Goal: Task Accomplishment & Management: Manage account settings

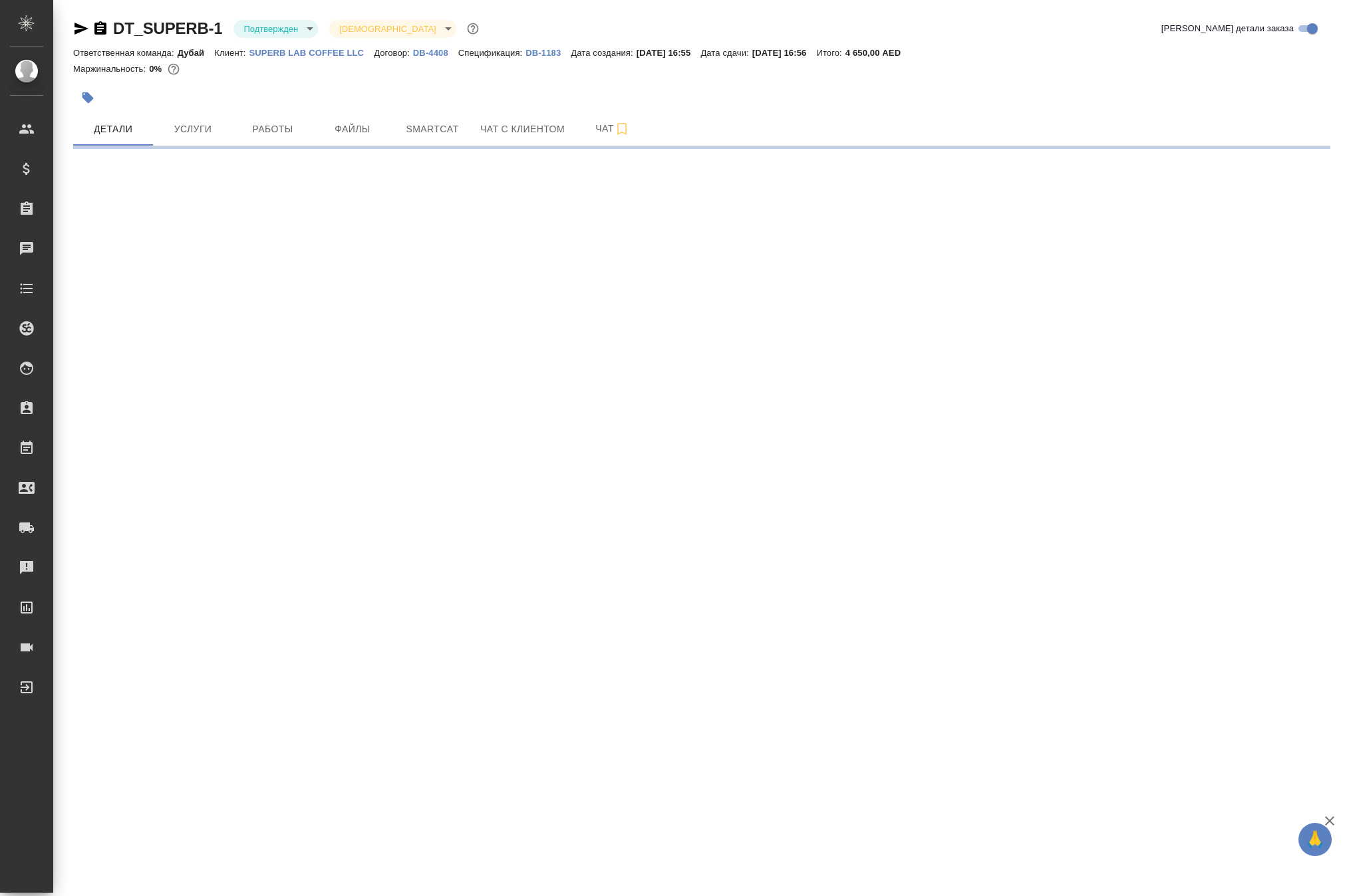
select select "RU"
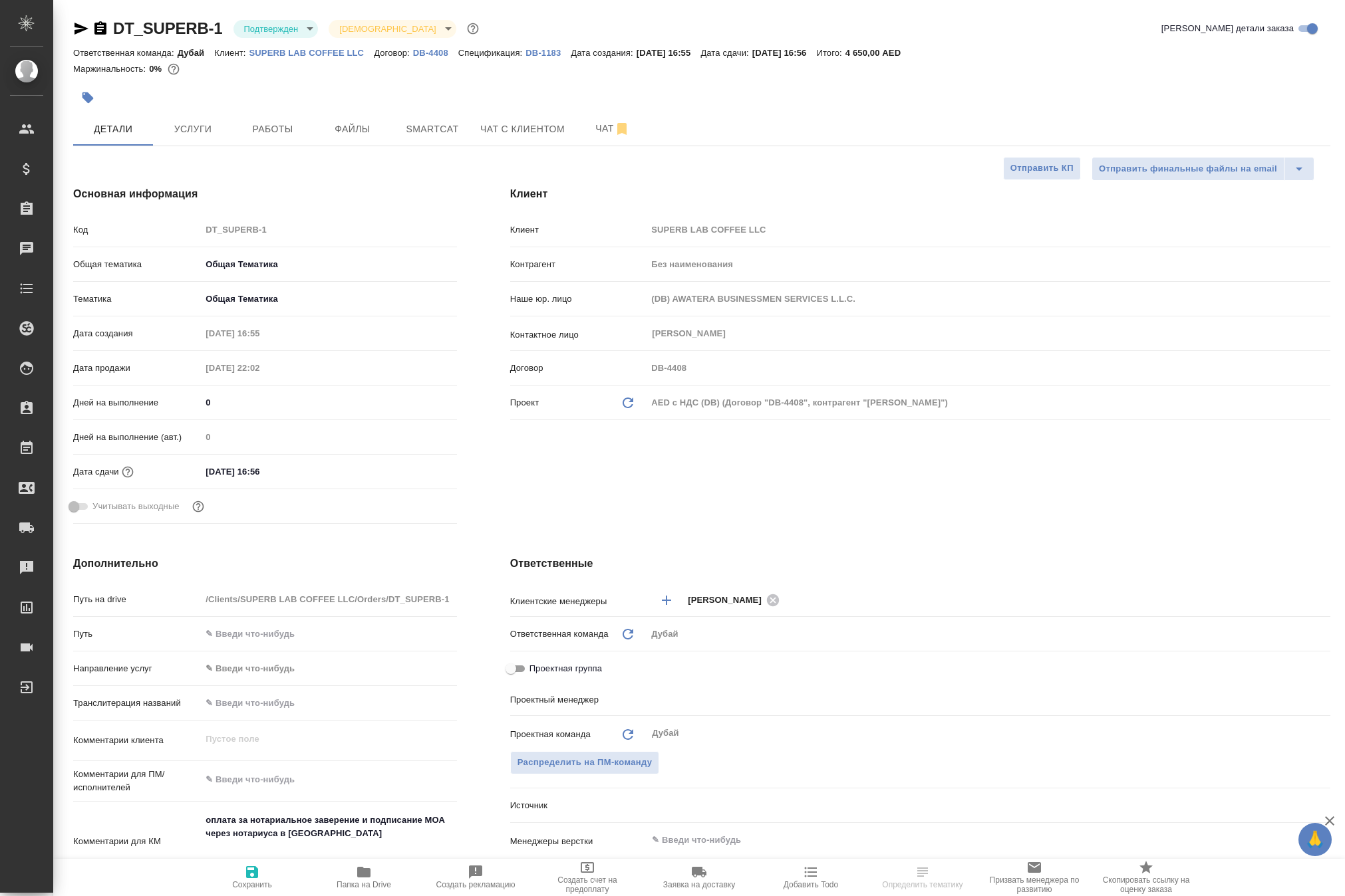
type textarea "x"
select select "RU"
type textarea "x"
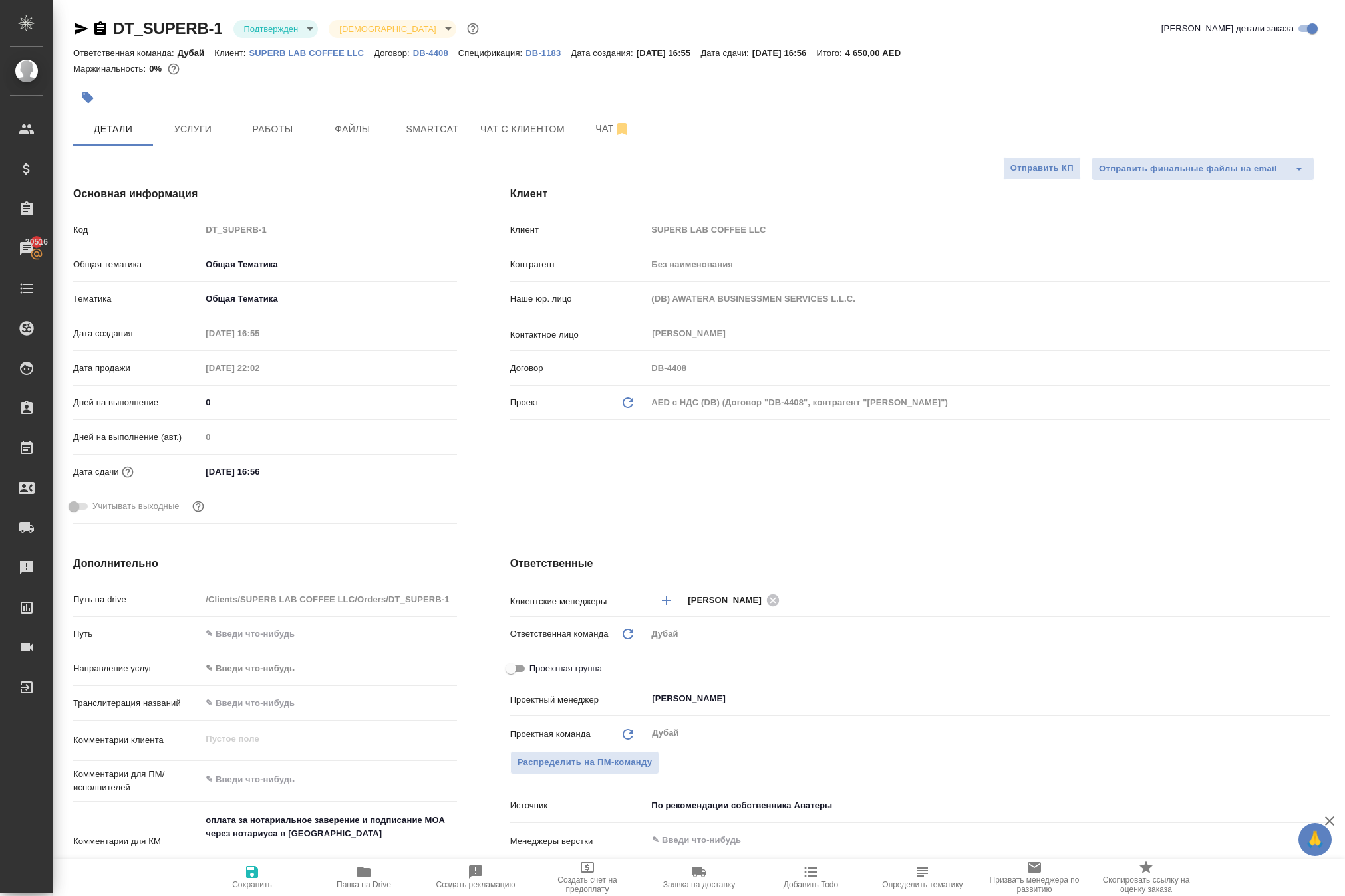
type textarea "x"
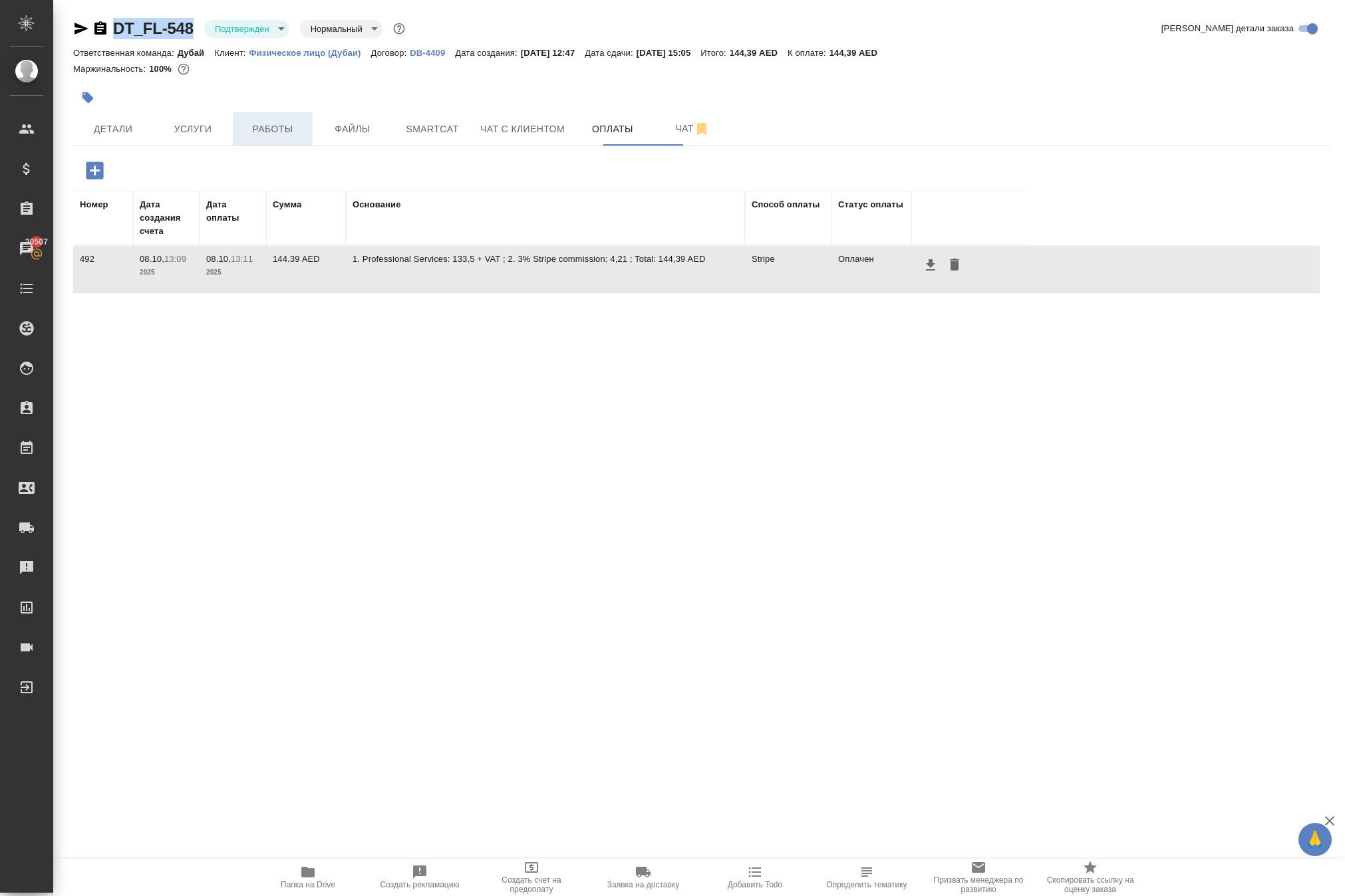
click at [264, 146] on button "Работы" at bounding box center [273, 129] width 80 height 33
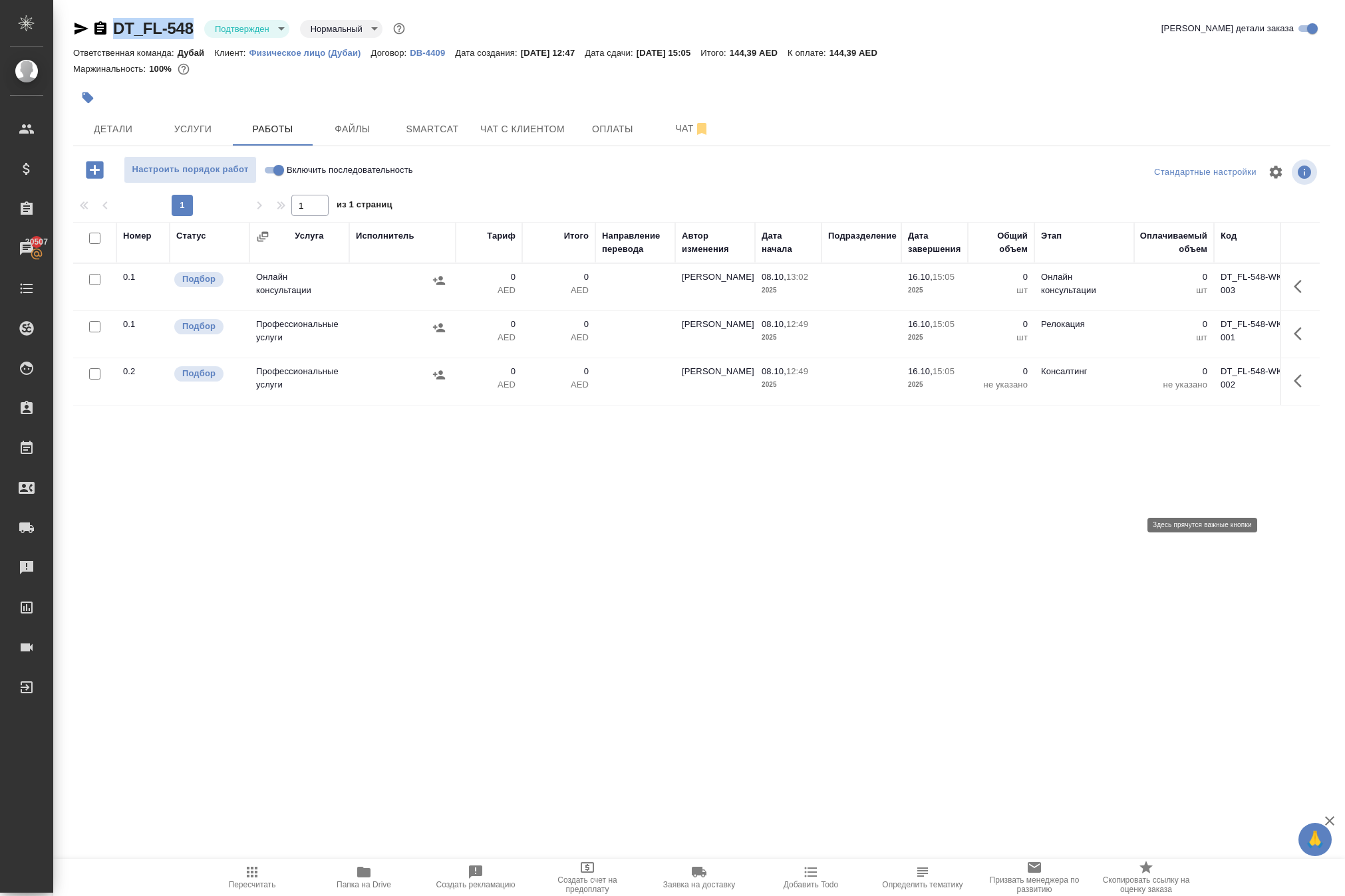
click at [1294, 389] on icon "button" at bounding box center [1302, 381] width 16 height 16
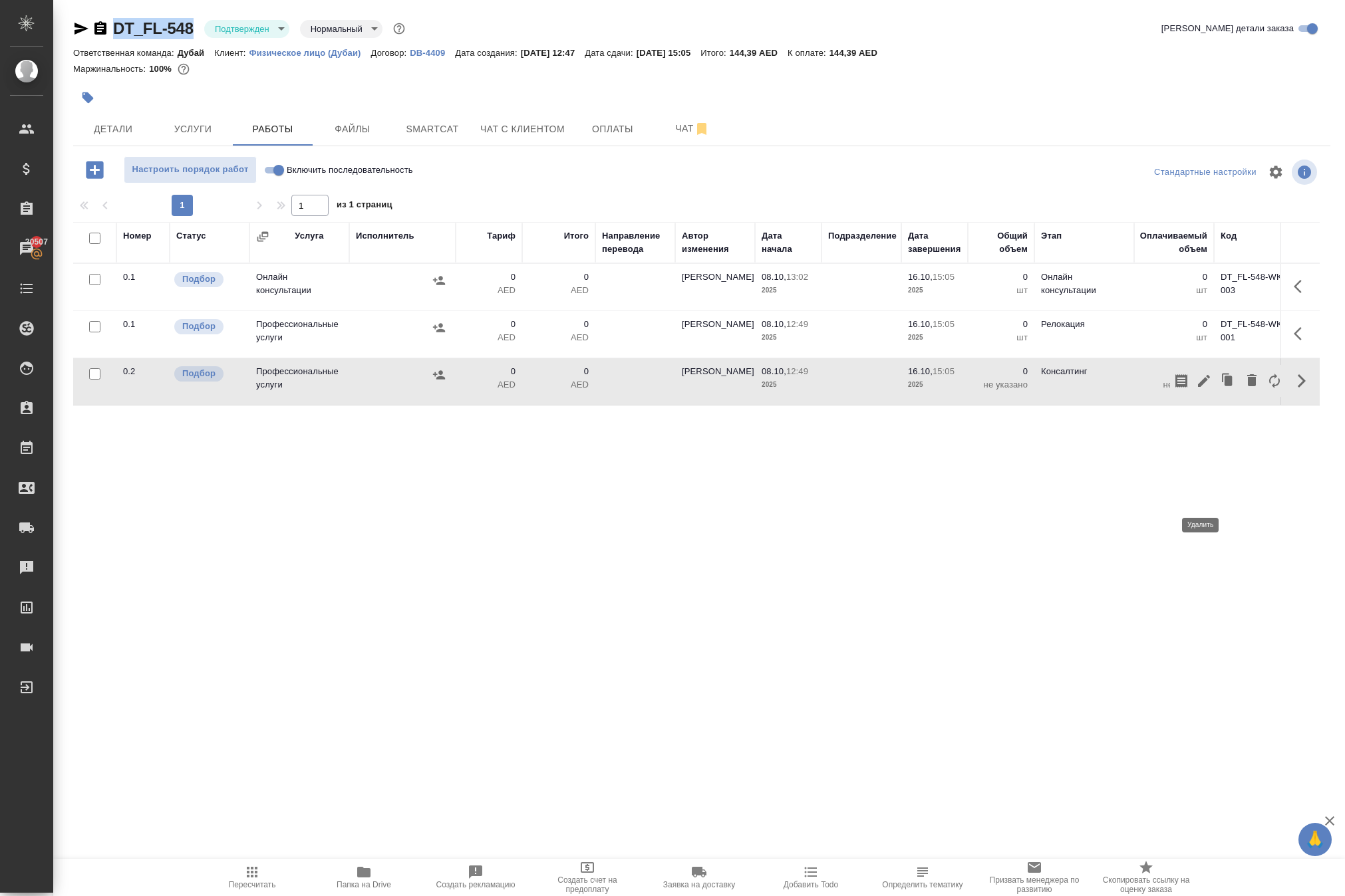
click at [1244, 388] on icon "button" at bounding box center [1252, 380] width 16 height 16
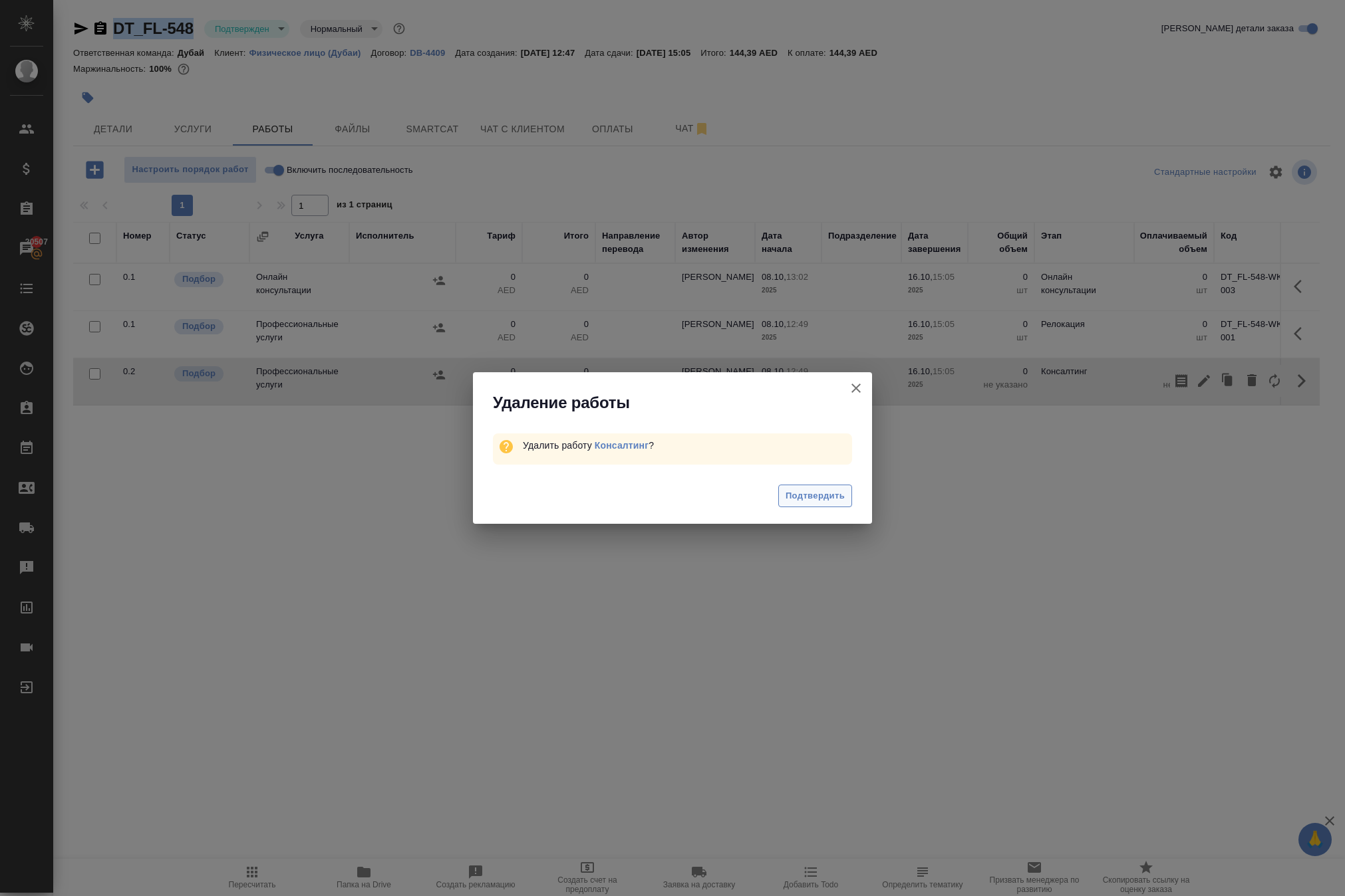
click at [794, 504] on span "Подтвердить" at bounding box center [815, 496] width 59 height 16
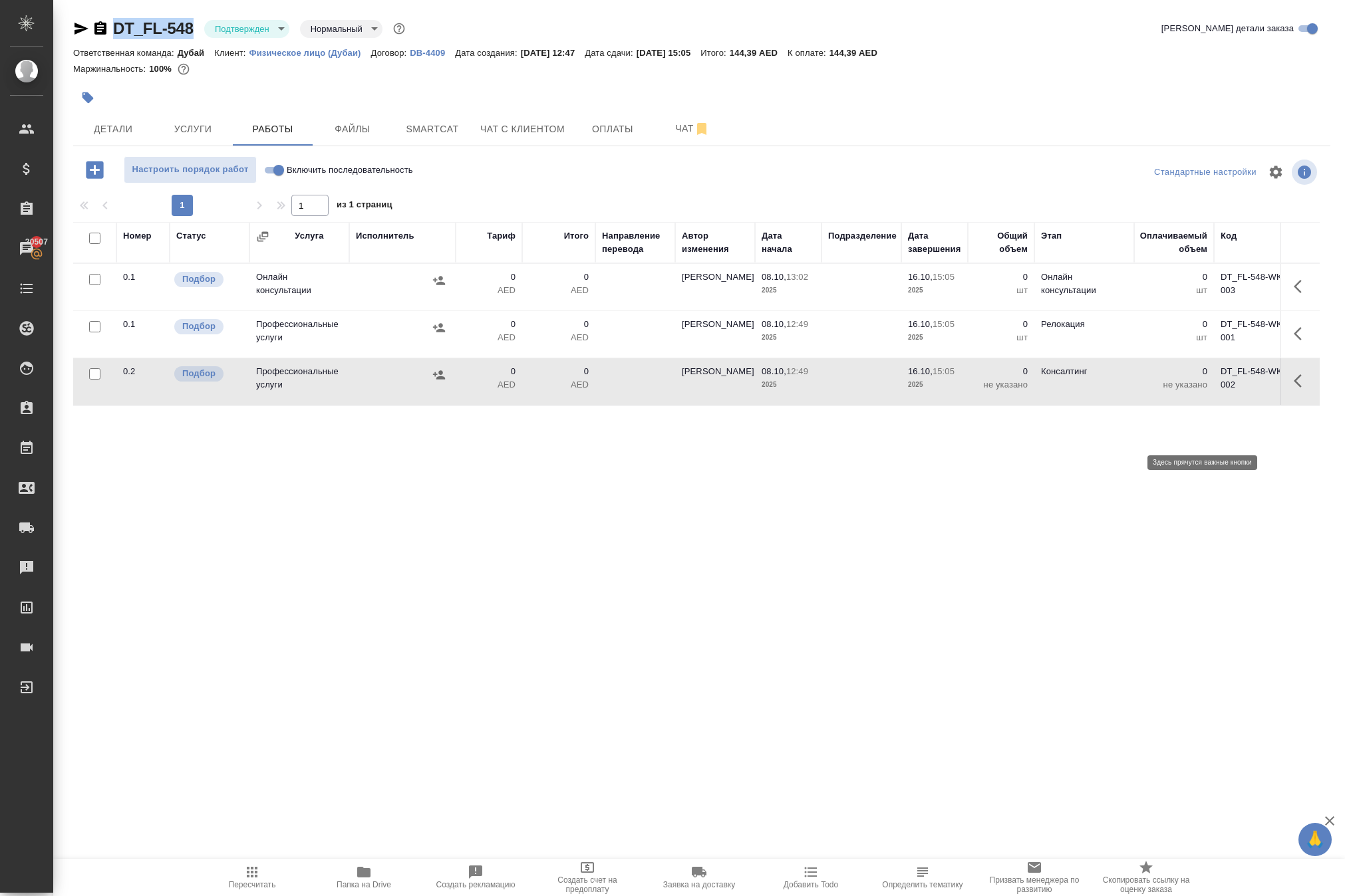
click at [1300, 342] on icon "button" at bounding box center [1302, 334] width 16 height 16
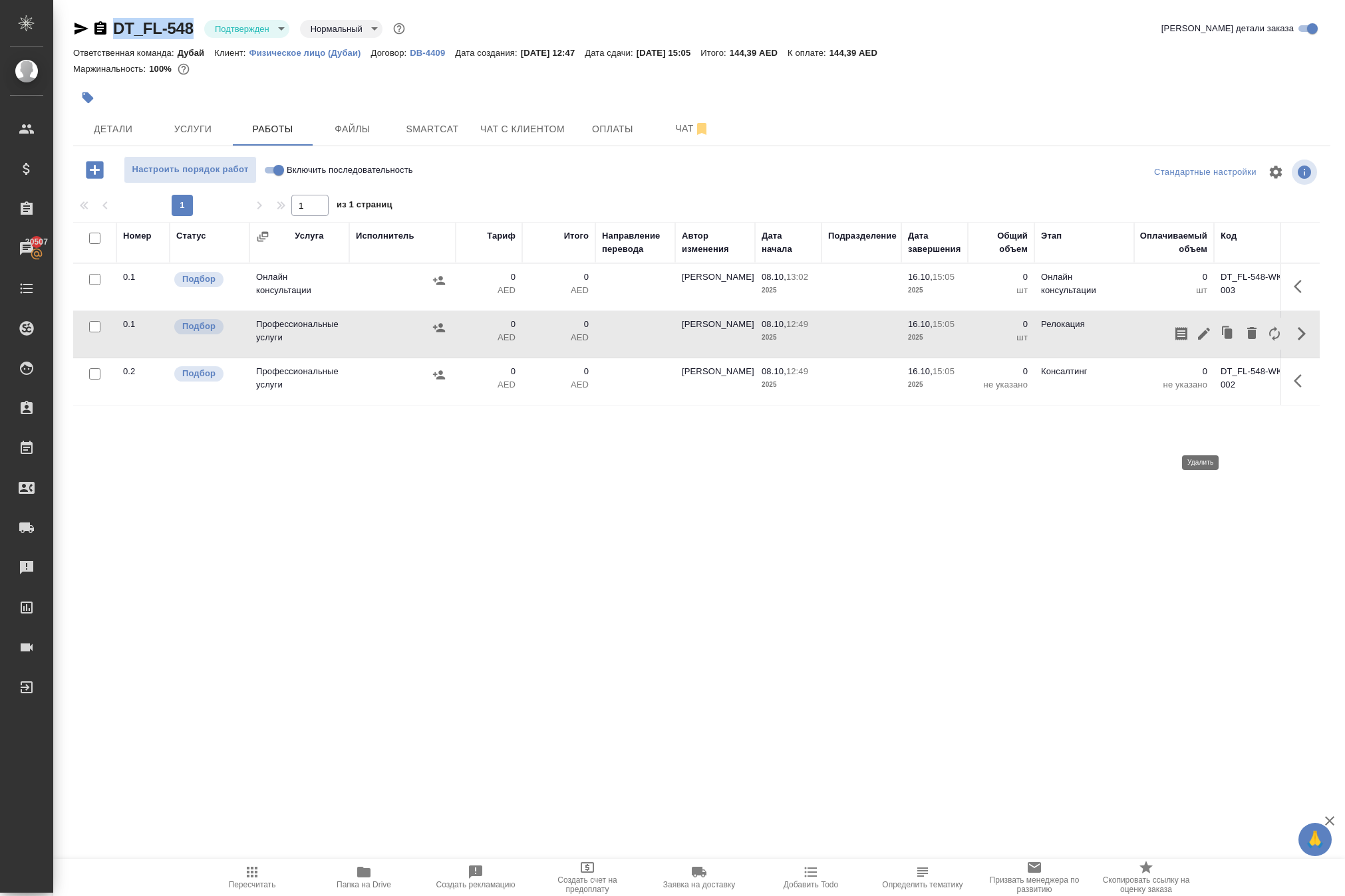
click at [1247, 339] on icon "button" at bounding box center [1252, 333] width 9 height 12
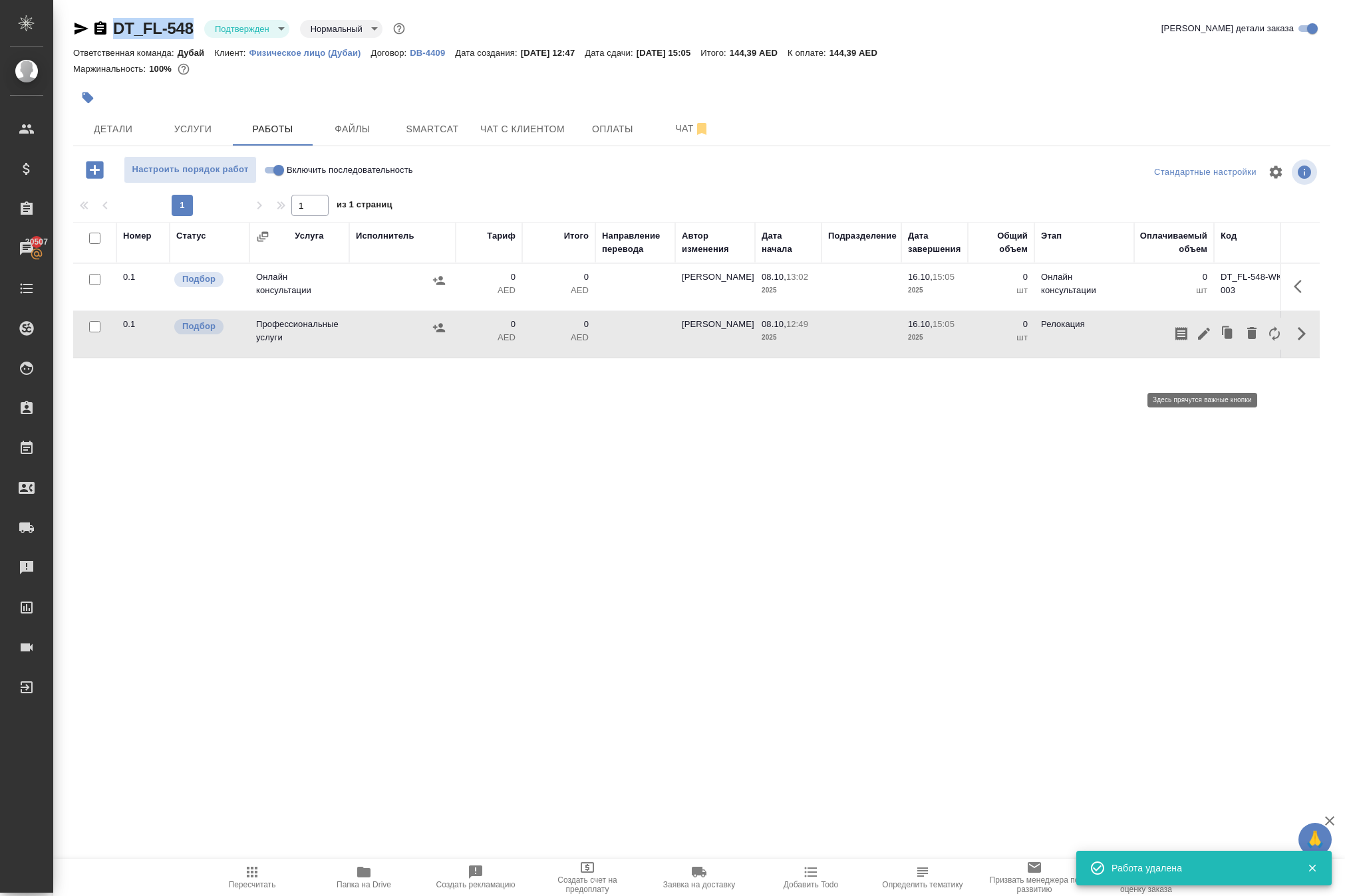
click at [1301, 295] on icon "button" at bounding box center [1302, 287] width 16 height 16
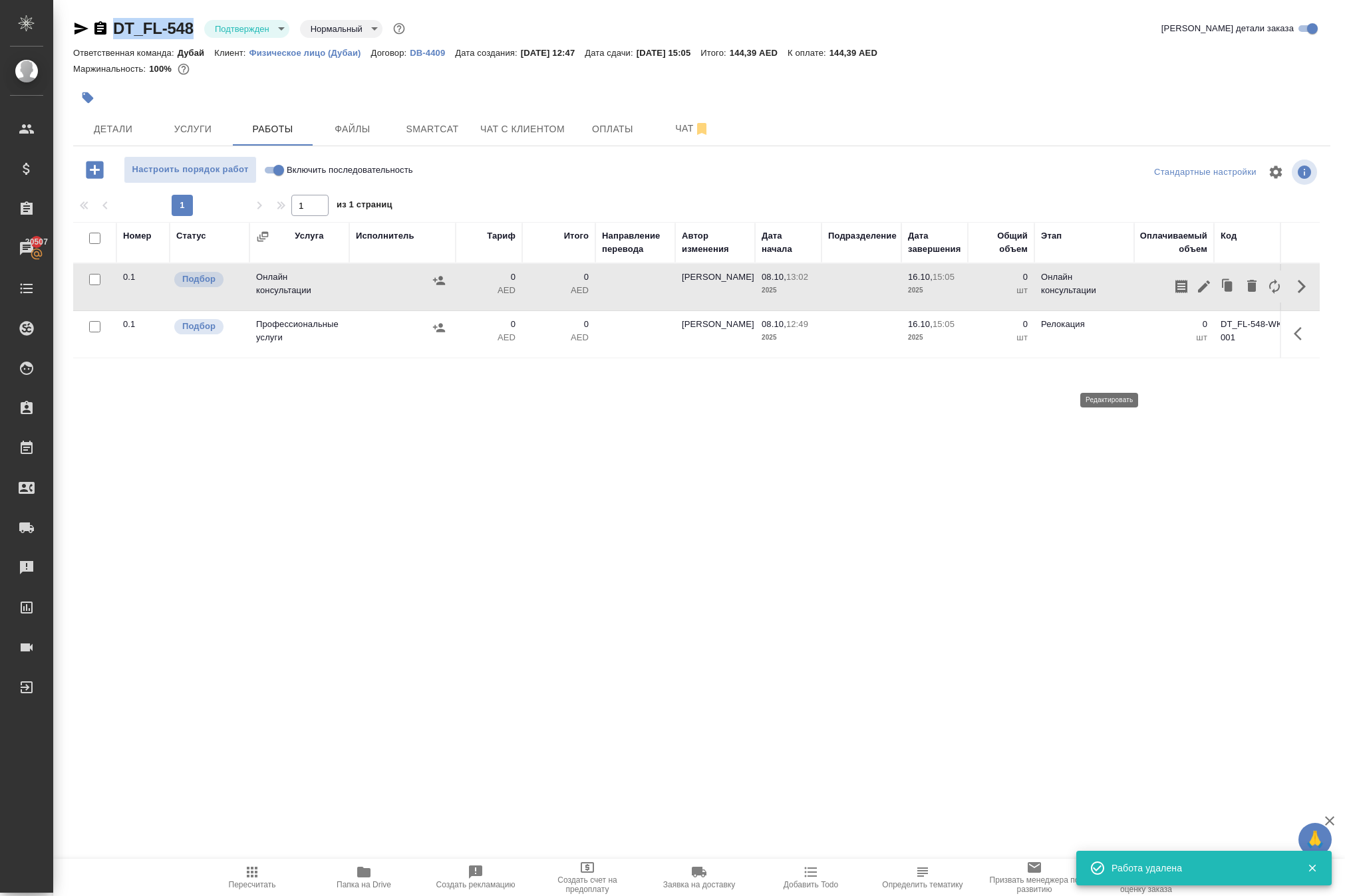
click at [1198, 293] on icon "button" at bounding box center [1204, 287] width 12 height 12
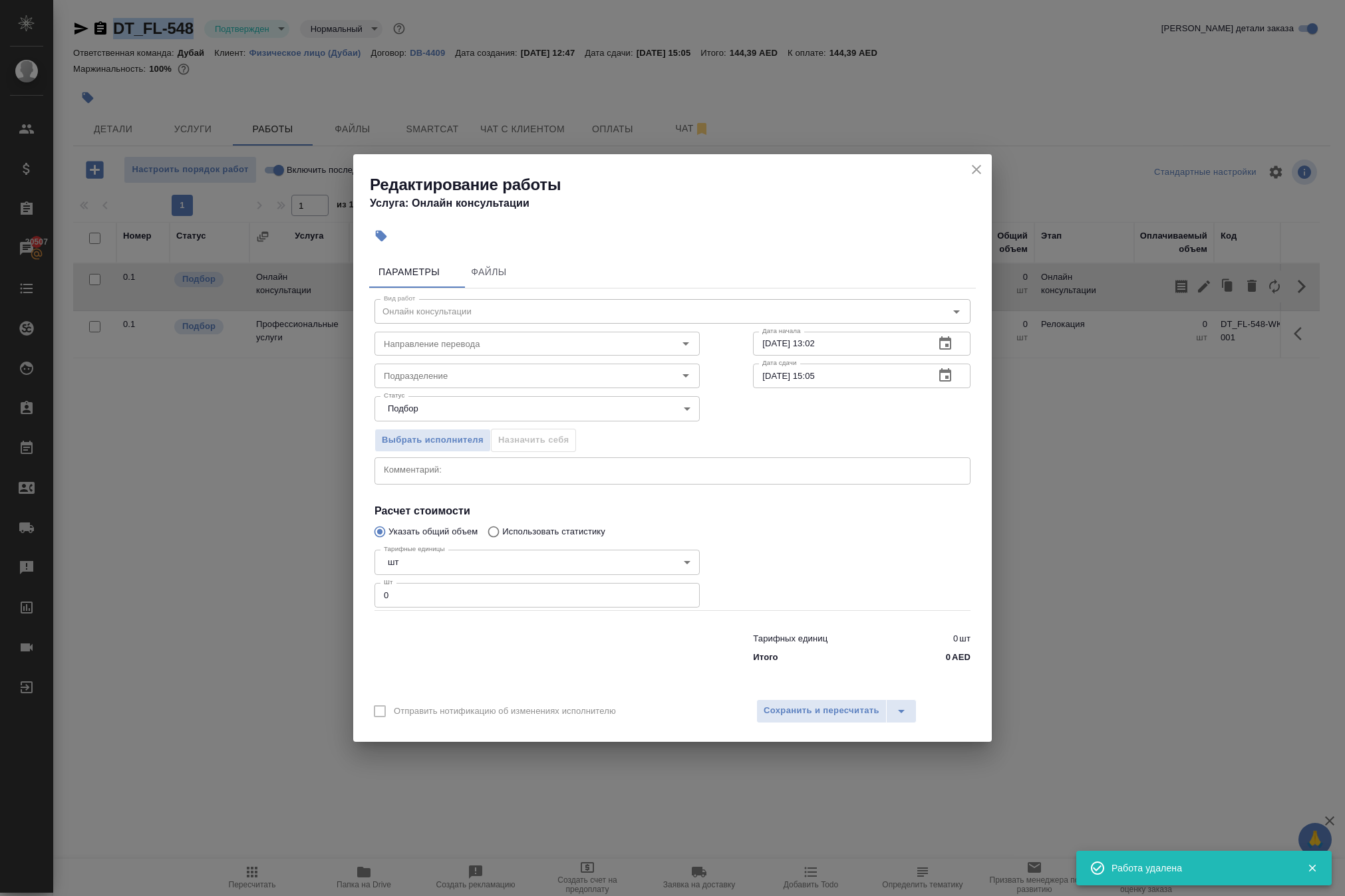
click at [455, 602] on input "0" at bounding box center [537, 595] width 325 height 24
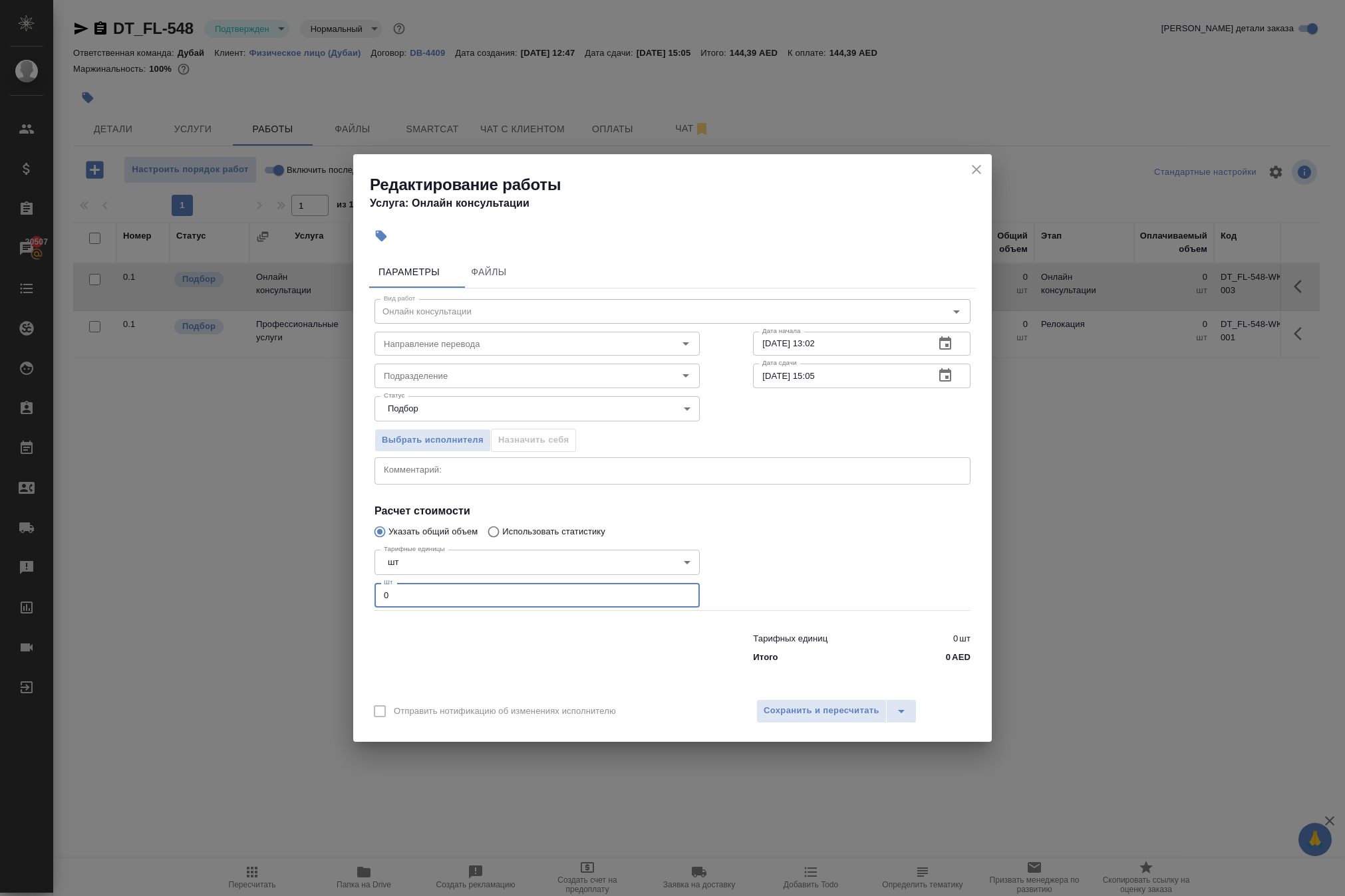
type input "1"
click at [455, 602] on input "1" at bounding box center [537, 595] width 325 height 24
click at [880, 719] on span "Сохранить и пересчитать" at bounding box center [822, 711] width 116 height 16
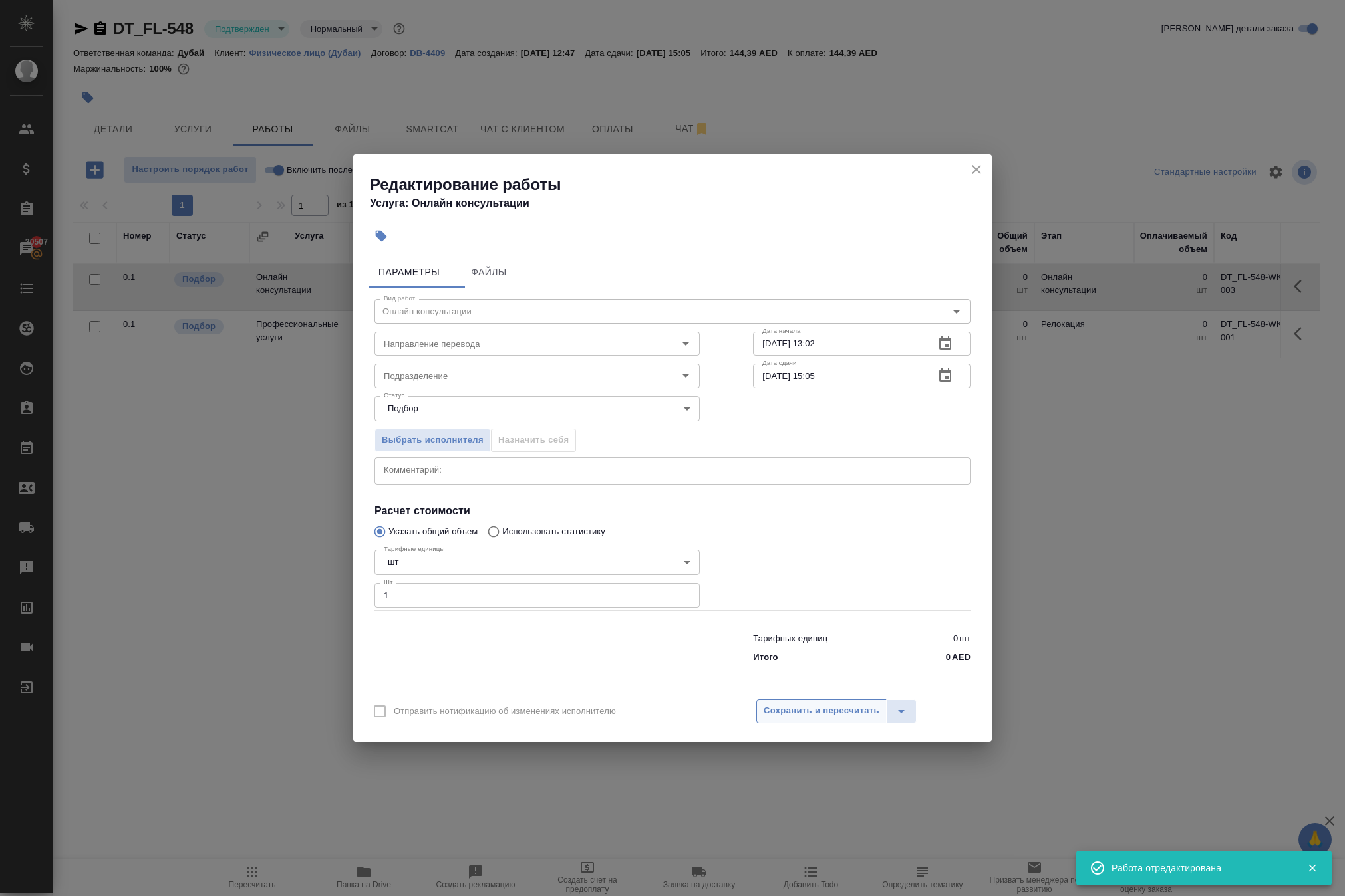
click at [865, 719] on span "Сохранить и пересчитать" at bounding box center [822, 711] width 116 height 16
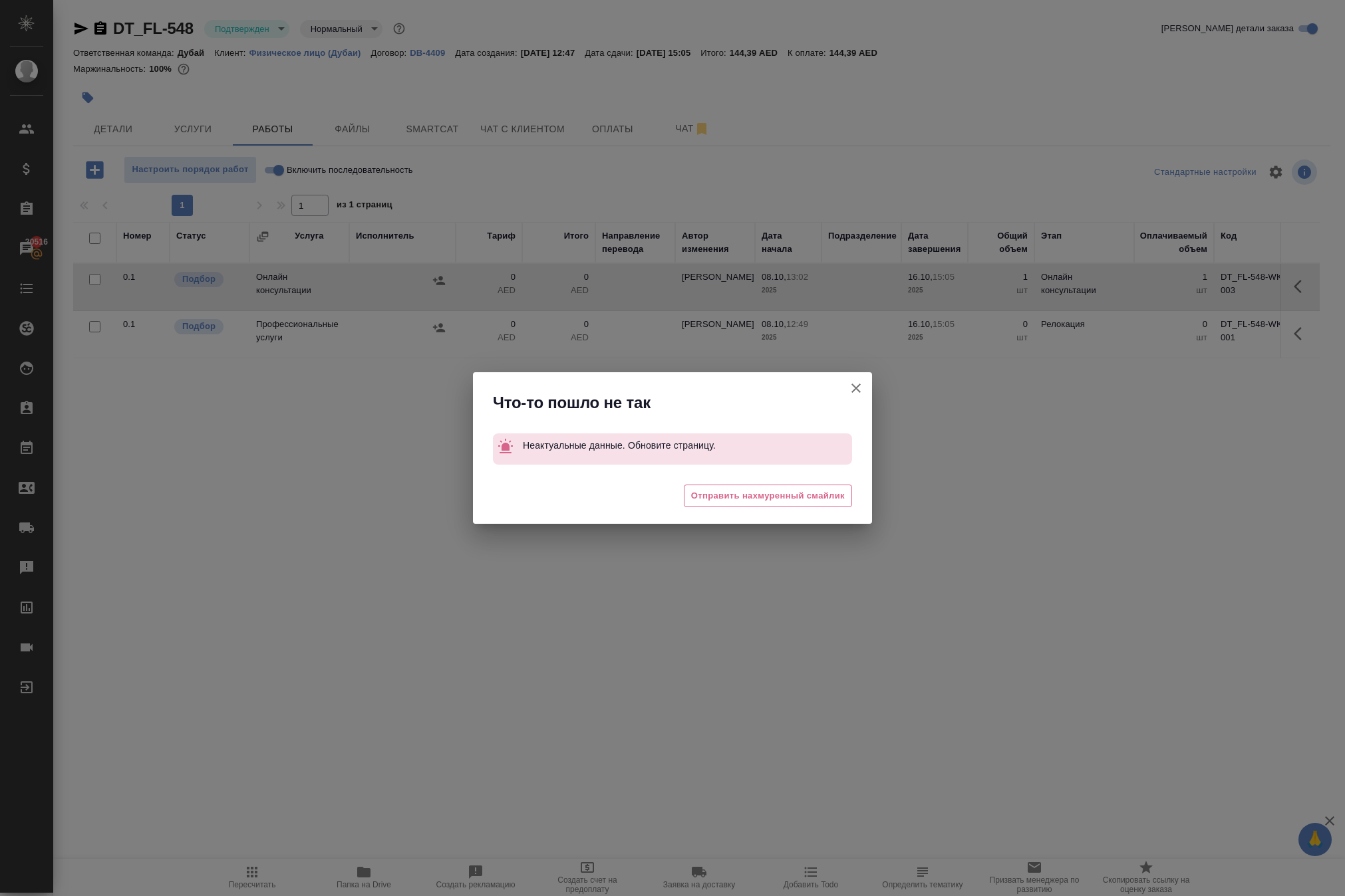
click at [851, 384] on icon "button" at bounding box center [856, 388] width 9 height 9
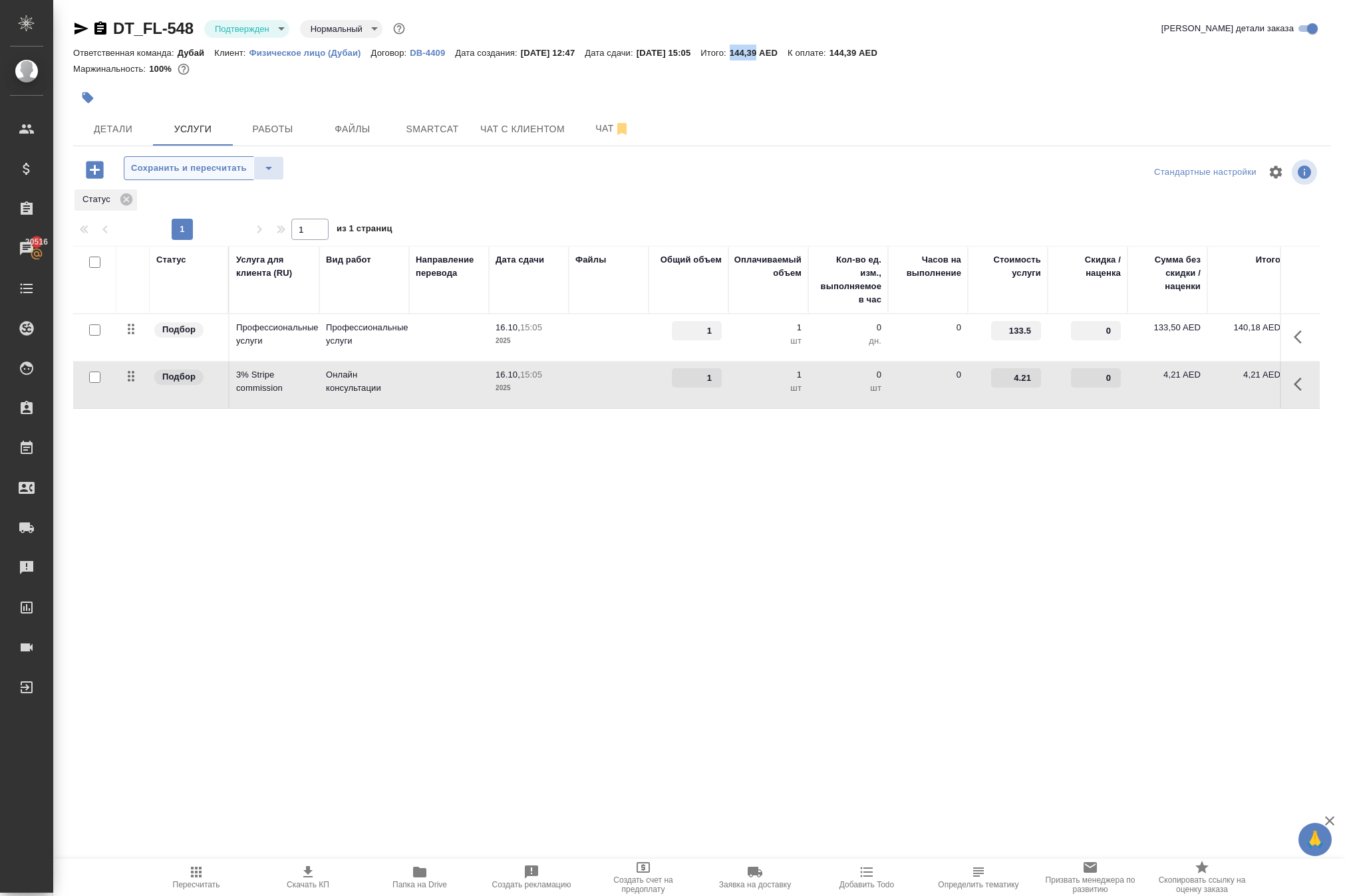
click at [247, 176] on span "Сохранить и пересчитать" at bounding box center [189, 169] width 116 height 16
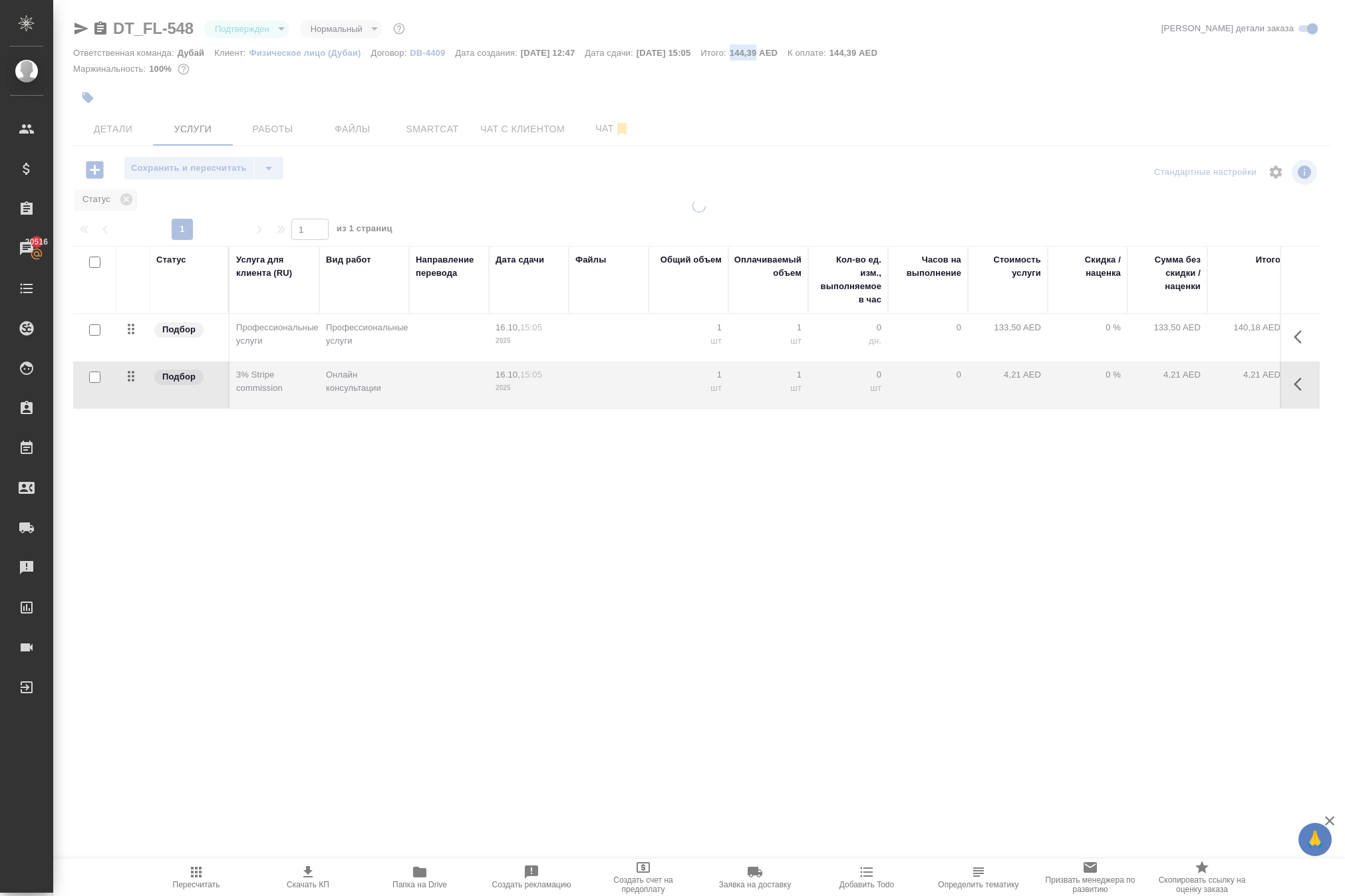
click at [990, 402] on div at bounding box center [699, 382] width 1292 height 366
click at [1006, 525] on div at bounding box center [699, 382] width 1292 height 366
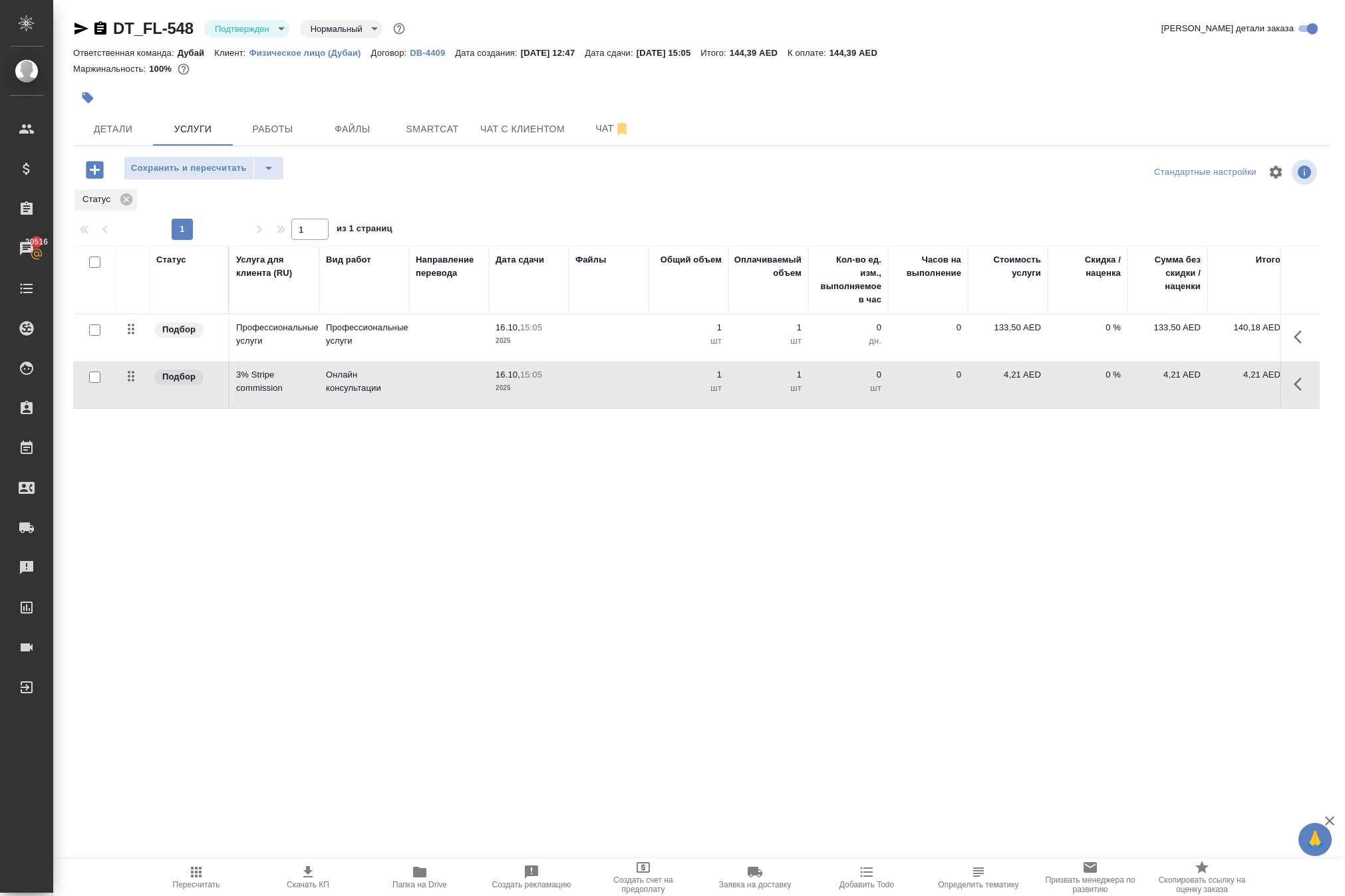
click at [987, 334] on p "133,50 AED" at bounding box center [1008, 328] width 67 height 13
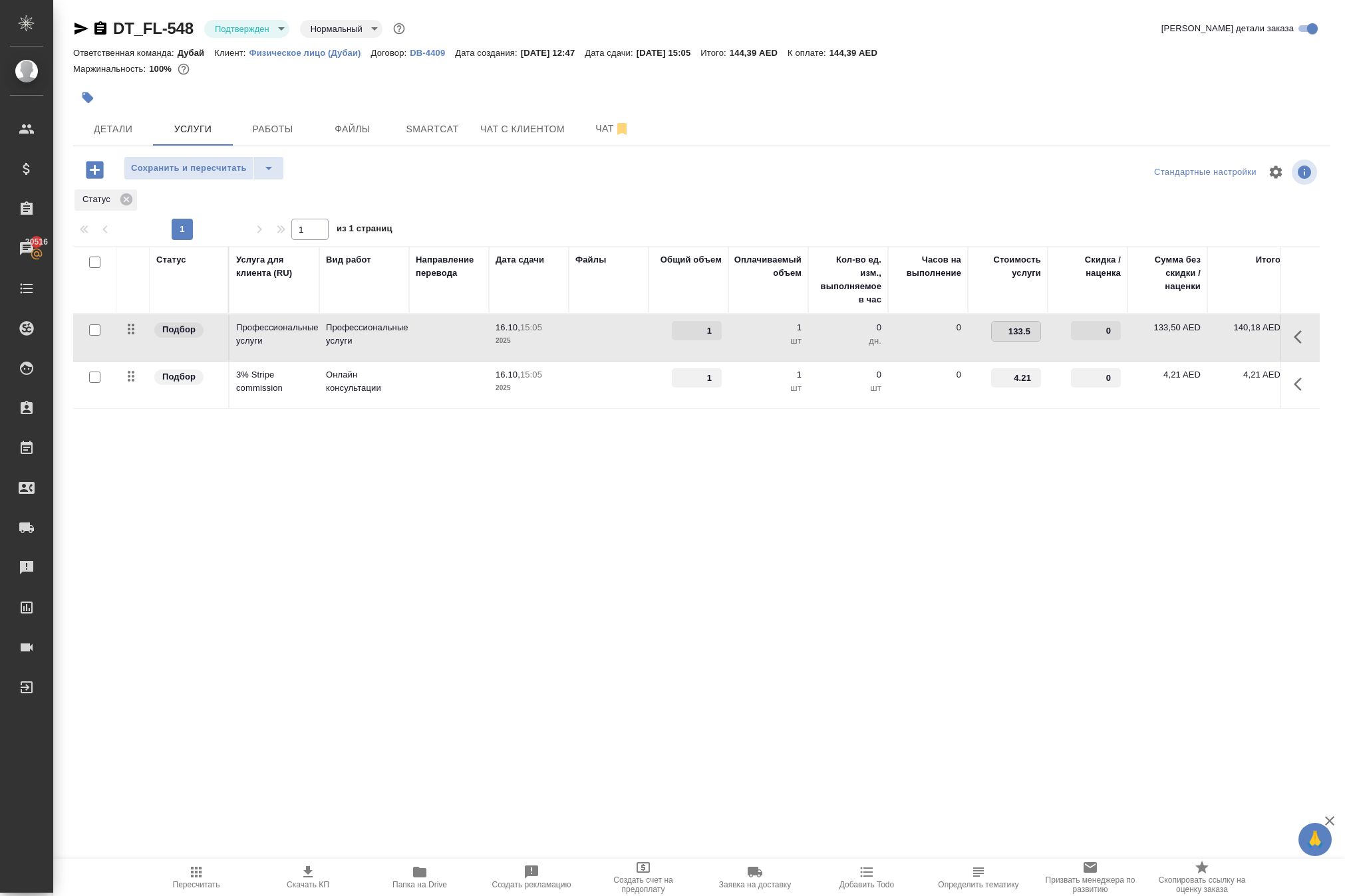
drag, startPoint x: 1003, startPoint y: 409, endPoint x: 1064, endPoint y: 409, distance: 61.0
click at [1064, 361] on tr "Подбор Профессиональные услуги Профессиональные услуги 16.10, 15:05 2025 1 1 шт…" at bounding box center [699, 338] width 1254 height 47
click at [254, 138] on span "Работы" at bounding box center [273, 129] width 64 height 17
click at [282, 138] on span "Работы" at bounding box center [273, 129] width 64 height 17
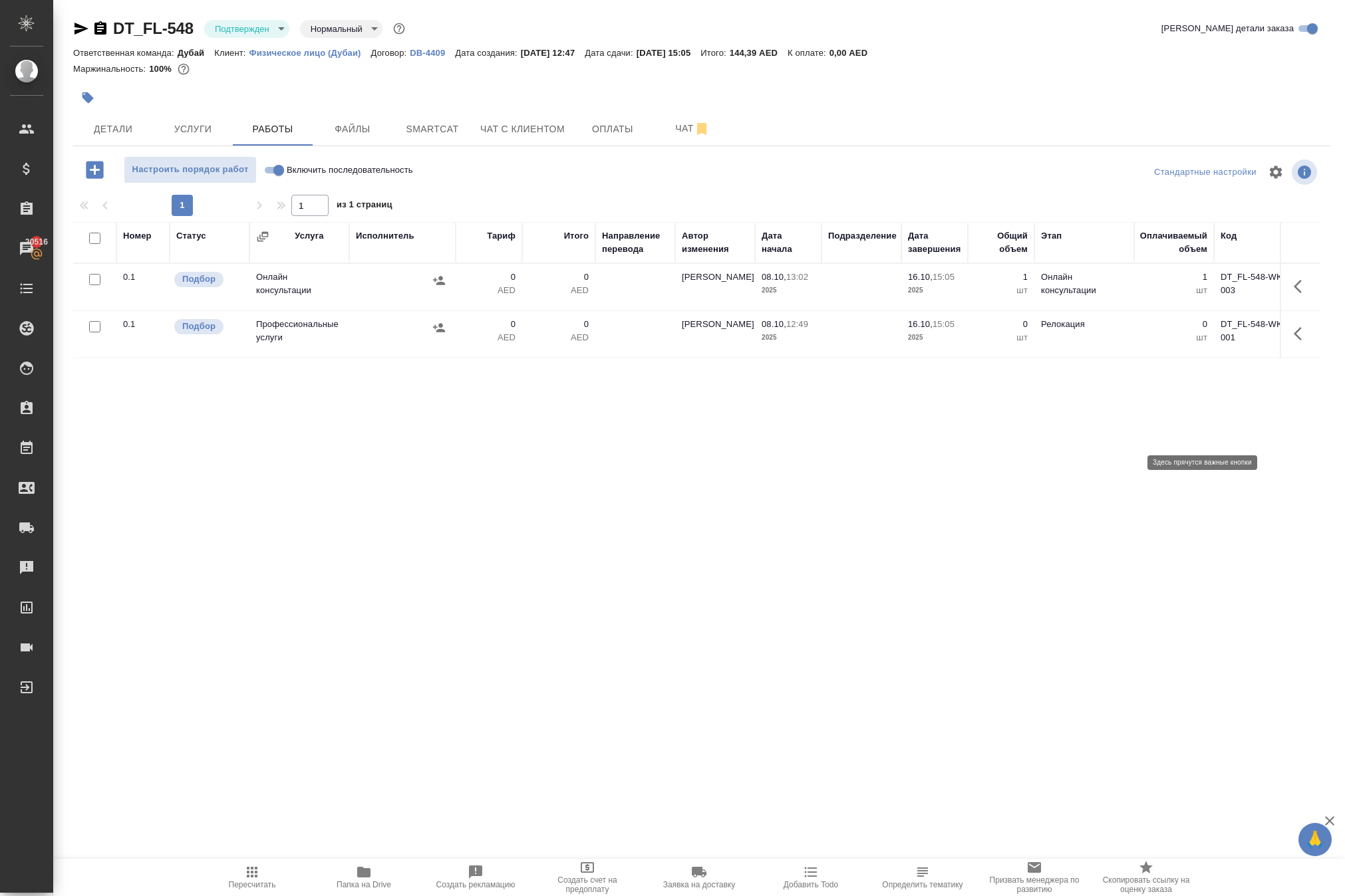
click at [1298, 342] on icon "button" at bounding box center [1302, 334] width 16 height 16
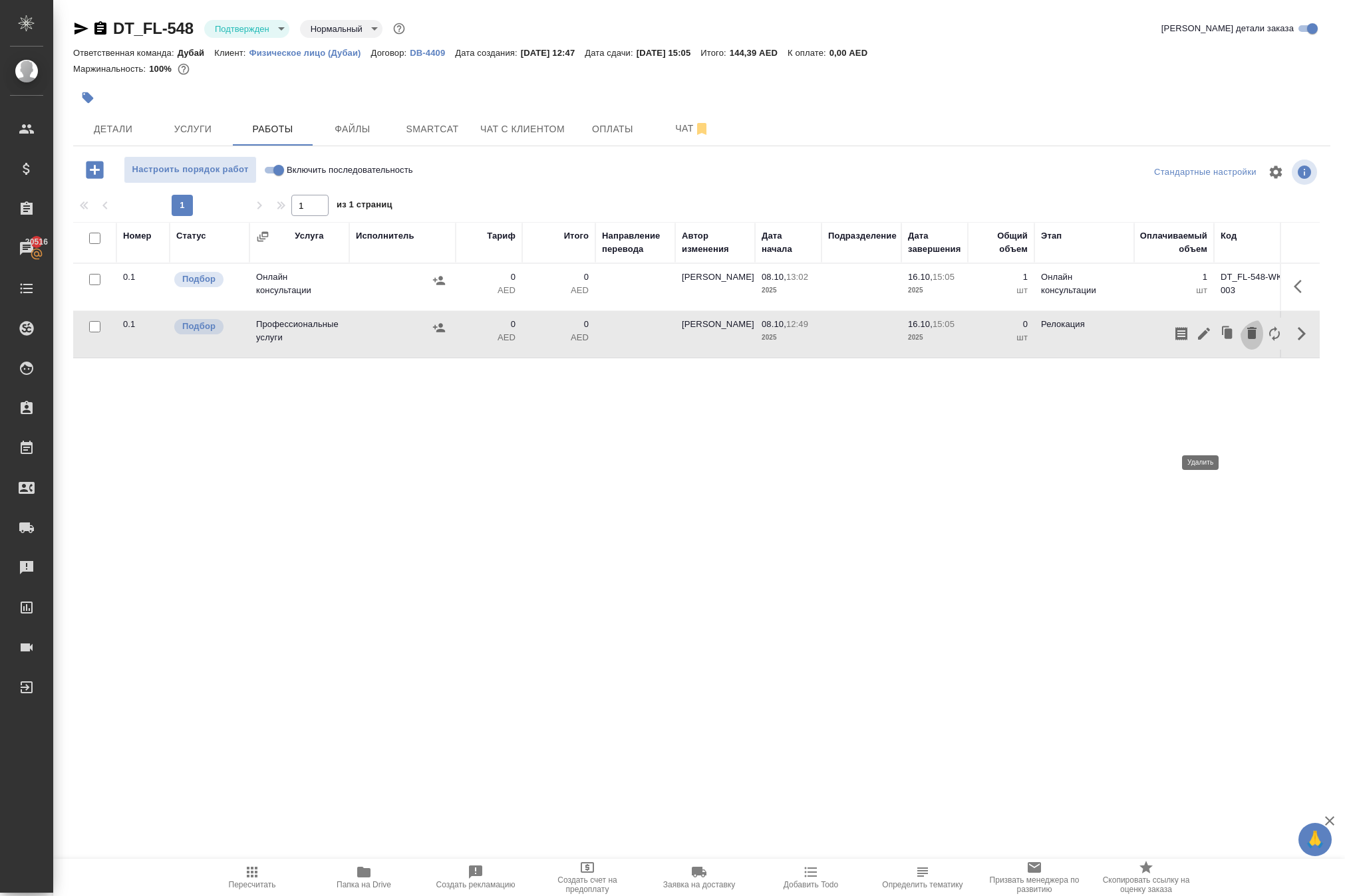
click at [1244, 341] on icon "button" at bounding box center [1252, 333] width 16 height 16
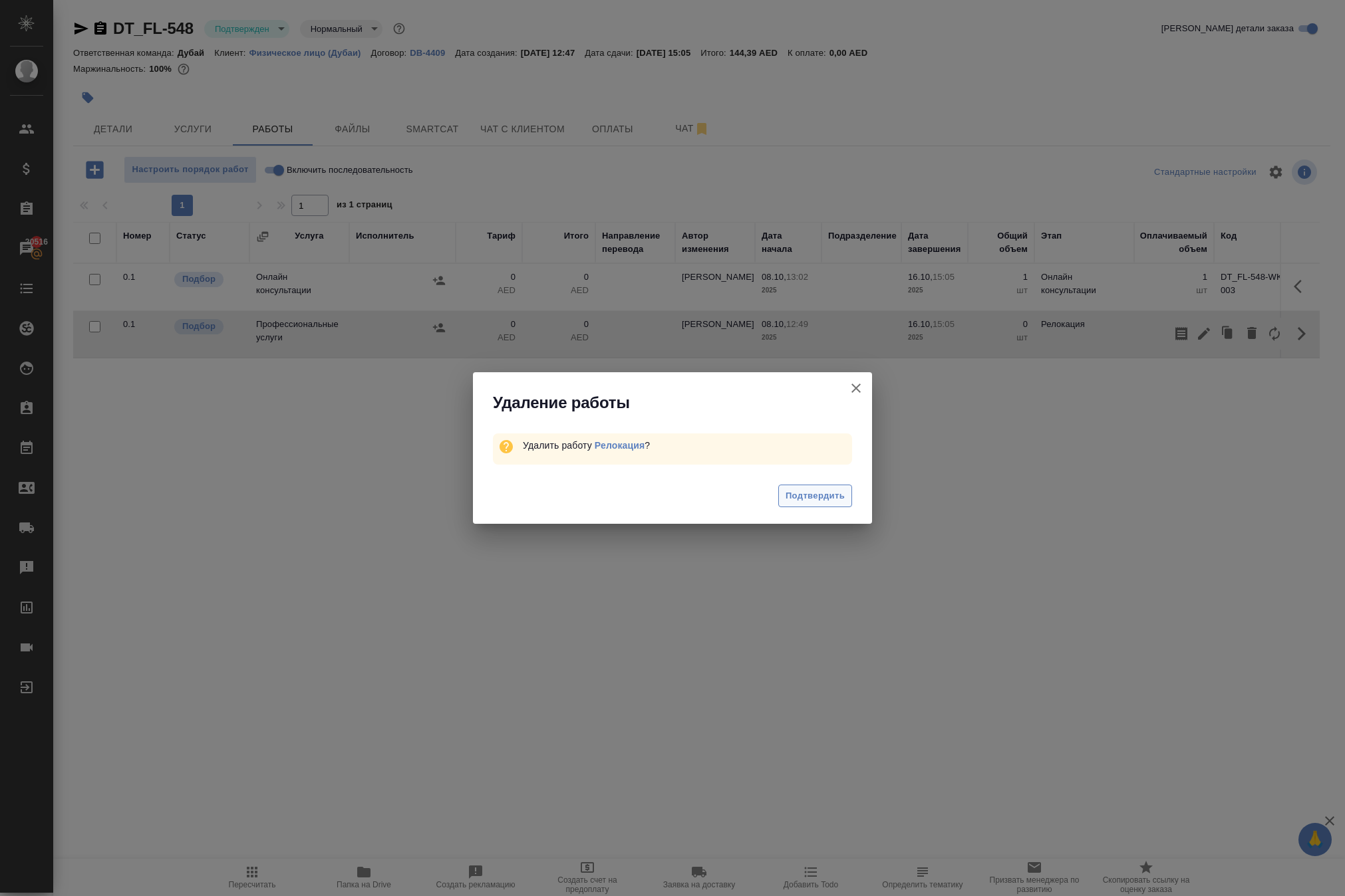
click at [824, 504] on span "Подтвердить" at bounding box center [815, 496] width 59 height 16
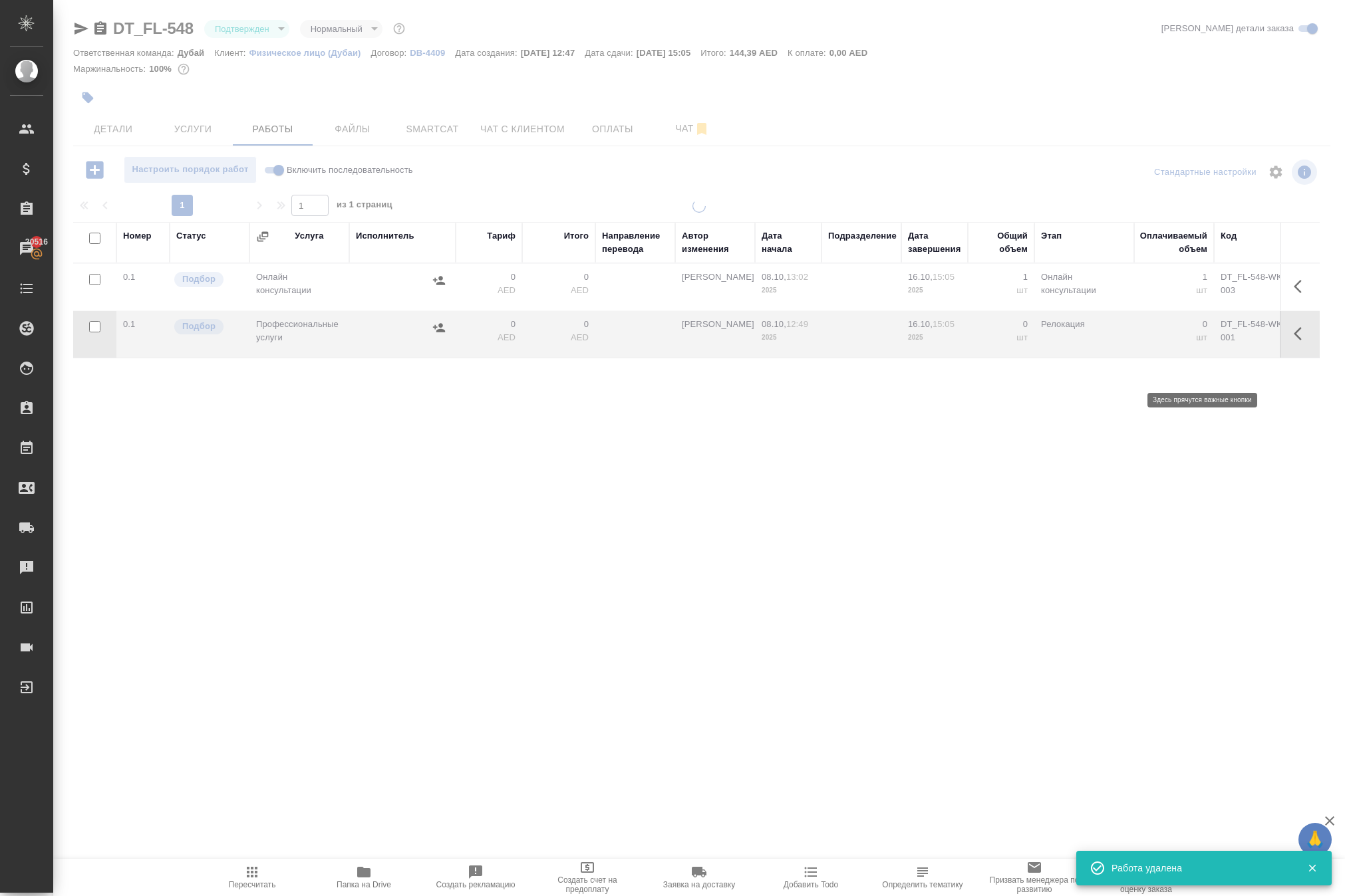
click at [1300, 295] on icon "button" at bounding box center [1302, 287] width 16 height 16
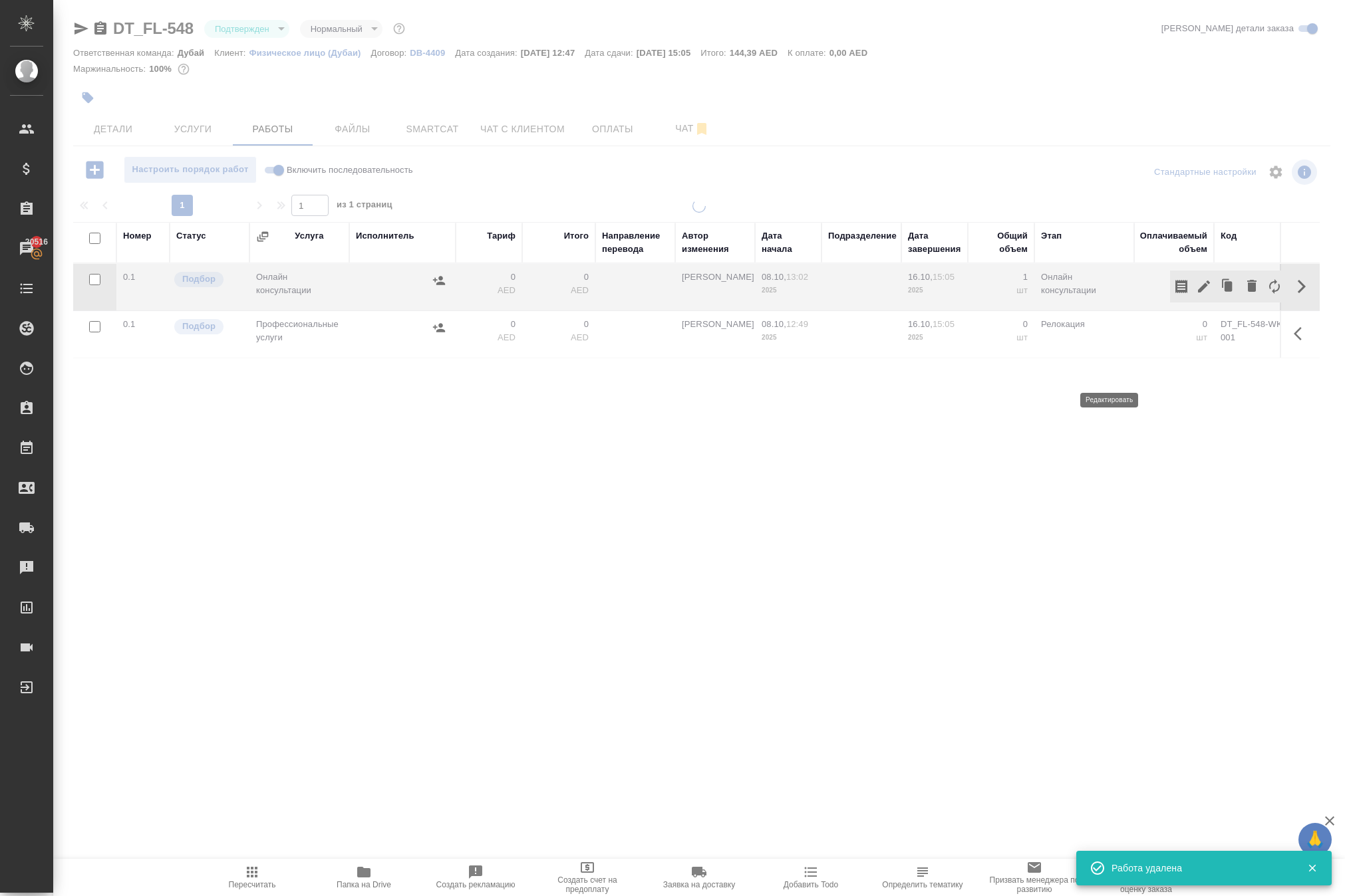
click at [1198, 293] on icon "button" at bounding box center [1204, 287] width 12 height 12
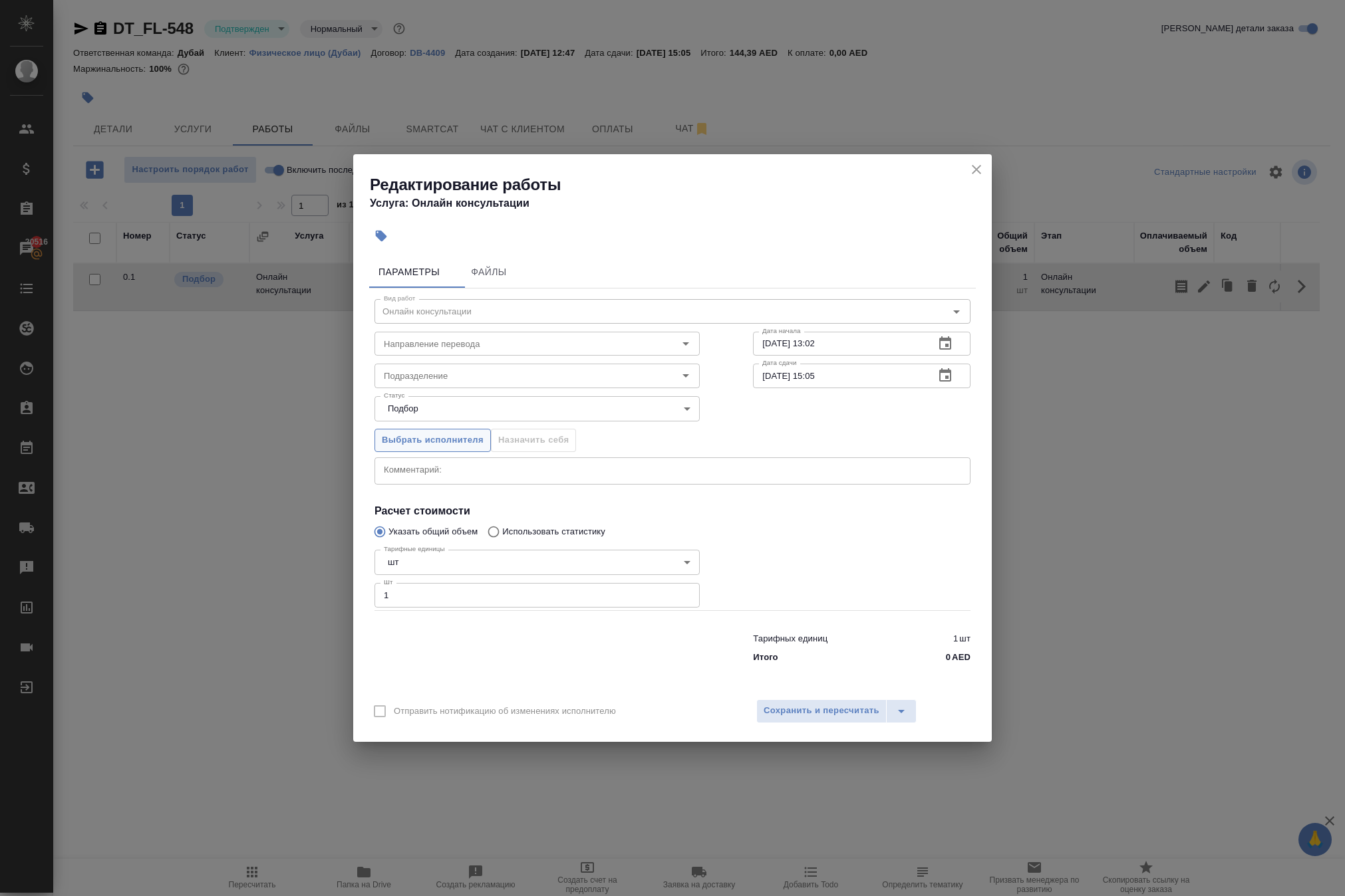
click at [480, 434] on span "Выбрать исполнителя" at bounding box center [432, 440] width 102 height 16
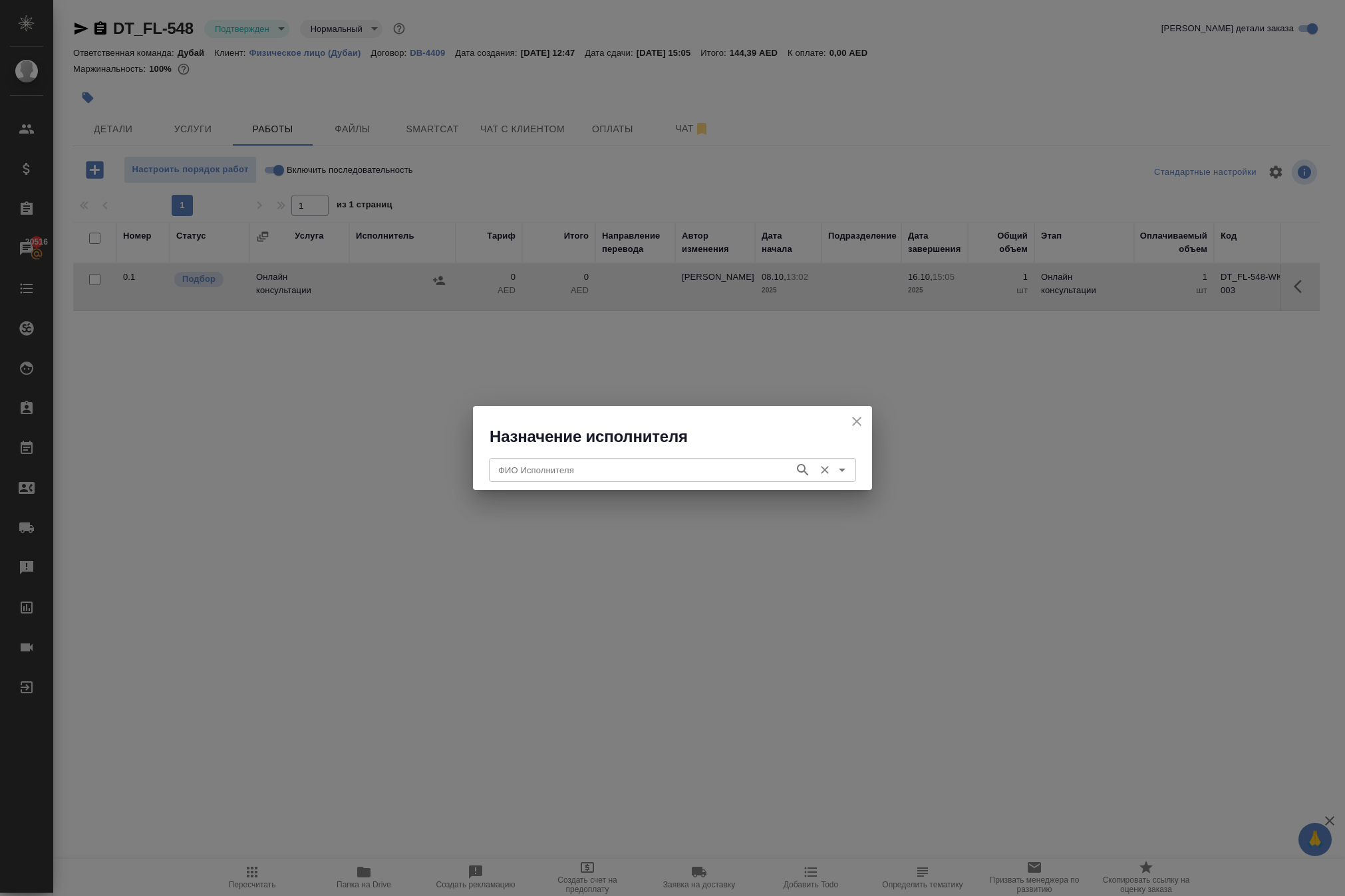
click at [530, 467] on input "ФИО Исполнителя" at bounding box center [640, 470] width 295 height 16
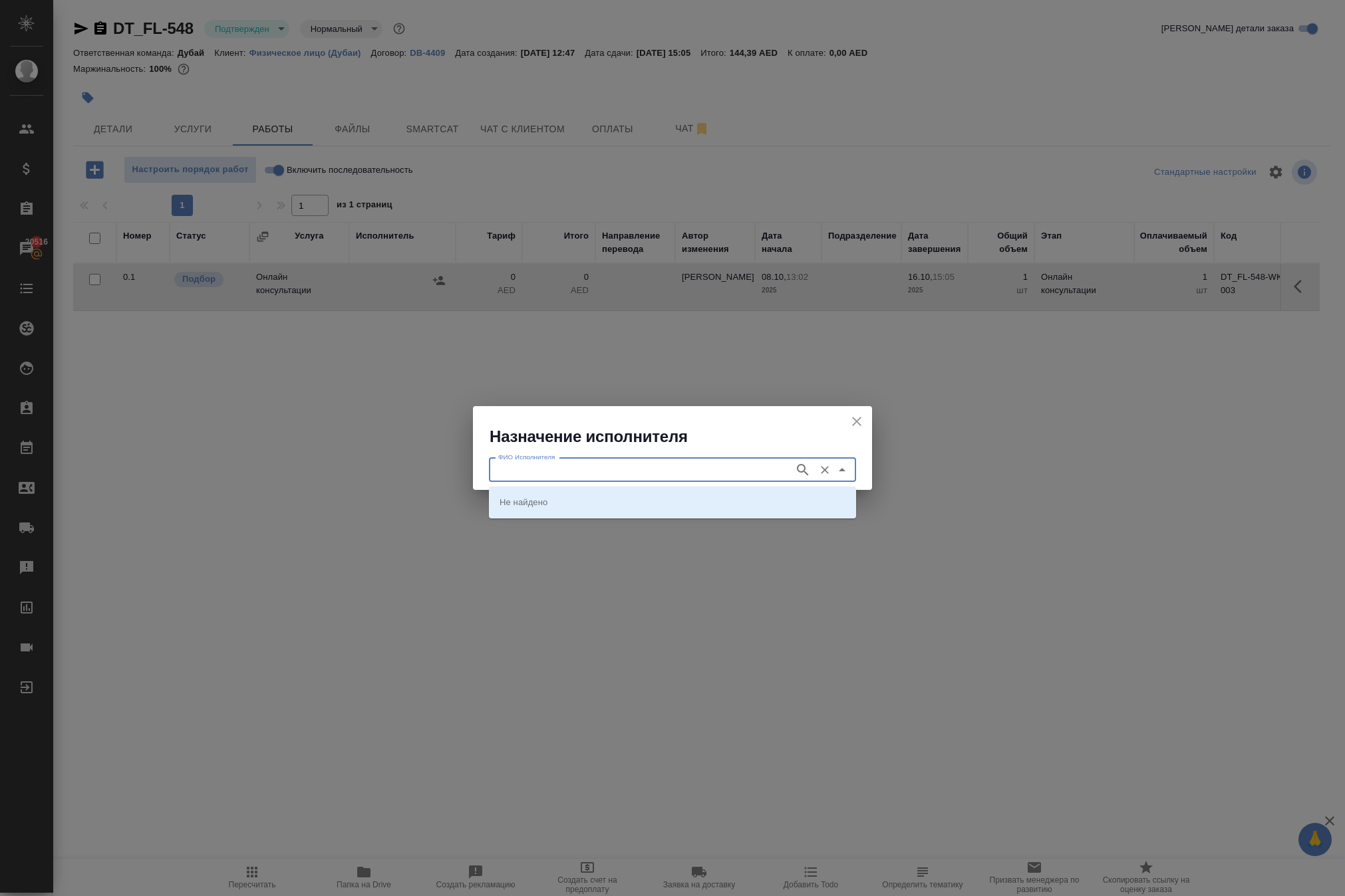
type input "е"
type input "taxi"
click at [531, 505] on p "Careem (taxi)" at bounding box center [526, 502] width 53 height 13
type input "Careem (taxi)"
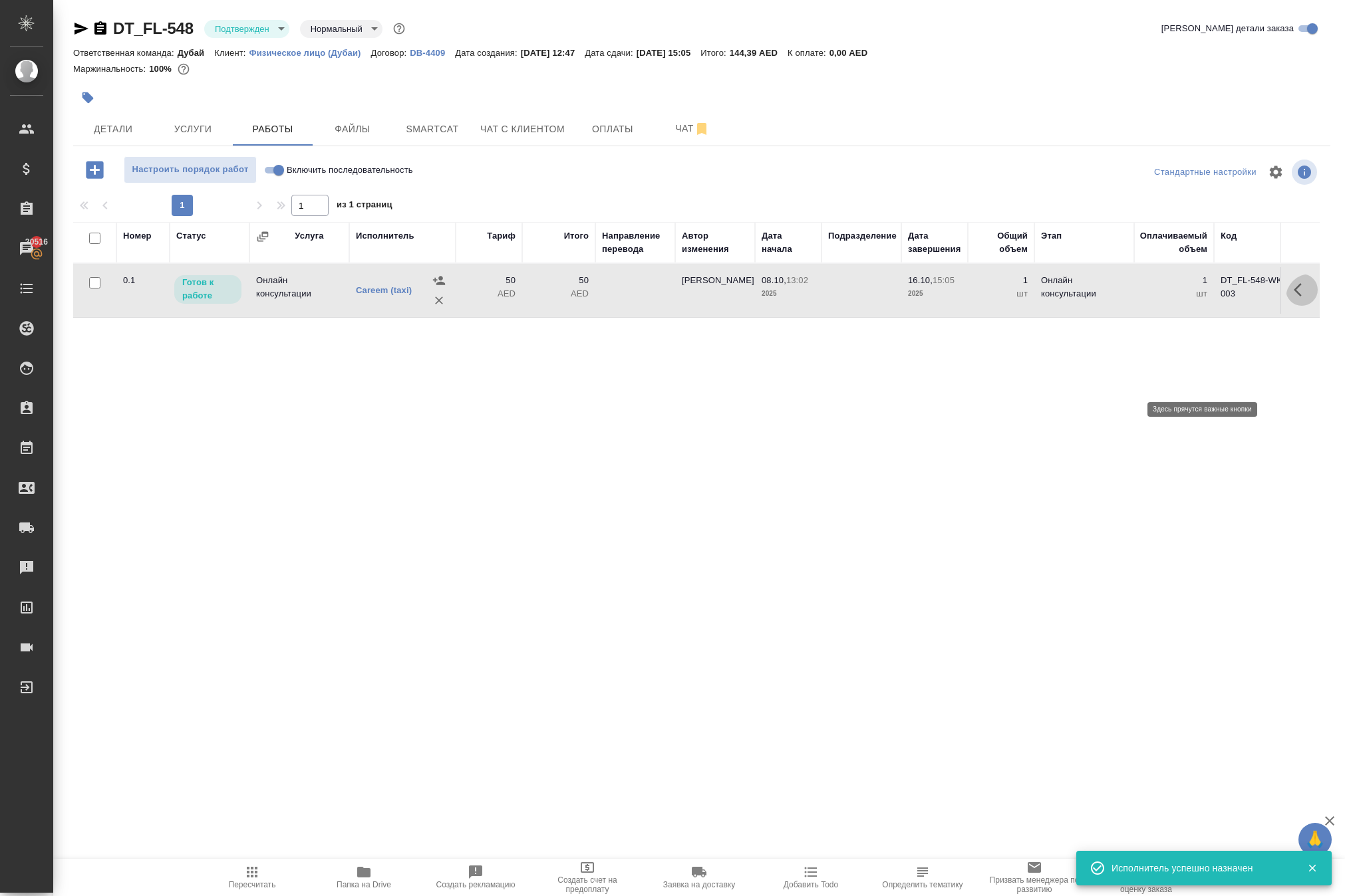
click at [1294, 298] on icon "button" at bounding box center [1302, 290] width 16 height 16
click at [1198, 296] on icon "button" at bounding box center [1204, 290] width 12 height 12
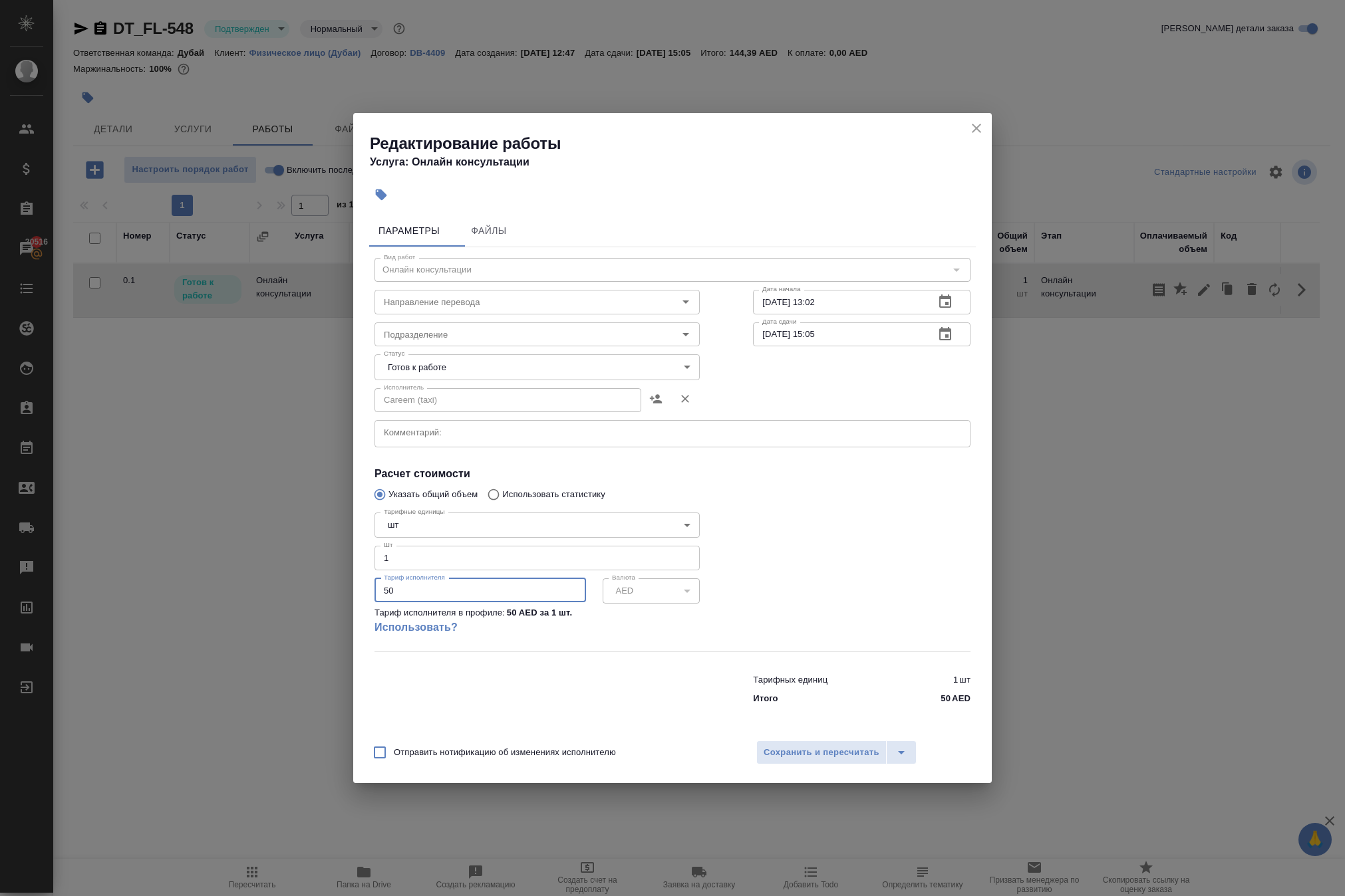
drag, startPoint x: 461, startPoint y: 610, endPoint x: 289, endPoint y: 591, distance: 173.0
click at [289, 591] on div "Редактирование работы Услуга: Онлайн консультации Параметры Файлы Вид работ Онл…" at bounding box center [672, 448] width 1345 height 896
paste input "133.5"
type input "133.5"
click at [829, 760] on span "Сохранить и пересчитать" at bounding box center [822, 752] width 116 height 16
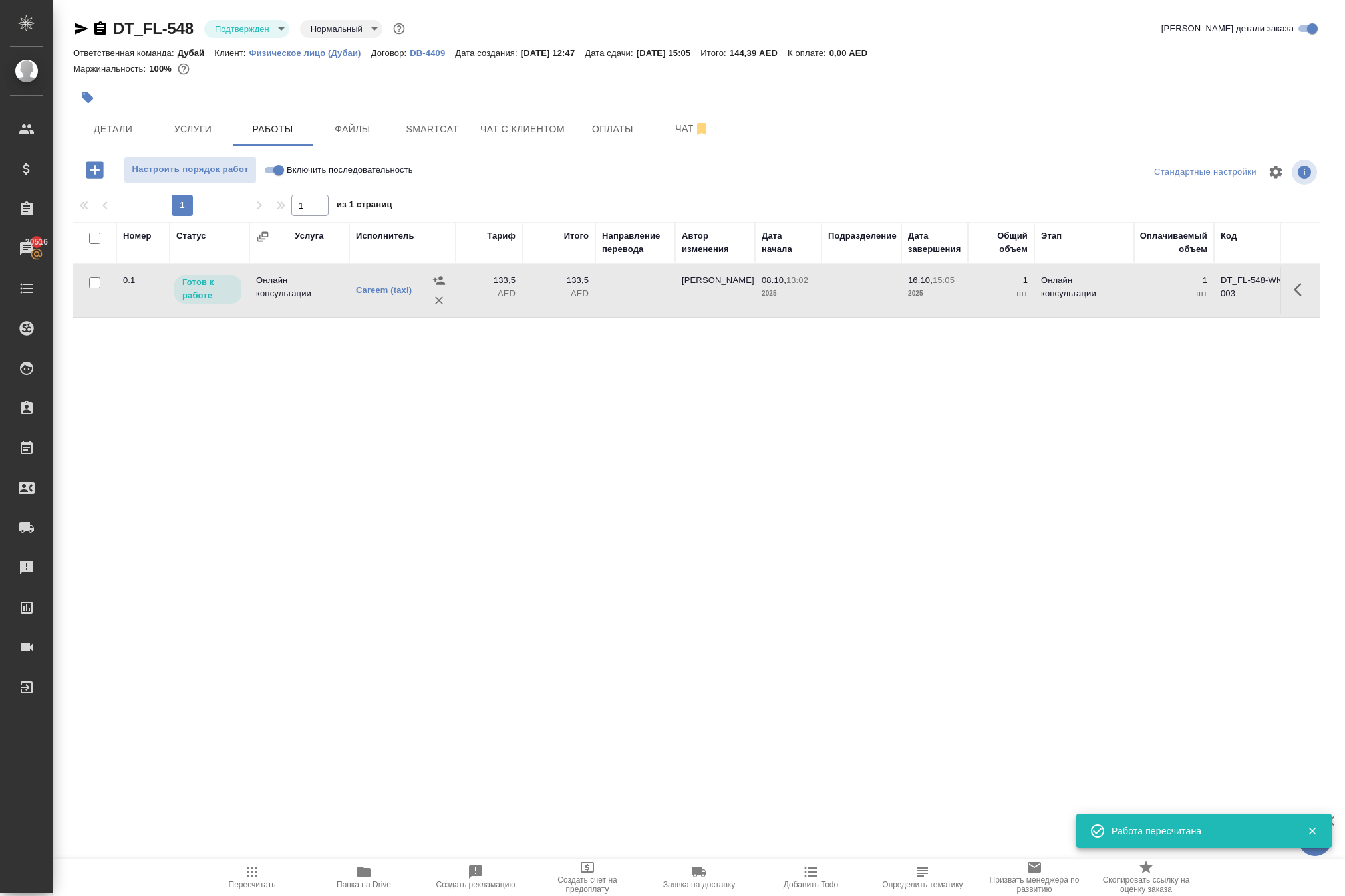
click at [294, 178] on input "Включить последовательность" at bounding box center [279, 171] width 48 height 16
checkbox input "true"
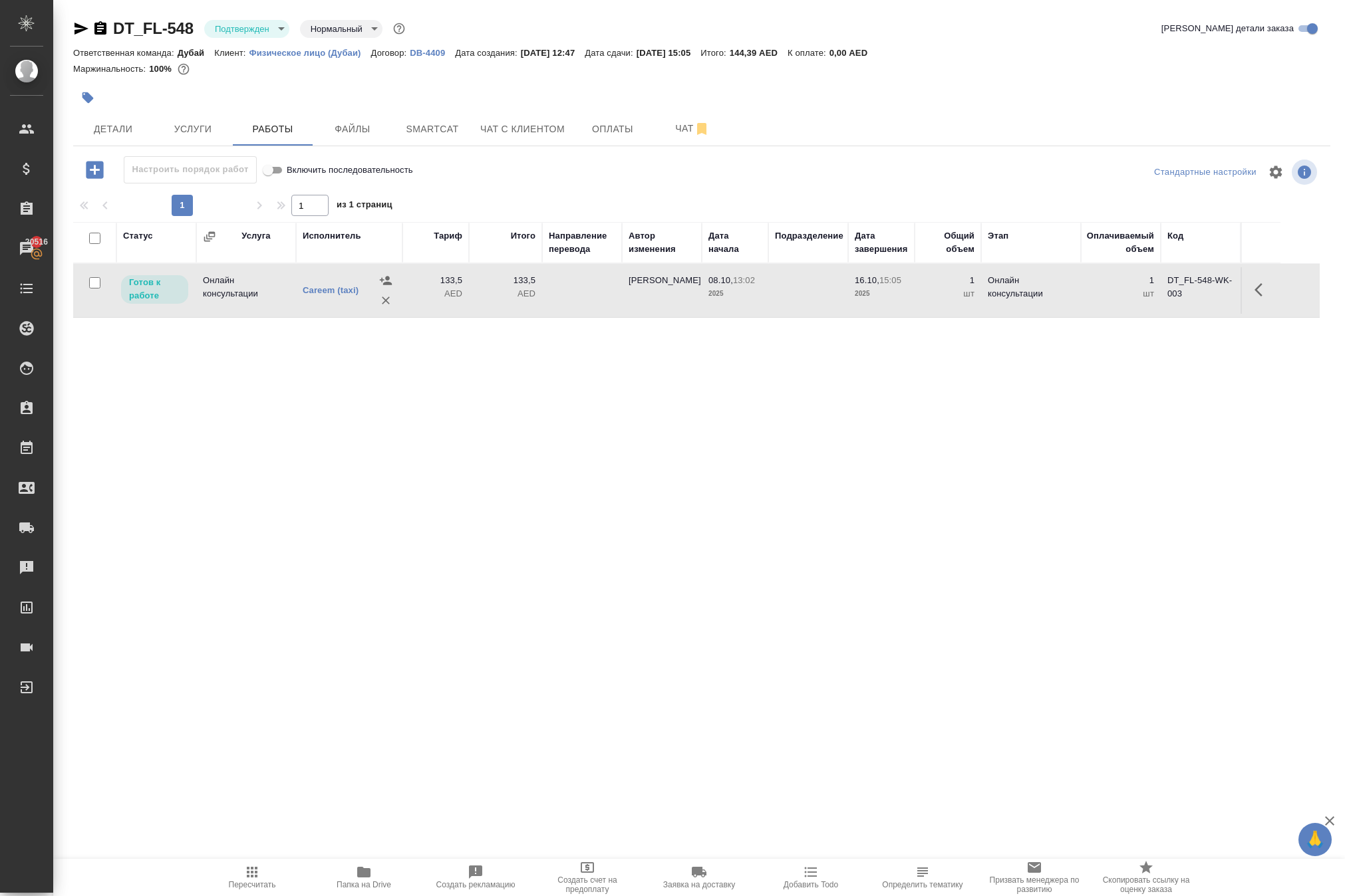
click at [244, 878] on icon "button" at bounding box center [252, 872] width 16 height 16
click at [310, 32] on body "🙏 .cls-1 fill:#fff; AWATERA Solokha Petro Клиенты Спецификации Заказы 20516 Чат…" at bounding box center [672, 448] width 1345 height 896
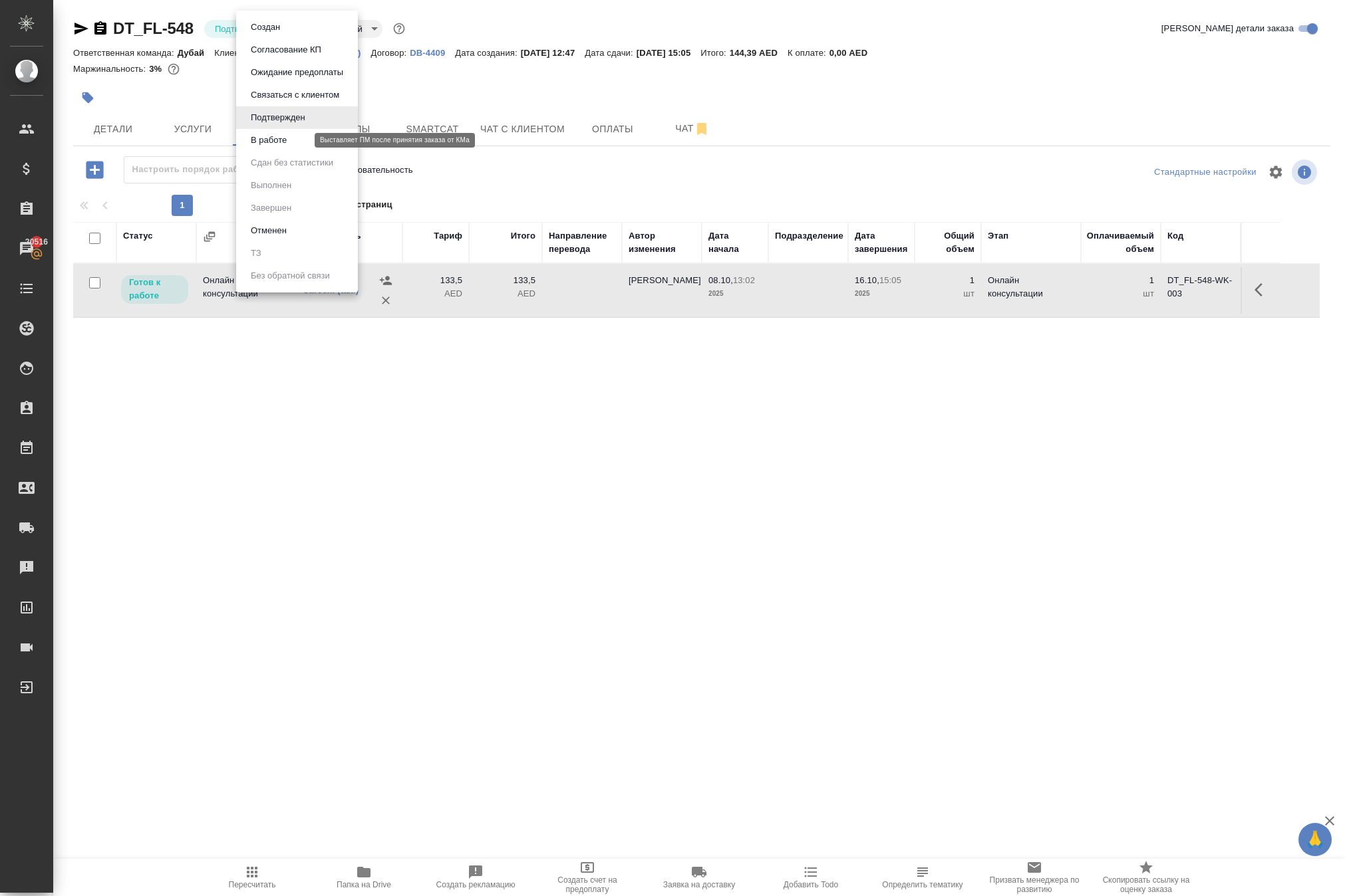
click at [289, 148] on button "В работе" at bounding box center [268, 140] width 44 height 15
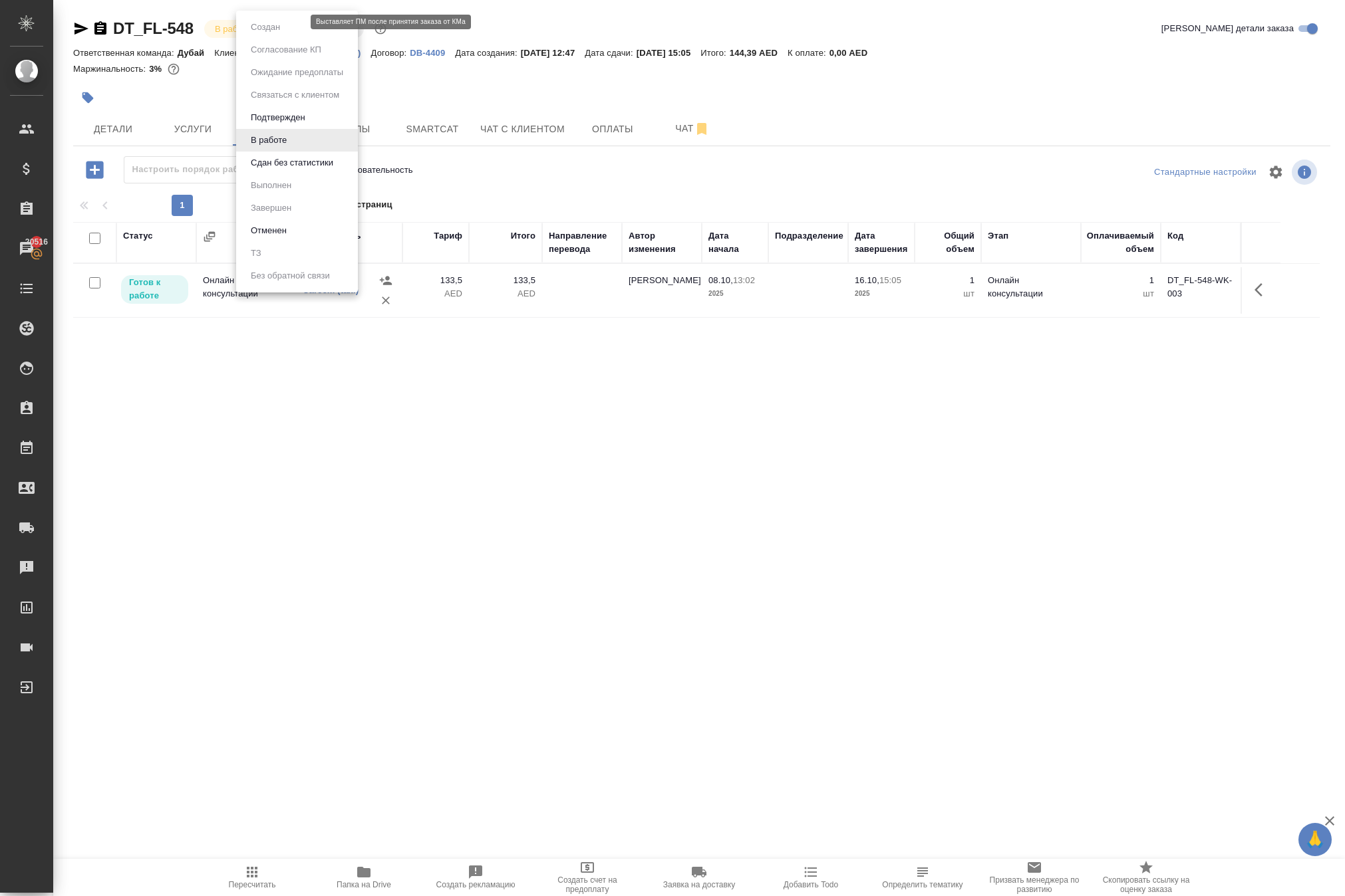
click at [279, 38] on body "🙏 .cls-1 fill:#fff; AWATERA Solokha Petro Клиенты Спецификации Заказы 20516 Чат…" at bounding box center [672, 448] width 1345 height 896
click at [299, 170] on button "Сдан без статистики" at bounding box center [292, 163] width 90 height 15
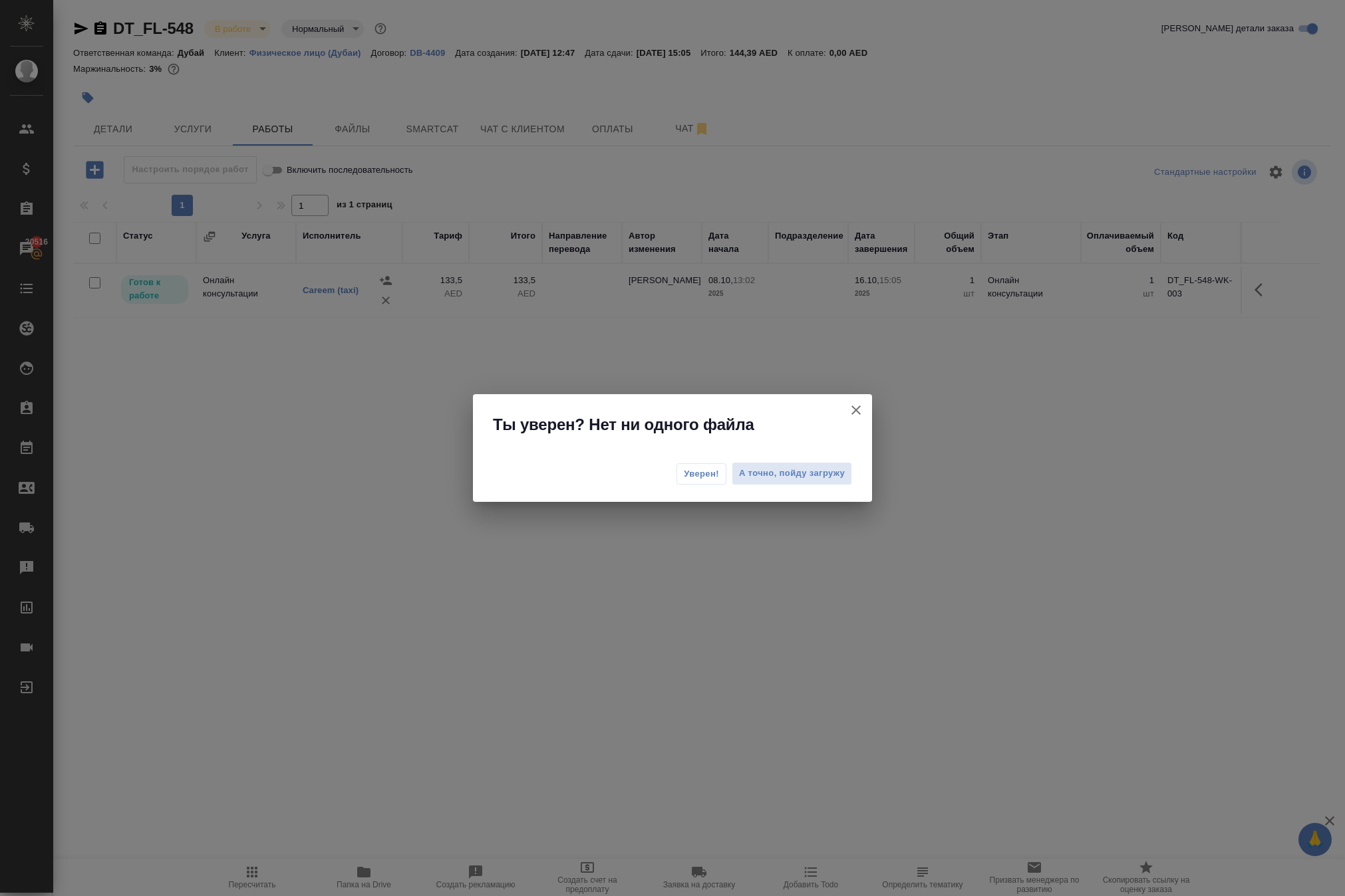
click at [684, 475] on span "Уверен!" at bounding box center [702, 474] width 35 height 13
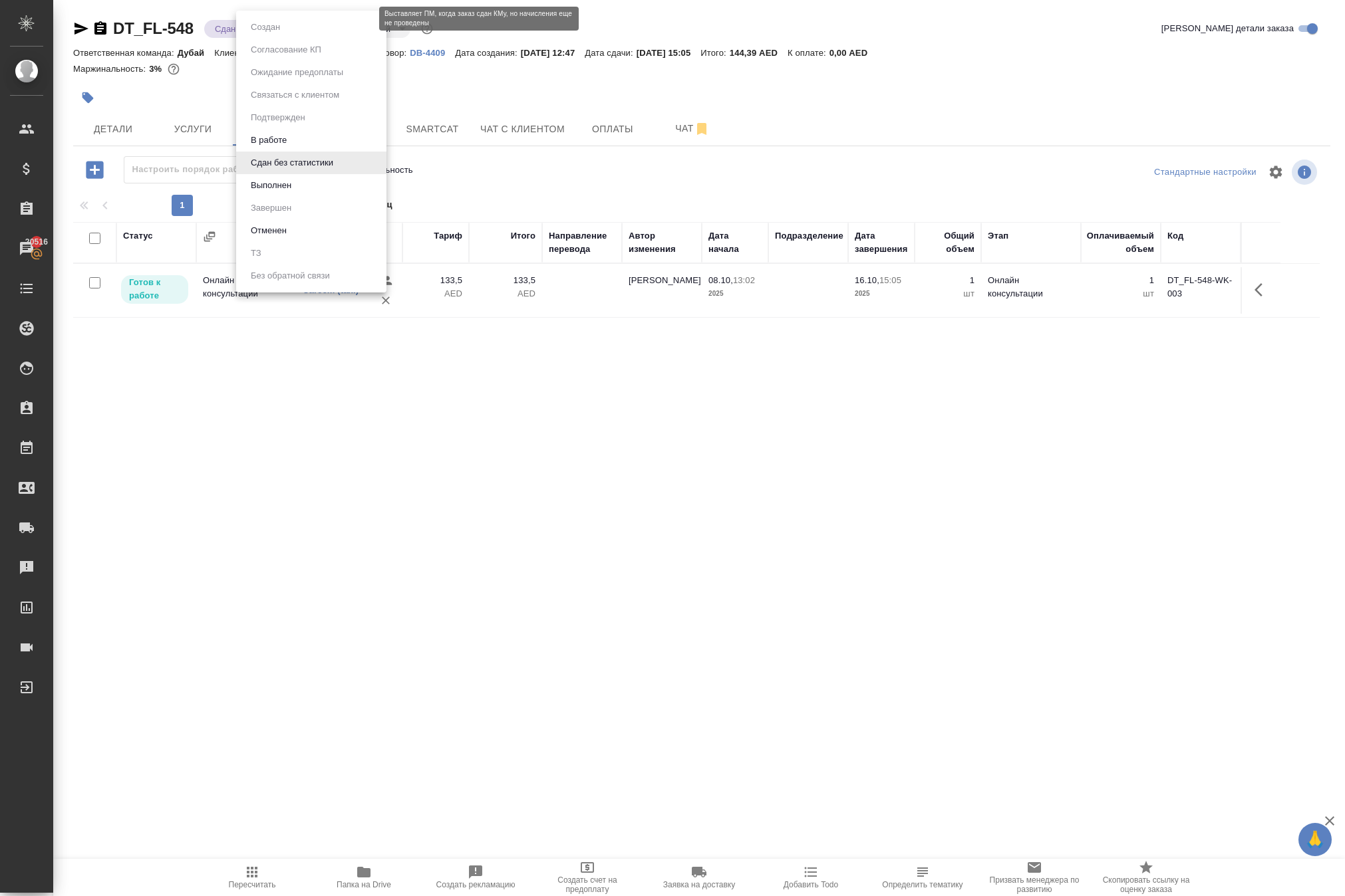
click at [263, 33] on body "🙏 .cls-1 fill:#fff; AWATERA Solokha Petro Клиенты Спецификации Заказы 20516 Чат…" at bounding box center [672, 448] width 1345 height 896
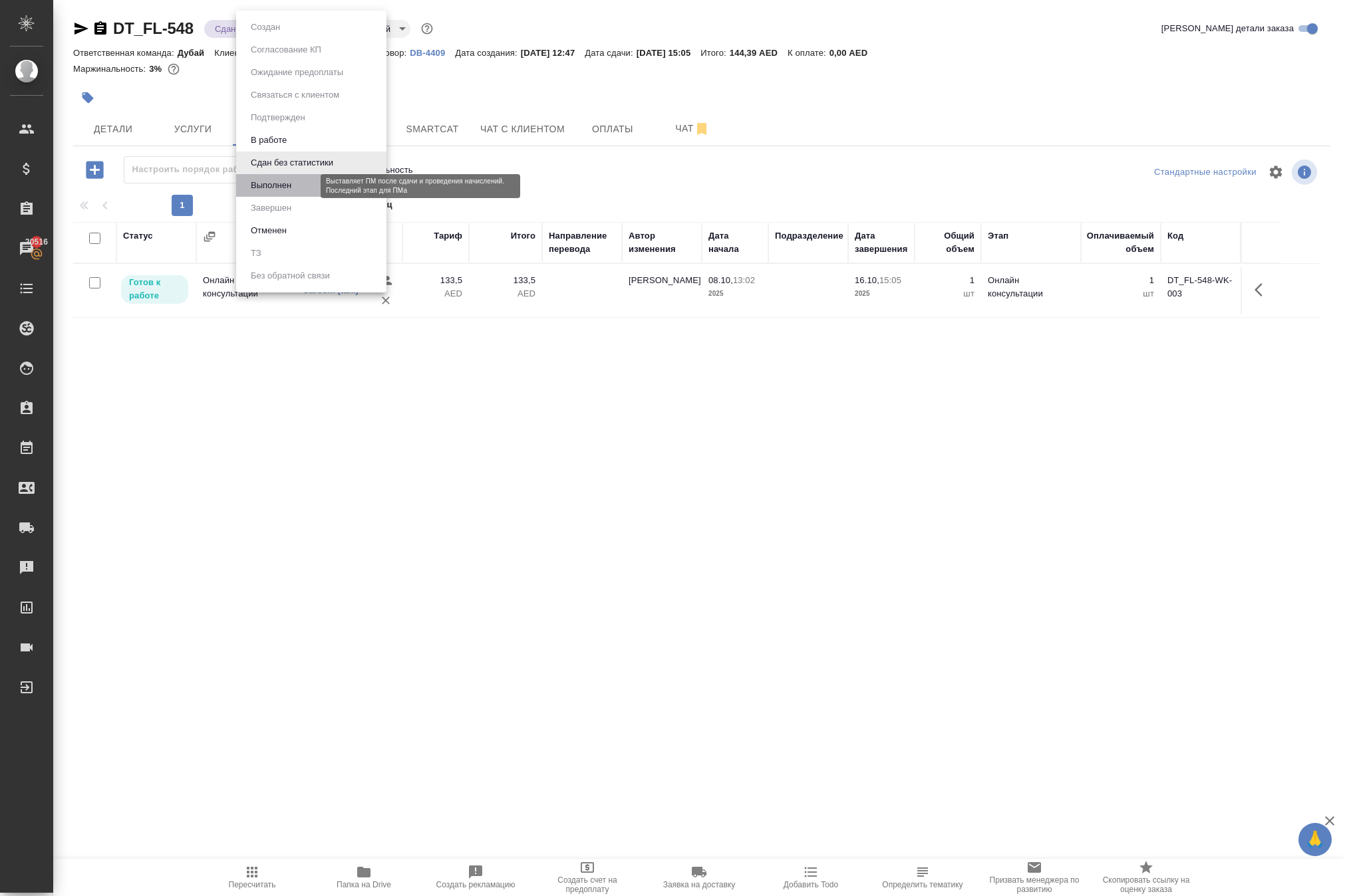
click at [293, 193] on button "Выполнен" at bounding box center [271, 185] width 49 height 15
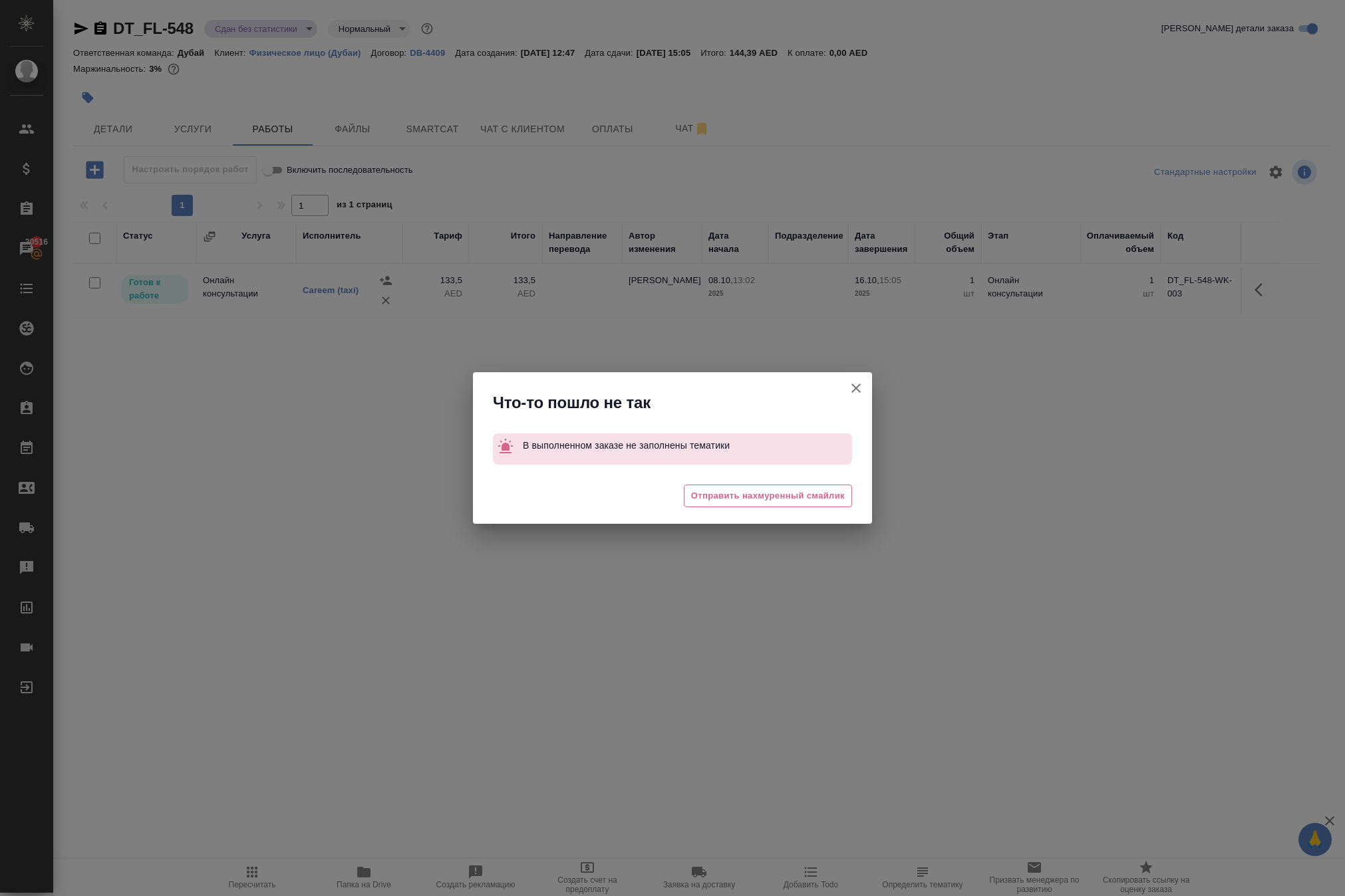
click at [848, 380] on icon "button" at bounding box center [856, 388] width 16 height 16
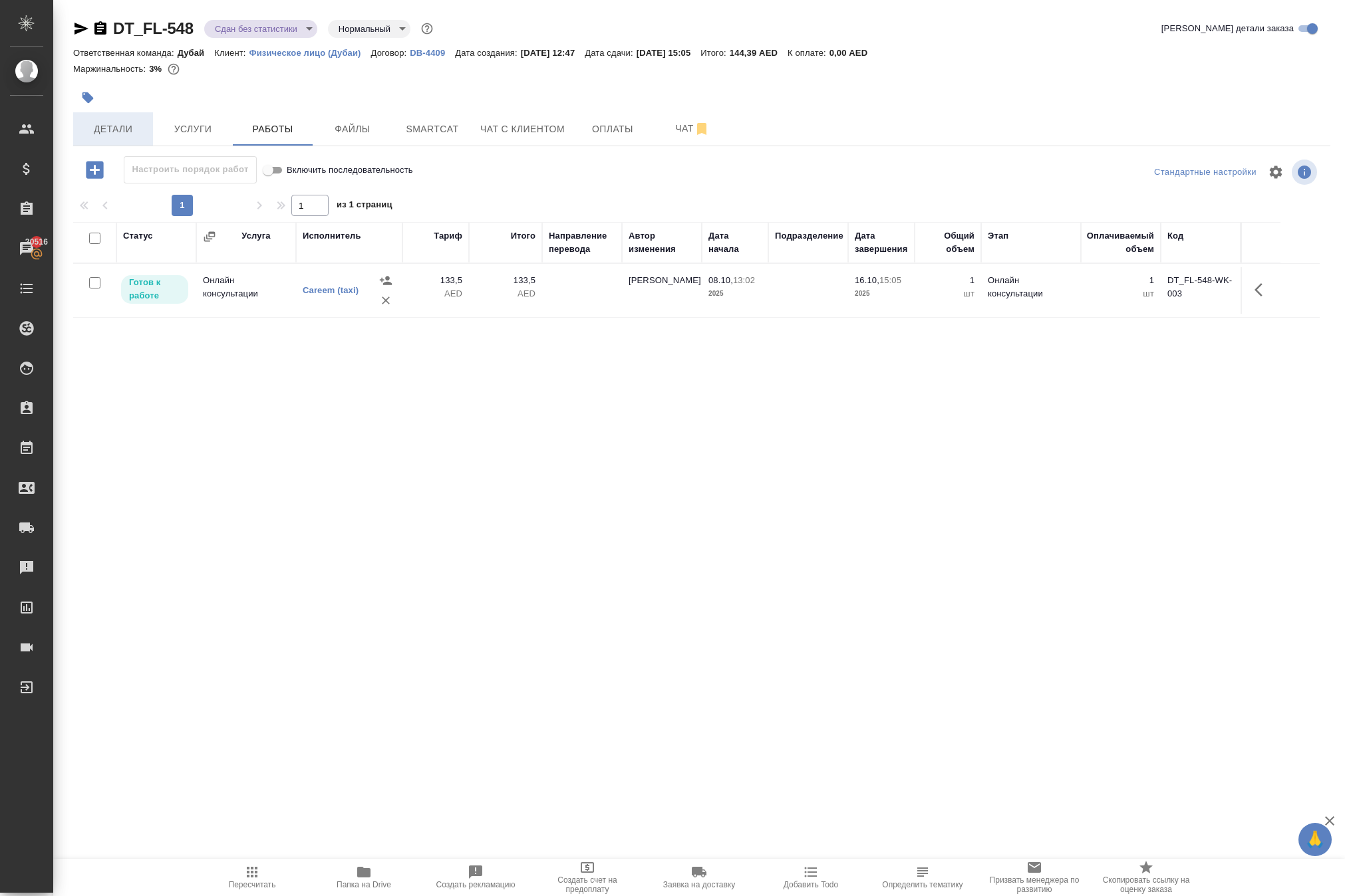
click at [133, 146] on button "Детали" at bounding box center [113, 129] width 80 height 33
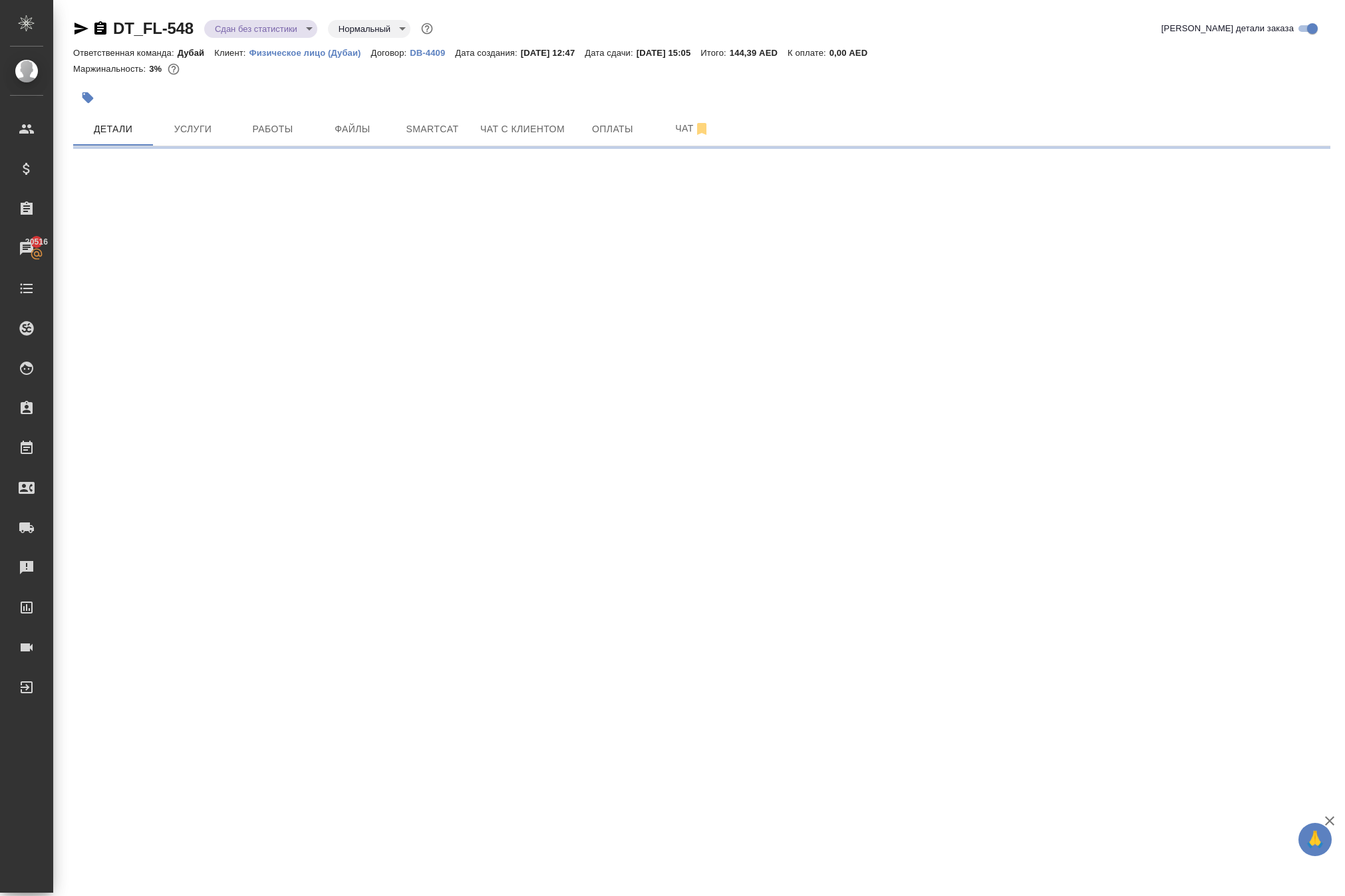
select select "RU"
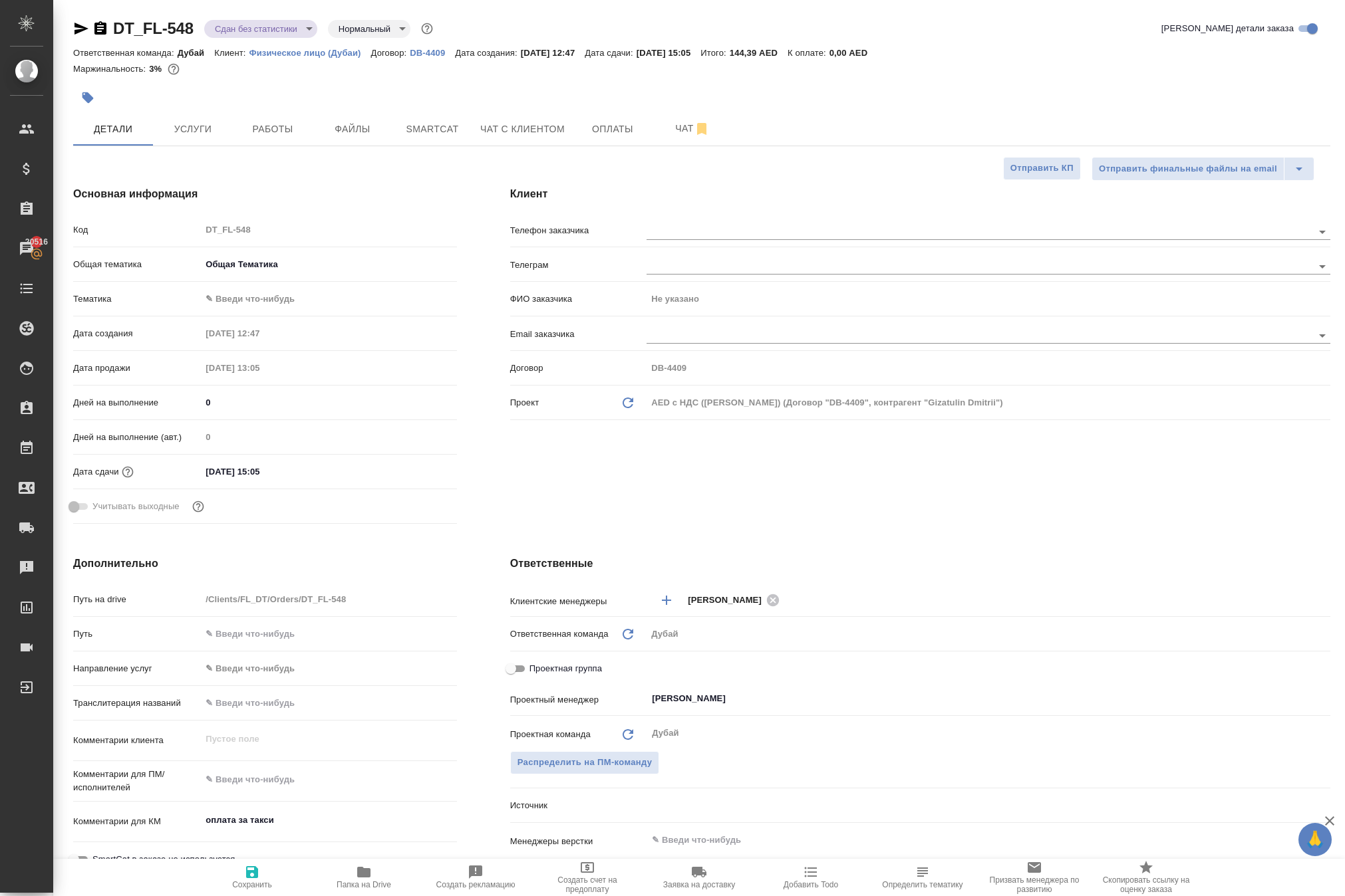
type textarea "x"
click at [245, 361] on body "🙏 .cls-1 fill:#fff; AWATERA Solokha Petro Клиенты Спецификации Заказы 20516 Чат…" at bounding box center [672, 448] width 1345 height 896
click at [264, 371] on li "Общая Тематика" at bounding box center [328, 363] width 256 height 22
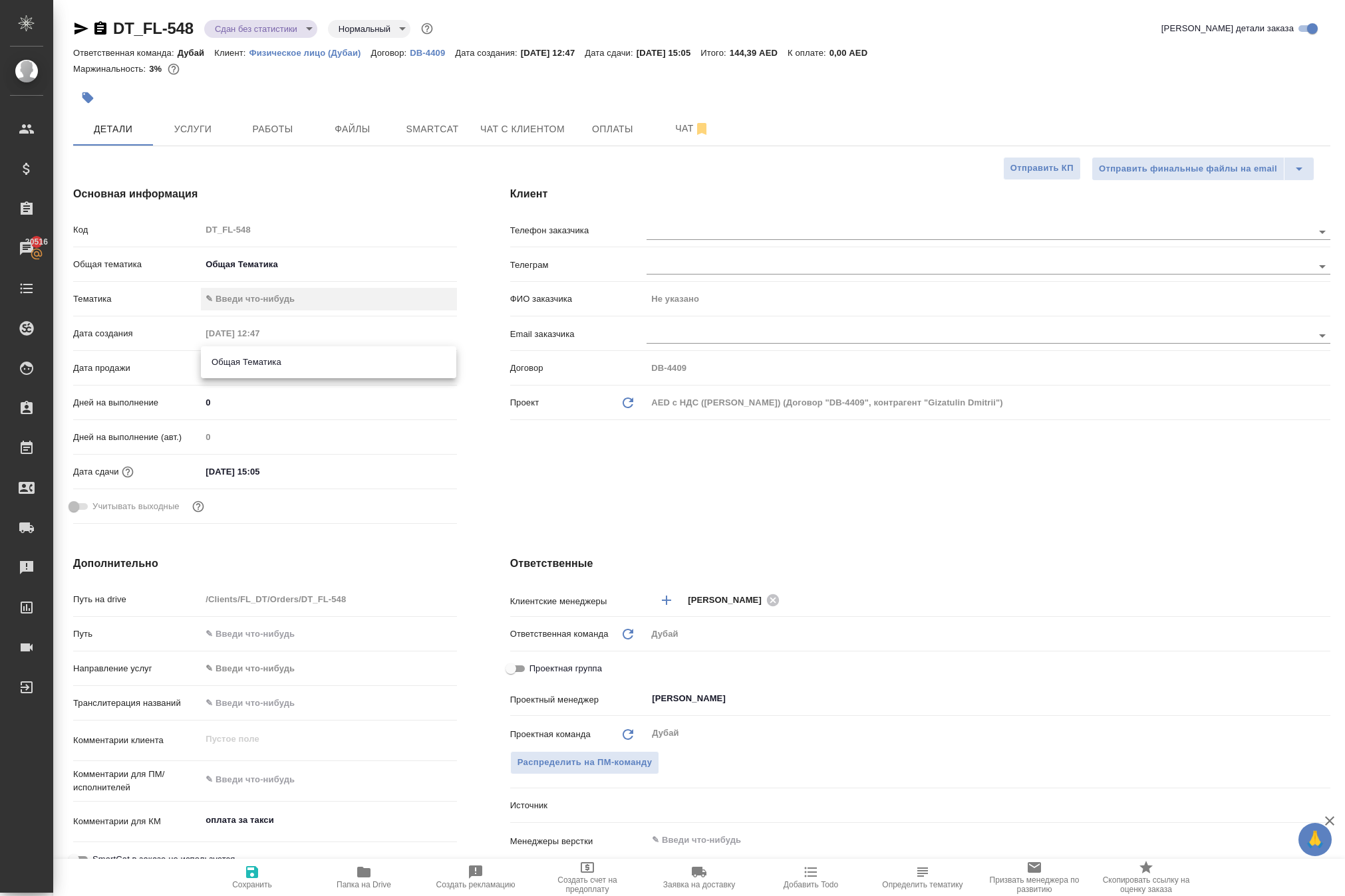
type input "6012b1ca196b0e5c9229a120"
type textarea "x"
click at [249, 872] on icon "button" at bounding box center [252, 872] width 12 height 12
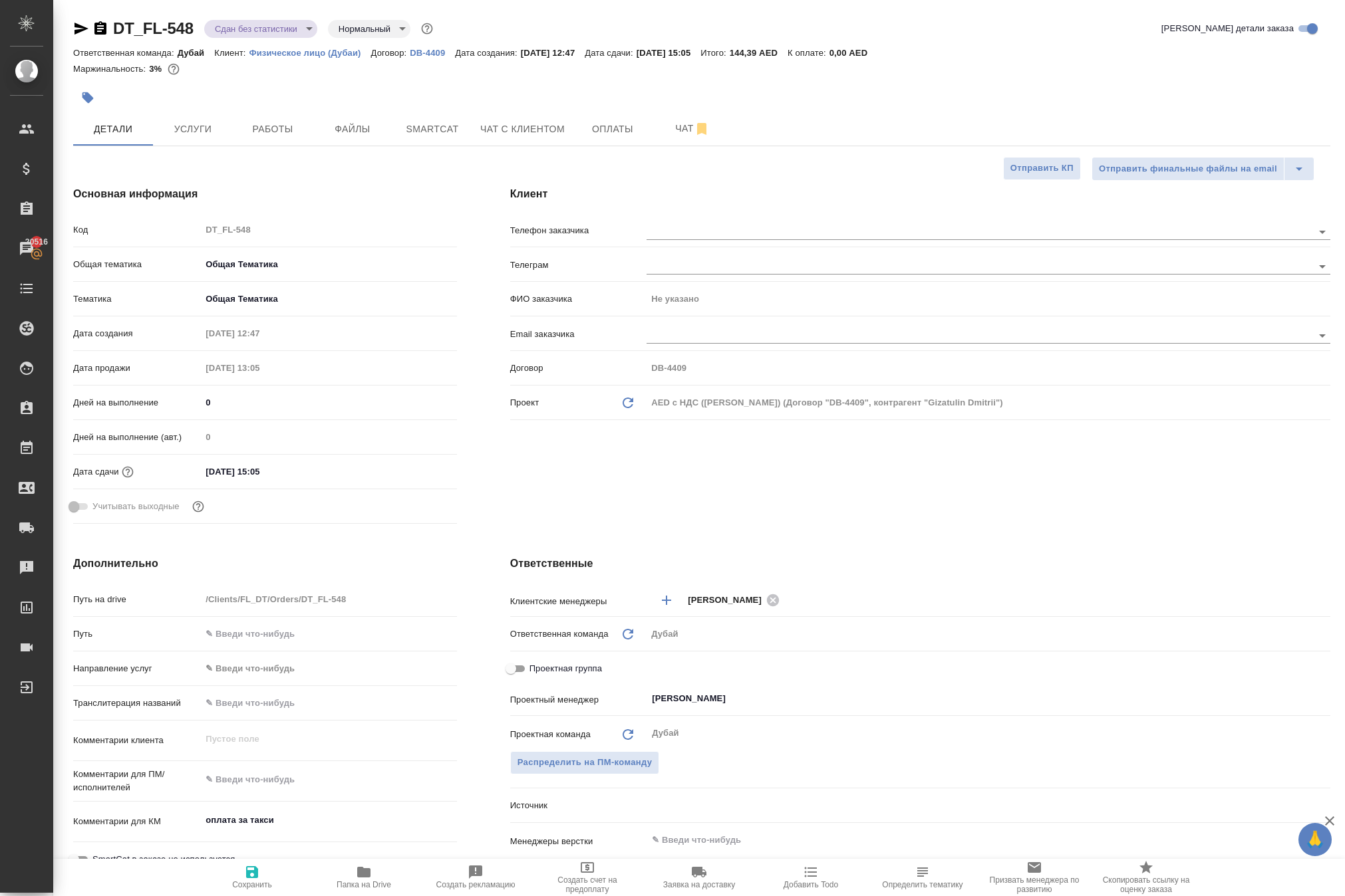
type textarea "x"
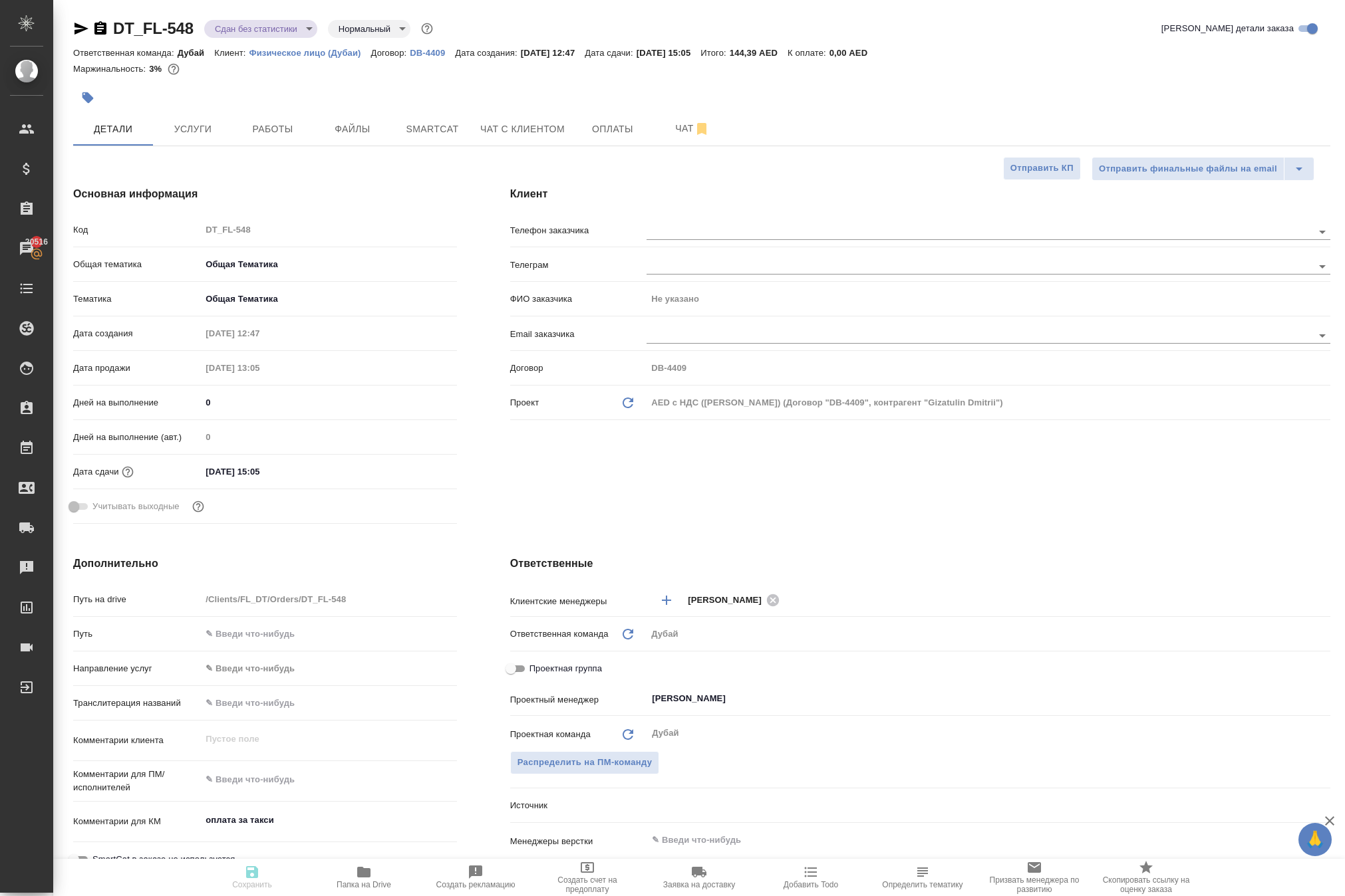
type textarea "x"
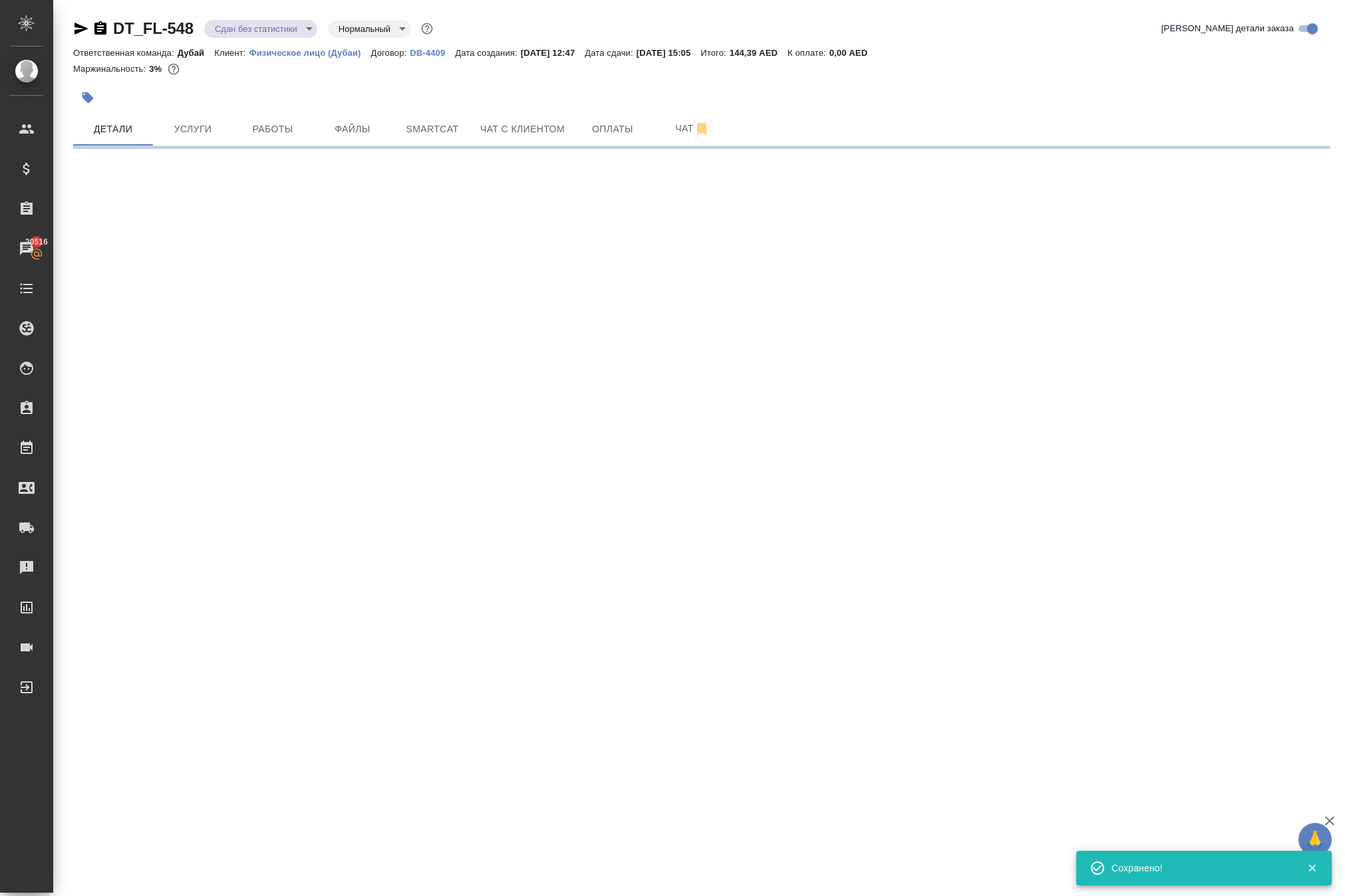
select select "RU"
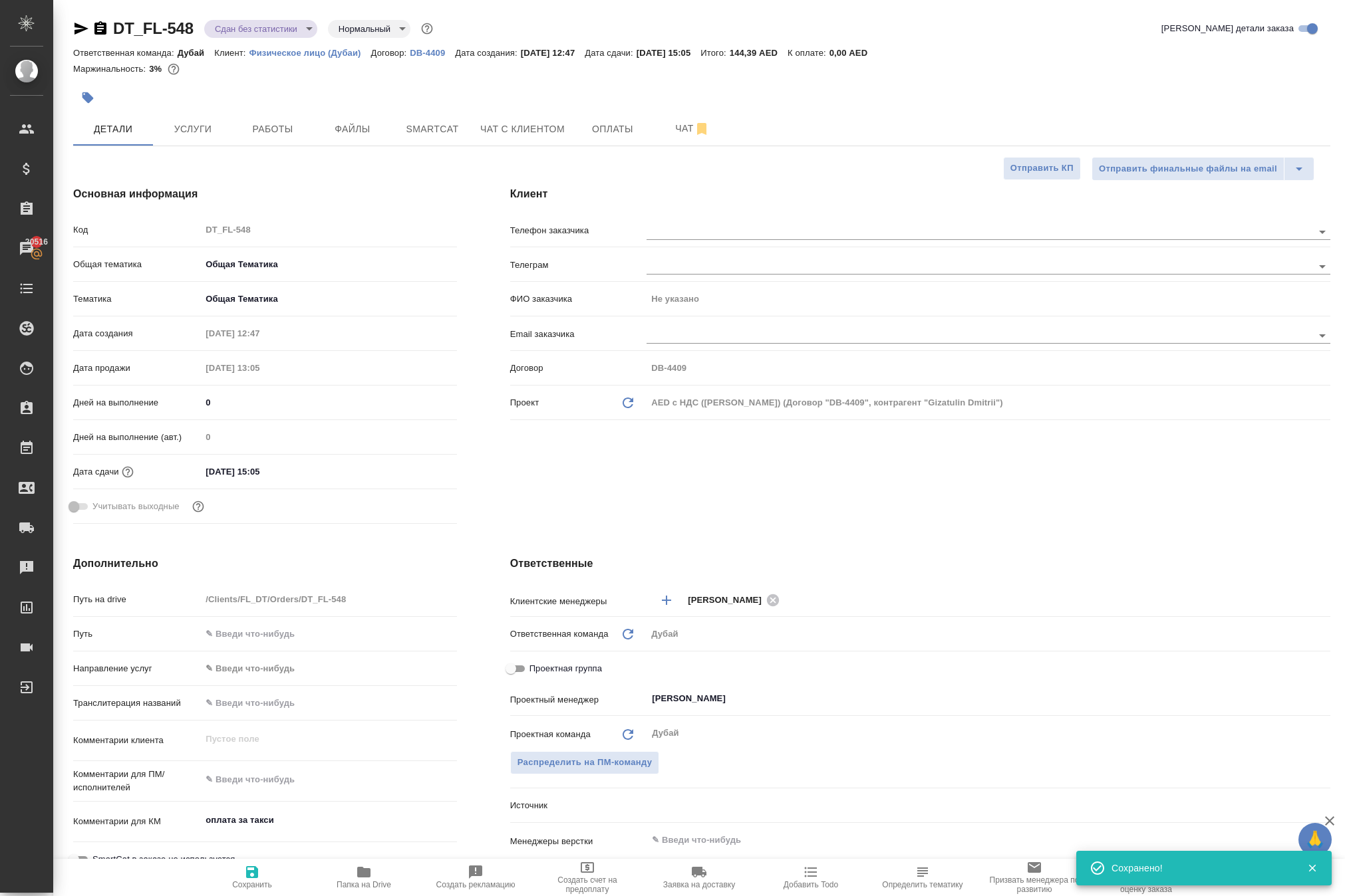
type textarea "x"
click at [331, 32] on body "🙏 .cls-1 fill:#fff; AWATERA Solokha Petro Клиенты Спецификации Заказы 20516 Чат…" at bounding box center [672, 448] width 1345 height 896
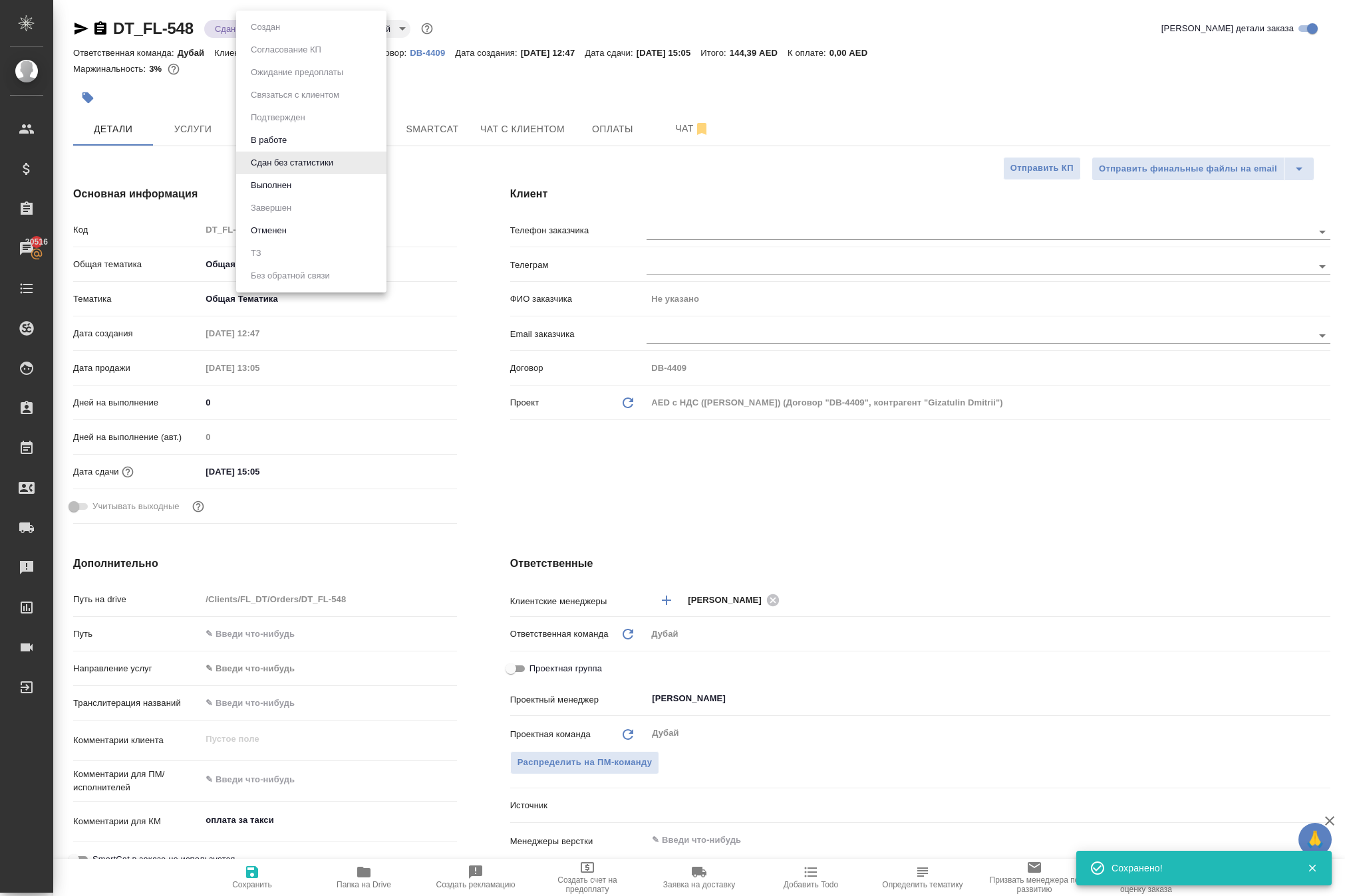
click at [315, 197] on li "Выполнен" at bounding box center [311, 185] width 150 height 23
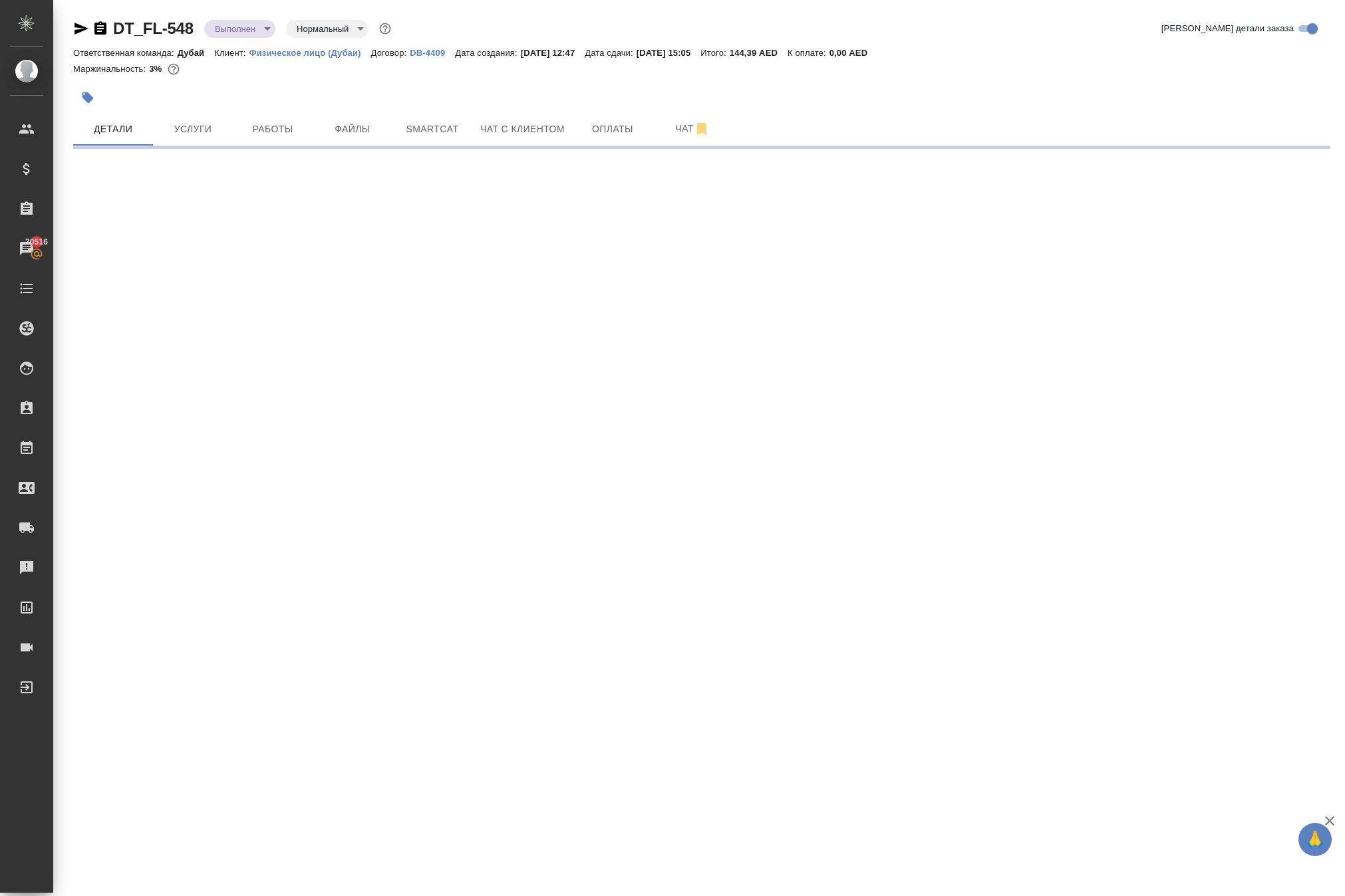
select select "RU"
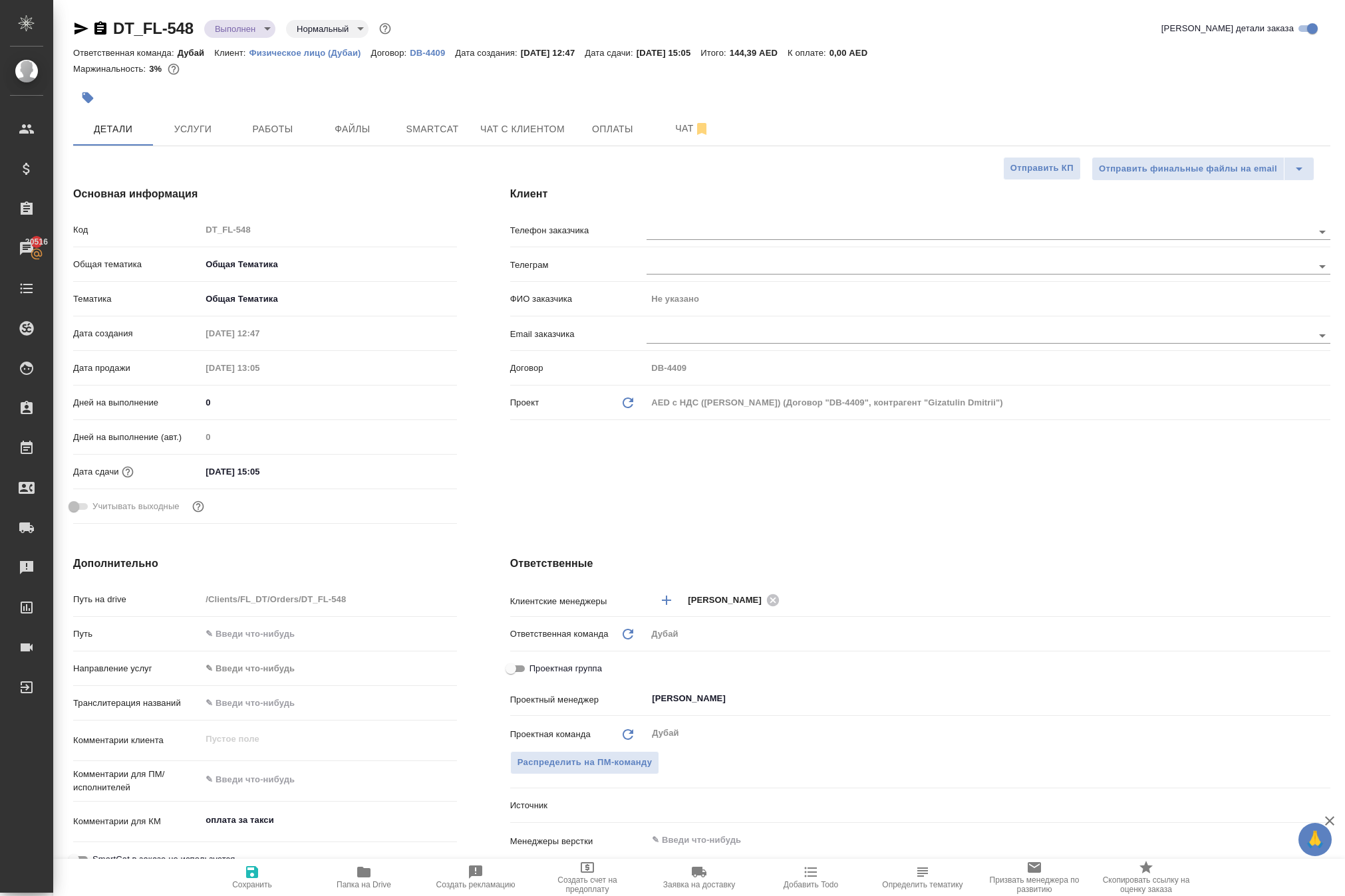
click at [298, 41] on body "🙏 .cls-1 fill:#fff; AWATERA Solokha Petro Клиенты Спецификации Заказы 20516 Чат…" at bounding box center [672, 448] width 1345 height 896
type textarea "x"
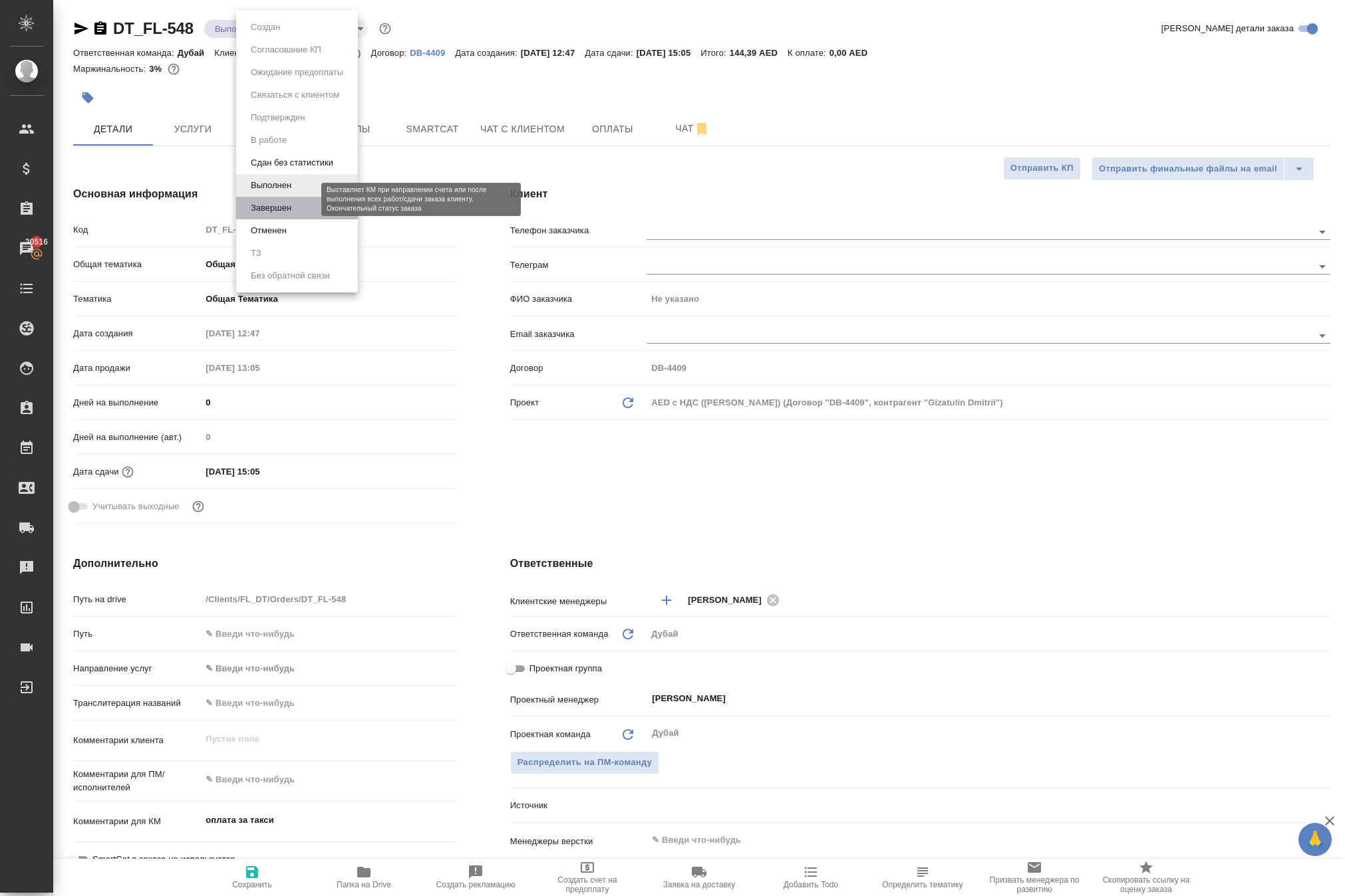
click at [295, 215] on button "Завершен" at bounding box center [271, 208] width 49 height 15
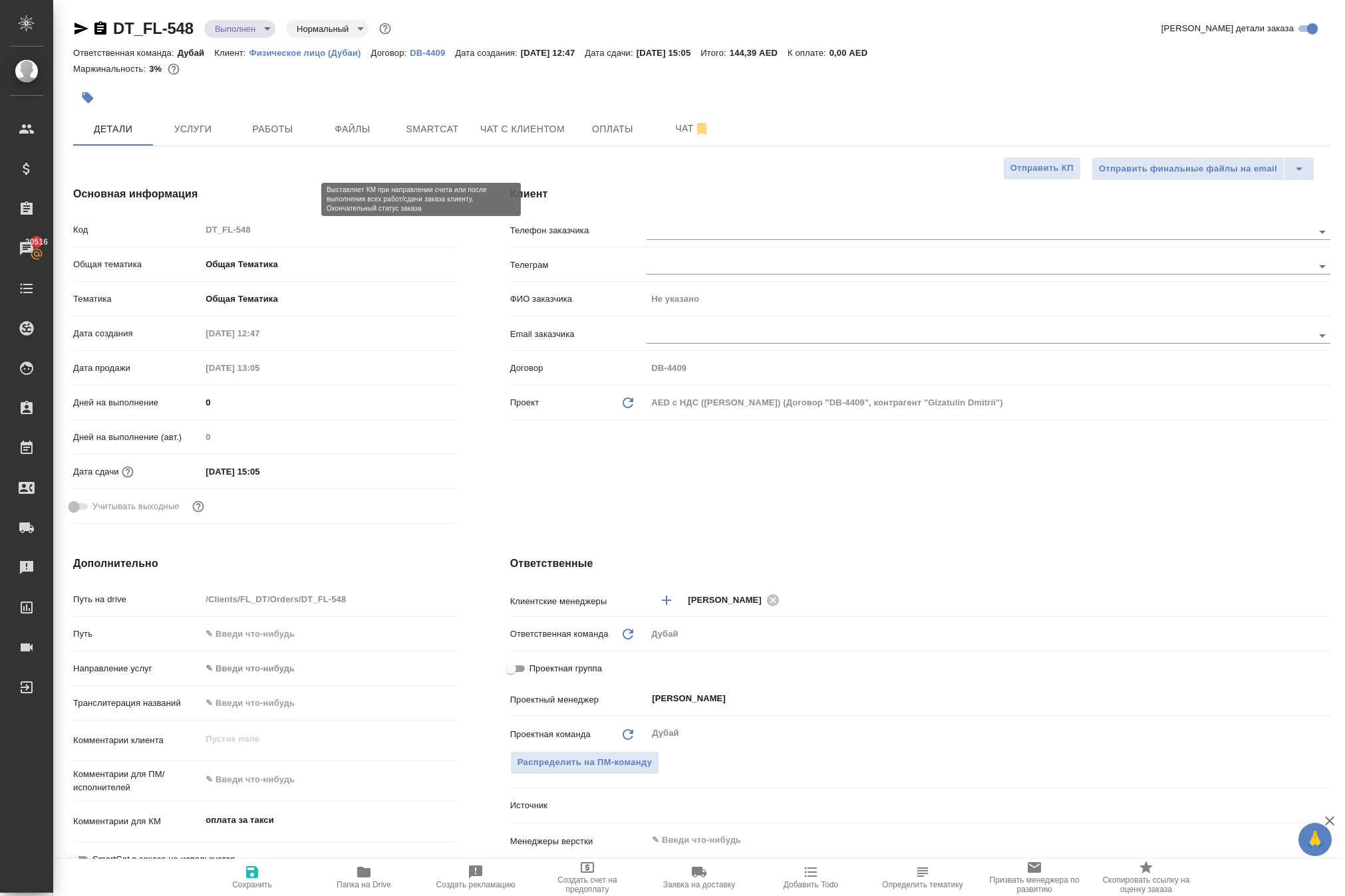
type textarea "x"
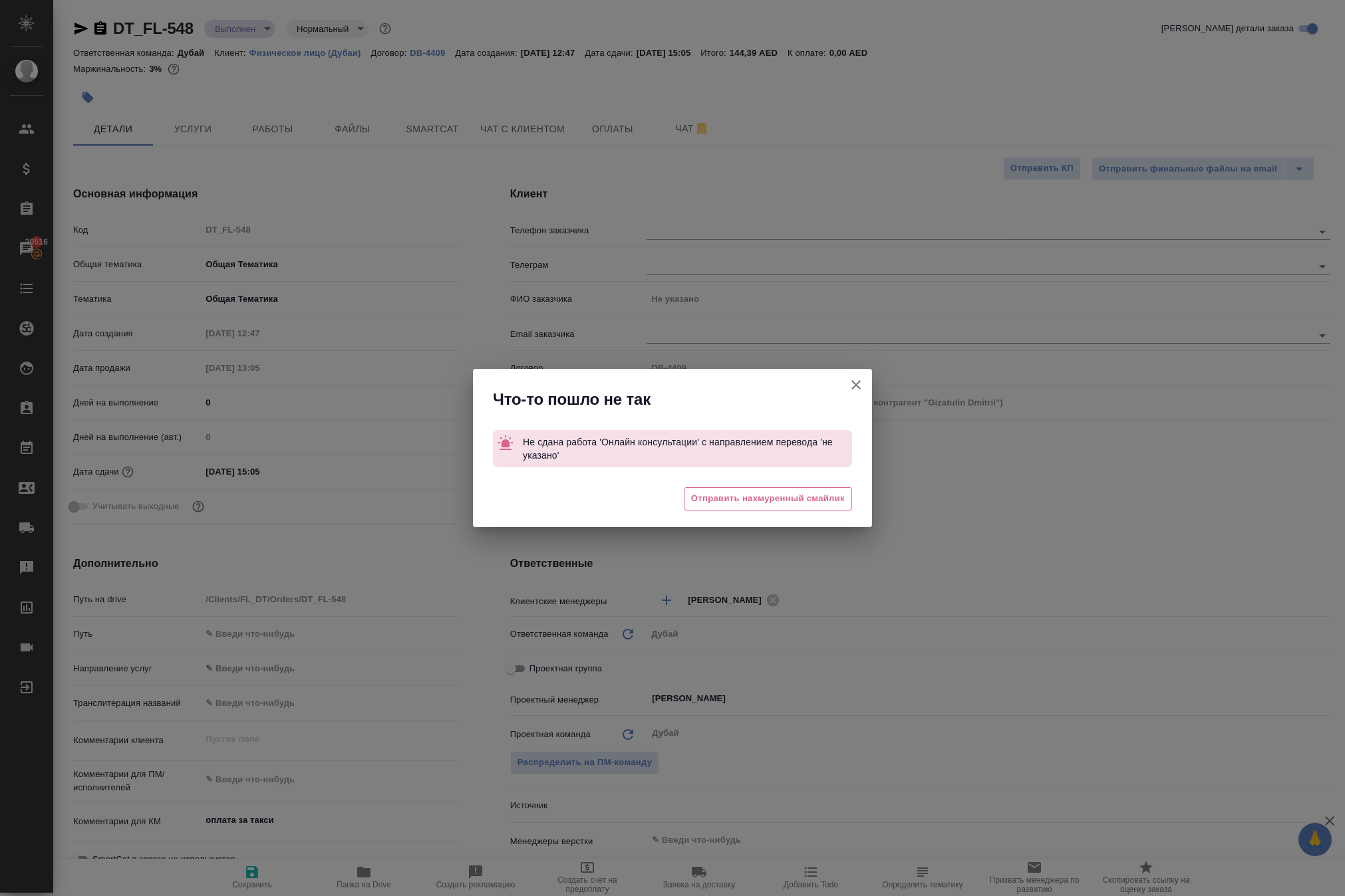
click at [848, 377] on icon "button" at bounding box center [856, 385] width 16 height 16
type textarea "x"
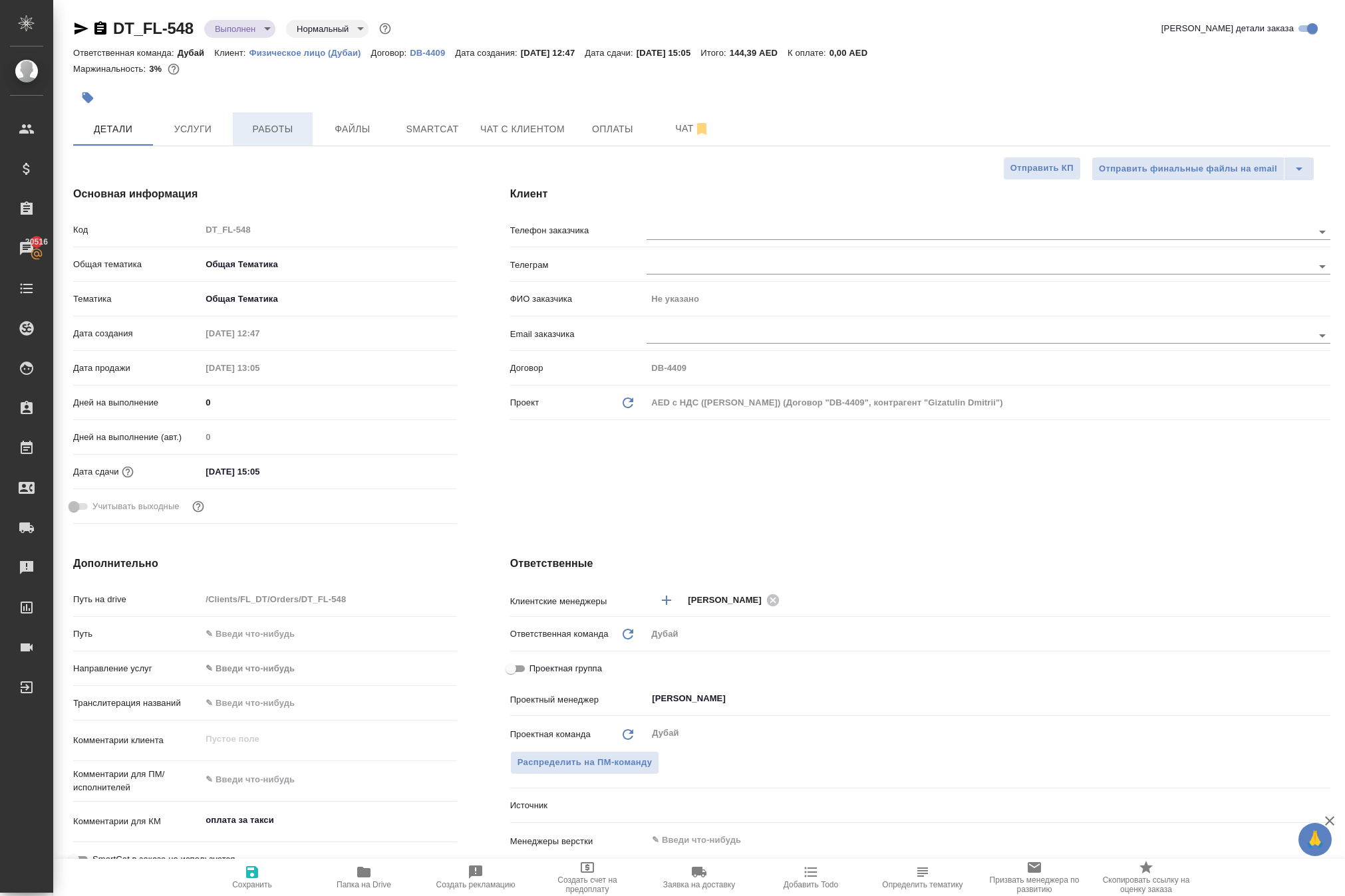
click at [263, 138] on span "Работы" at bounding box center [273, 129] width 64 height 17
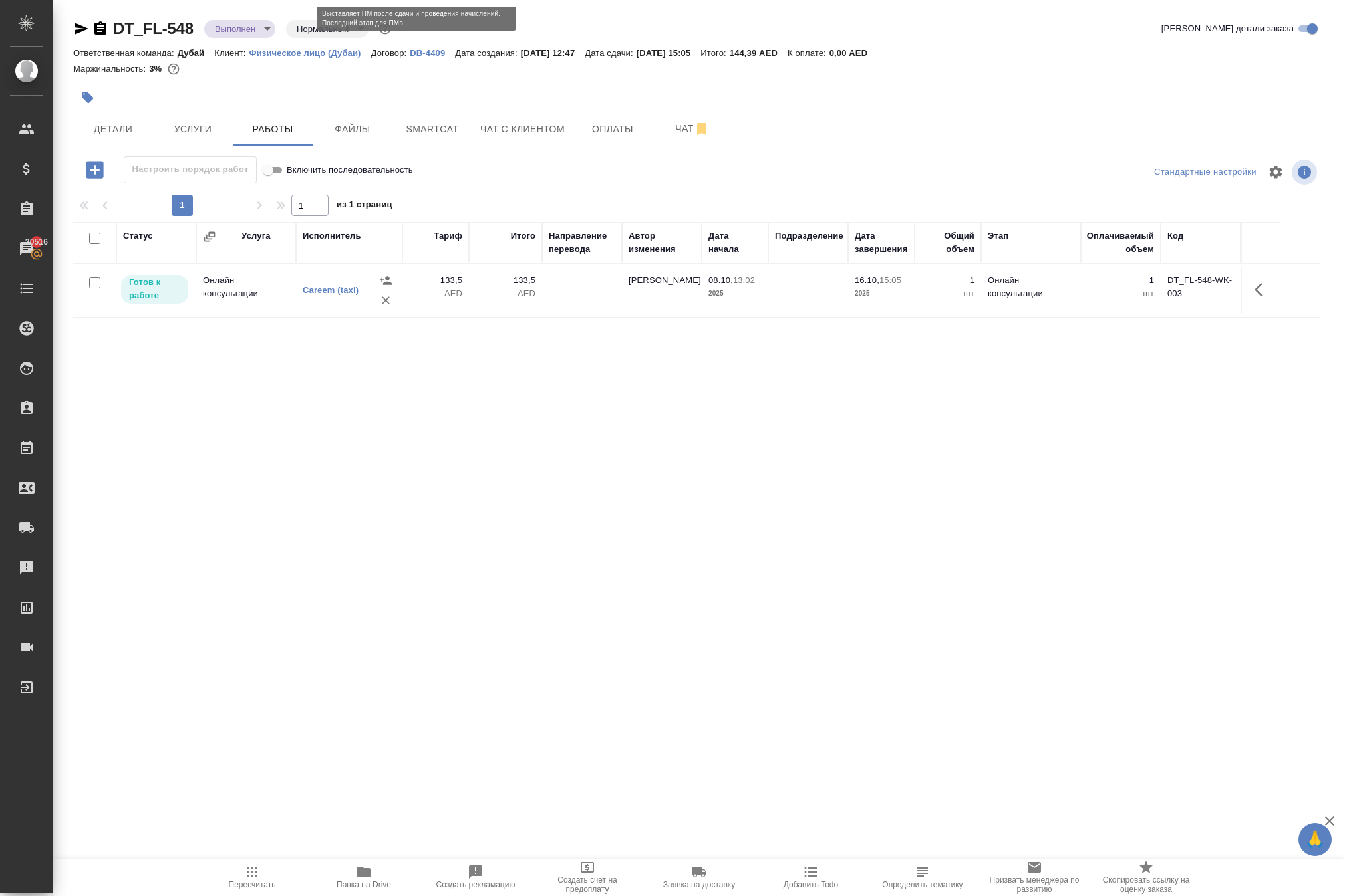
click at [281, 29] on body "🙏 .cls-1 fill:#fff; AWATERA Solokha Petro Клиенты Спецификации Заказы 20516 Чат…" at bounding box center [672, 448] width 1345 height 896
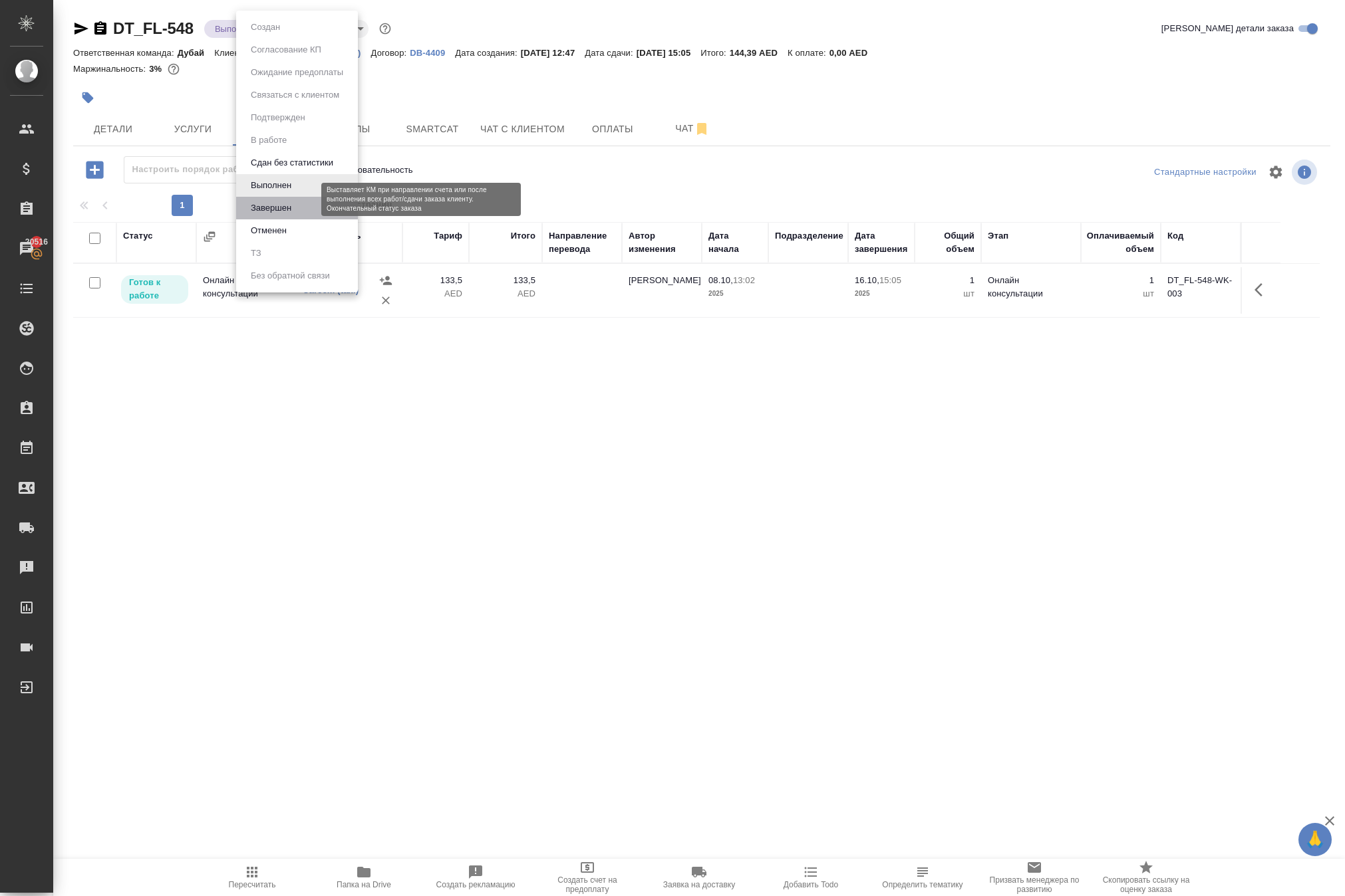
click at [295, 215] on button "Завершен" at bounding box center [271, 208] width 49 height 15
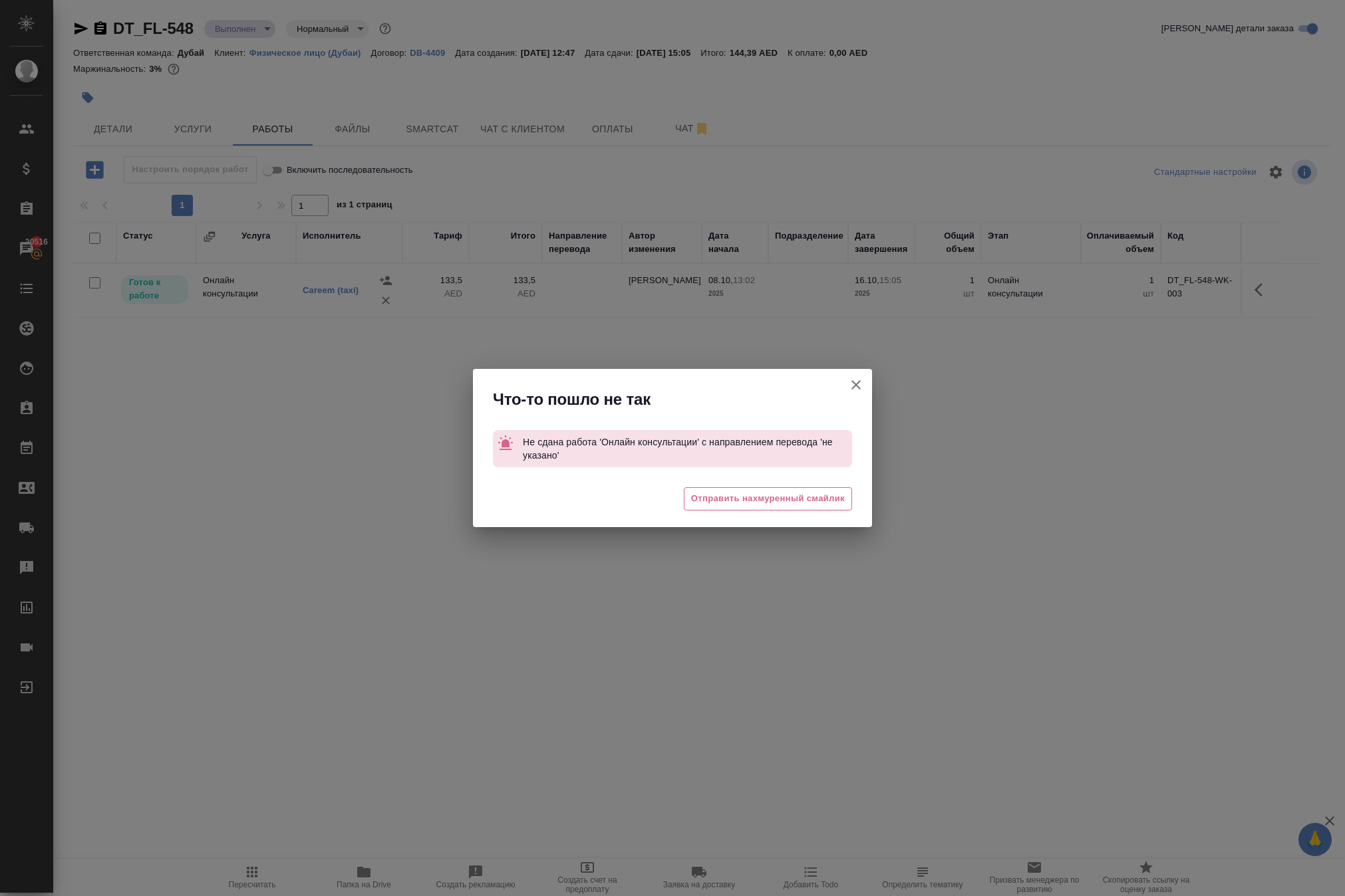
click at [851, 380] on icon "button" at bounding box center [856, 385] width 9 height 9
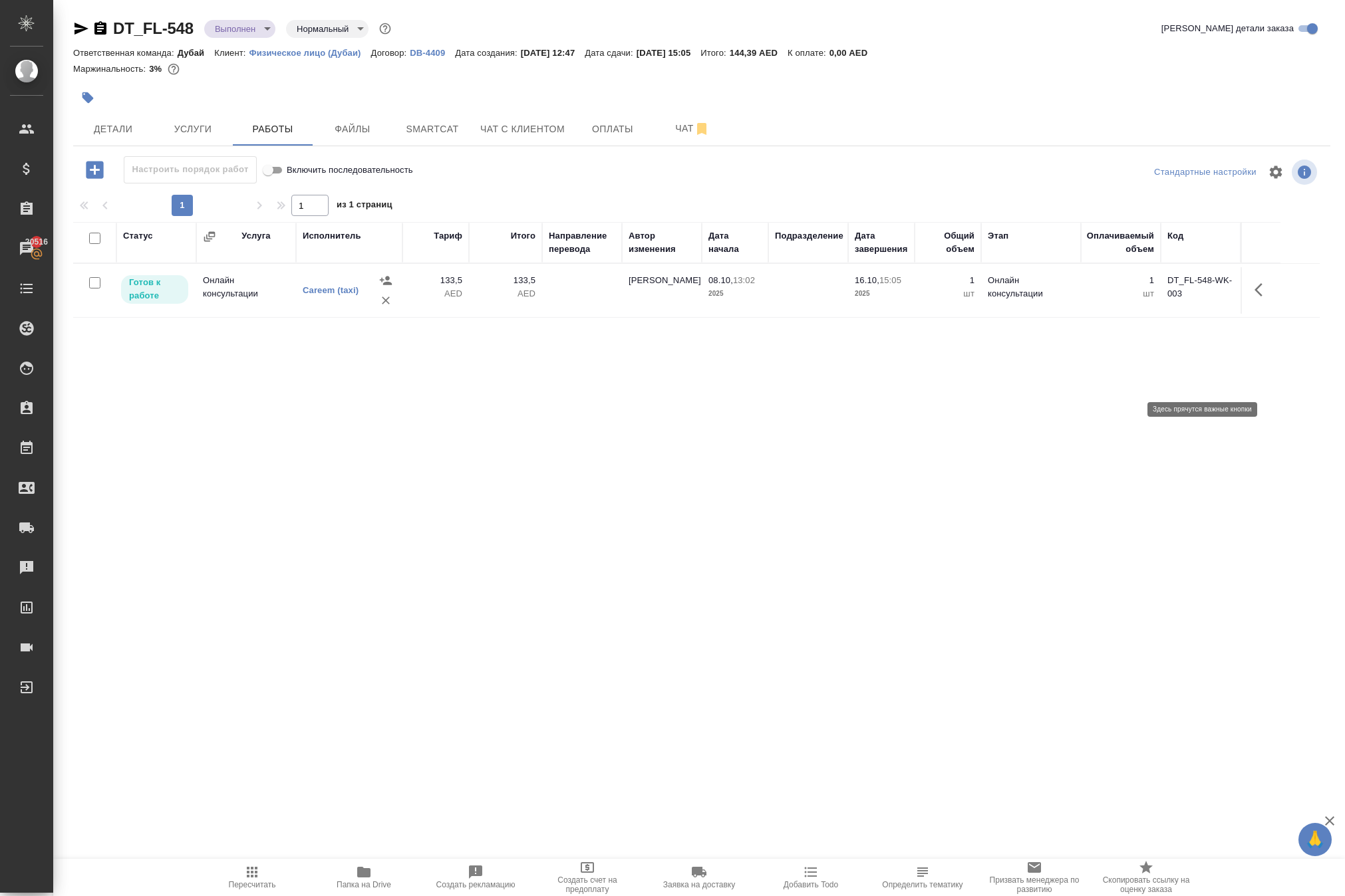
click at [1255, 298] on icon "button" at bounding box center [1263, 290] width 16 height 16
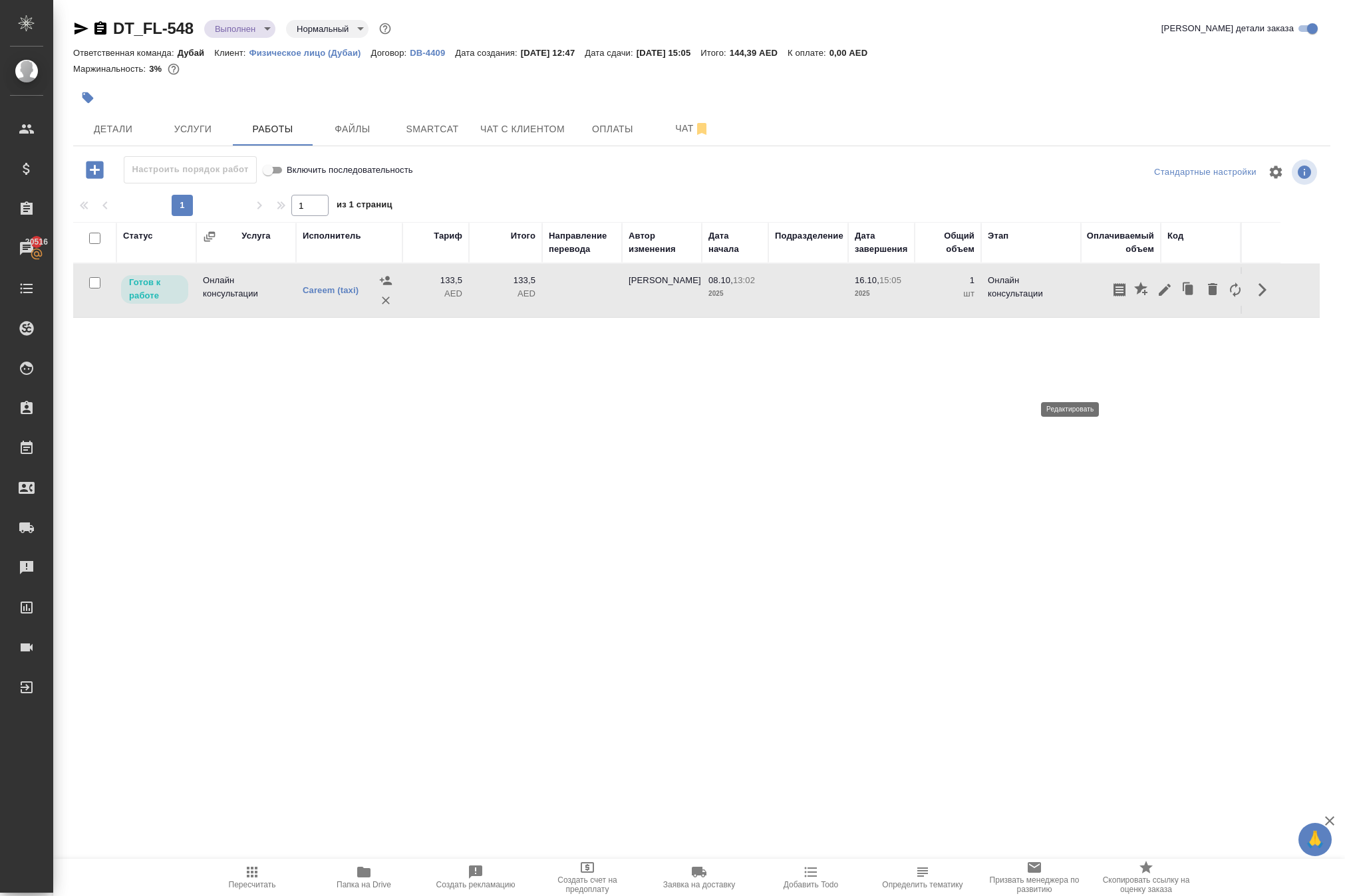
click at [1159, 296] on icon "button" at bounding box center [1165, 290] width 12 height 12
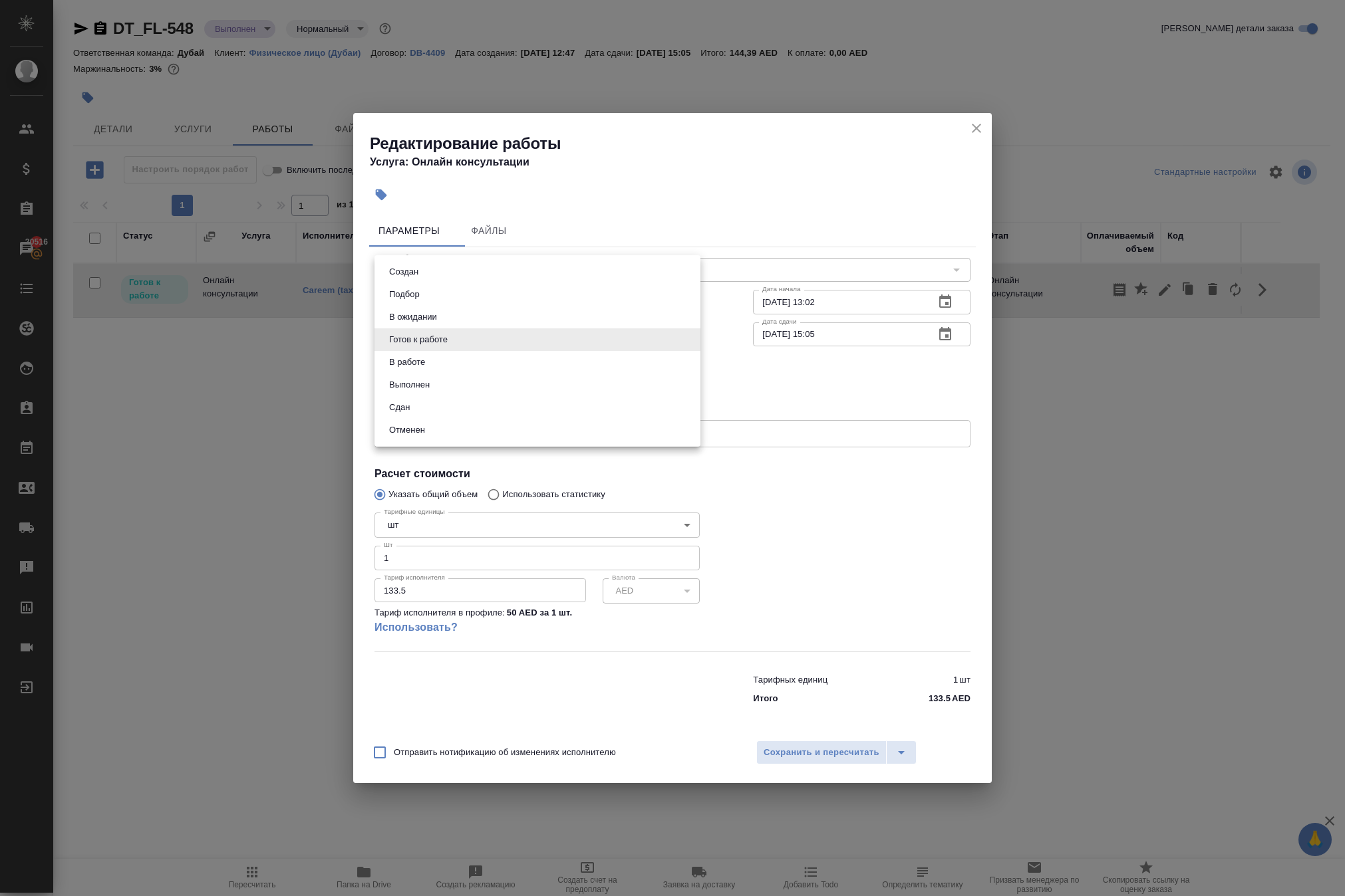
click at [504, 346] on body "🙏 .cls-1 fill:#fff; AWATERA Solokha Petro Клиенты Спецификации Заказы 20516 Чат…" at bounding box center [672, 448] width 1345 height 896
click at [469, 419] on li "Сдан" at bounding box center [537, 408] width 326 height 23
type input "closed"
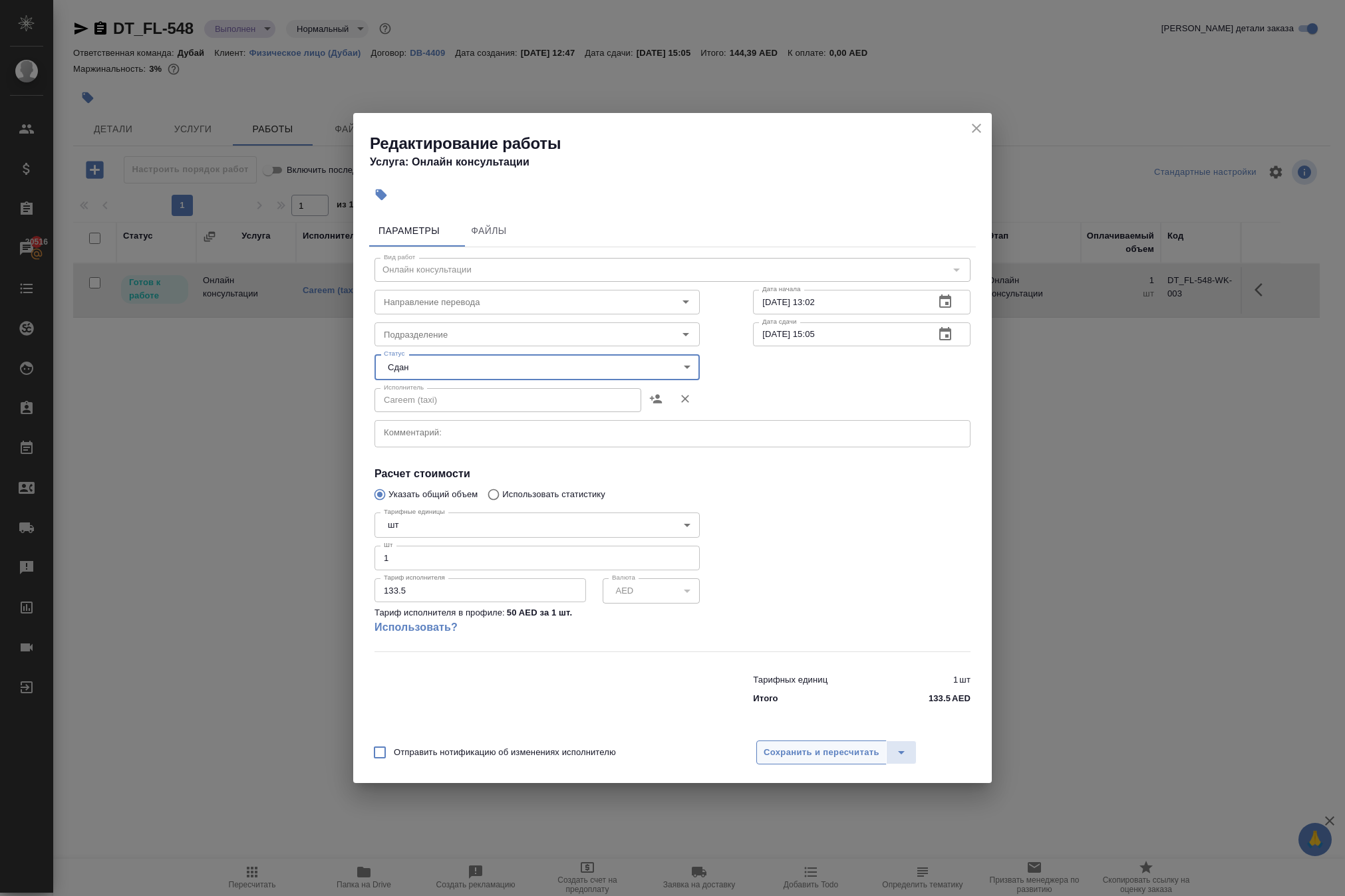
click at [787, 760] on span "Сохранить и пересчитать" at bounding box center [822, 752] width 116 height 16
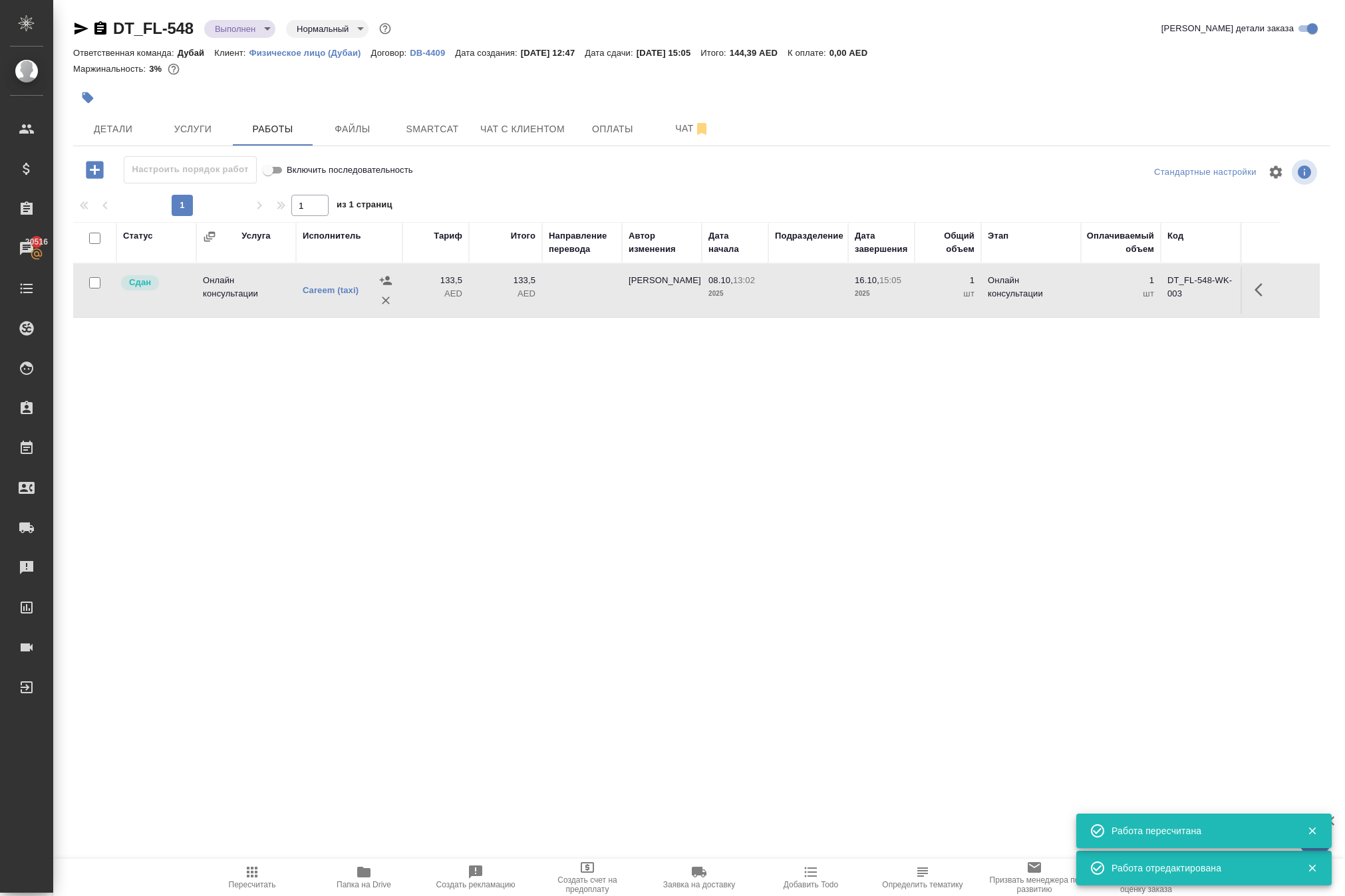
click at [248, 875] on icon "button" at bounding box center [252, 872] width 16 height 16
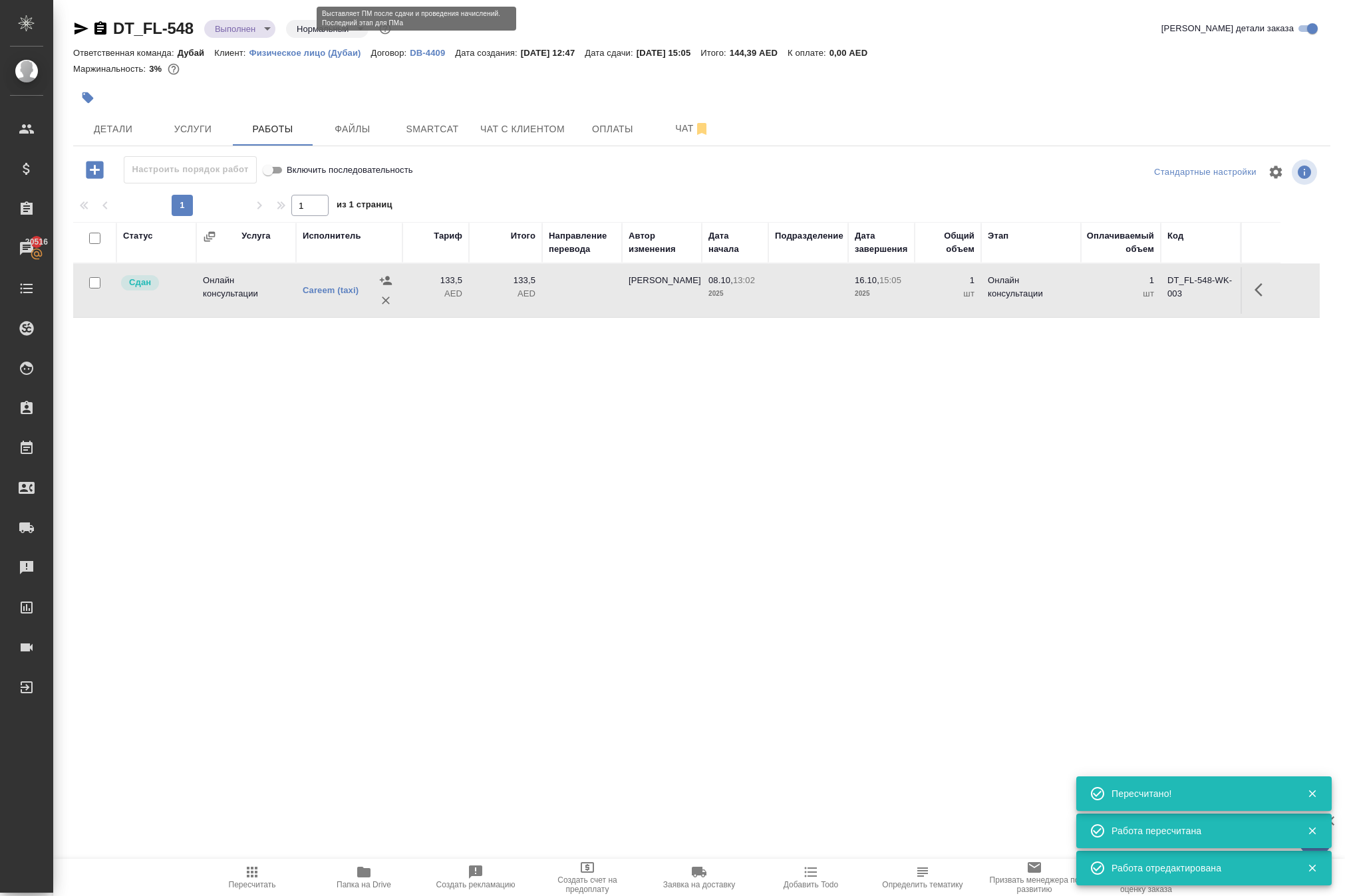
click at [297, 38] on body "🙏 .cls-1 fill:#fff; AWATERA Solokha Petro Клиенты Спецификации Заказы 20516 Чат…" at bounding box center [672, 448] width 1345 height 896
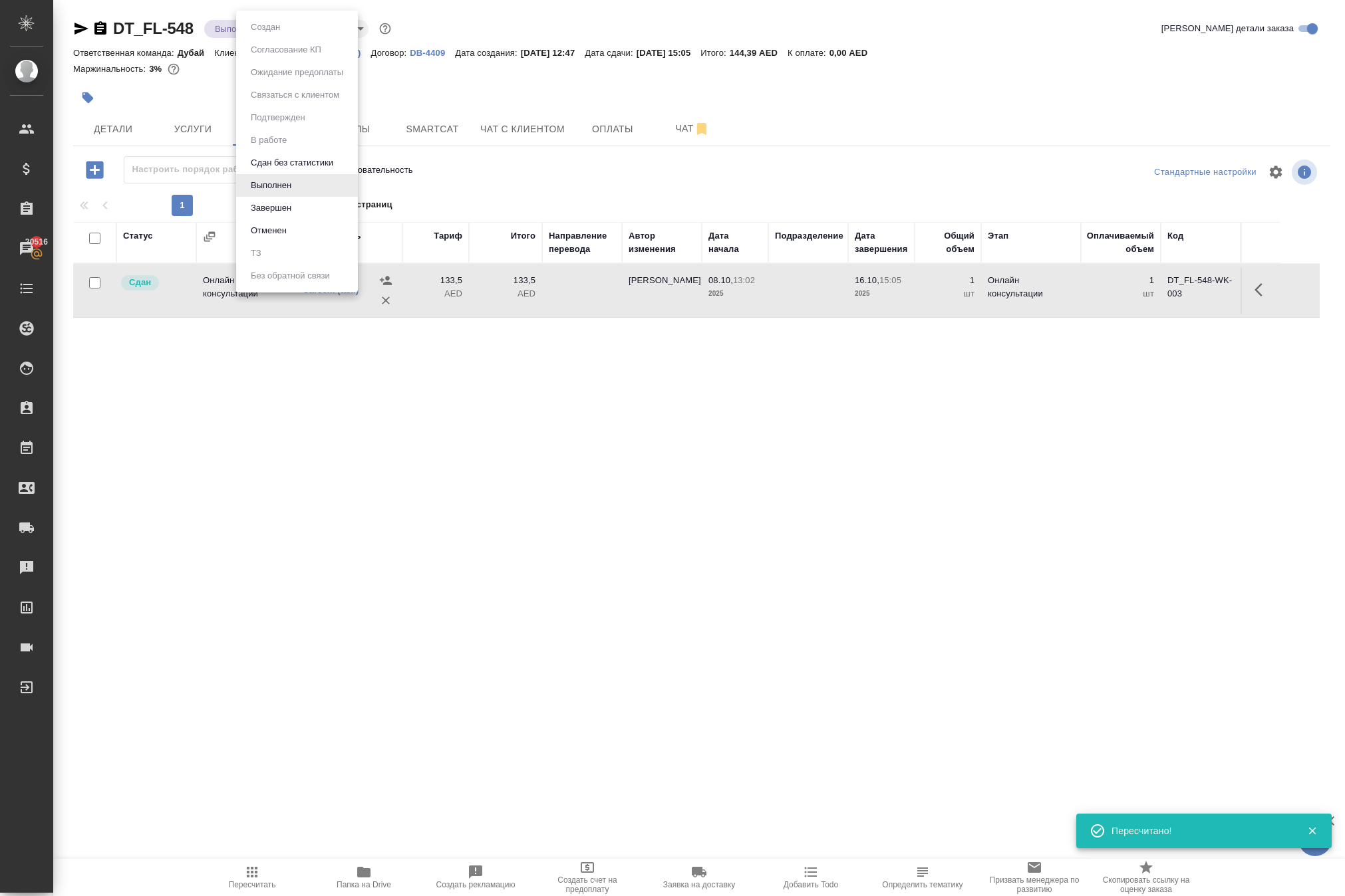
click at [316, 219] on li "Завершен" at bounding box center [297, 208] width 121 height 23
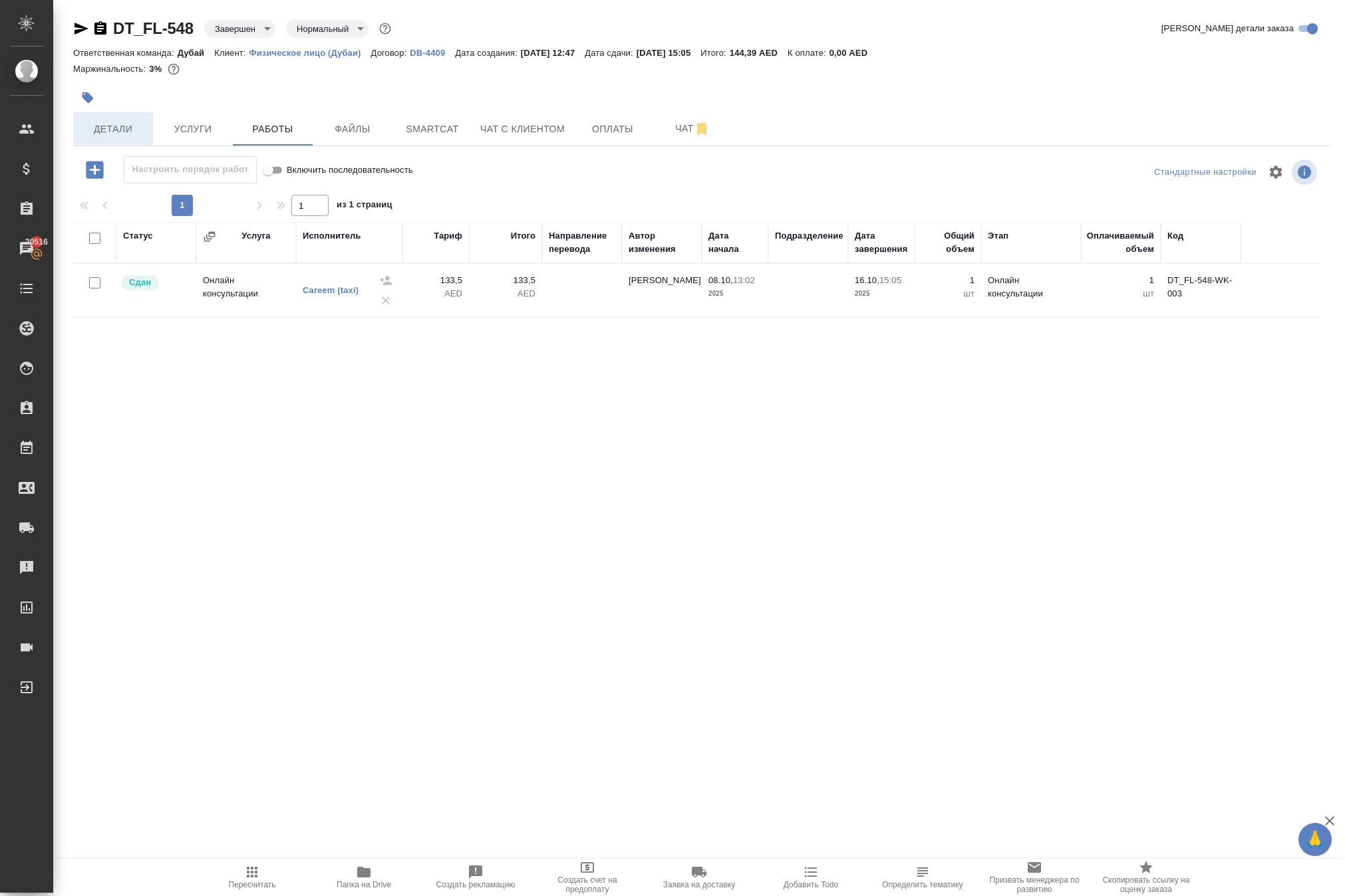
click at [122, 138] on span "Детали" at bounding box center [113, 129] width 64 height 17
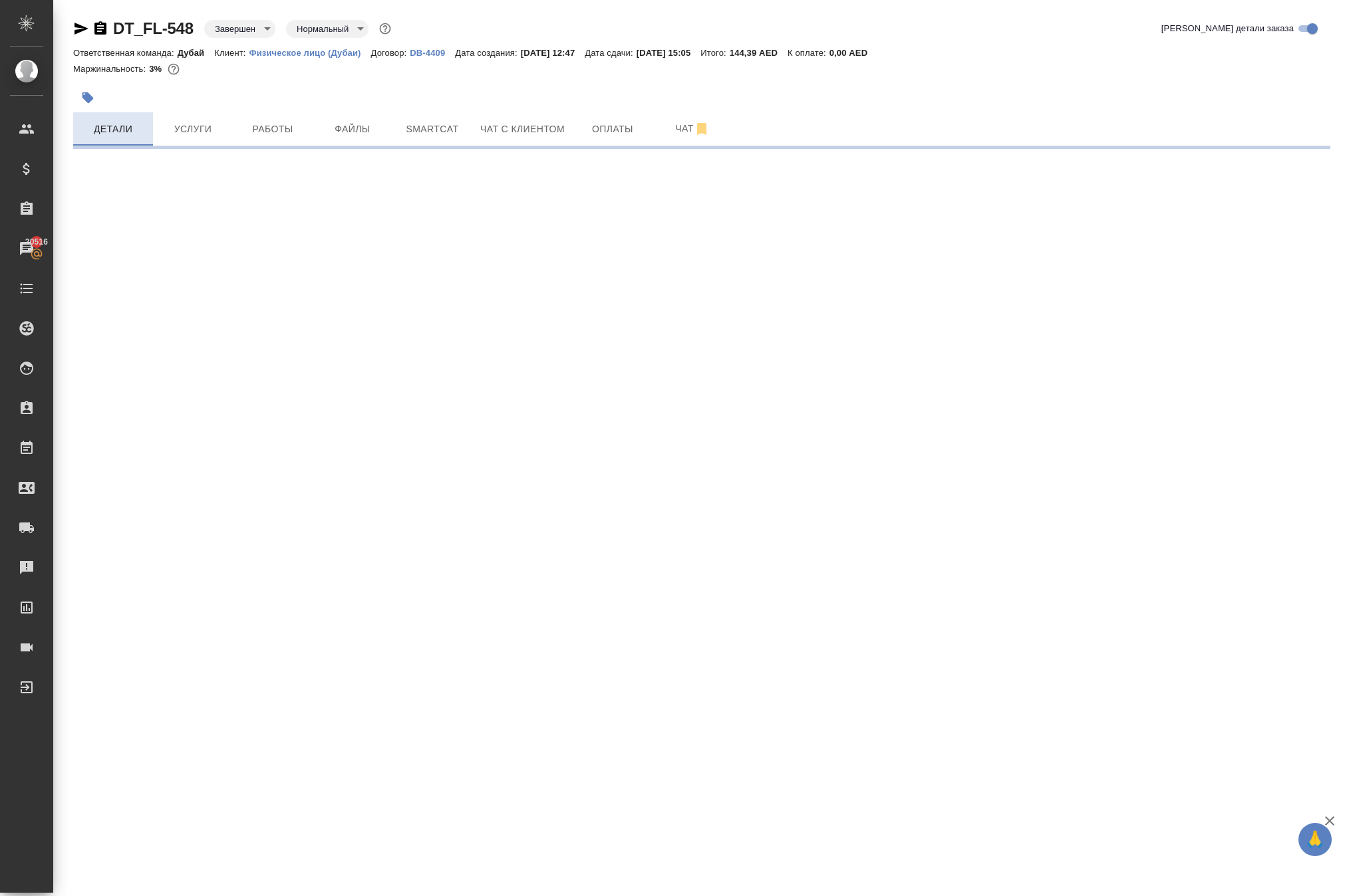
select select "RU"
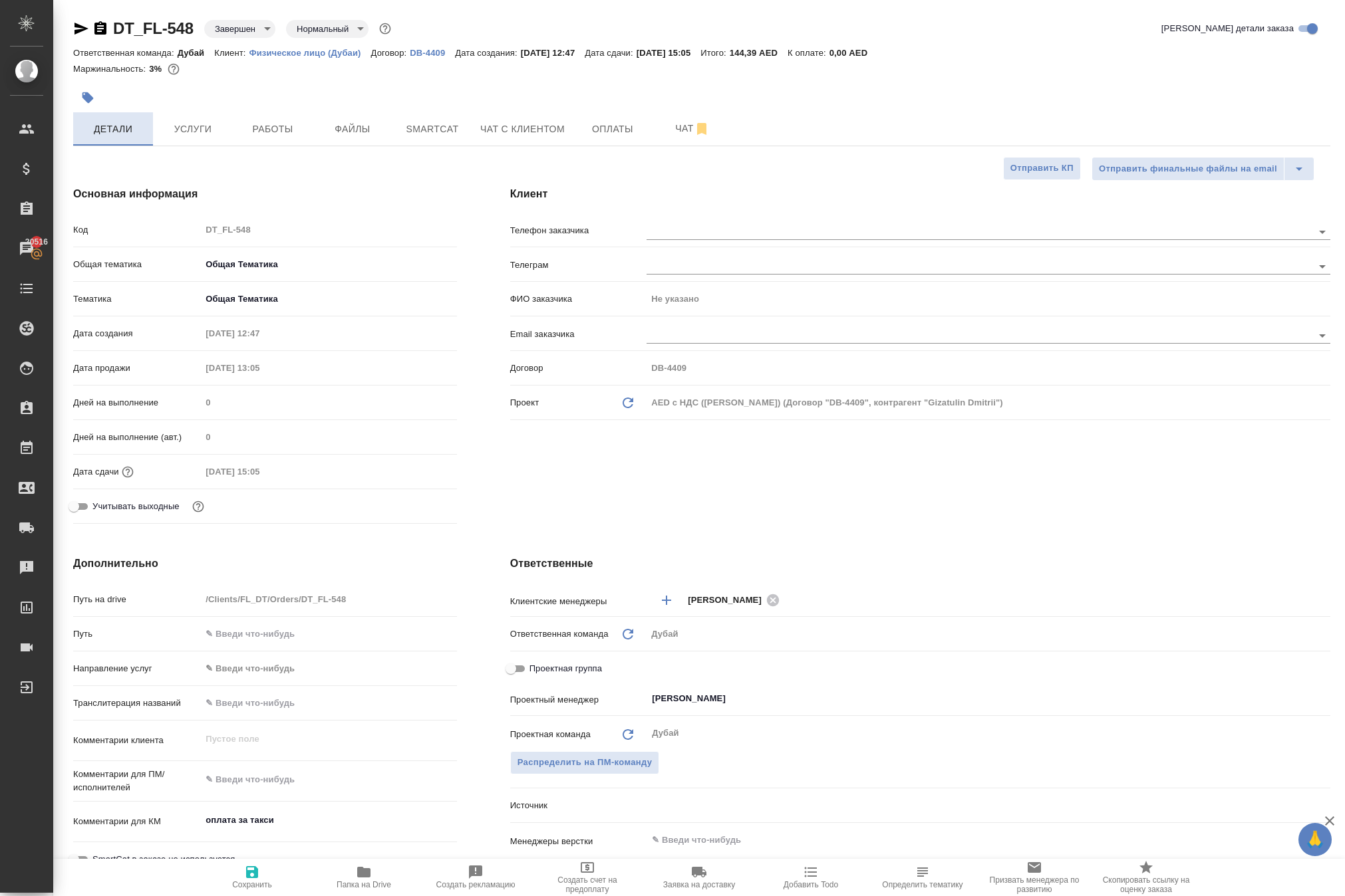
type textarea "x"
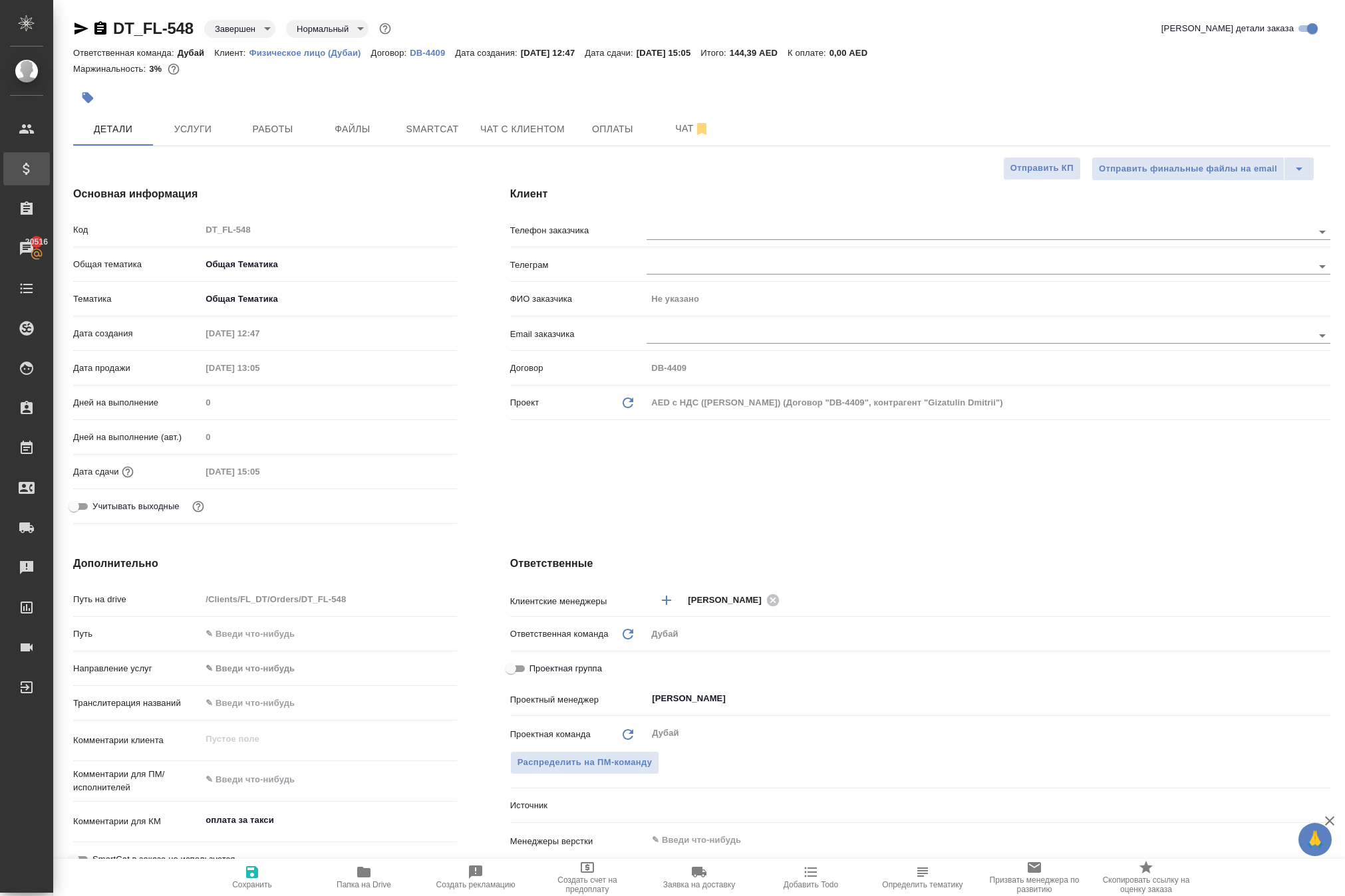
type textarea "x"
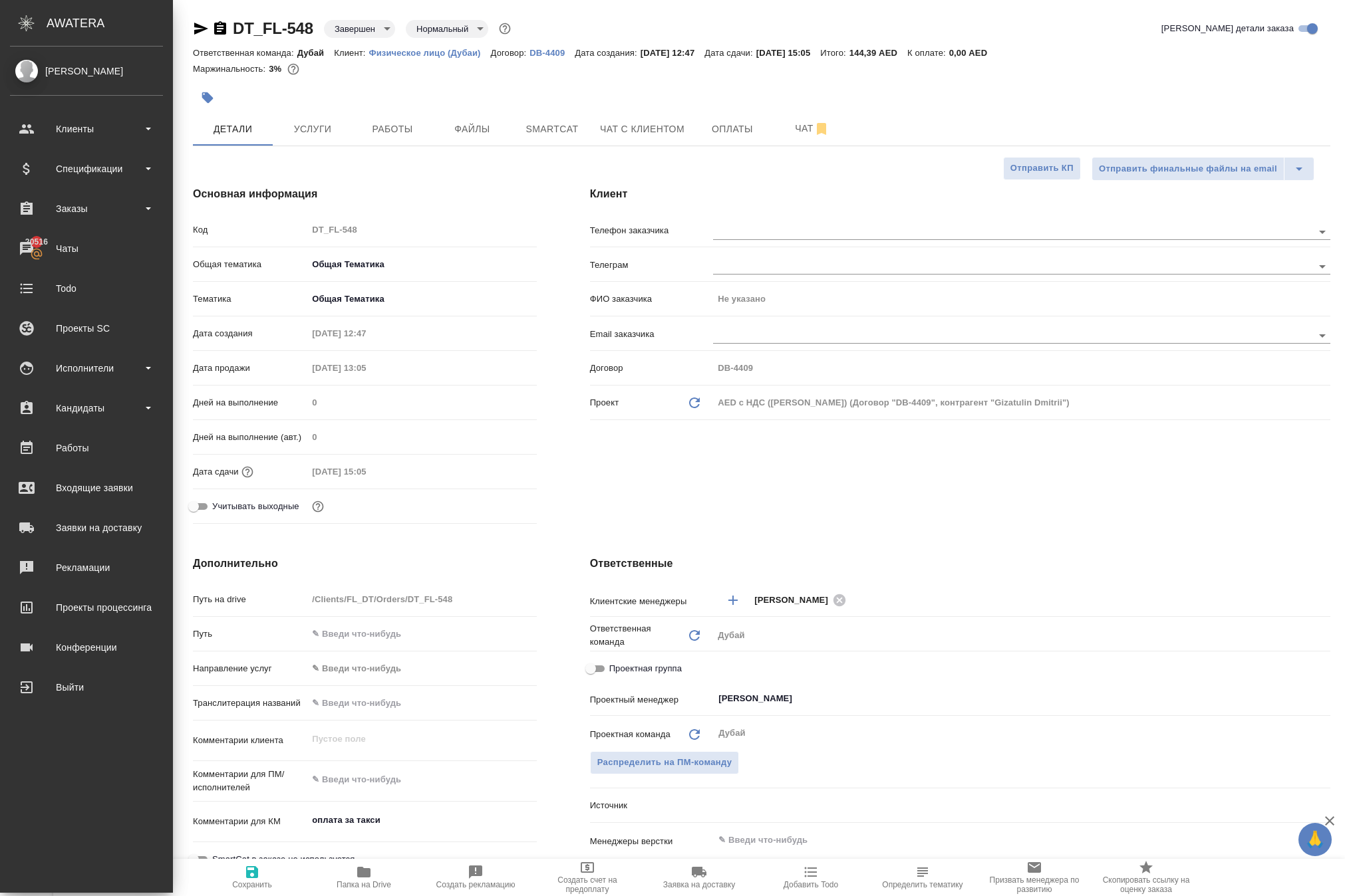
type textarea "x"
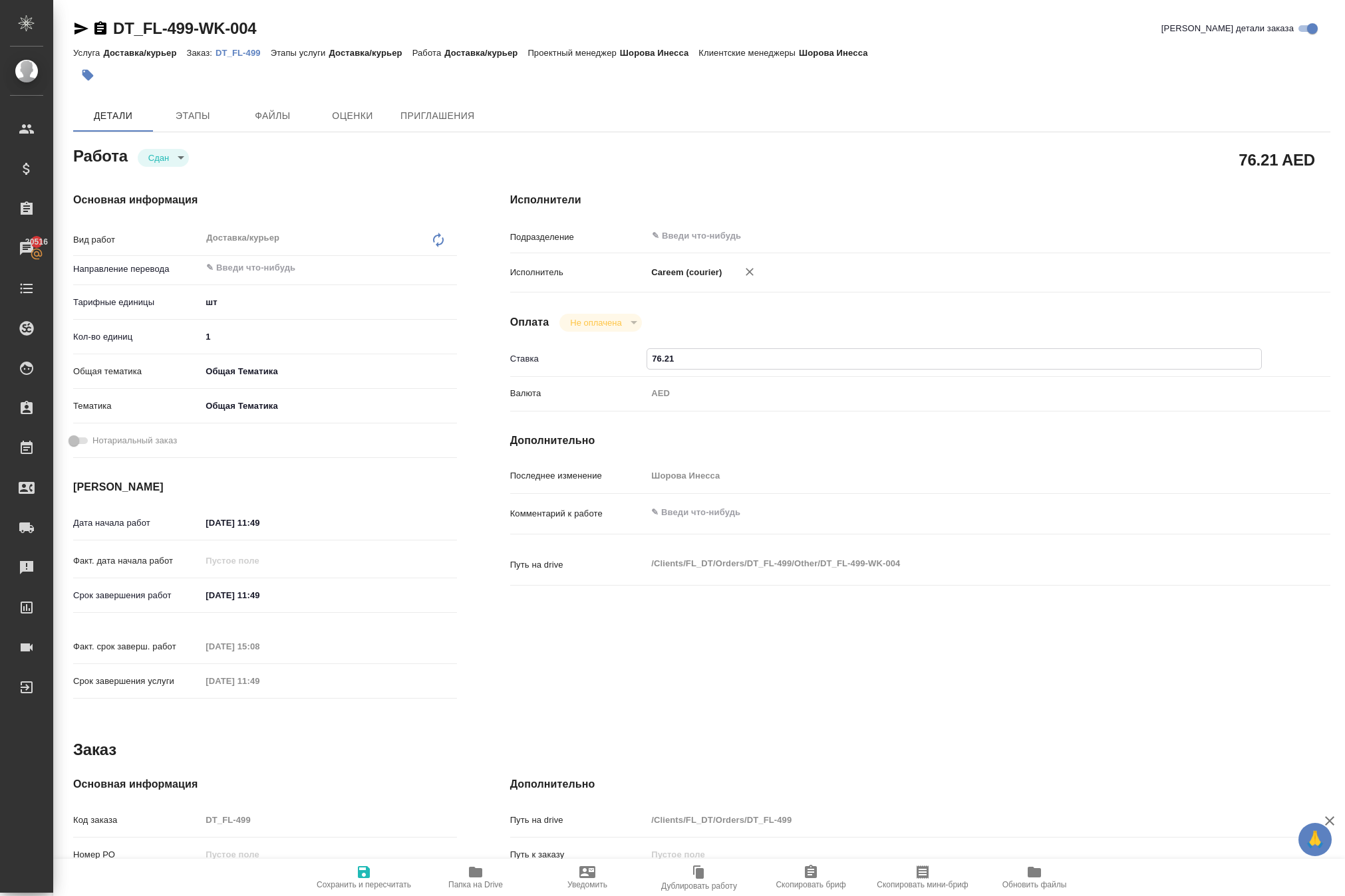
drag, startPoint x: 680, startPoint y: 405, endPoint x: 641, endPoint y: 405, distance: 39.0
click at [641, 371] on div "Ставка 76.21" at bounding box center [920, 359] width 820 height 24
click at [270, 58] on p "DT_FL-499" at bounding box center [243, 53] width 55 height 10
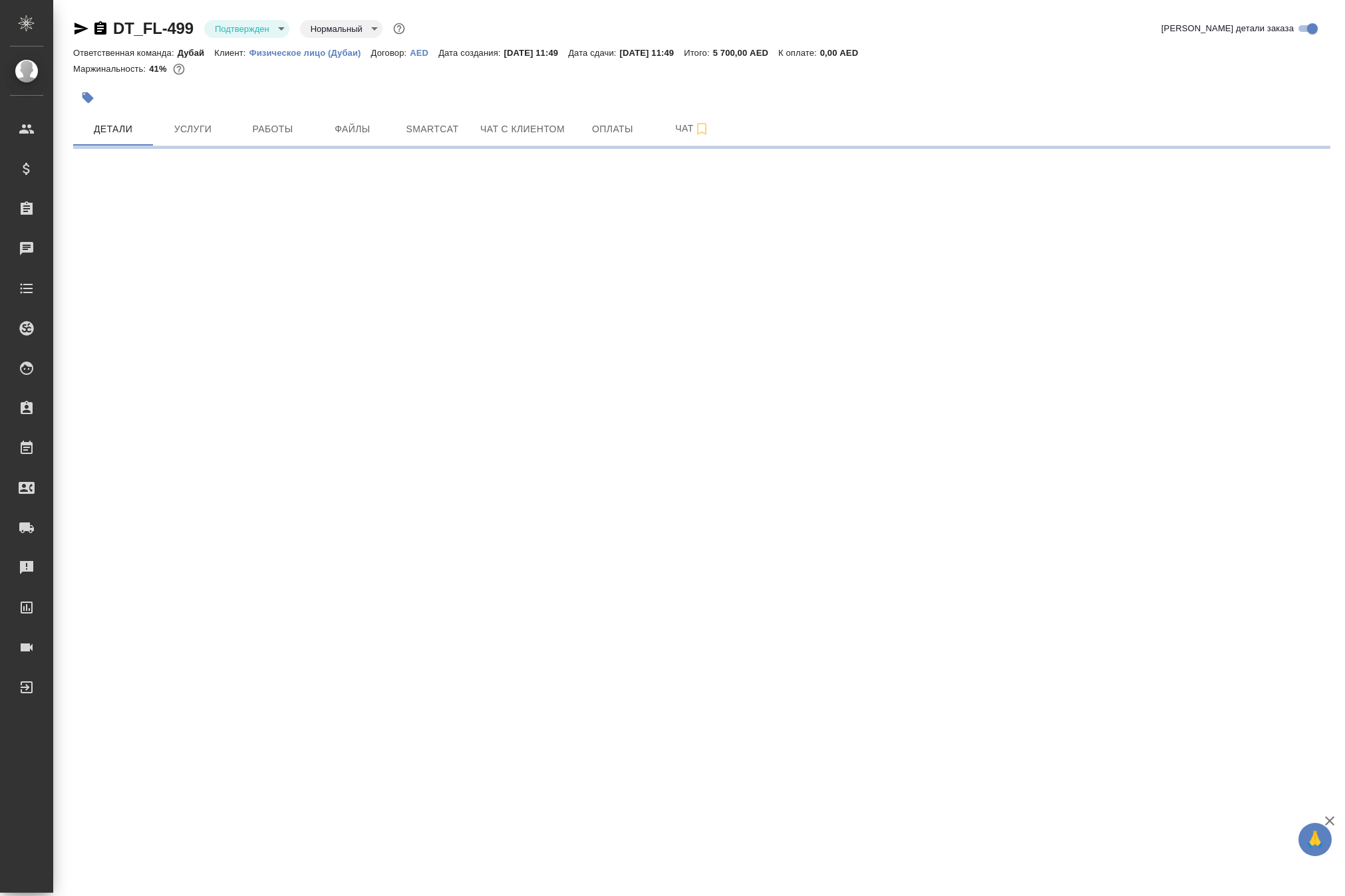
select select "RU"
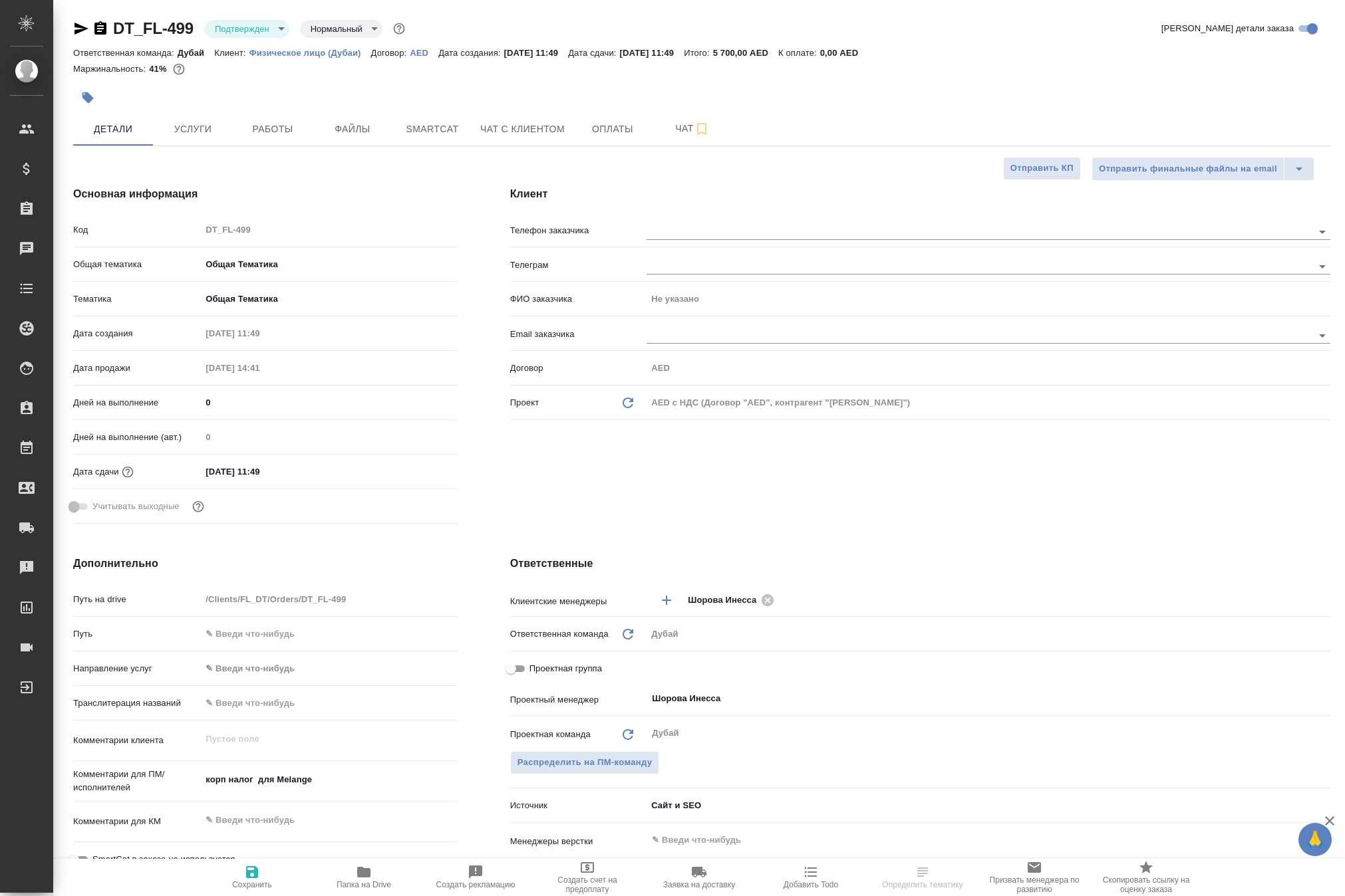
type textarea "x"
click at [287, 138] on span "Работы" at bounding box center [273, 129] width 64 height 17
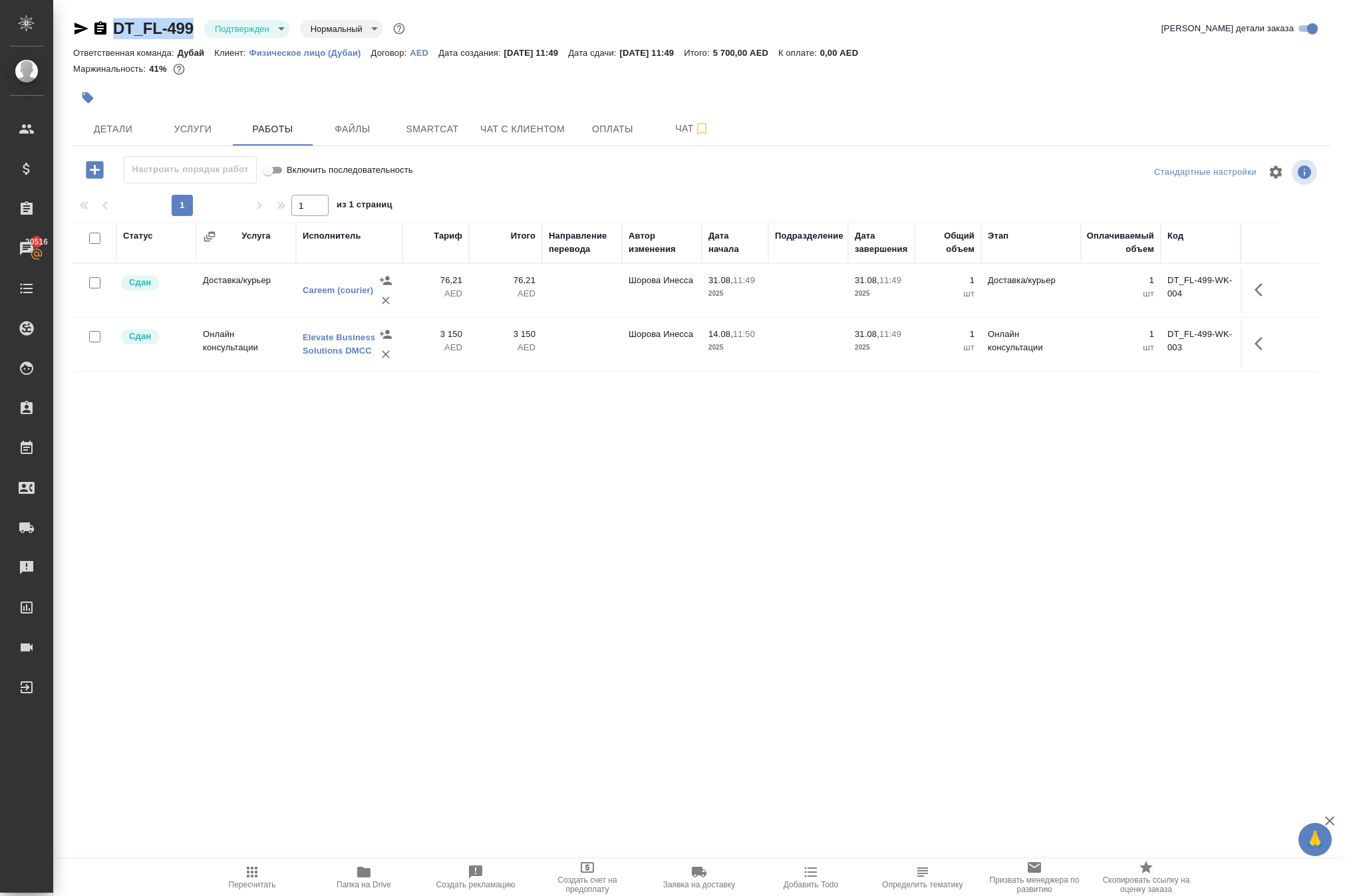
drag, startPoint x: 144, startPoint y: 33, endPoint x: 222, endPoint y: 33, distance: 78.0
click at [222, 33] on div "DT_FL-499 Подтвержден confirmed Нормальный normal" at bounding box center [240, 29] width 335 height 22
copy link "DT_FL-499"
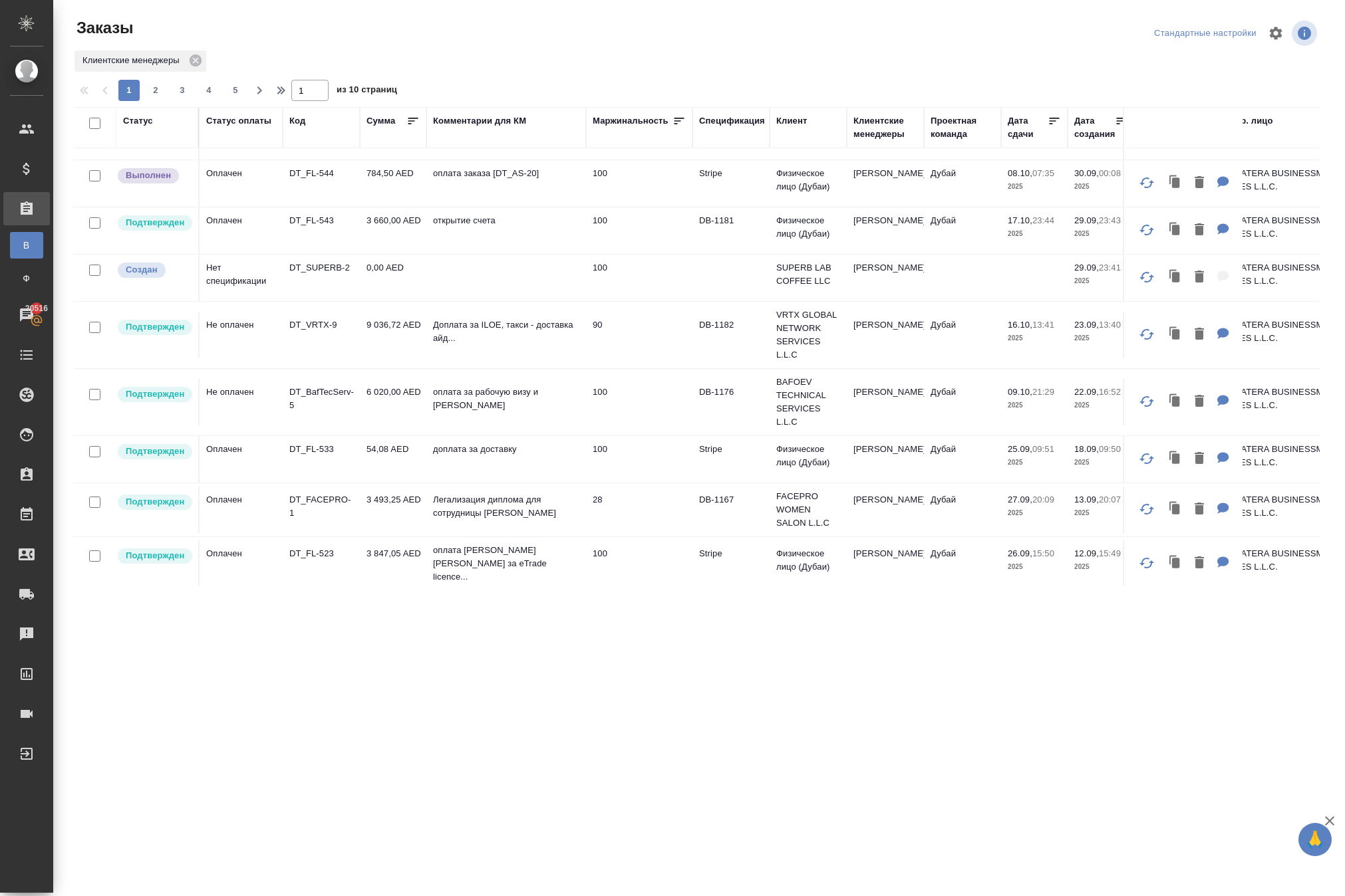
scroll to position [40, 0]
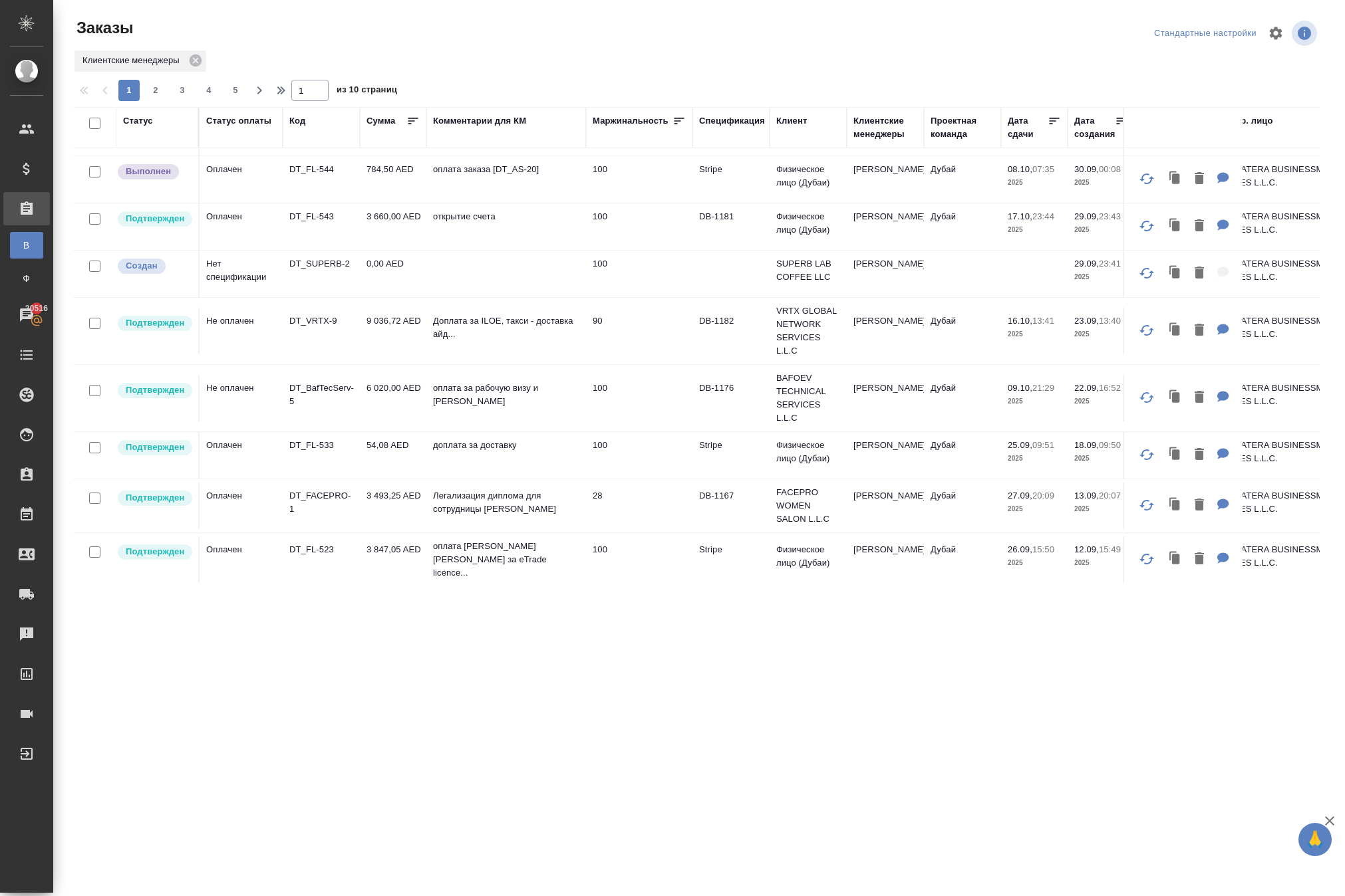
click at [328, 421] on td "DT_BafTecServ-5" at bounding box center [321, 398] width 77 height 47
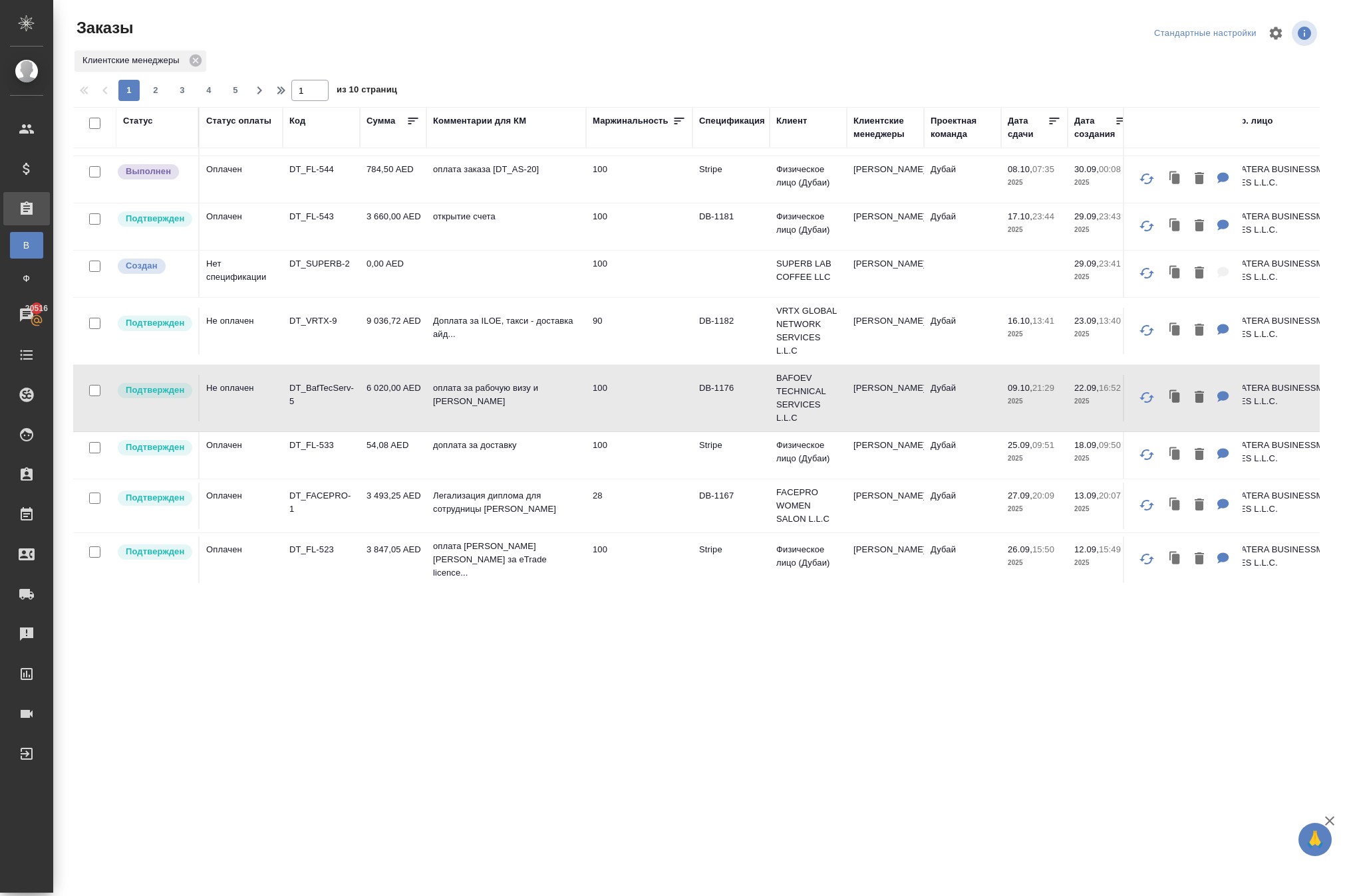
click at [328, 421] on td "DT_BafTecServ-5" at bounding box center [321, 398] width 77 height 47
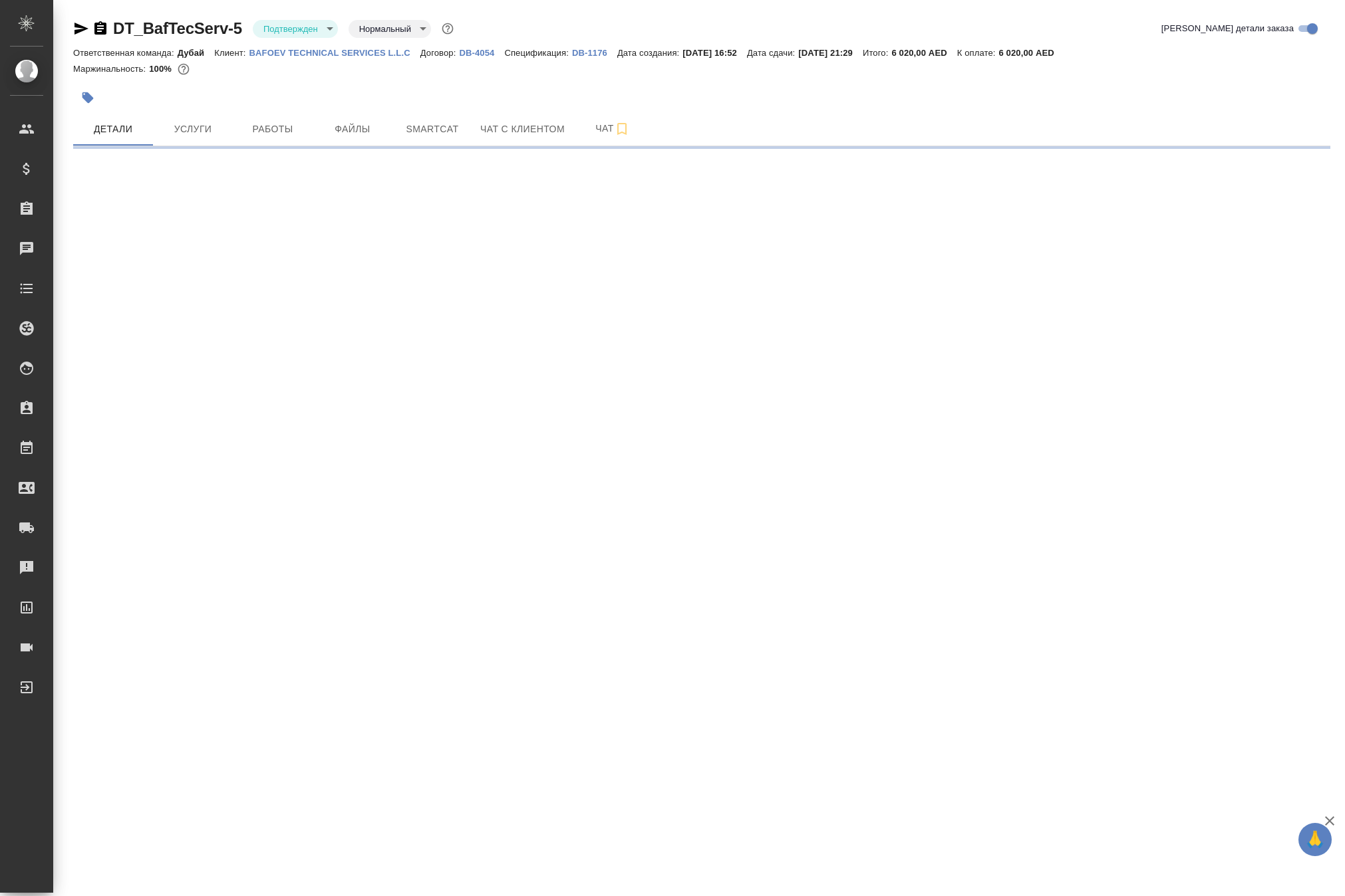
select select "RU"
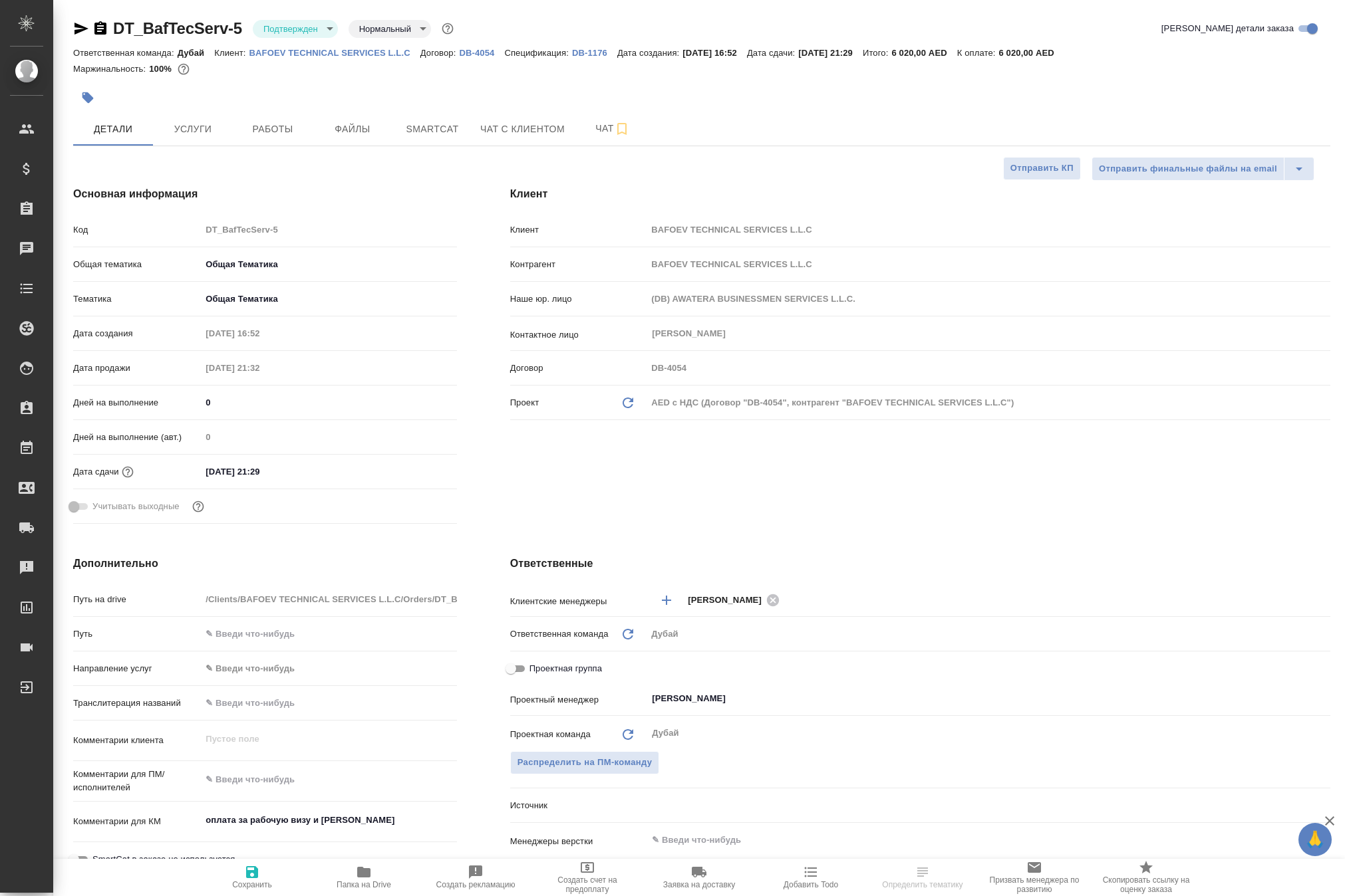
type textarea "x"
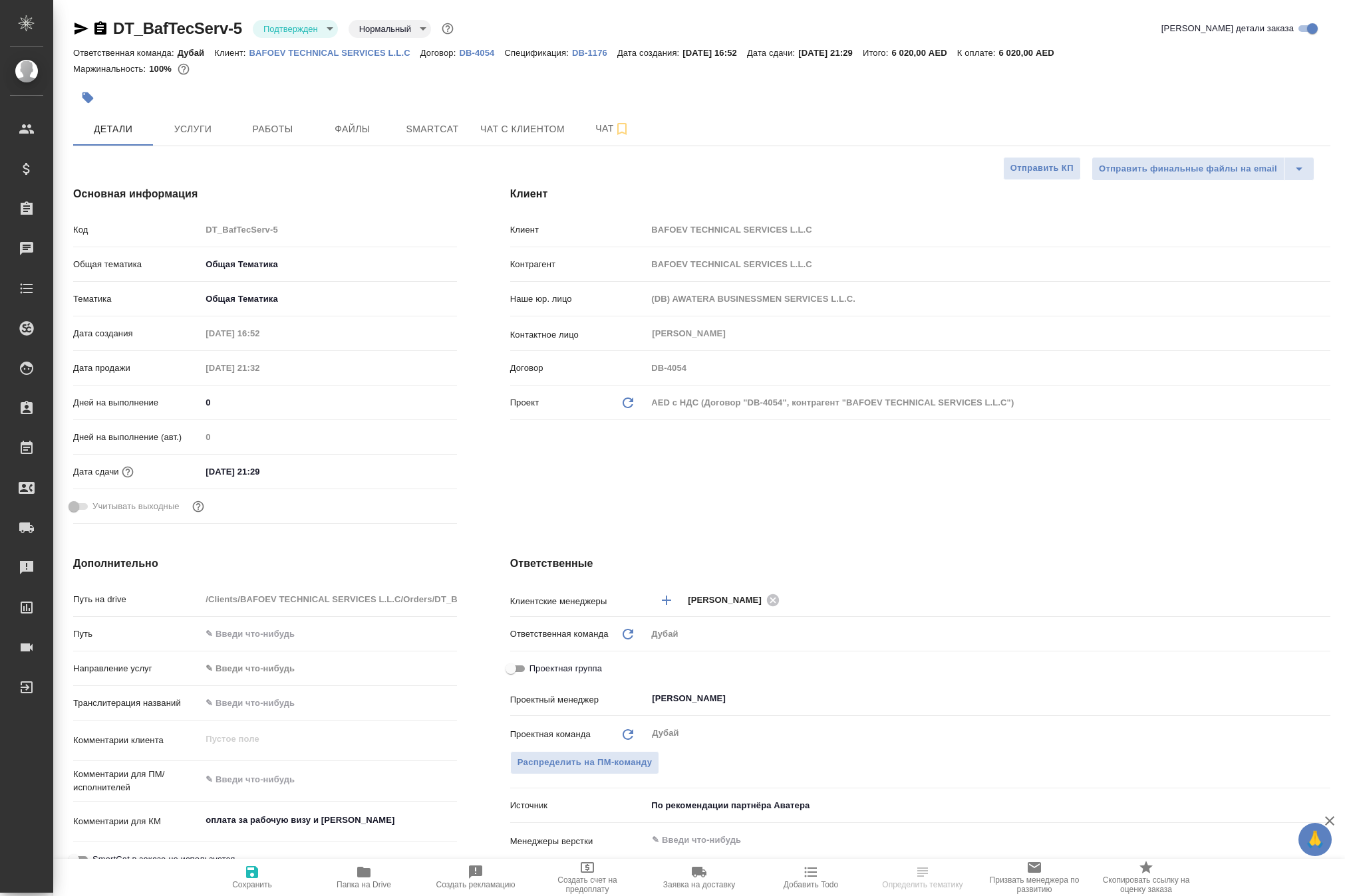
type textarea "x"
drag, startPoint x: 142, startPoint y: 22, endPoint x: 248, endPoint y: 23, distance: 106.0
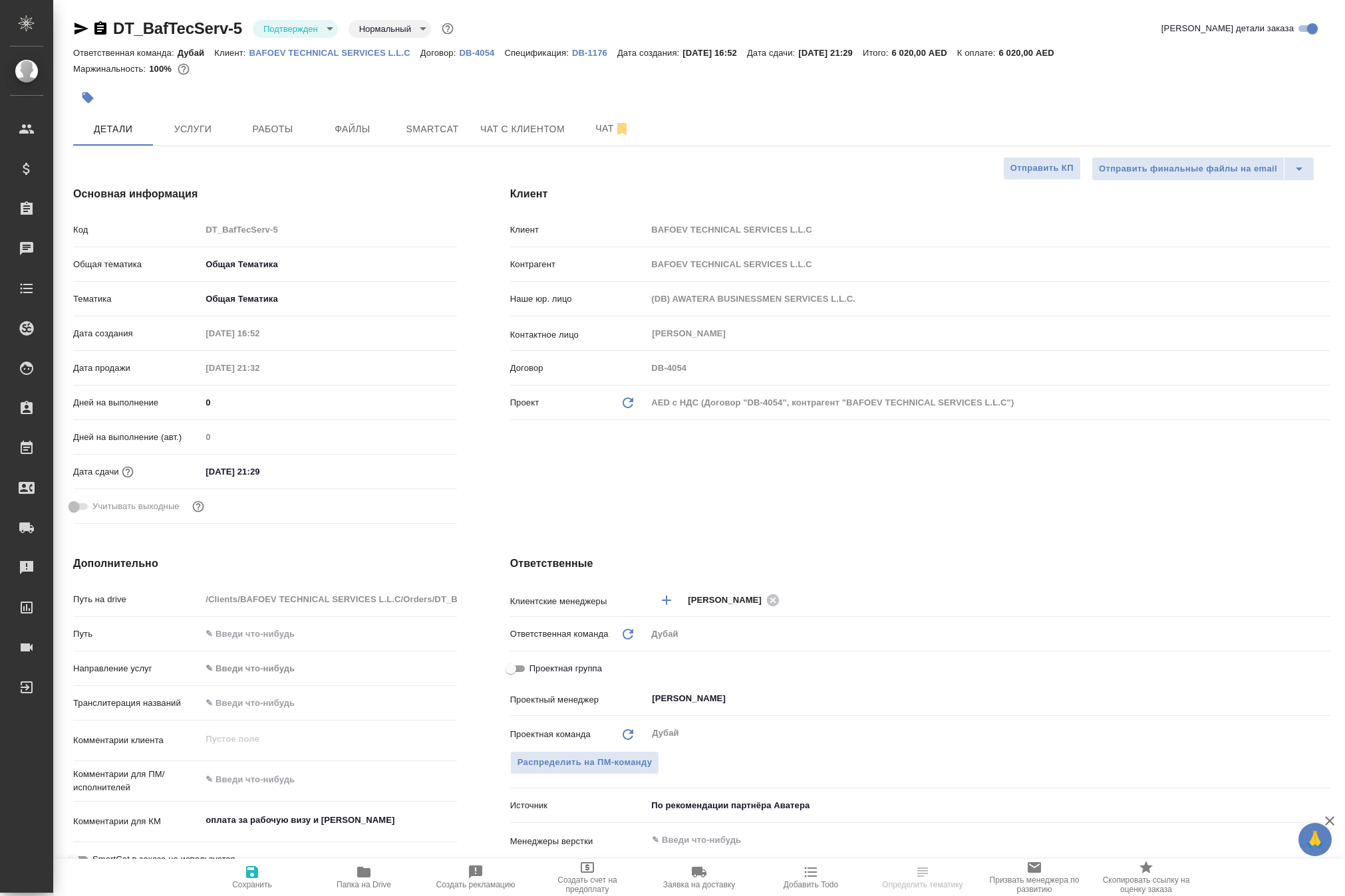
click at [248, 23] on div "DT_BafTecServ-5 Подтвержден confirmed Нормальный normal" at bounding box center [264, 29] width 383 height 22
drag, startPoint x: 141, startPoint y: 30, endPoint x: 273, endPoint y: 34, distance: 132.1
copy div "DT_BafTecServ-5"
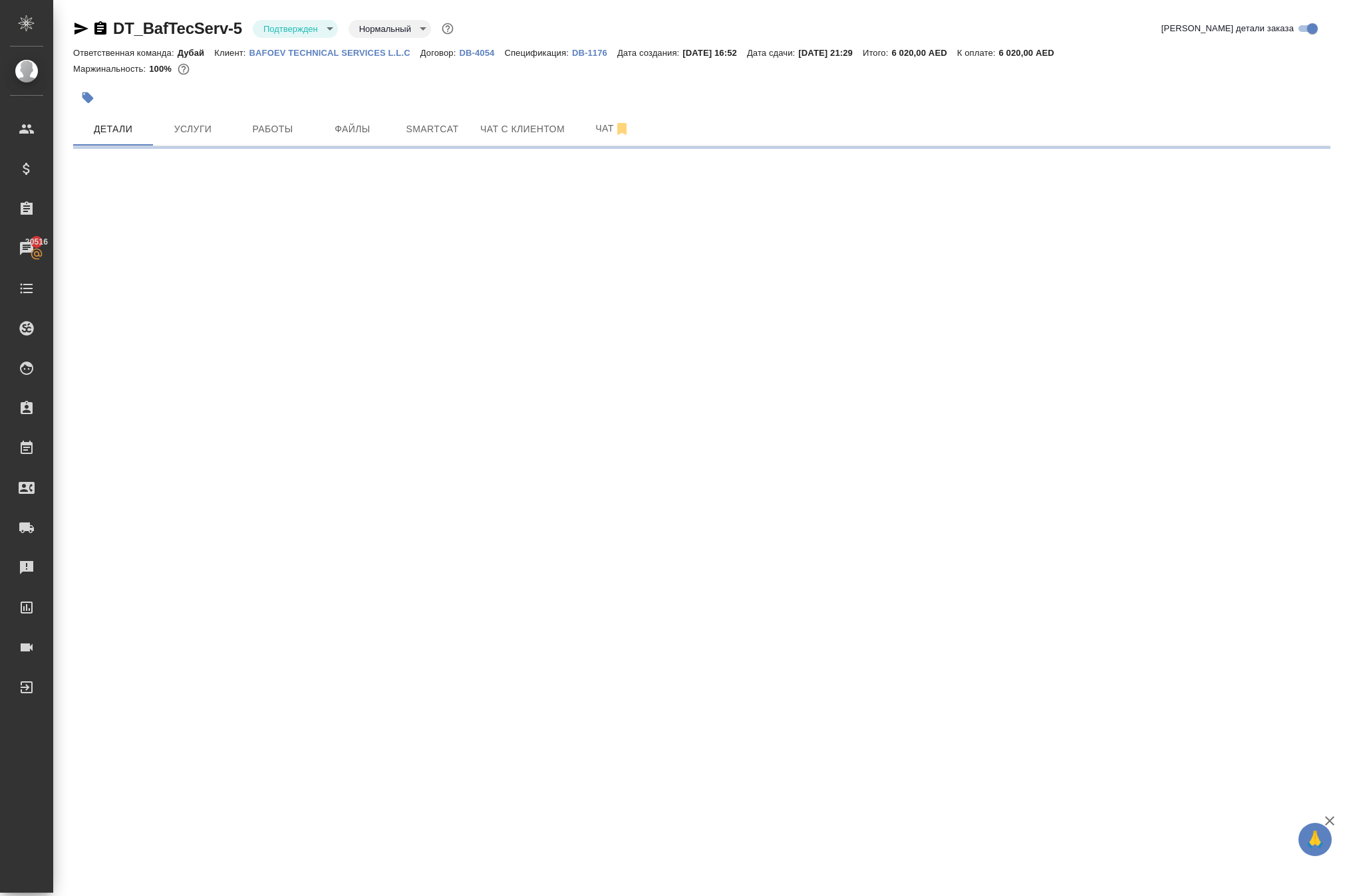
select select "RU"
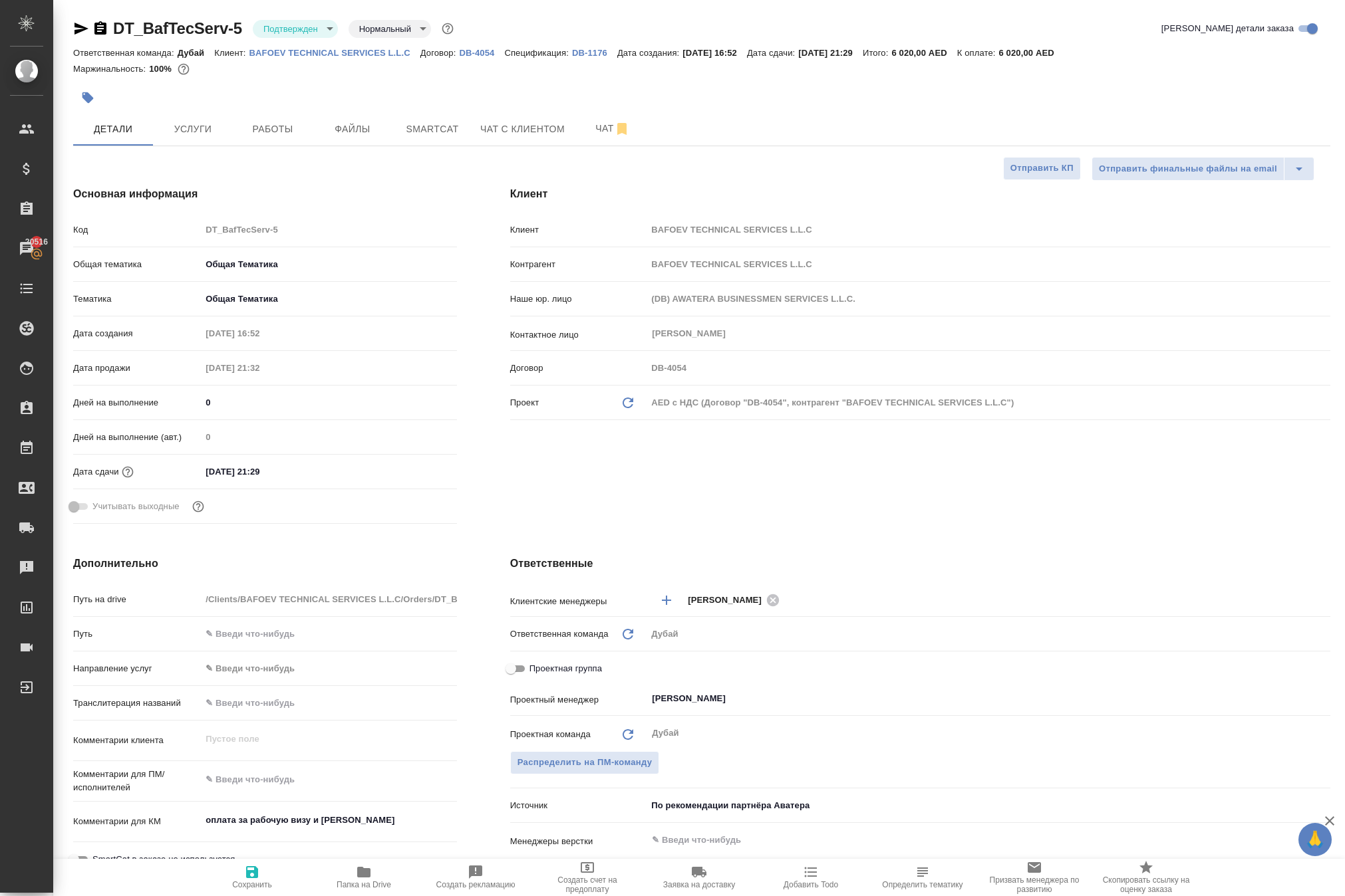
type textarea "x"
click at [257, 138] on span "Работы" at bounding box center [273, 129] width 64 height 17
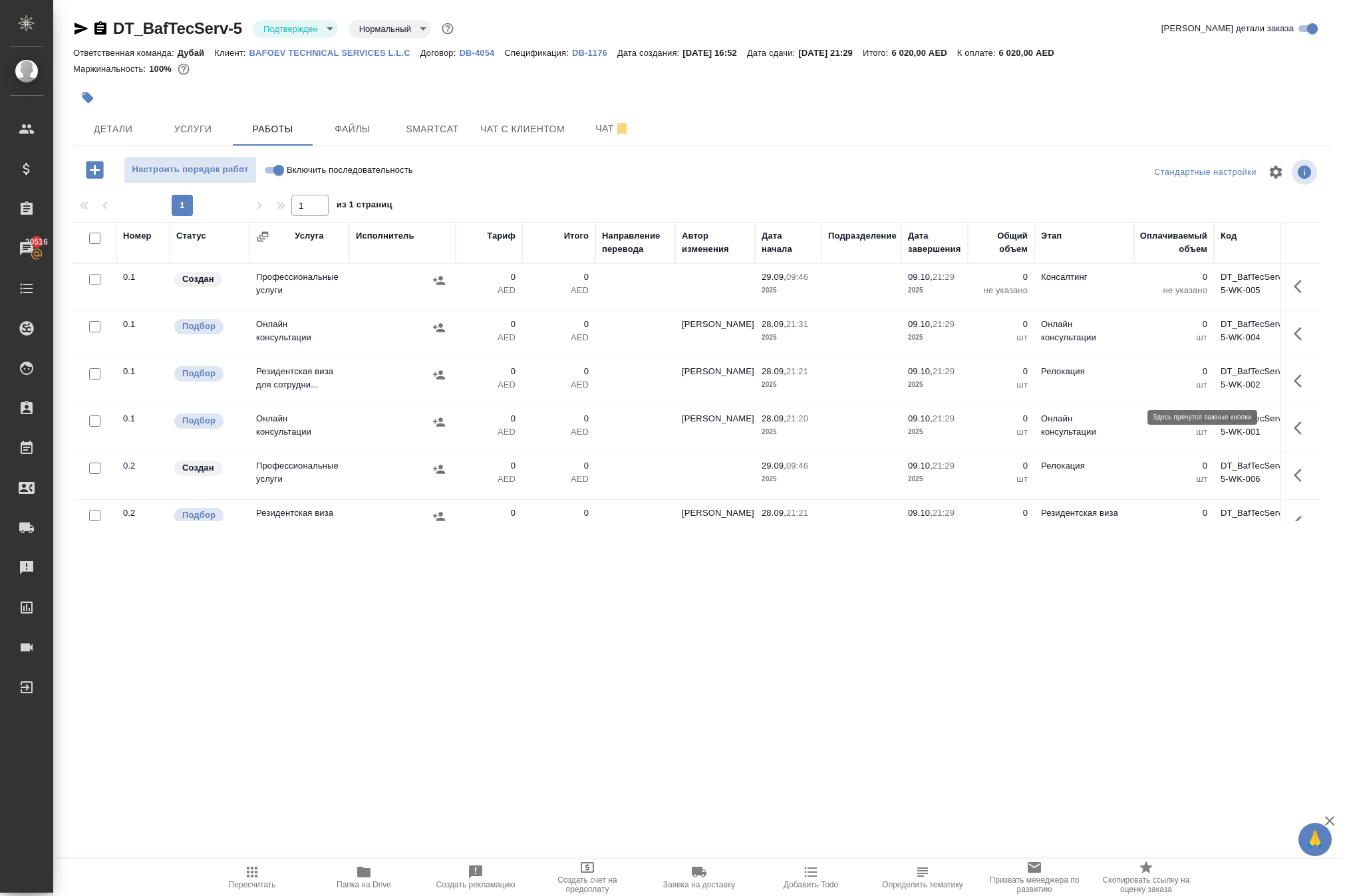
click at [1294, 295] on icon "button" at bounding box center [1302, 287] width 16 height 16
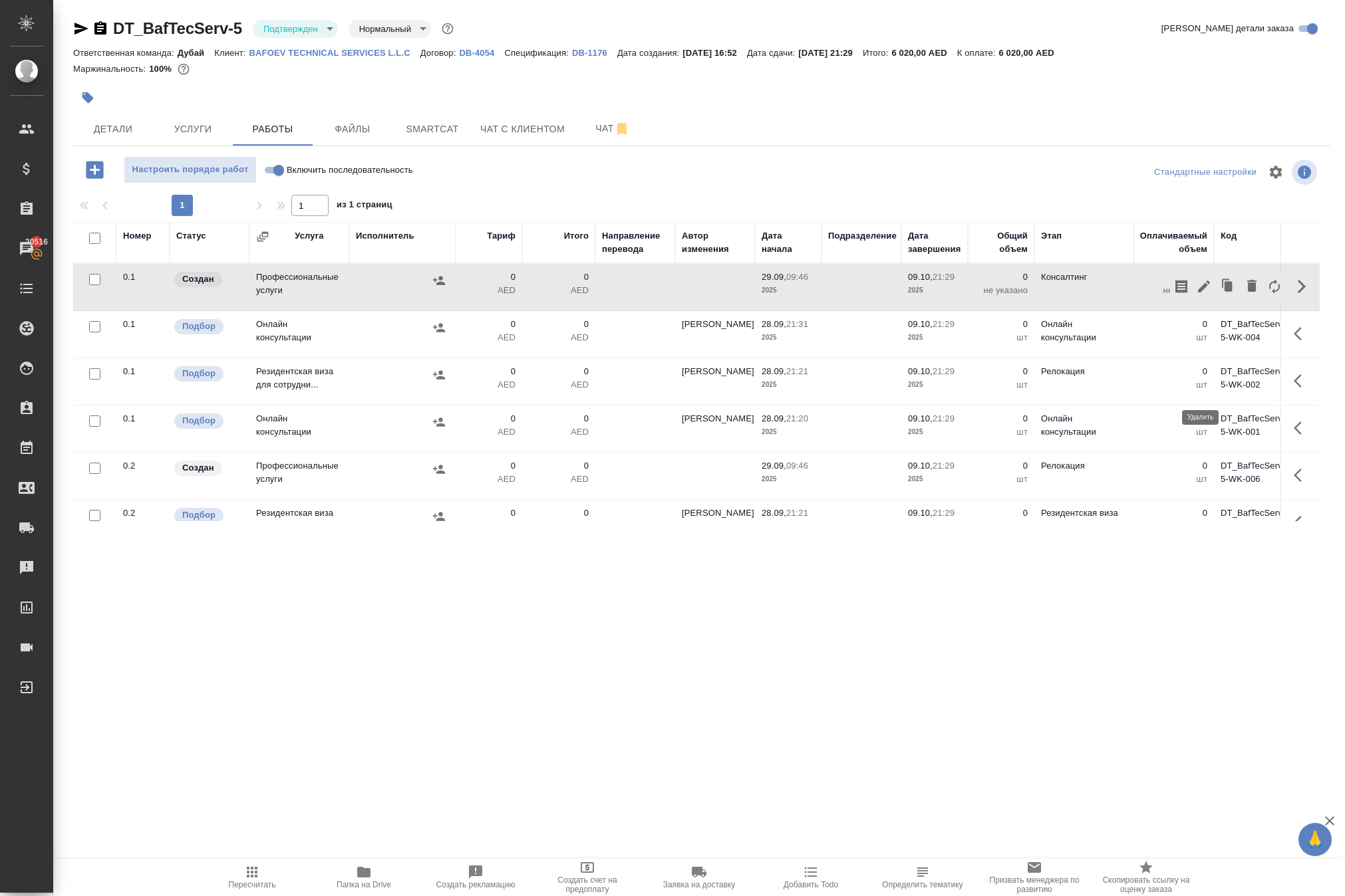
click at [1244, 294] on icon "button" at bounding box center [1252, 286] width 16 height 16
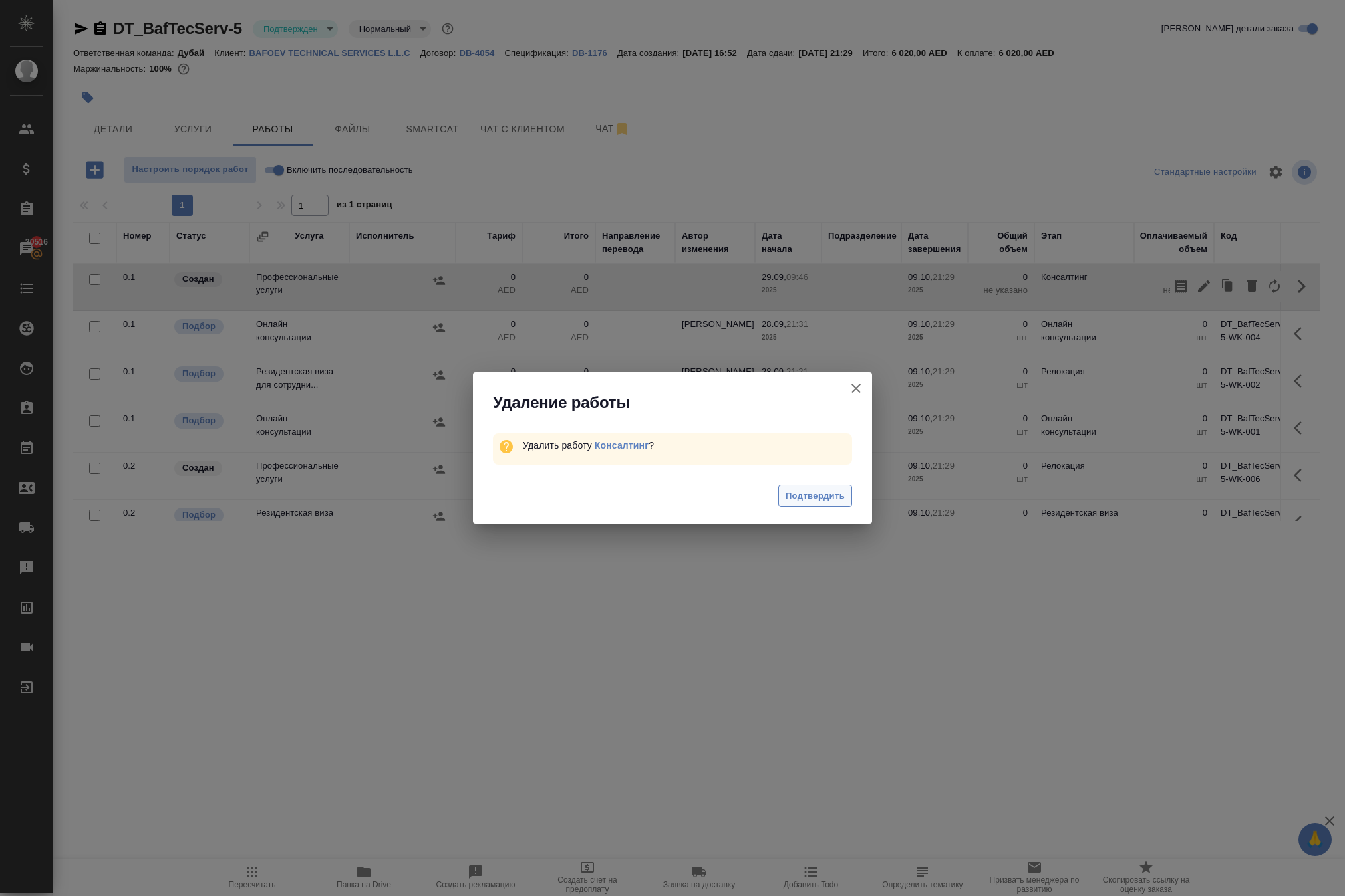
click at [832, 504] on span "Подтвердить" at bounding box center [815, 496] width 59 height 16
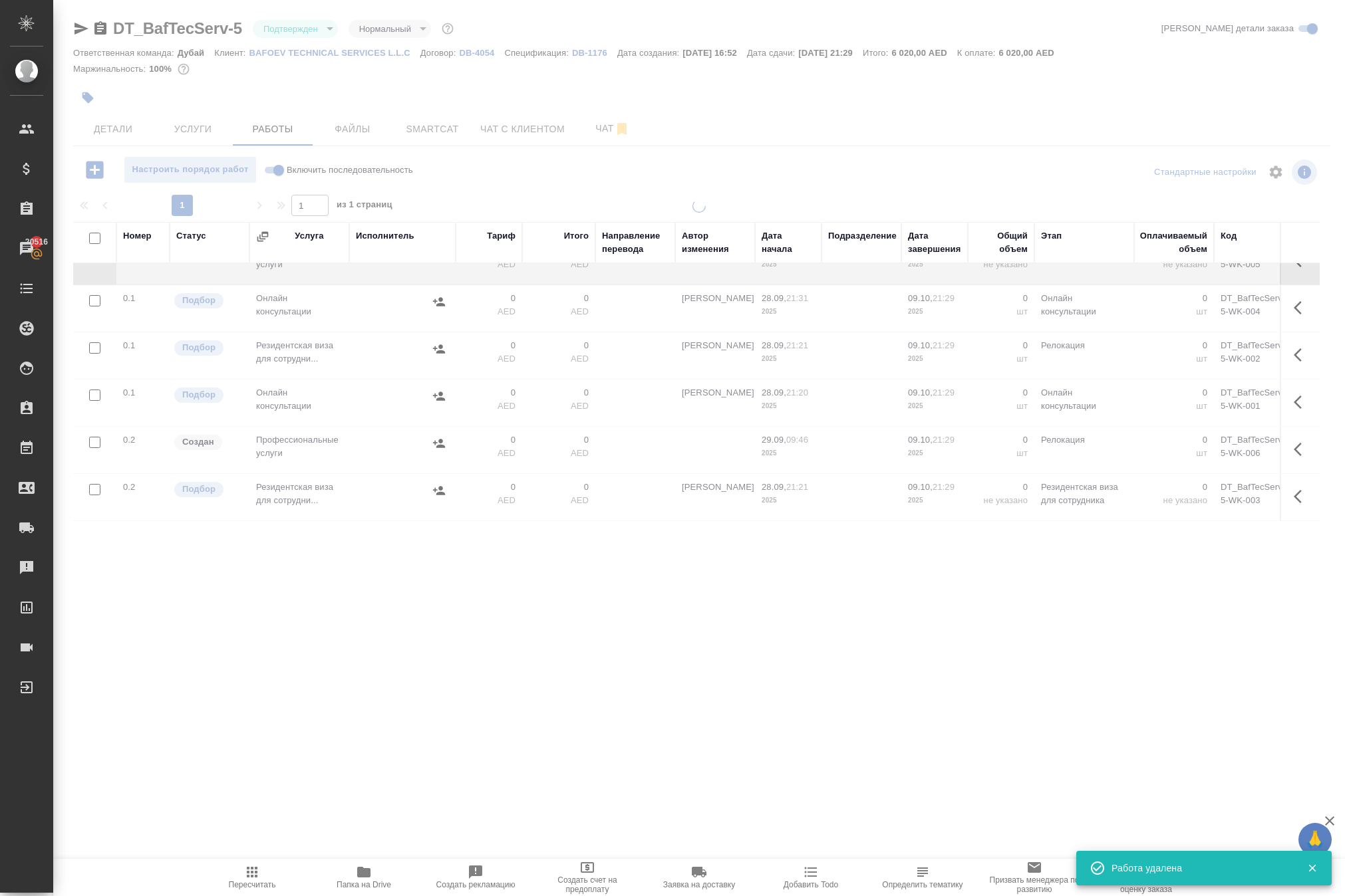
scroll to position [57, 0]
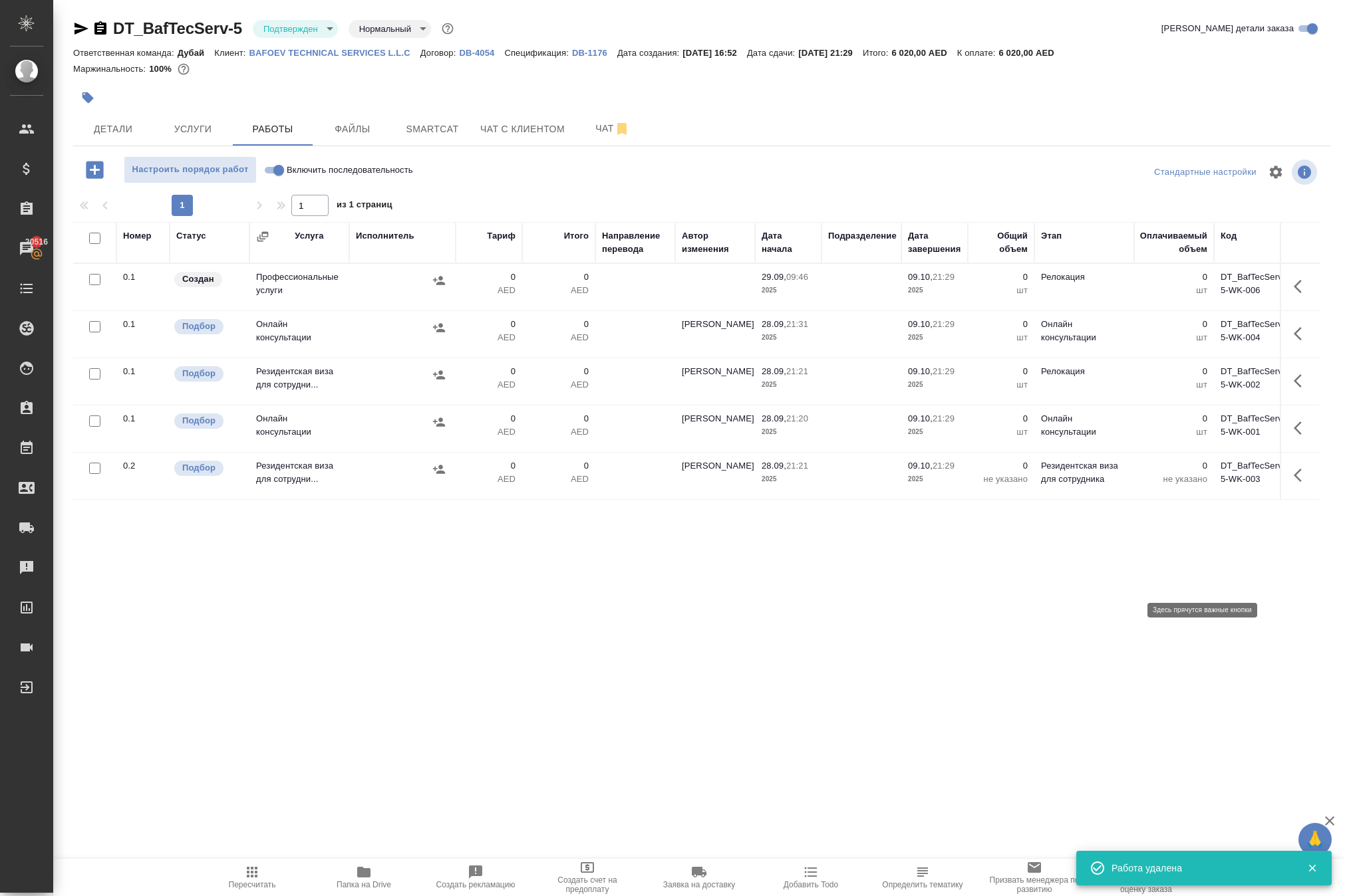
click at [1294, 483] on icon "button" at bounding box center [1302, 475] width 16 height 16
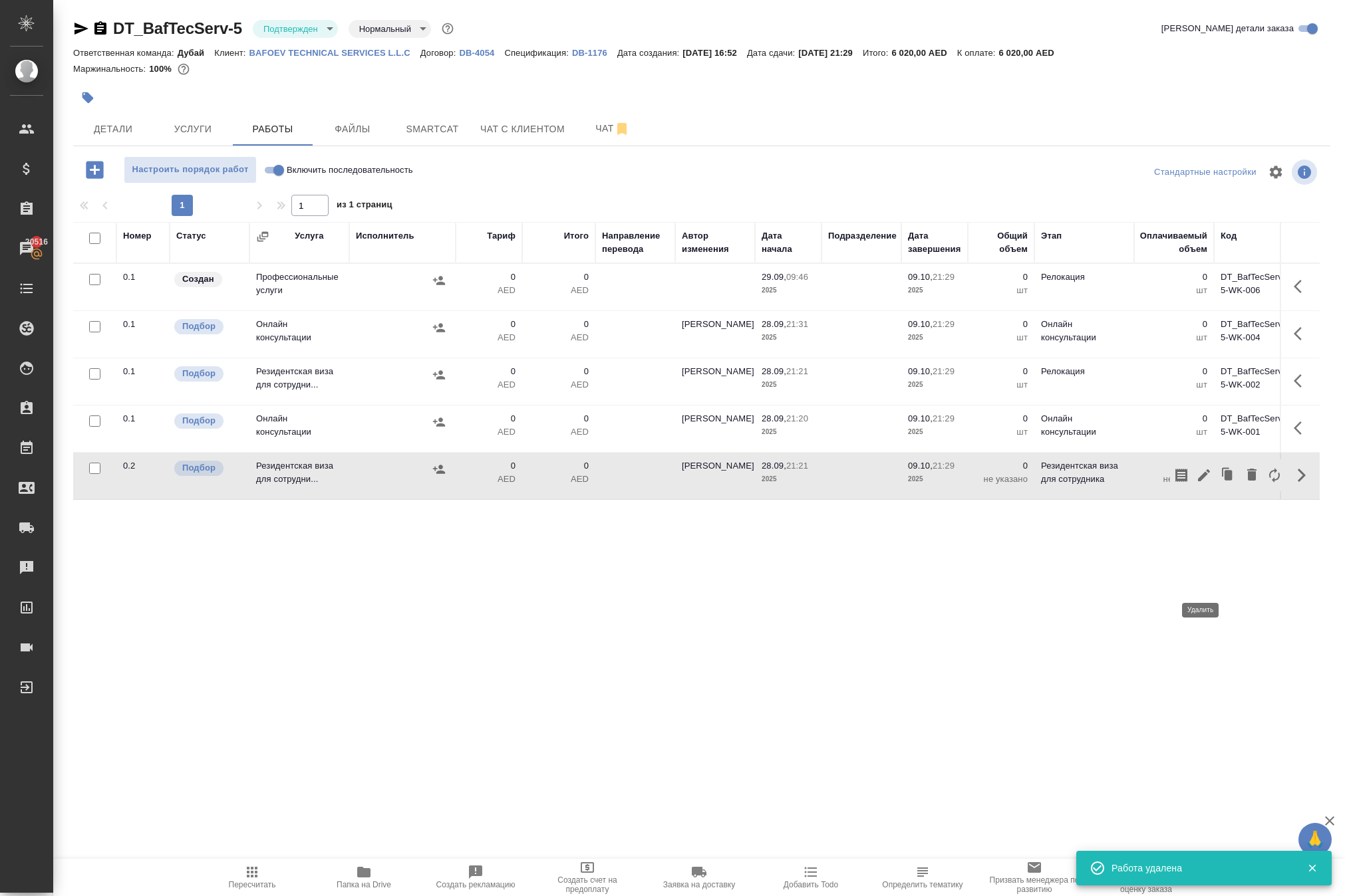
click at [1244, 483] on icon "button" at bounding box center [1252, 475] width 16 height 16
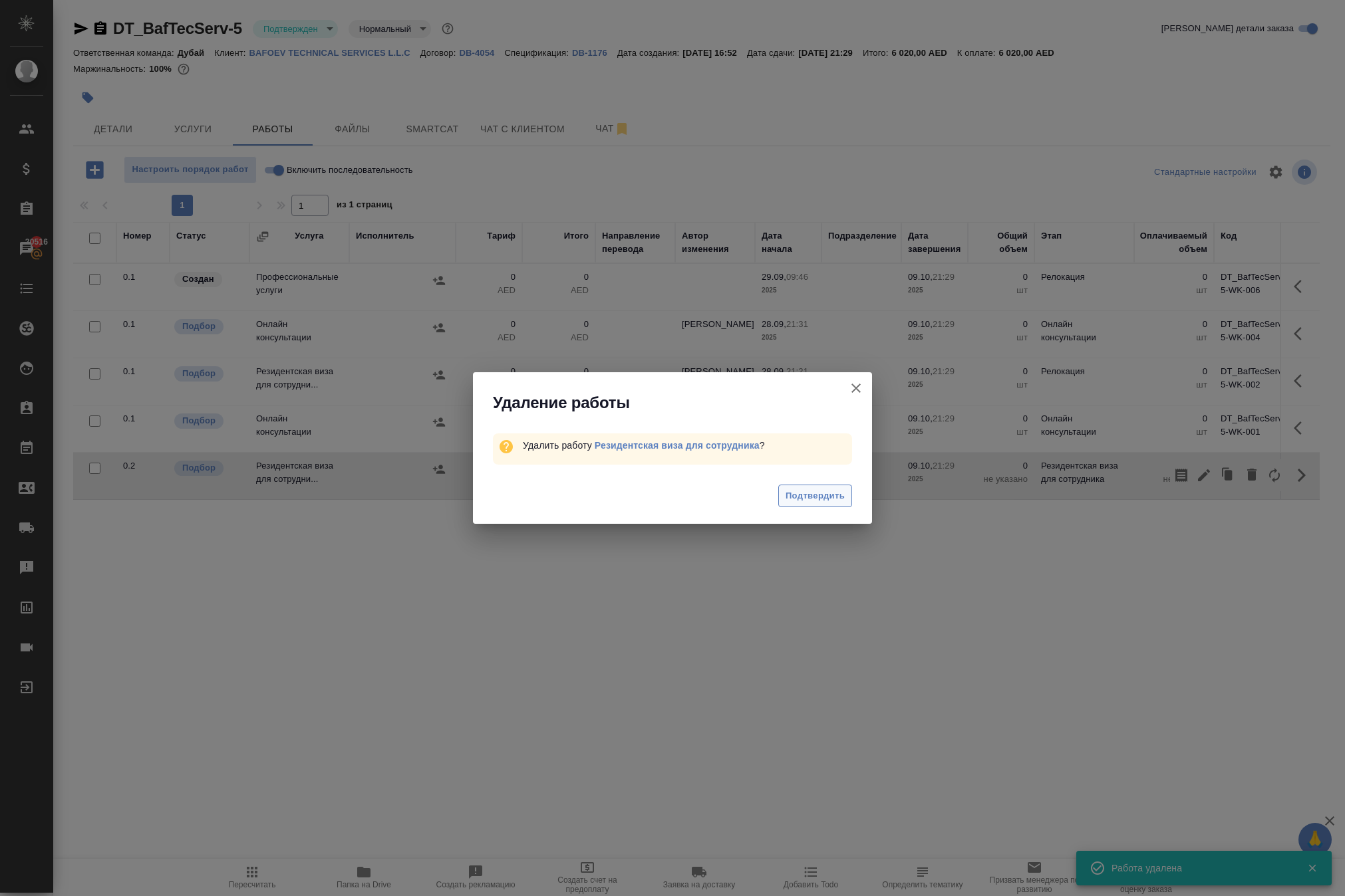
click at [849, 508] on button "Подтвердить" at bounding box center [815, 496] width 74 height 24
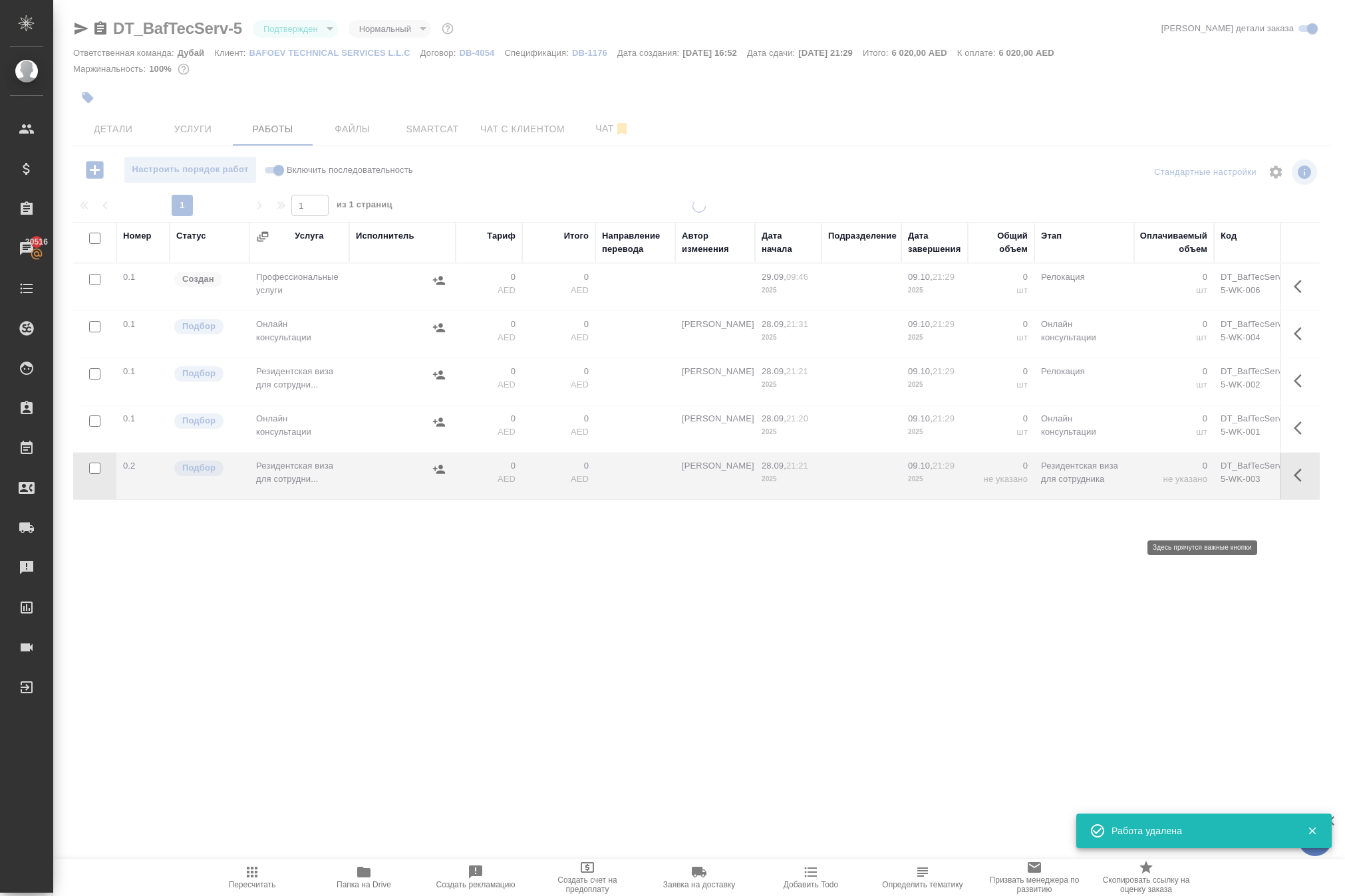
click at [1294, 435] on icon "button" at bounding box center [1298, 428] width 8 height 13
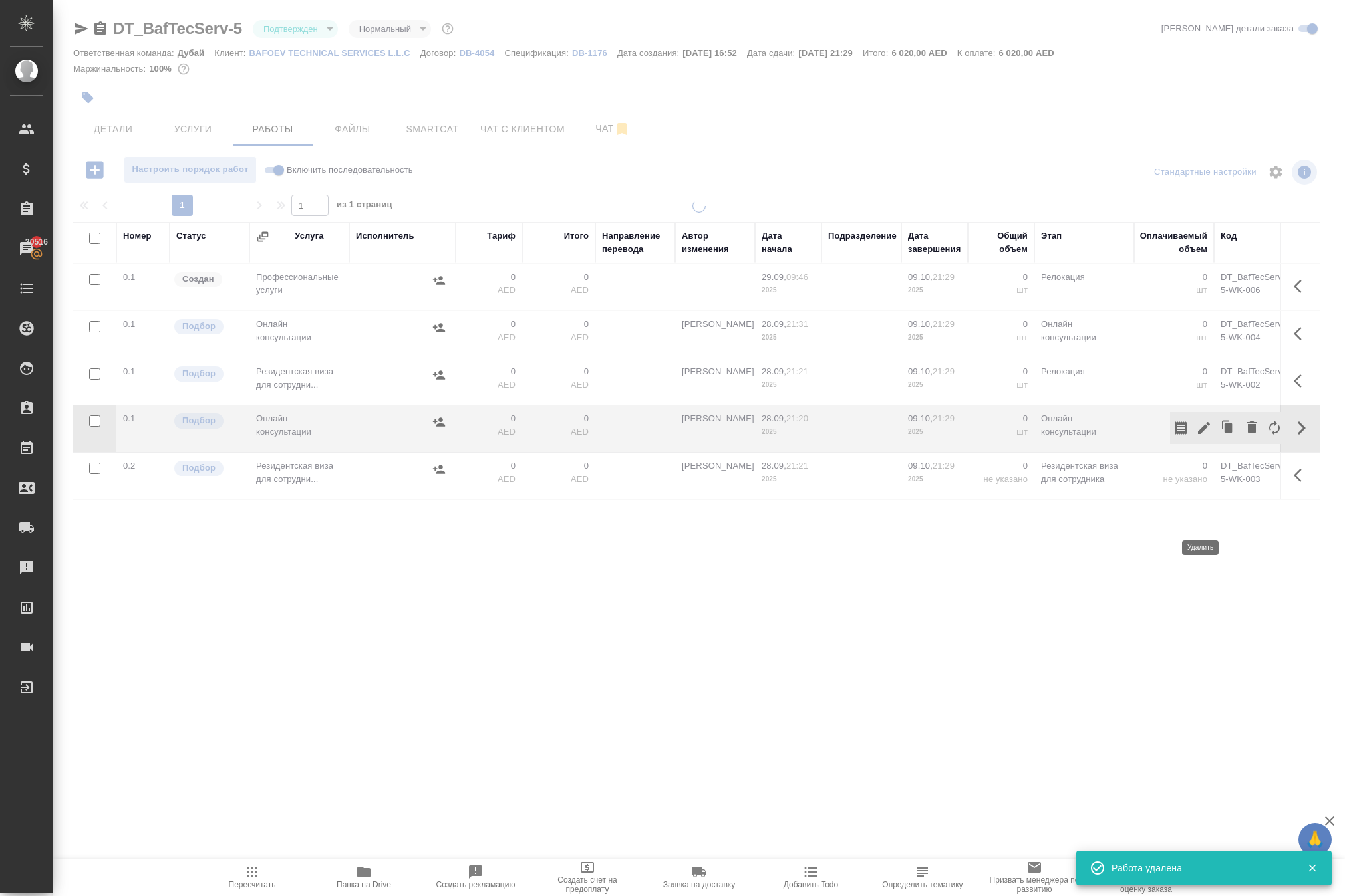
click at [1247, 434] on icon "button" at bounding box center [1252, 427] width 9 height 12
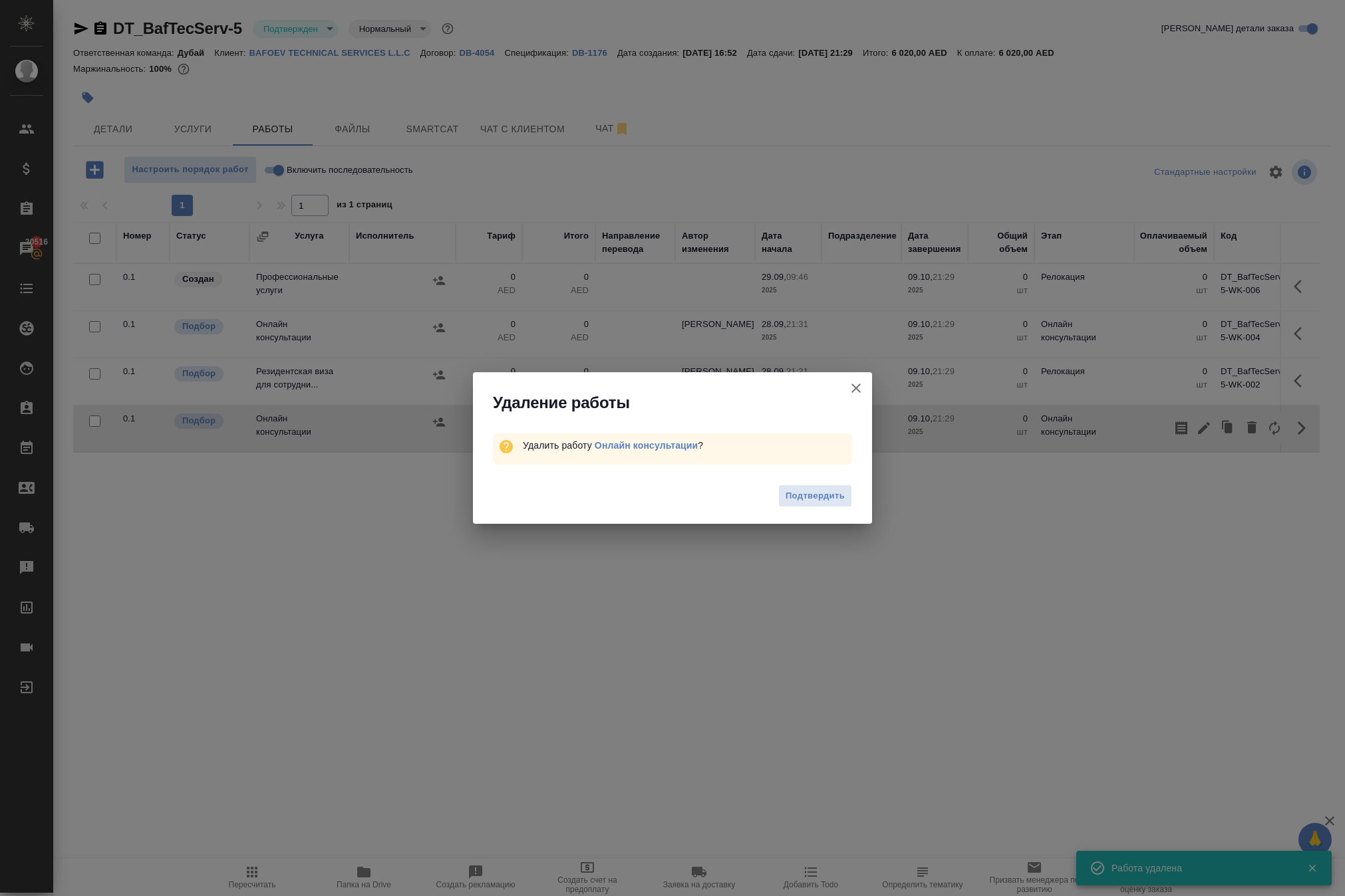
scroll to position [0, 0]
click at [828, 504] on span "Подтвердить" at bounding box center [815, 496] width 59 height 16
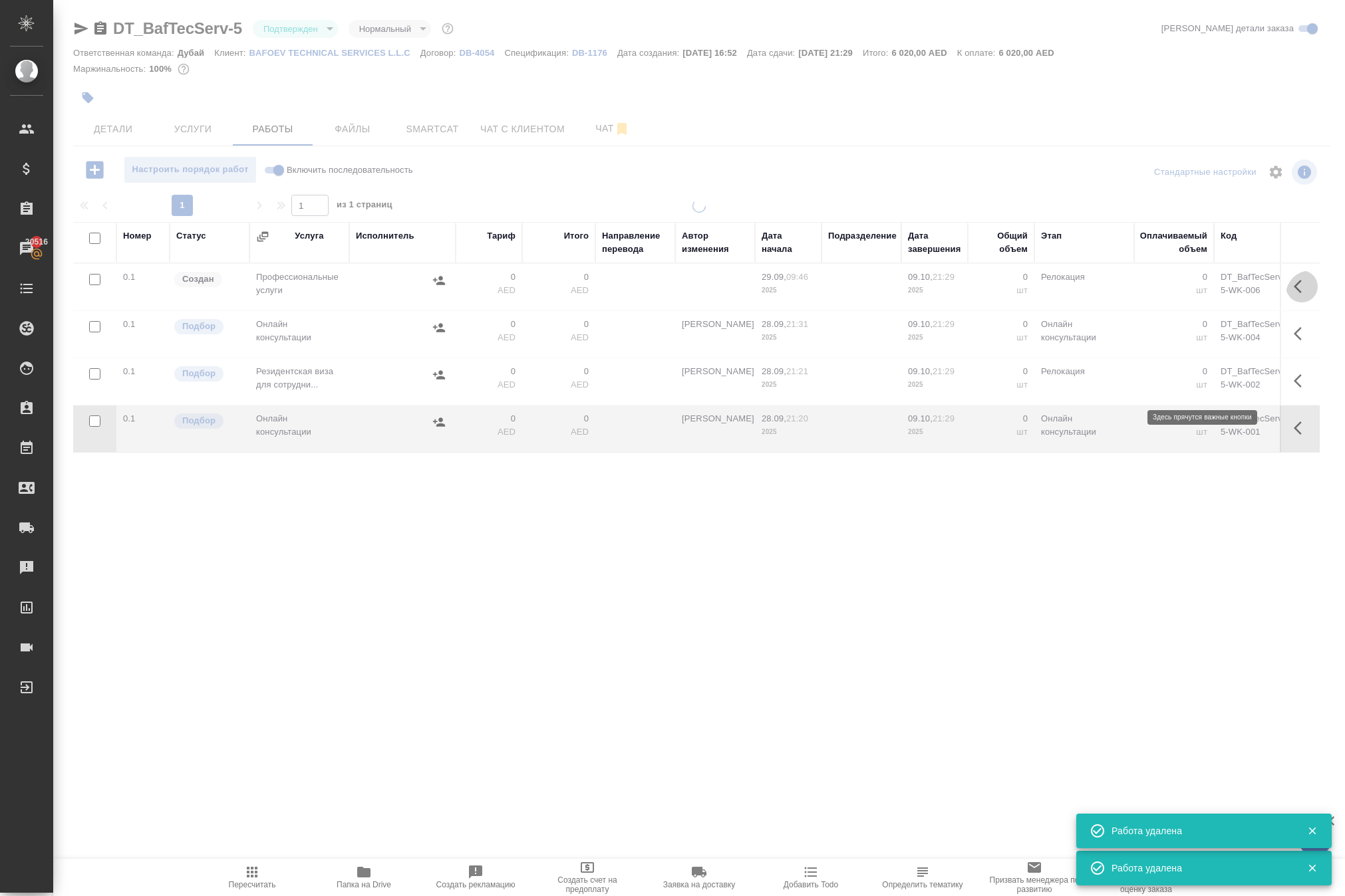
click at [1294, 295] on icon "button" at bounding box center [1302, 287] width 16 height 16
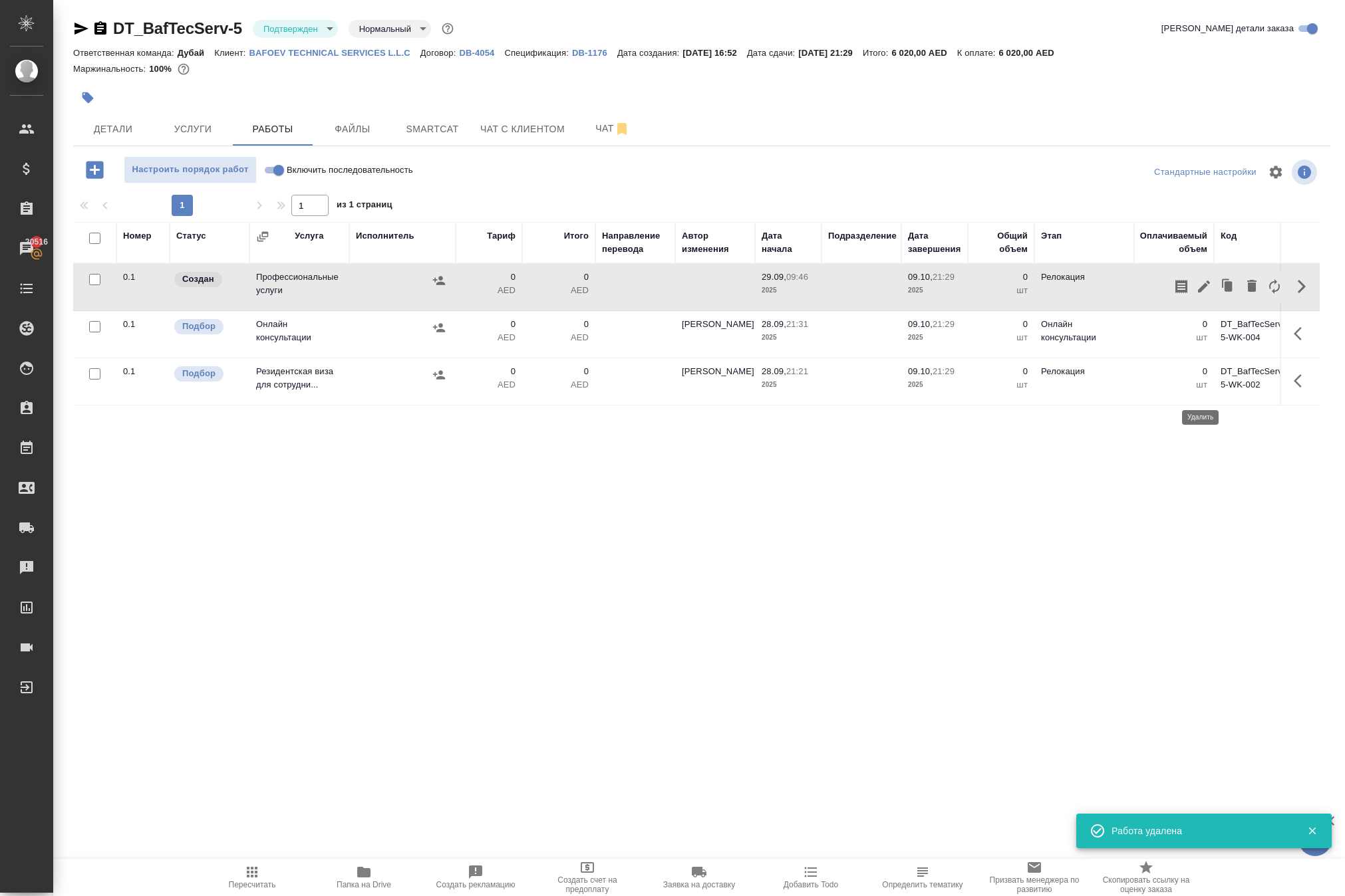
click at [1247, 292] on icon "button" at bounding box center [1252, 286] width 9 height 12
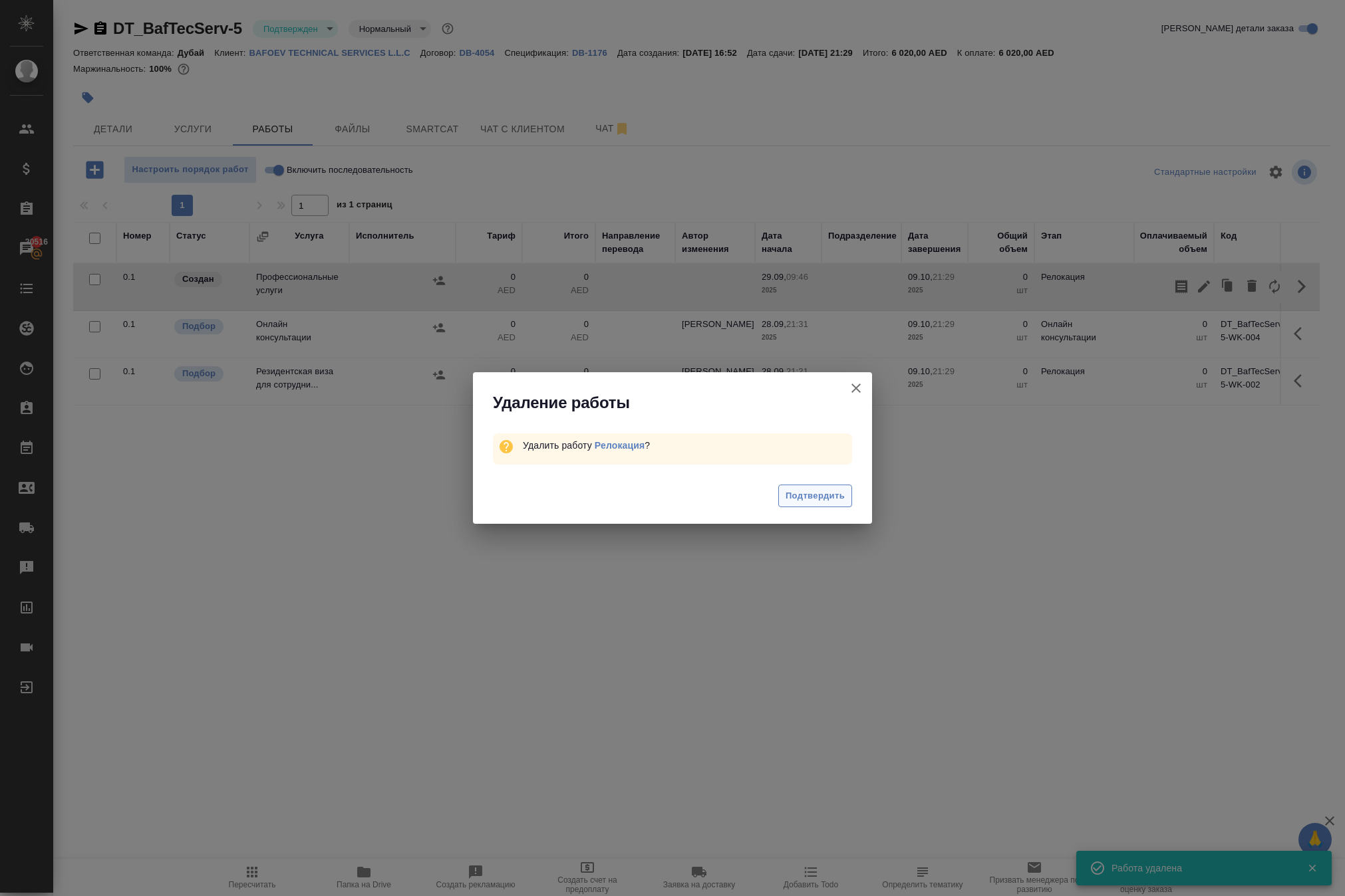
click at [833, 504] on span "Подтвердить" at bounding box center [815, 496] width 59 height 16
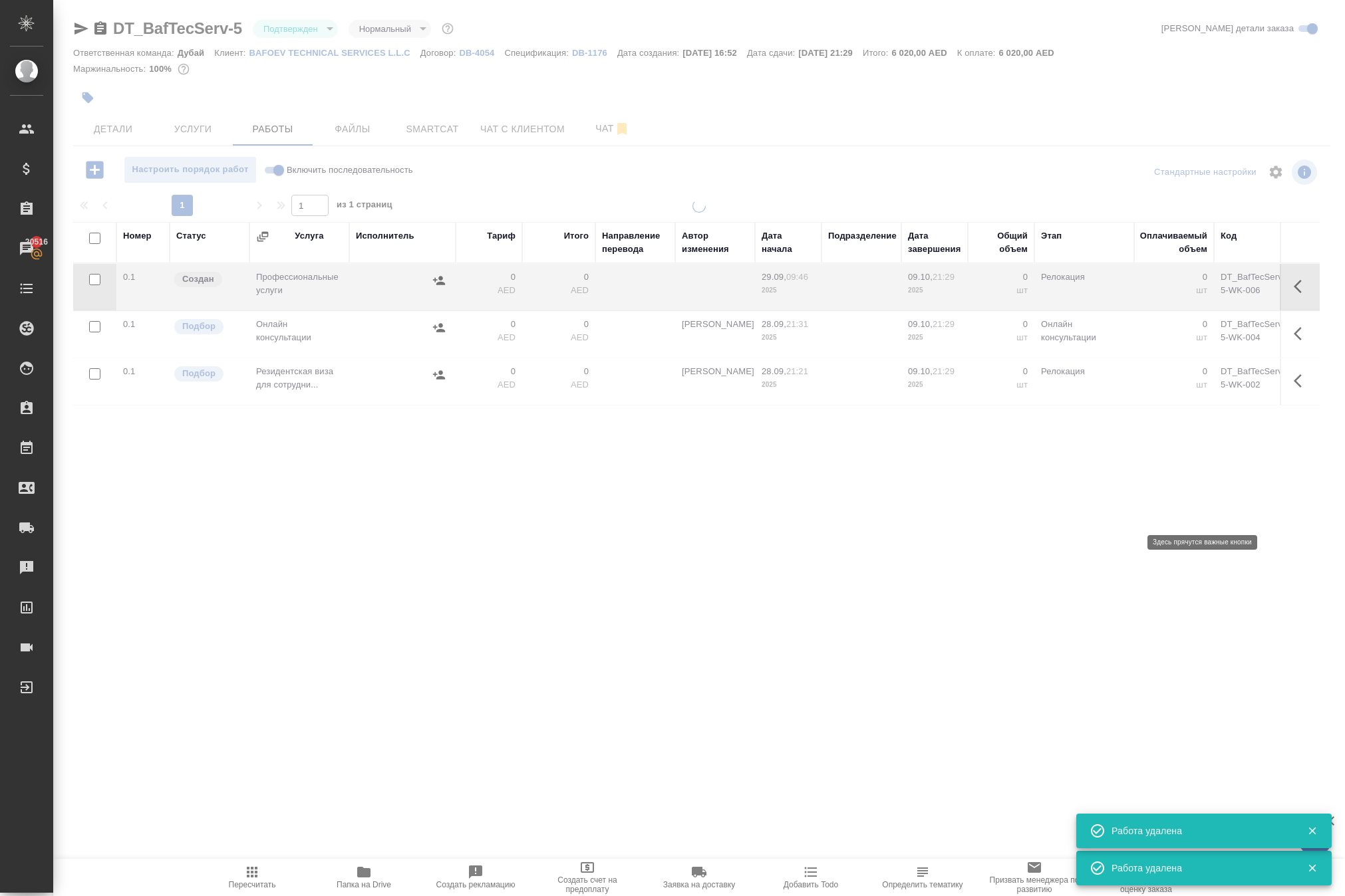
click at [1294, 389] on icon "button" at bounding box center [1302, 381] width 16 height 16
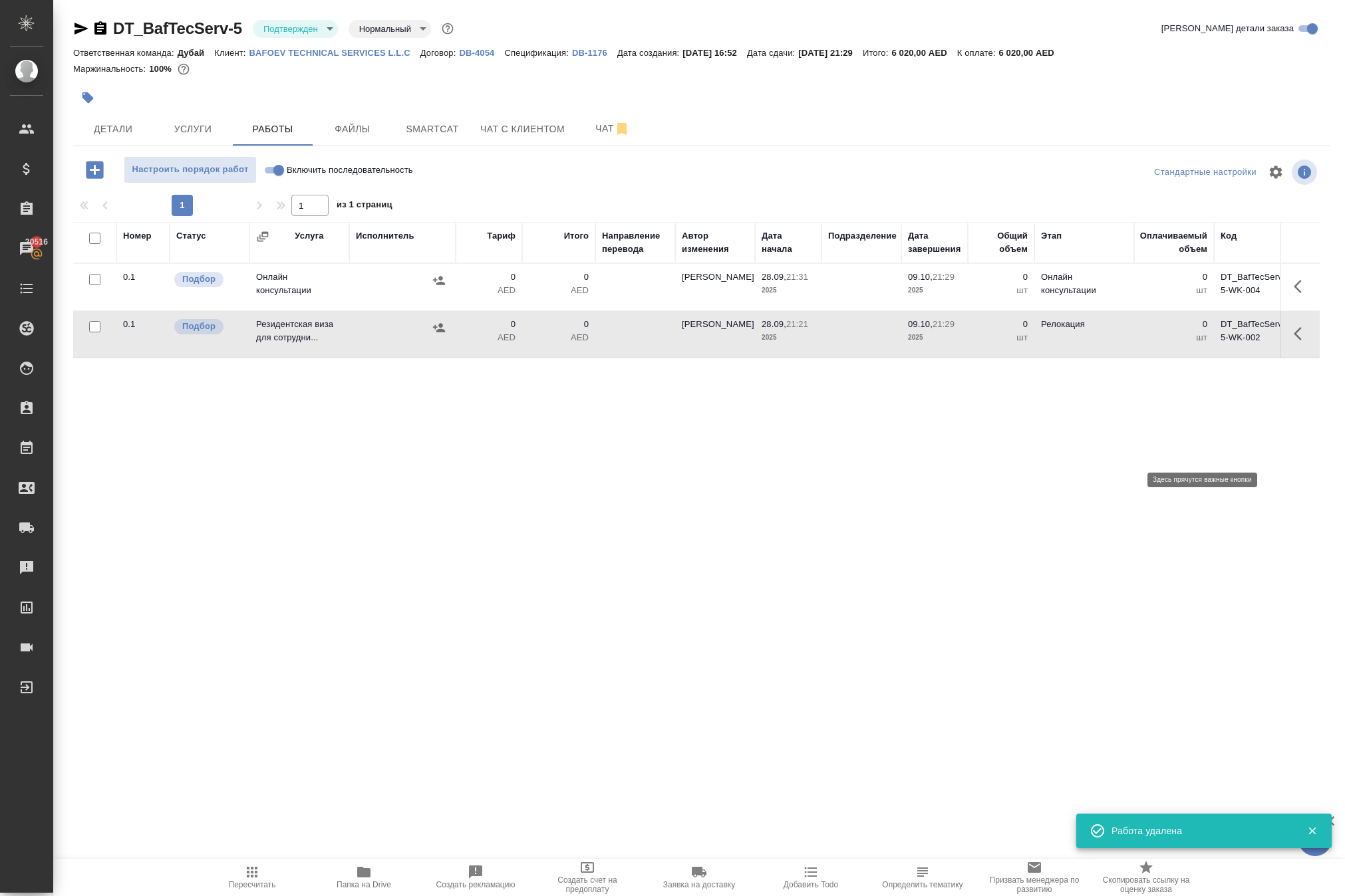
click at [1301, 342] on icon "button" at bounding box center [1302, 334] width 16 height 16
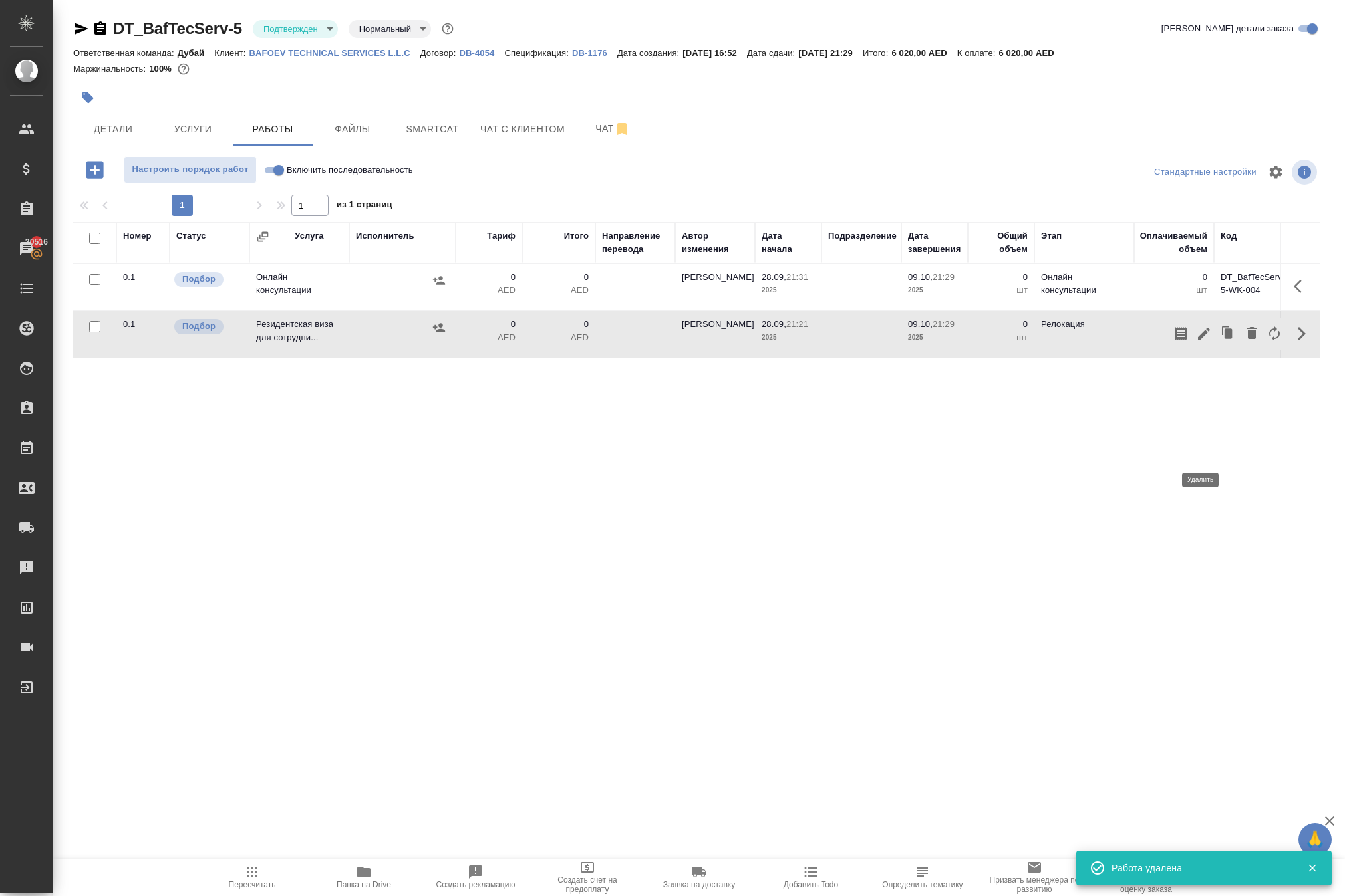
click at [1244, 341] on icon "button" at bounding box center [1252, 333] width 16 height 16
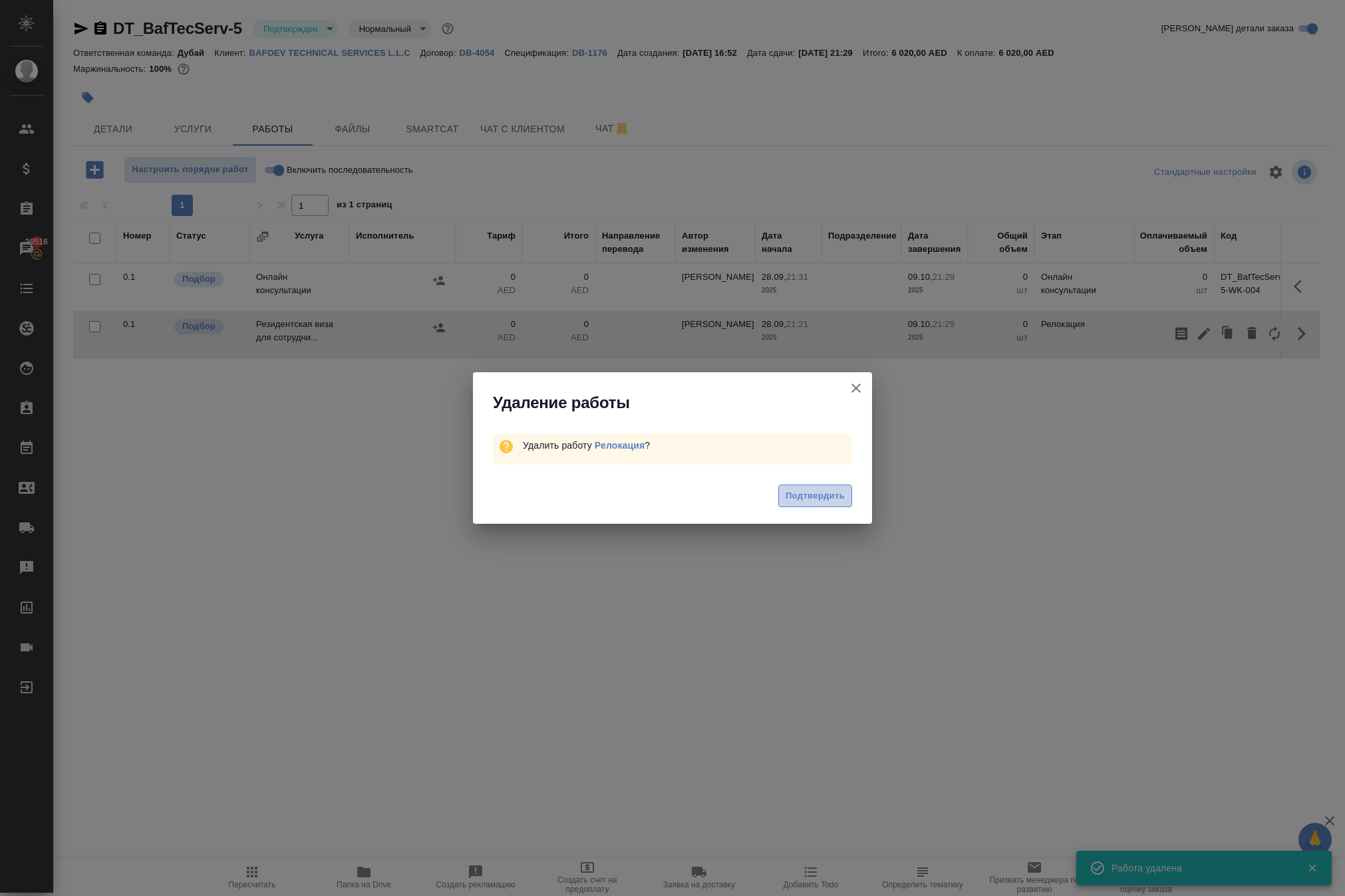
click at [790, 504] on span "Подтвердить" at bounding box center [815, 496] width 59 height 16
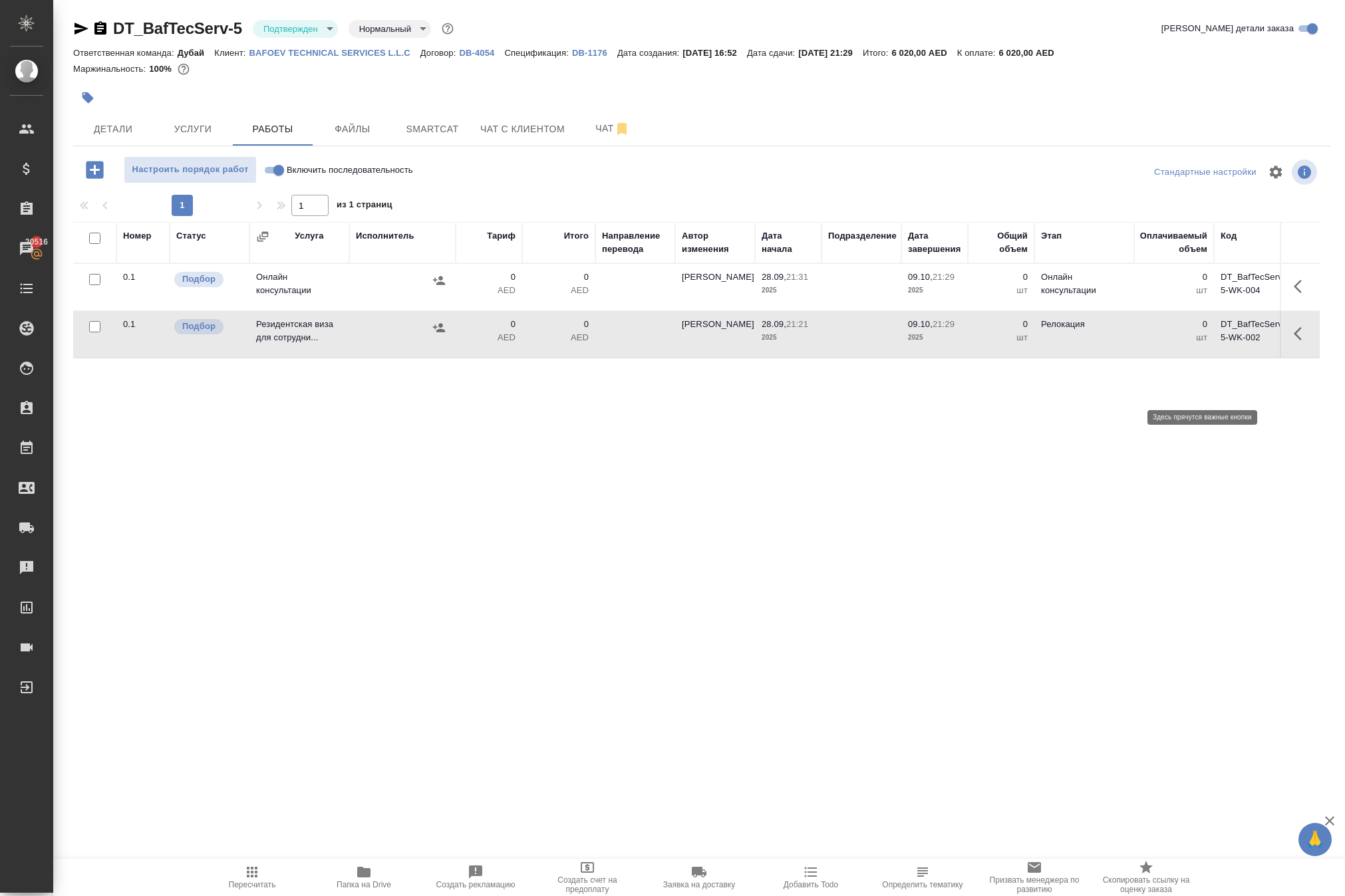
click at [1294, 295] on icon "button" at bounding box center [1302, 287] width 16 height 16
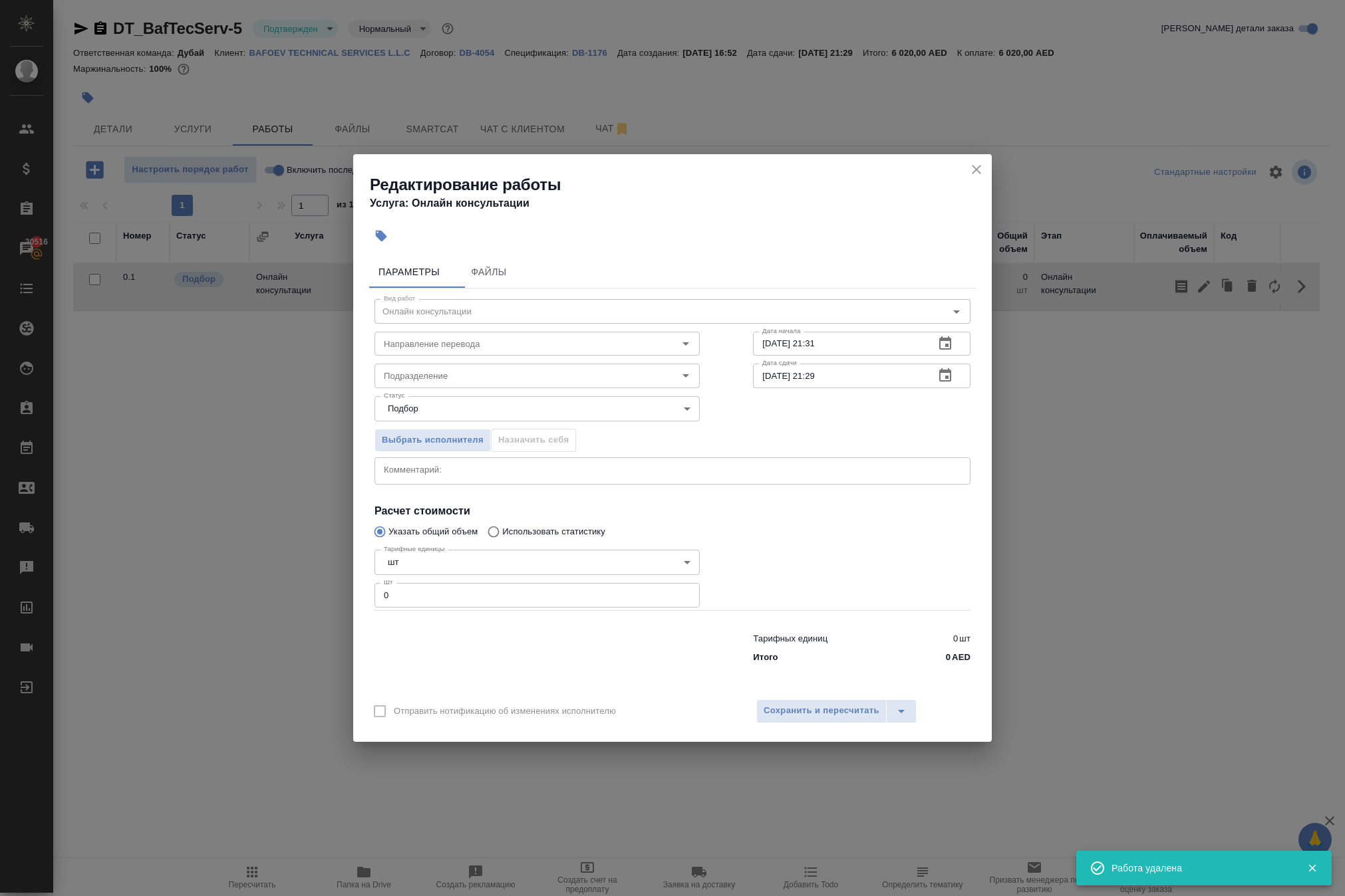
click at [447, 607] on input "0" at bounding box center [537, 595] width 325 height 24
type input "1"
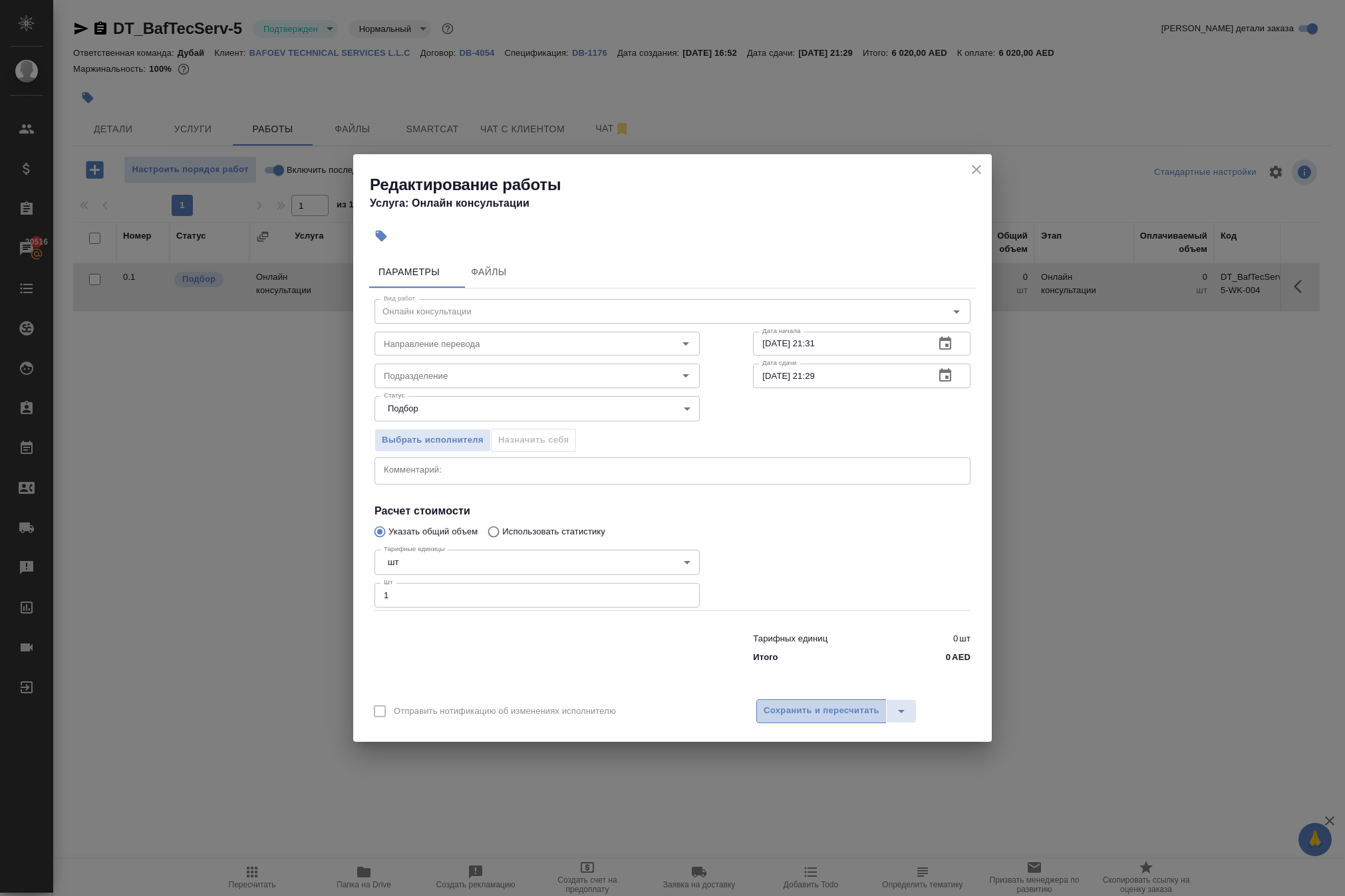
click at [824, 719] on span "Сохранить и пересчитать" at bounding box center [822, 711] width 116 height 16
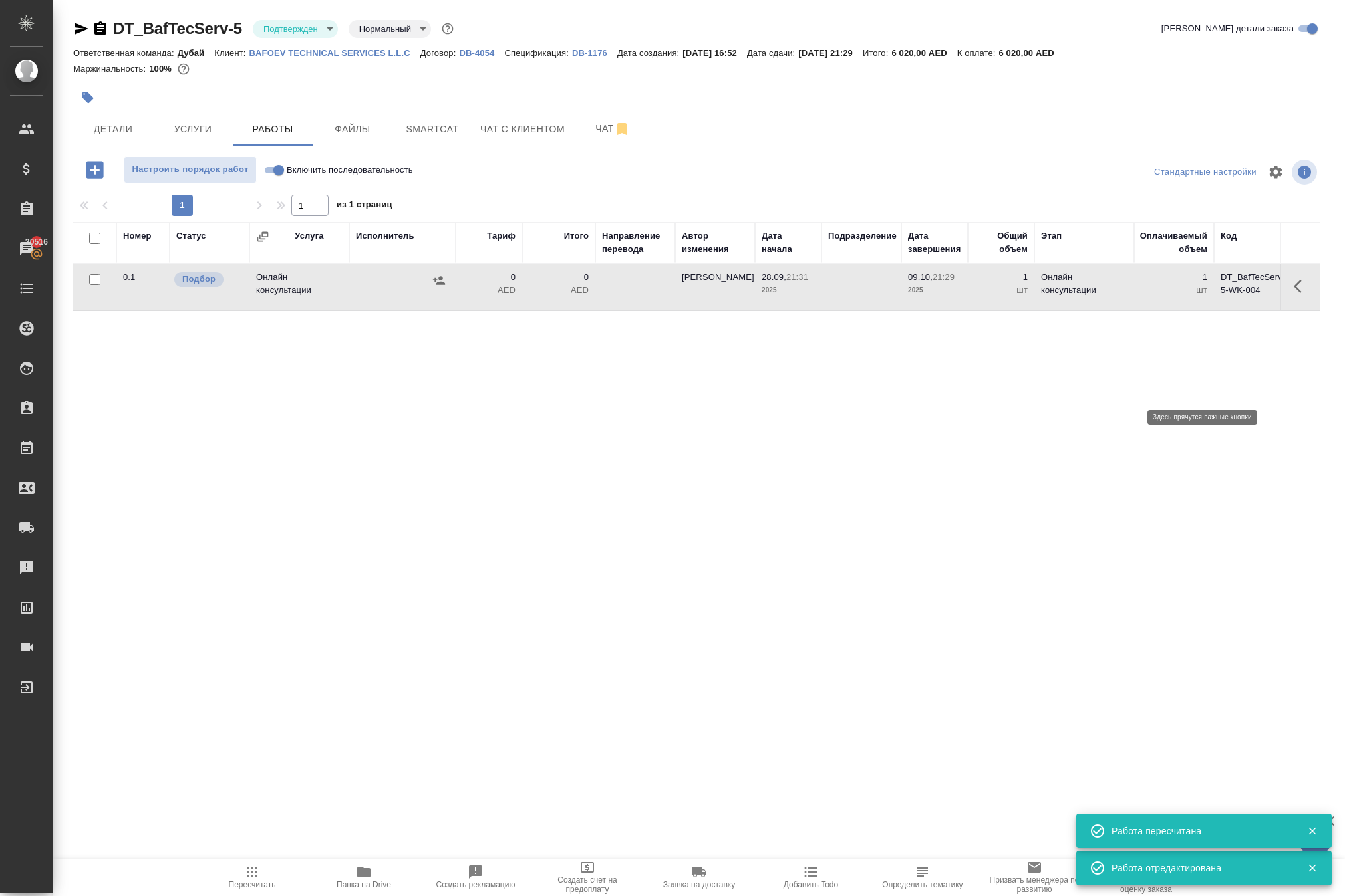
click at [1294, 295] on icon "button" at bounding box center [1302, 287] width 16 height 16
click at [1198, 293] on icon "button" at bounding box center [1204, 287] width 12 height 12
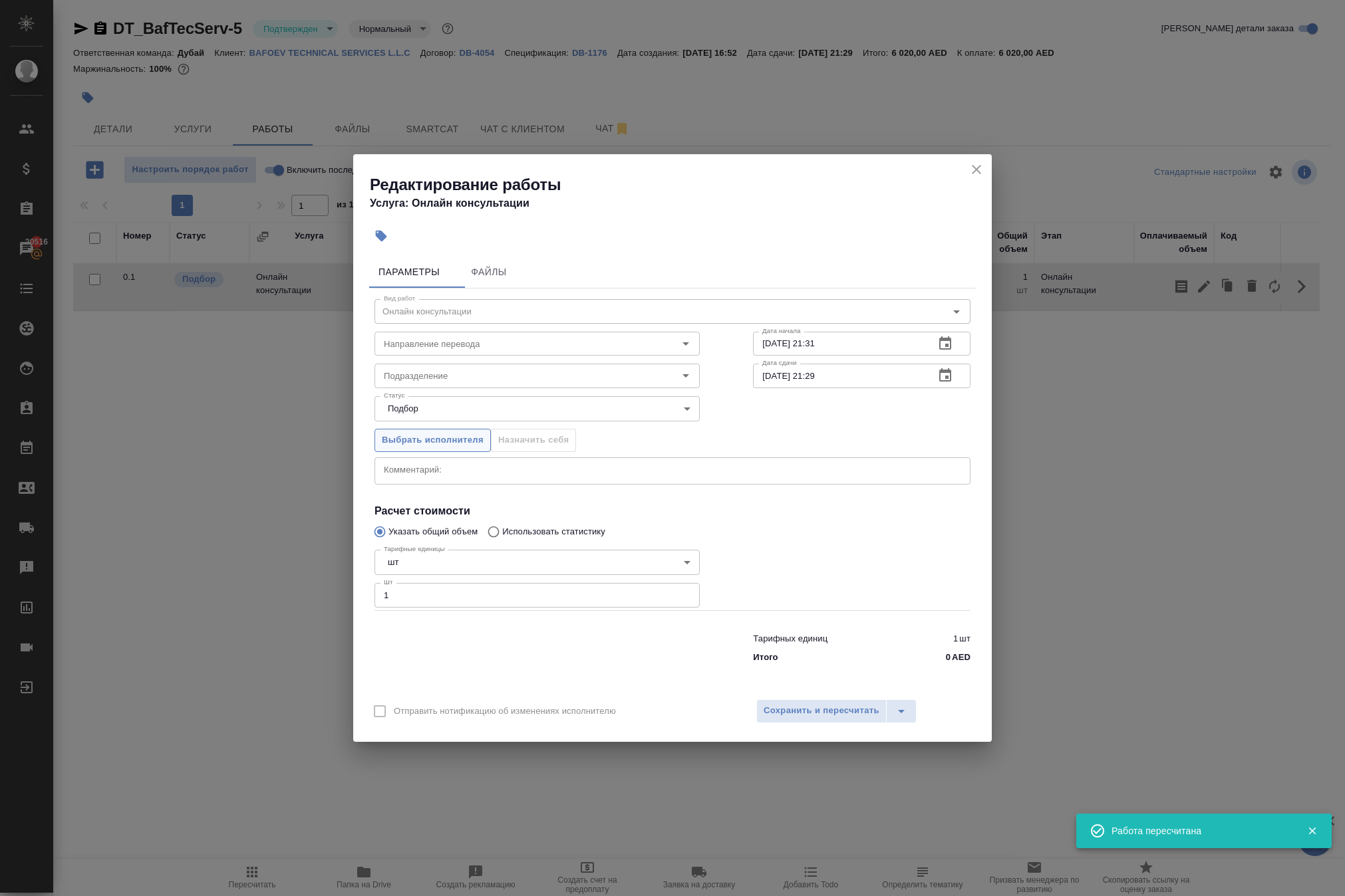
click at [484, 442] on span "Выбрать исполнителя" at bounding box center [432, 440] width 102 height 16
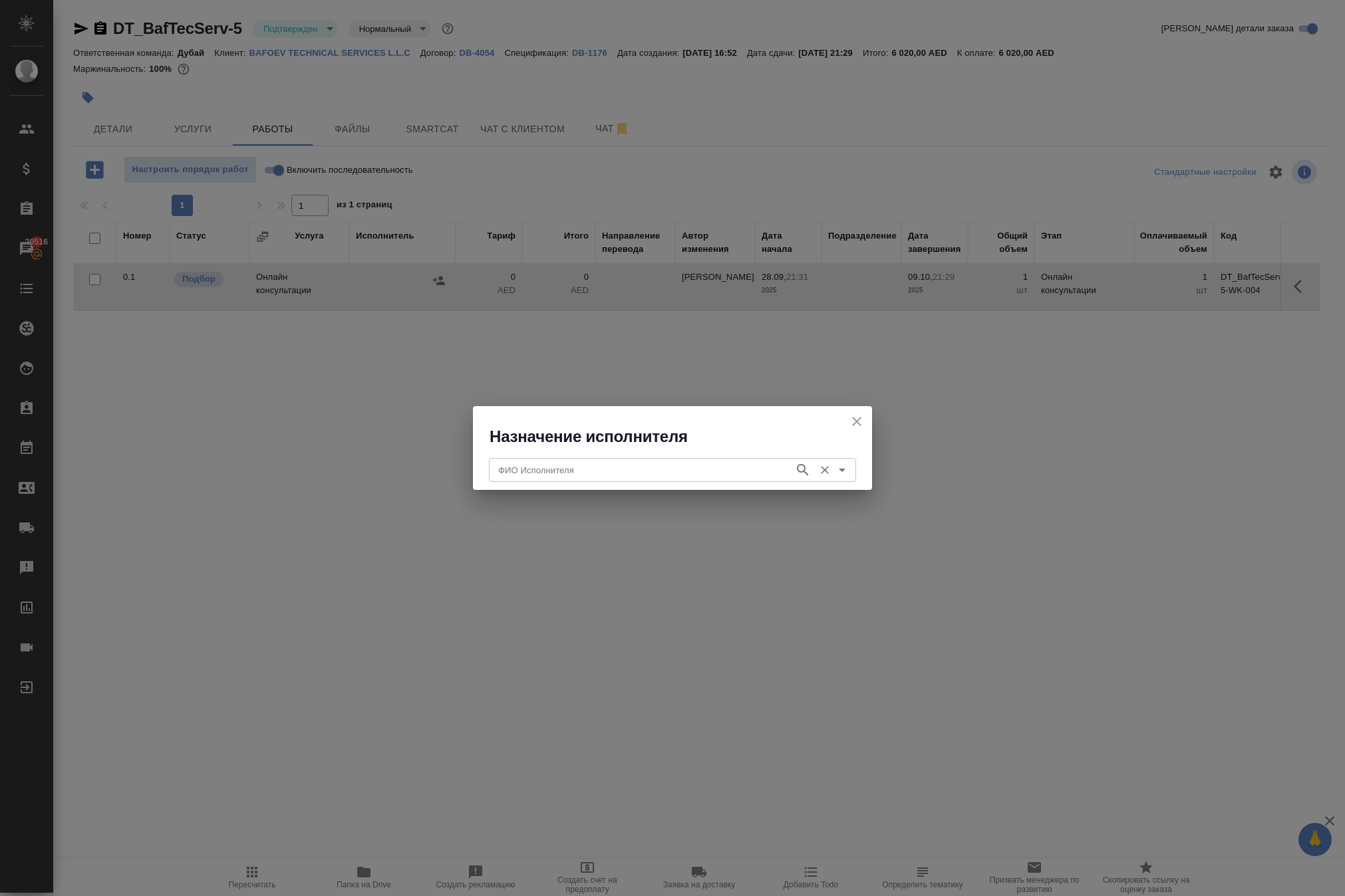
click at [538, 462] on input "ФИО Исполнителя" at bounding box center [640, 470] width 295 height 16
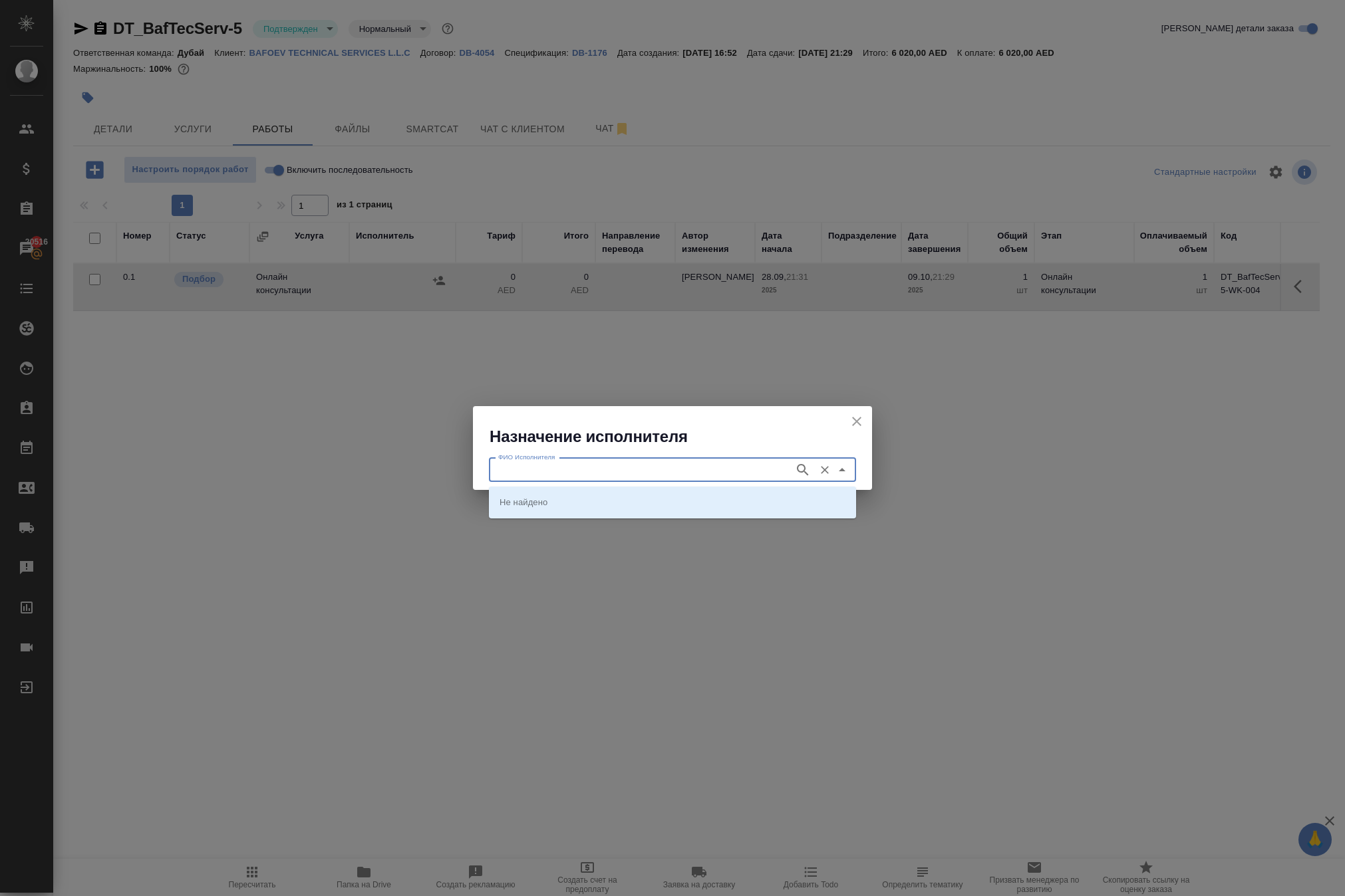
click at [538, 462] on input "ФИО Исполнителя" at bounding box center [640, 470] width 295 height 16
type input "Cour"
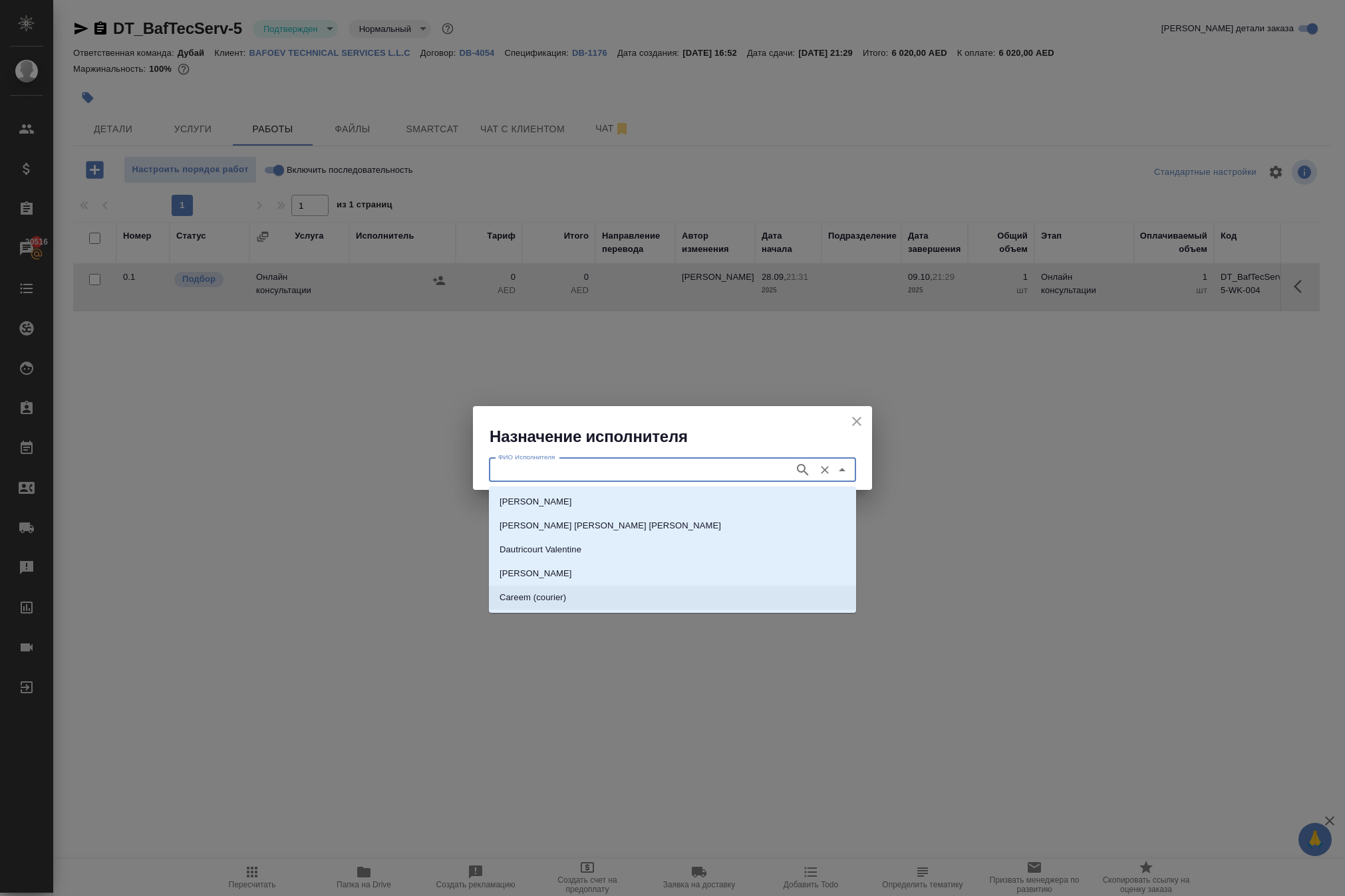
click at [525, 602] on p "Careem (courier)" at bounding box center [533, 598] width 67 height 13
type input "Careem (courier)"
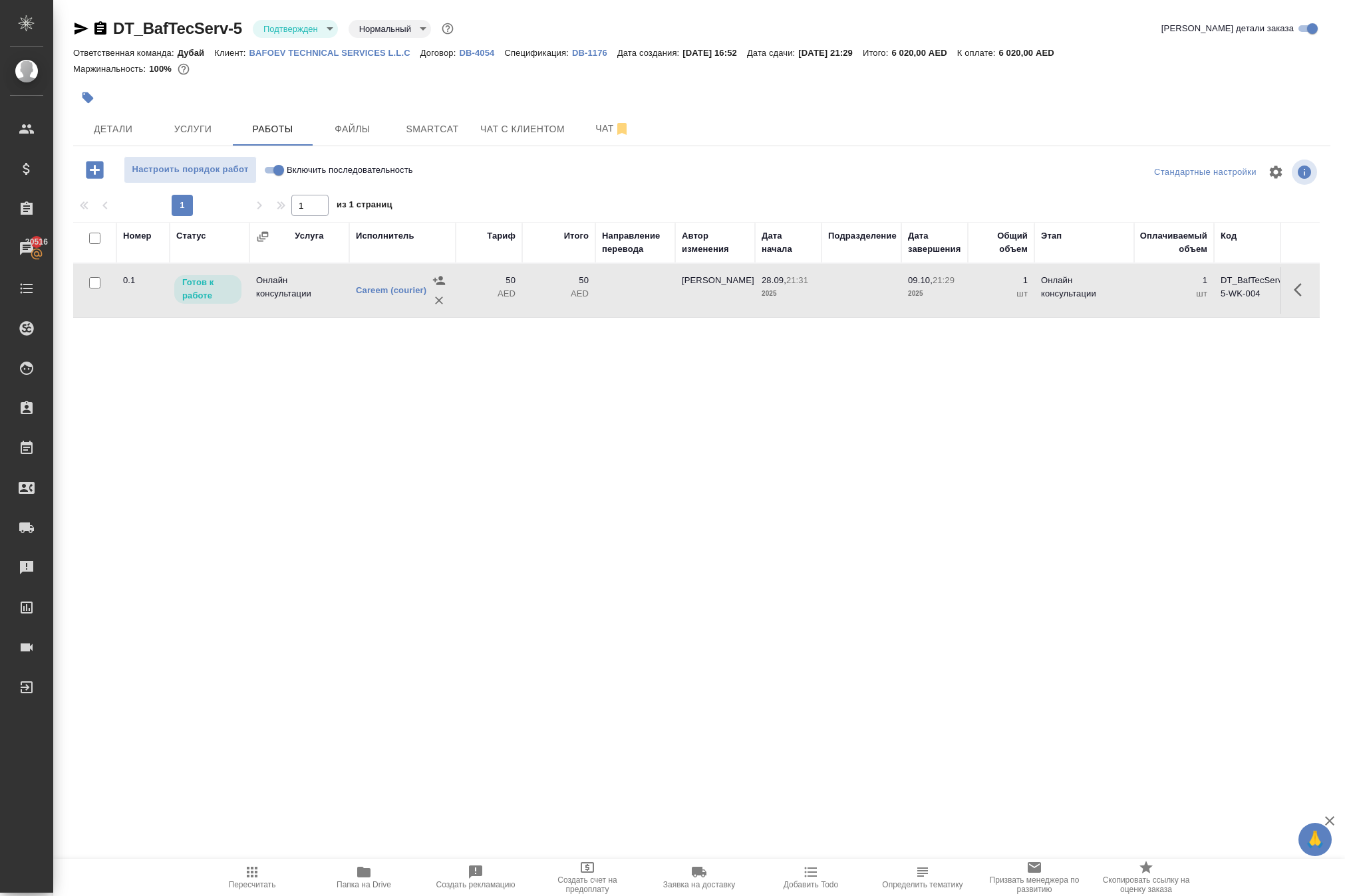
click at [512, 301] on p "AED" at bounding box center [488, 294] width 53 height 13
click at [1298, 298] on icon "button" at bounding box center [1302, 290] width 16 height 16
click at [1198, 296] on icon "button" at bounding box center [1204, 290] width 12 height 12
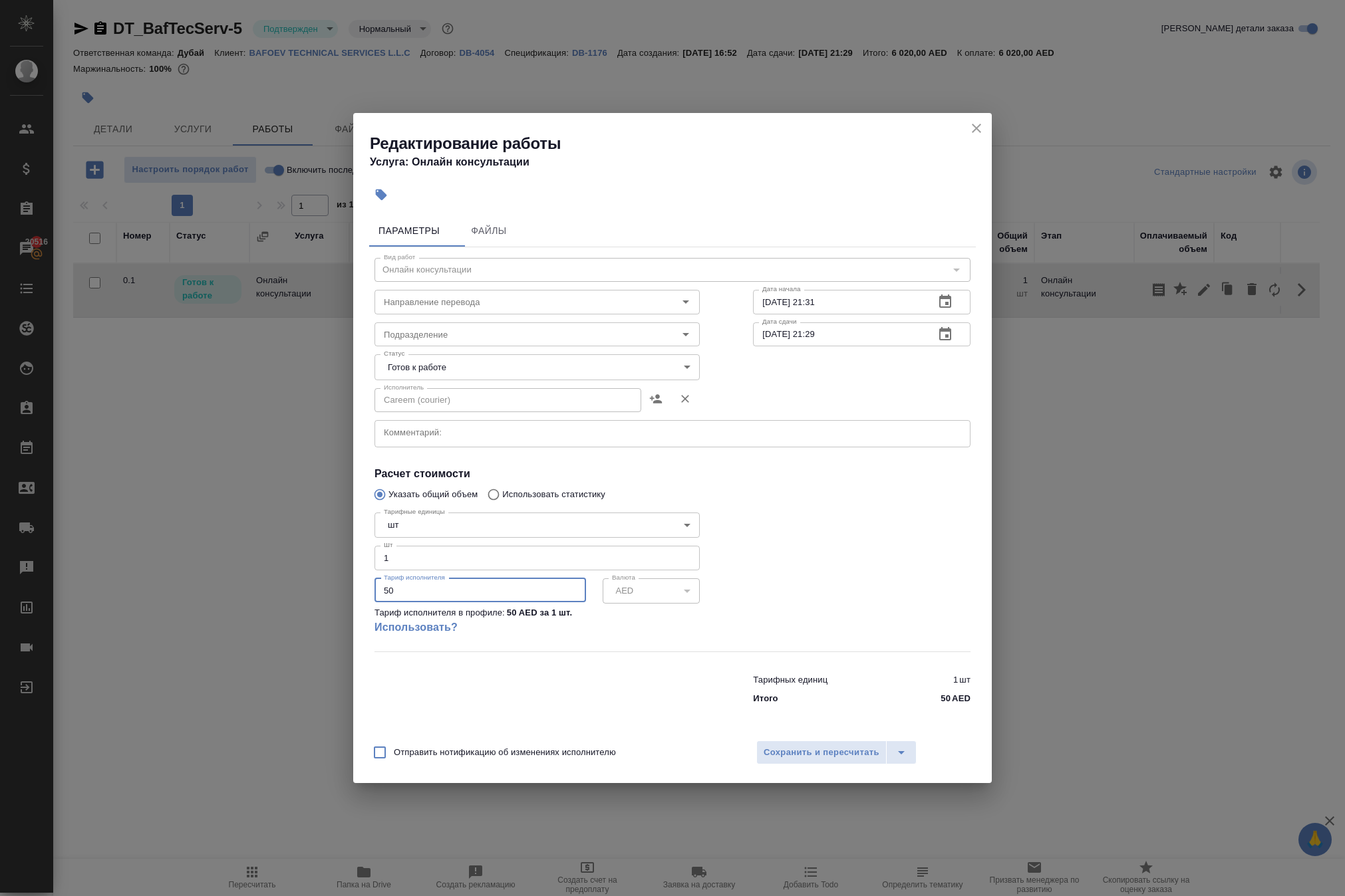
drag, startPoint x: 408, startPoint y: 618, endPoint x: 306, endPoint y: 606, distance: 102.7
click at [306, 606] on div "Редактирование работы Услуга: Онлайн консультации Параметры Файлы Вид работ Онл…" at bounding box center [672, 448] width 1345 height 896
type input "18"
type input "18.90"
click at [460, 349] on body "🙏 .cls-1 fill:#fff; AWATERA Solokha Petro Клиенты Спецификации Заказы 20516 Чат…" at bounding box center [672, 448] width 1345 height 896
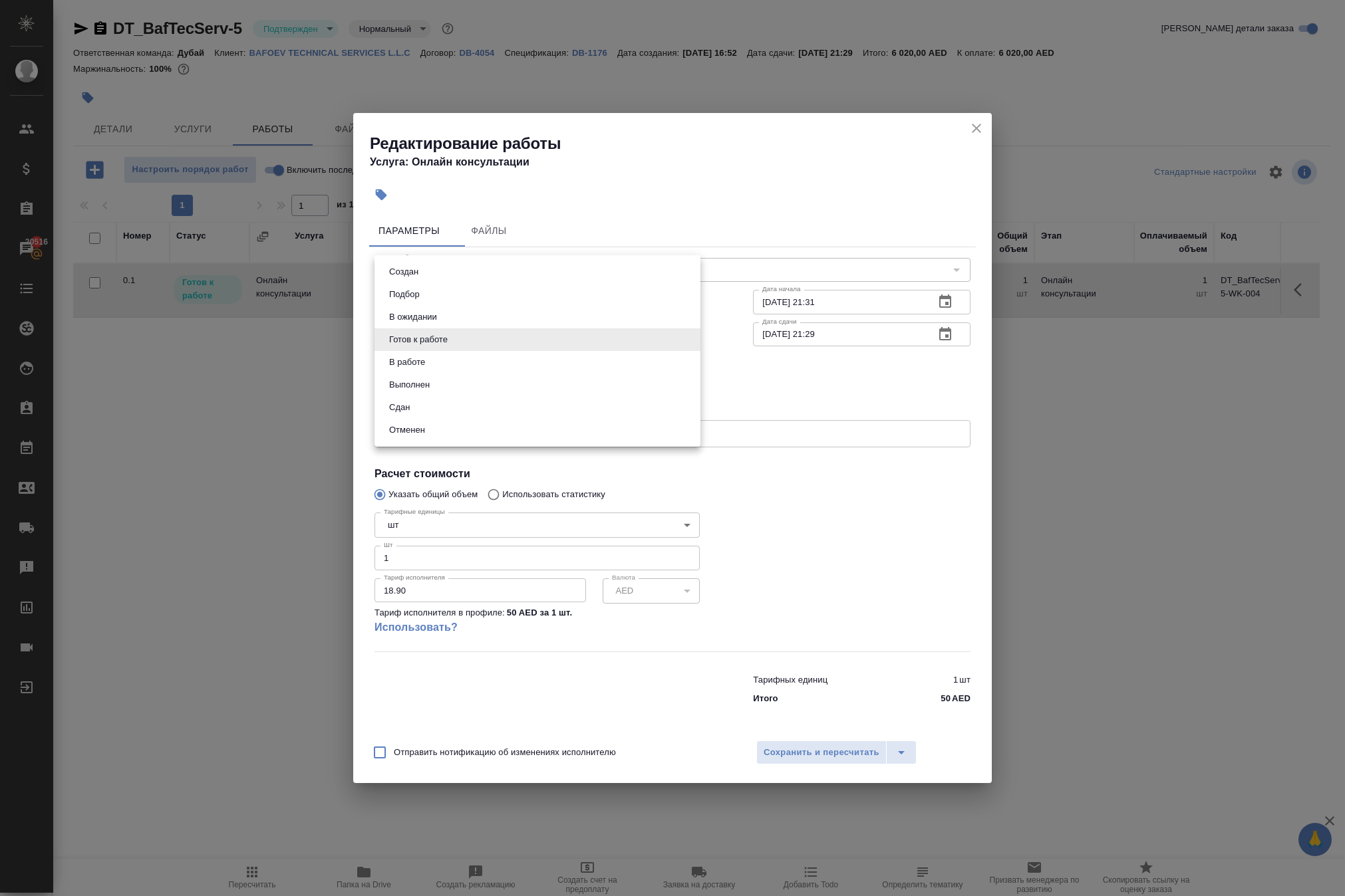
click at [449, 413] on li "Сдан" at bounding box center [537, 408] width 326 height 23
type input "closed"
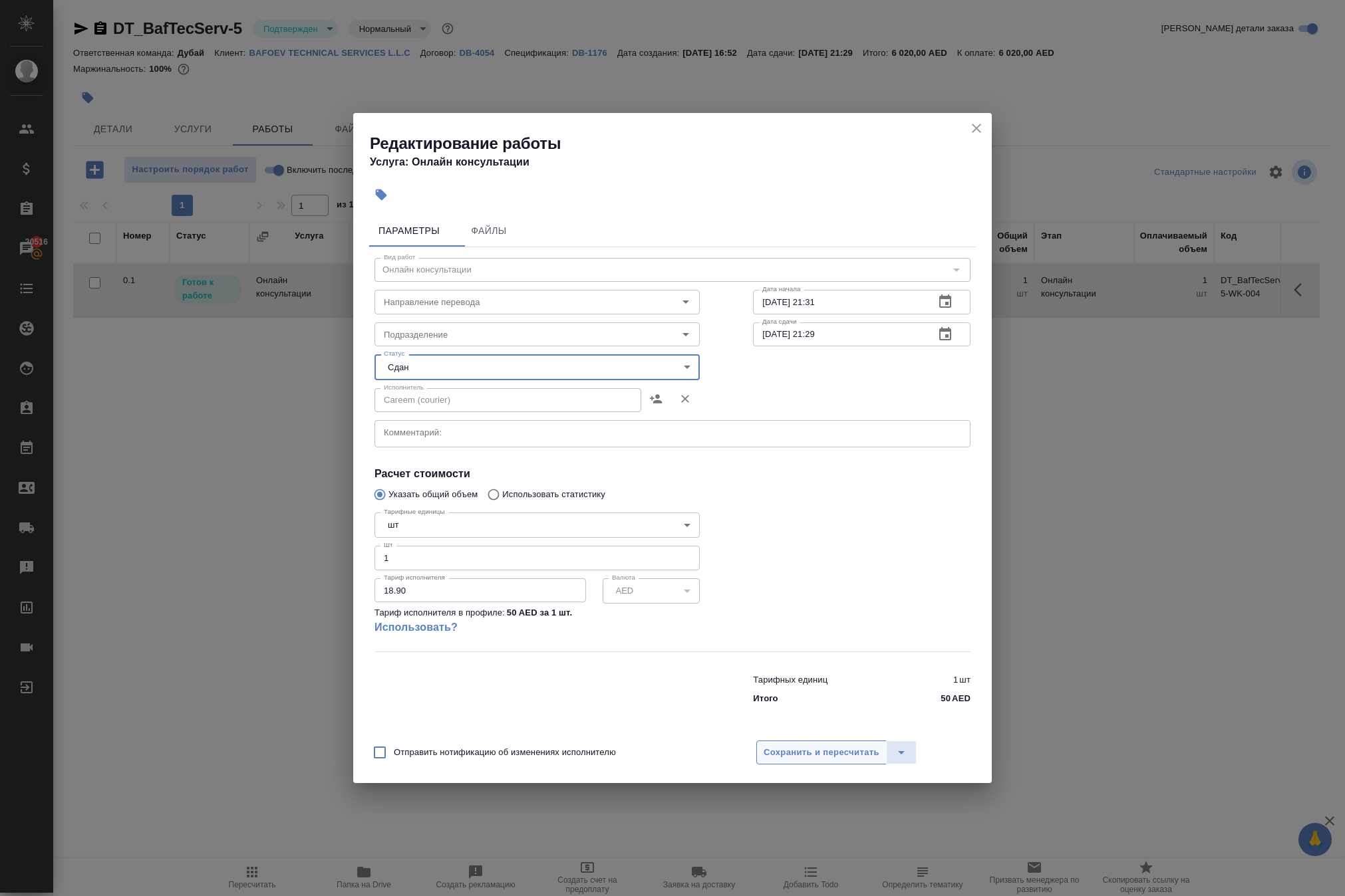
click at [830, 760] on span "Сохранить и пересчитать" at bounding box center [822, 752] width 116 height 16
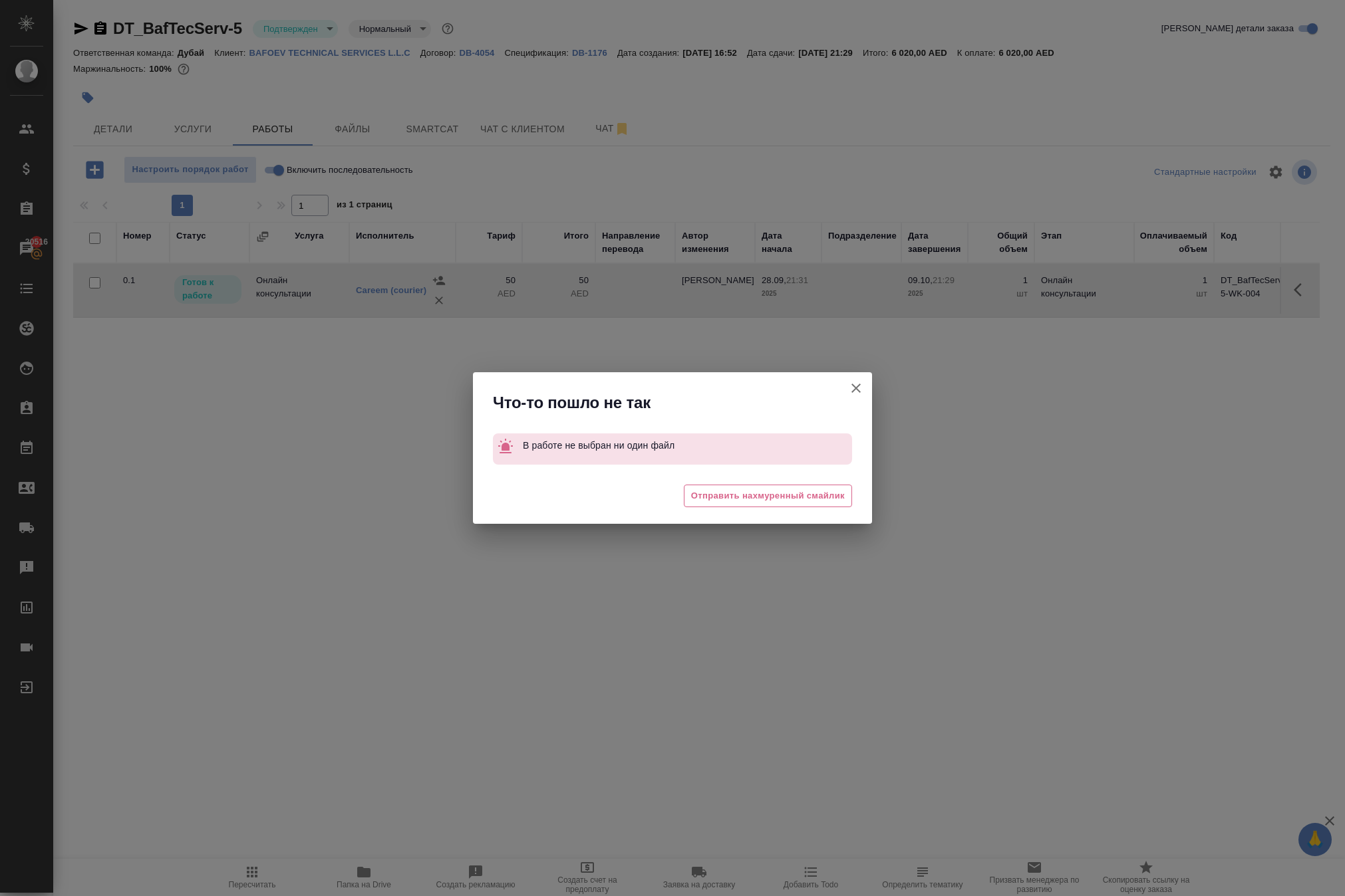
click at [851, 380] on icon "button" at bounding box center [856, 388] width 16 height 16
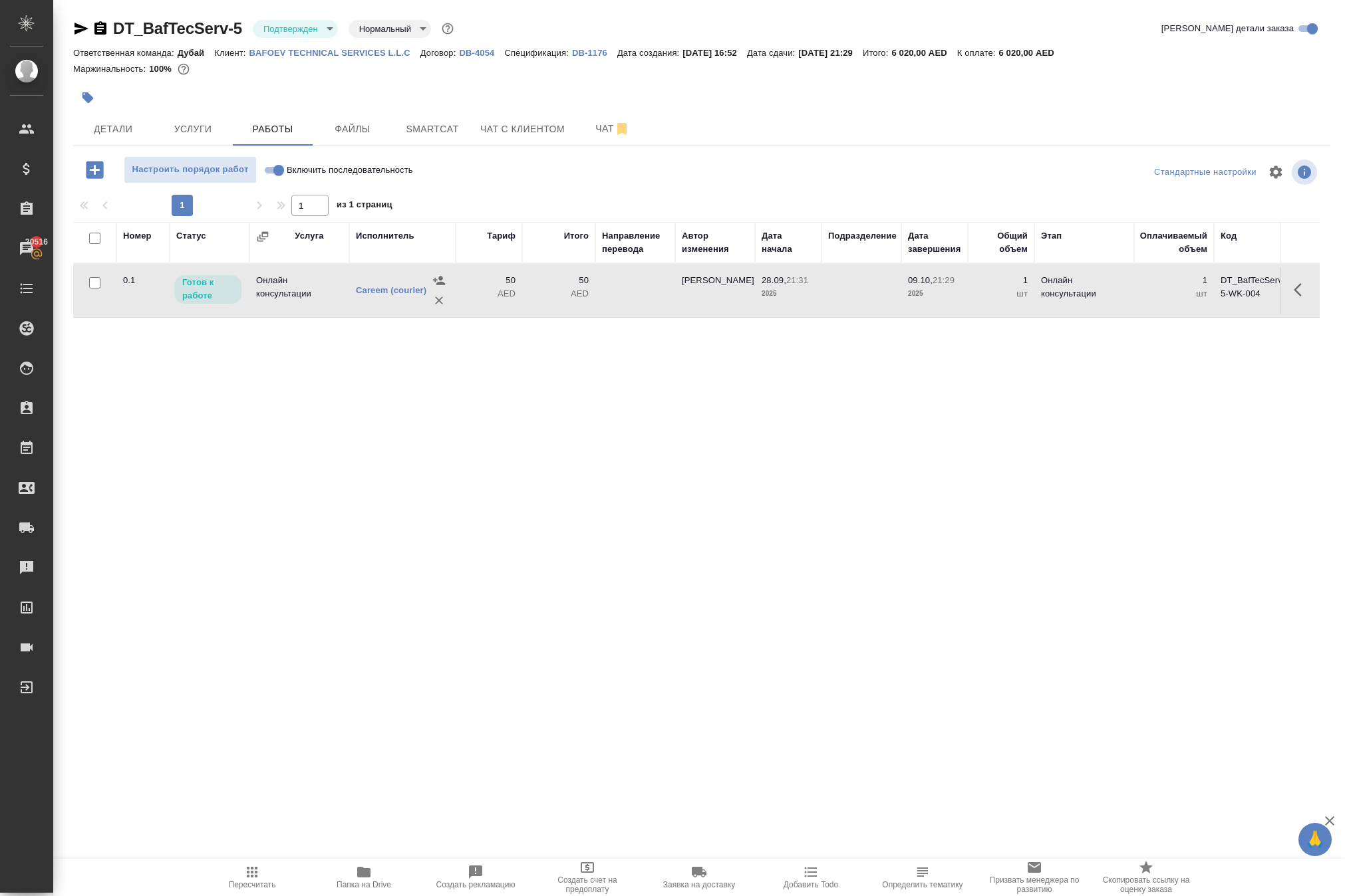
click at [295, 178] on input "Включить последовательность" at bounding box center [279, 171] width 48 height 16
checkbox input "true"
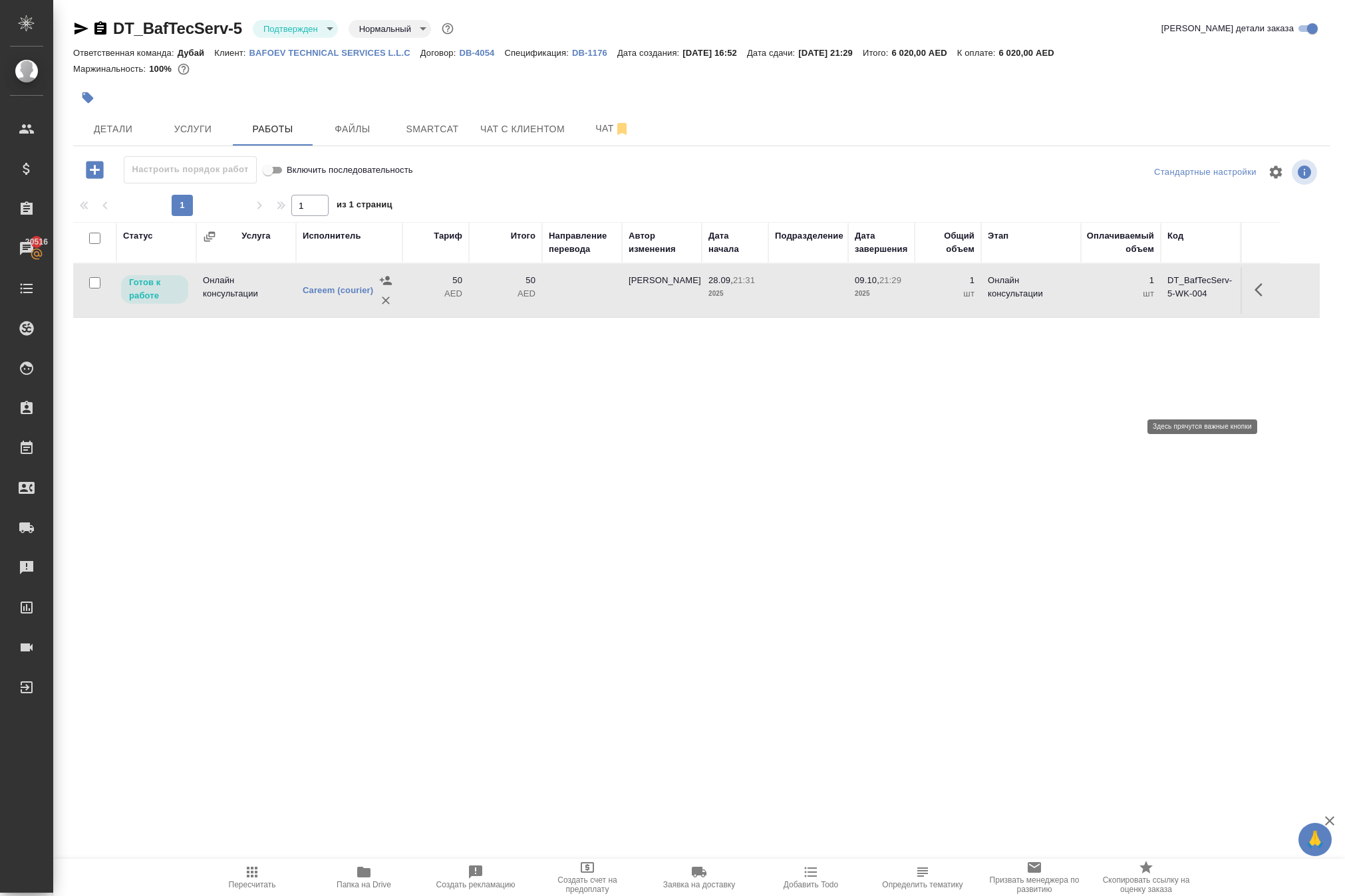
click at [1265, 298] on icon "button" at bounding box center [1263, 290] width 16 height 16
click at [1159, 296] on icon "button" at bounding box center [1165, 290] width 12 height 12
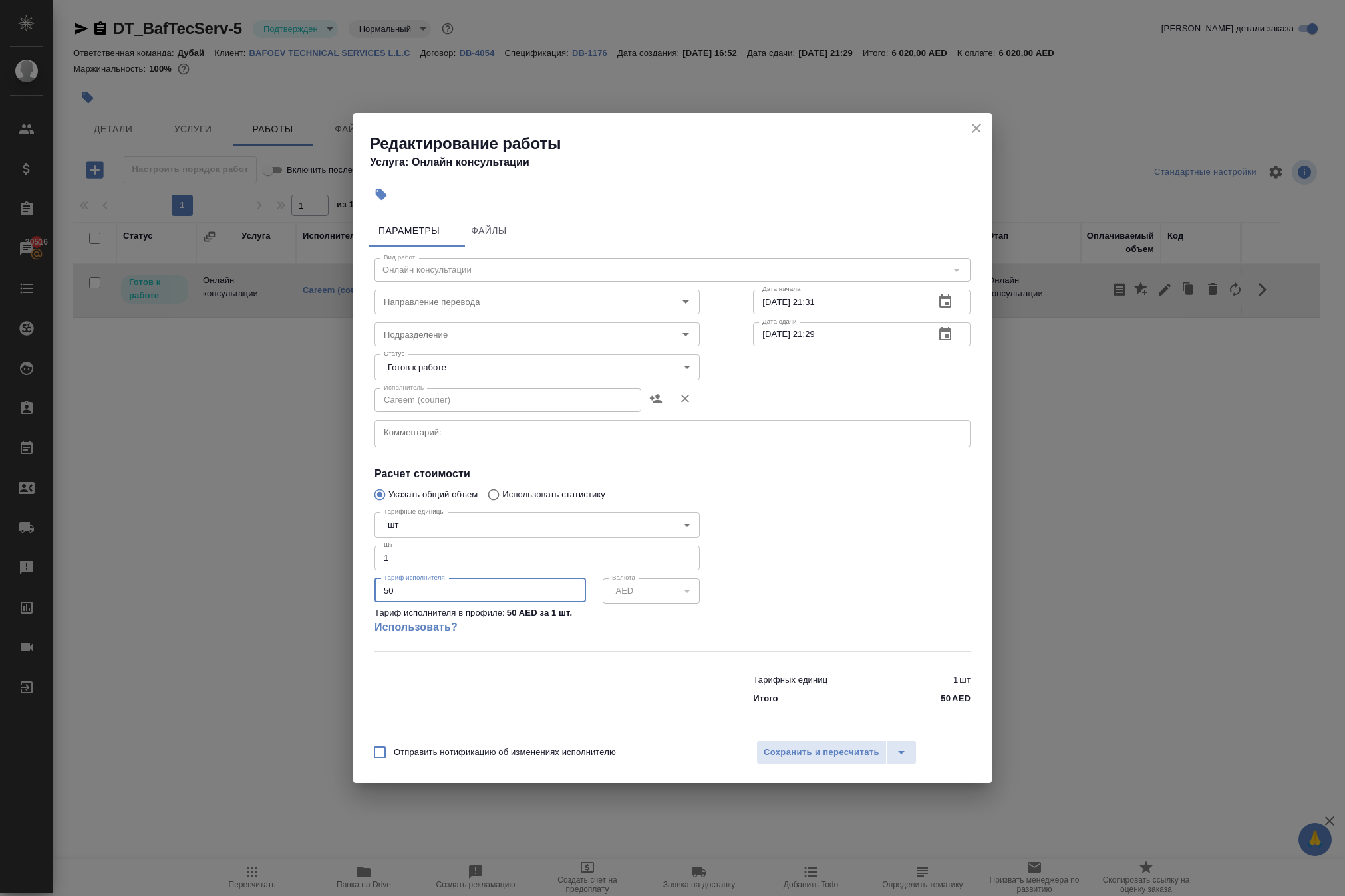
drag, startPoint x: 412, startPoint y: 611, endPoint x: 346, endPoint y: 605, distance: 66.3
click at [346, 605] on div "Редактирование работы Услуга: Онлайн консультации Параметры Файлы Вид работ Онл…" at bounding box center [672, 448] width 1345 height 896
type input "18"
type input "18.90"
click at [411, 334] on body "🙏 .cls-1 fill:#fff; AWATERA Solokha Petro Клиенты Спецификации Заказы 20516 Чат…" at bounding box center [672, 448] width 1345 height 896
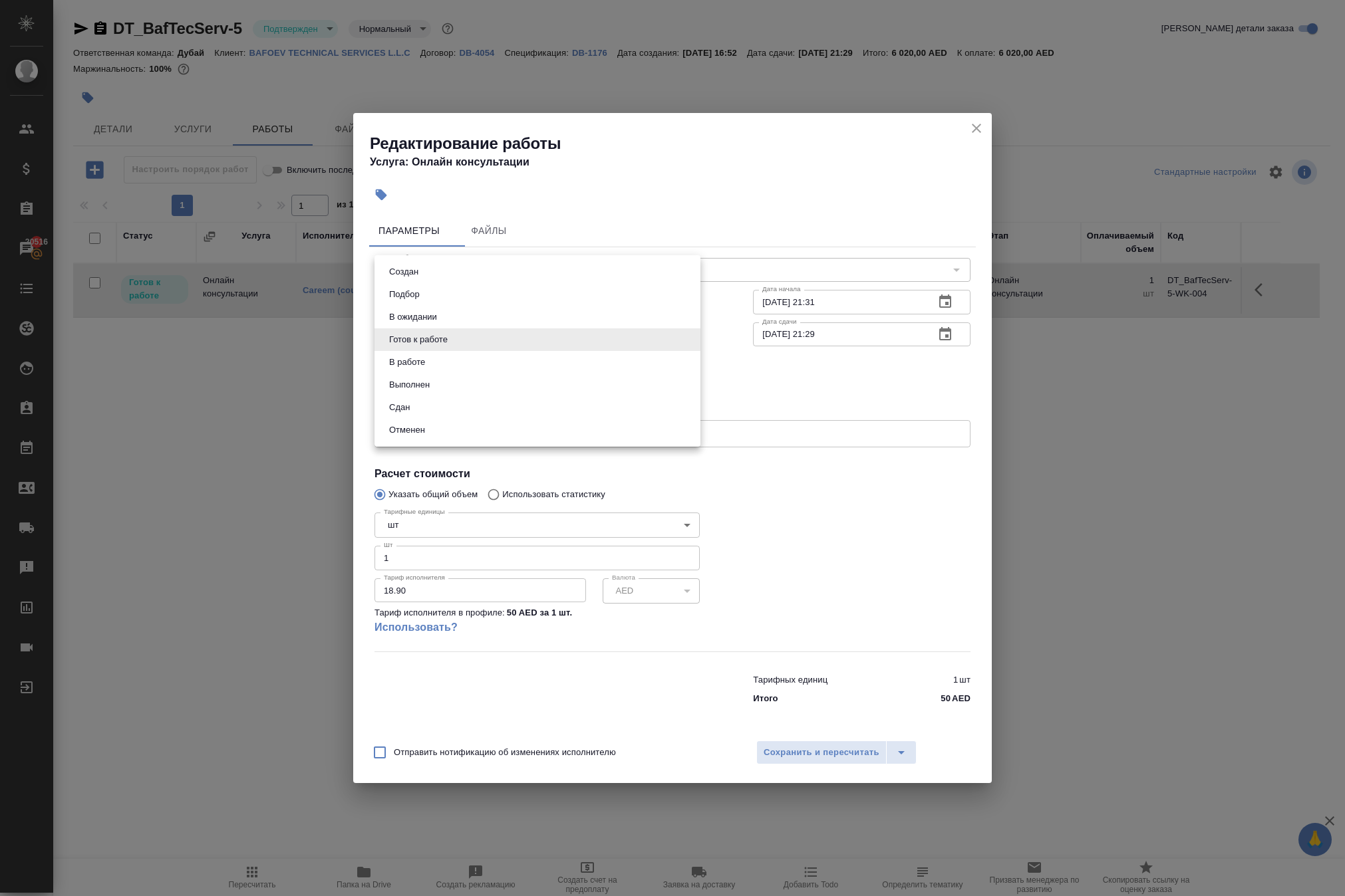
click at [430, 419] on li "Сдан" at bounding box center [537, 408] width 326 height 23
type input "closed"
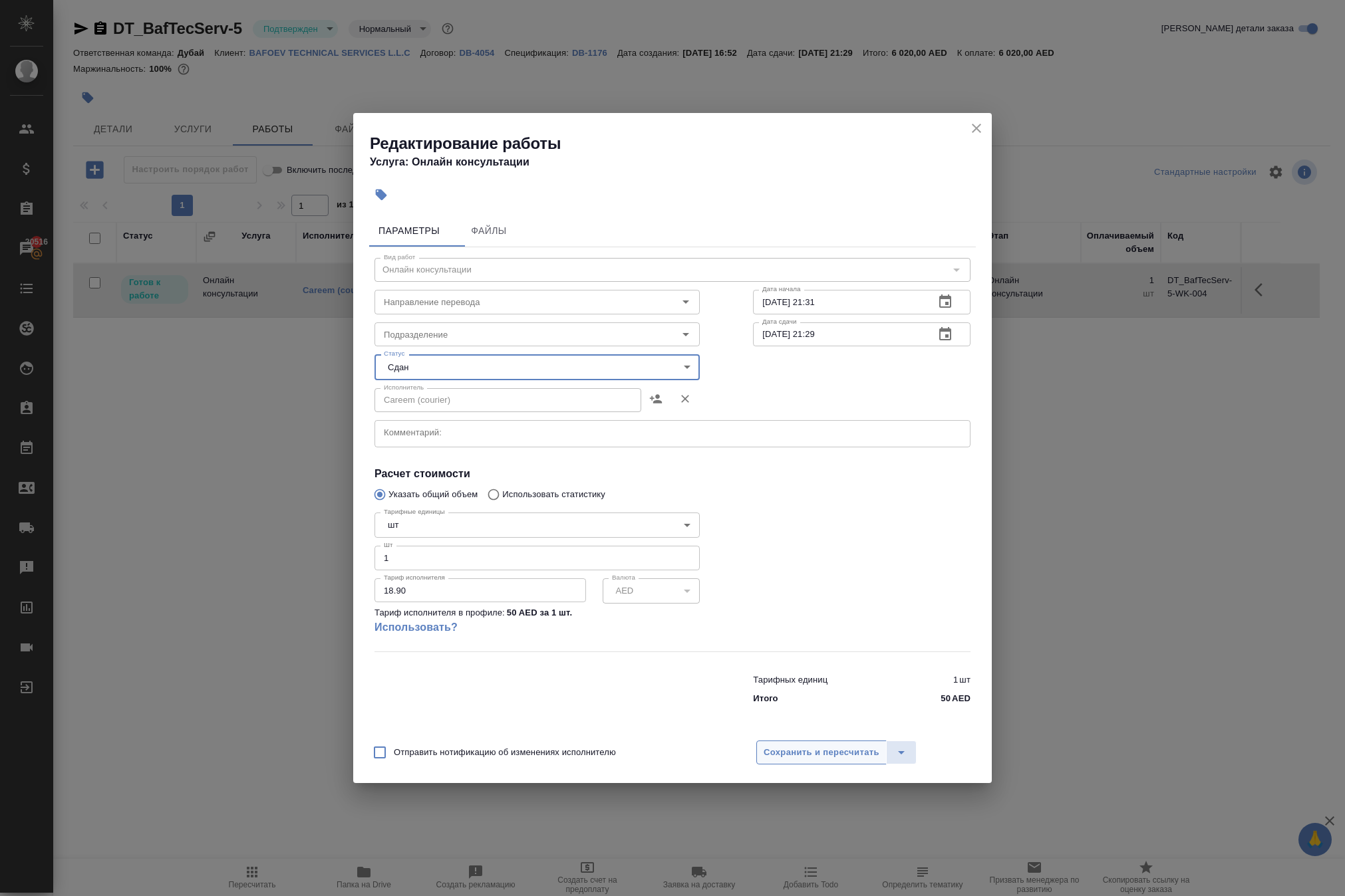
click at [809, 760] on span "Сохранить и пересчитать" at bounding box center [822, 752] width 116 height 16
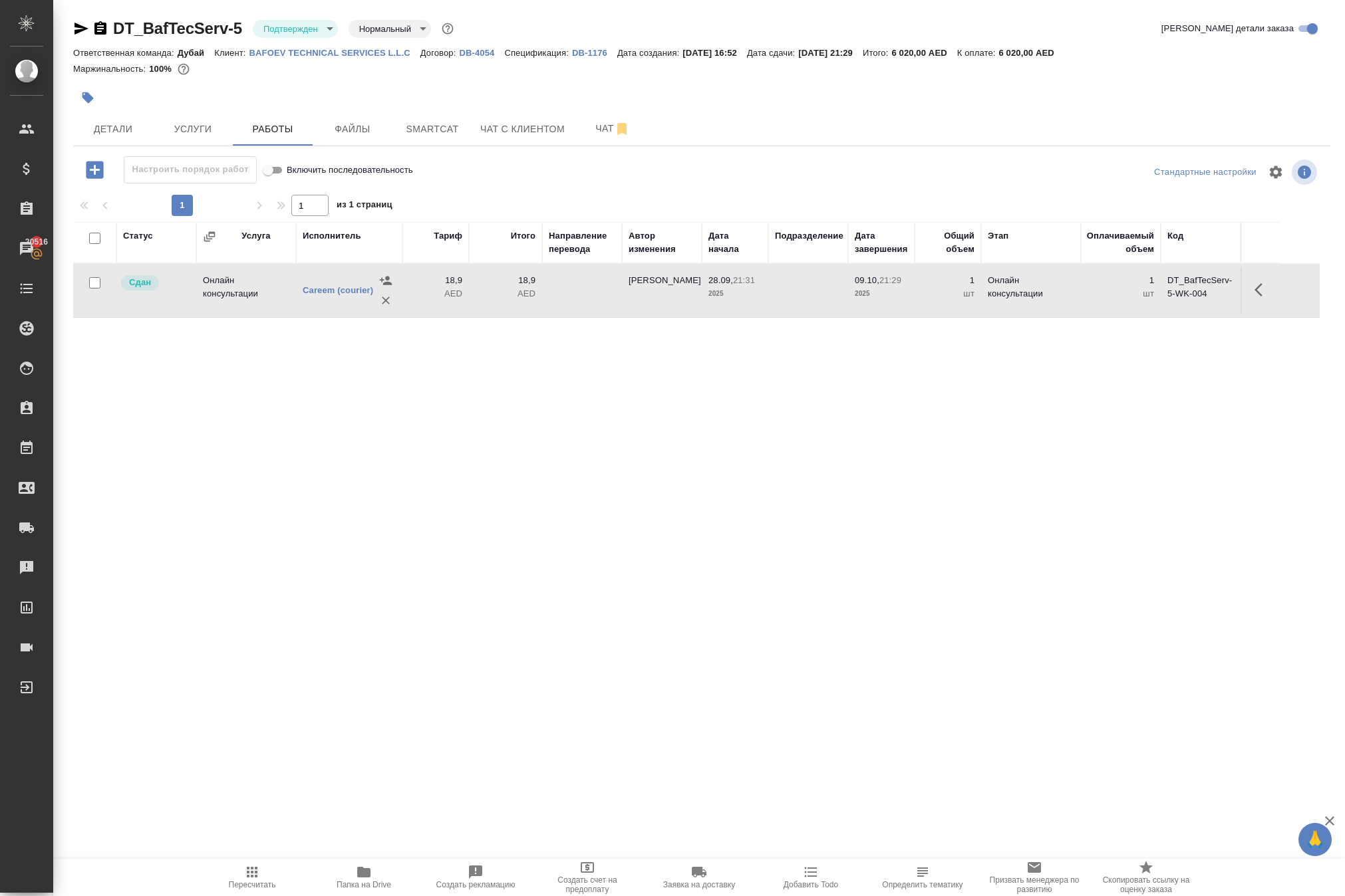
click at [252, 867] on icon "button" at bounding box center [252, 872] width 11 height 11
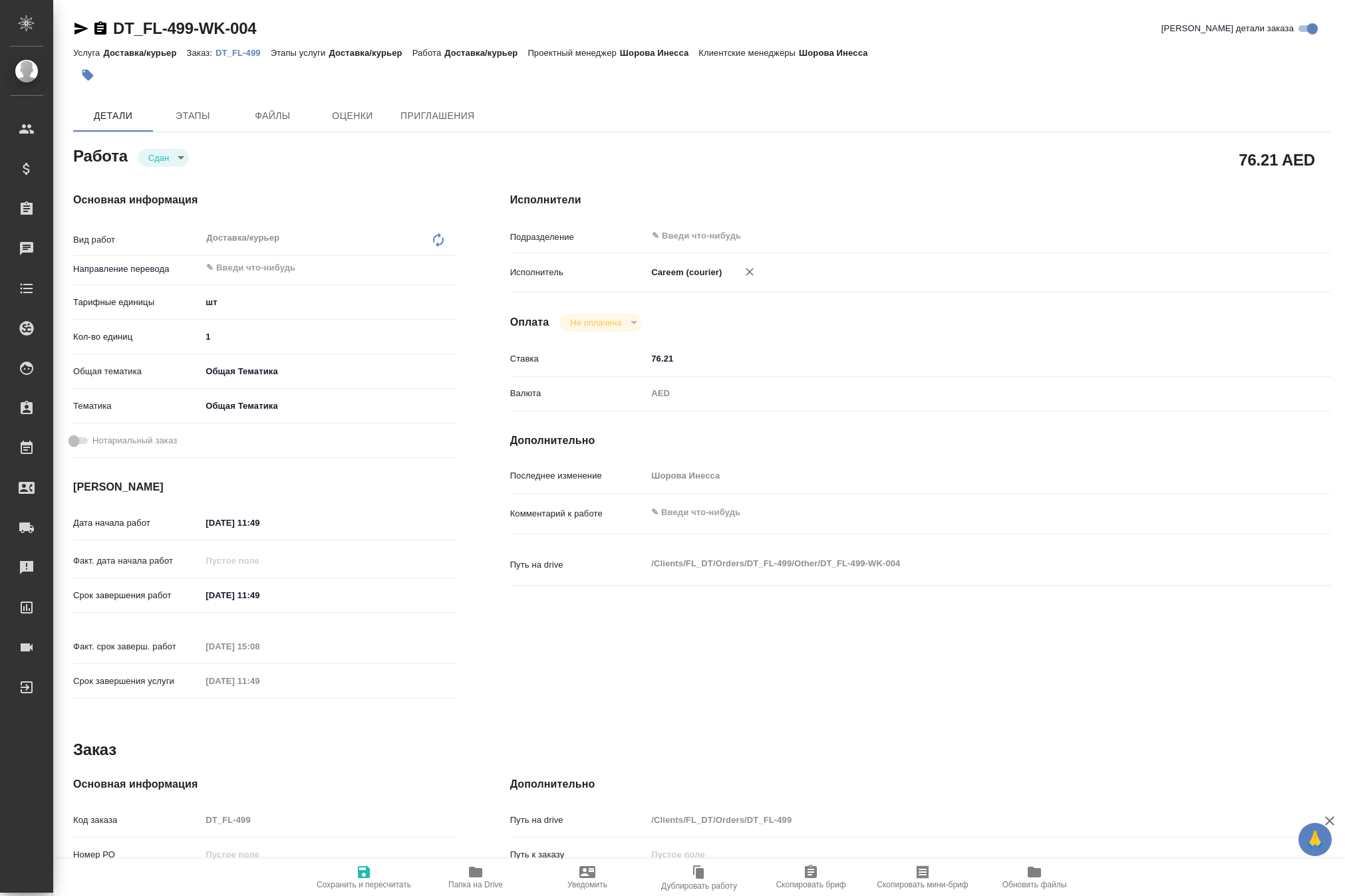
type textarea "x"
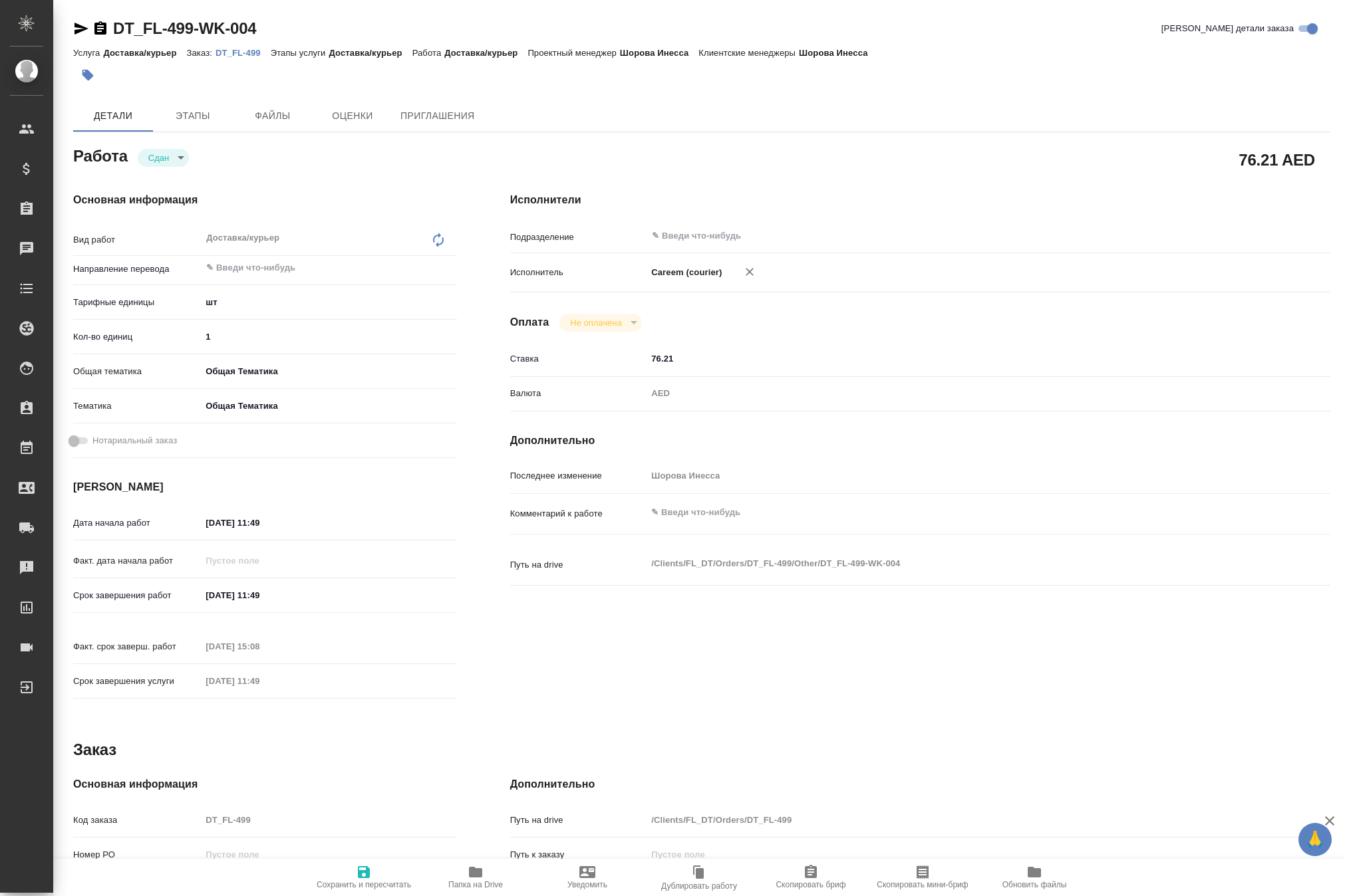
type textarea "x"
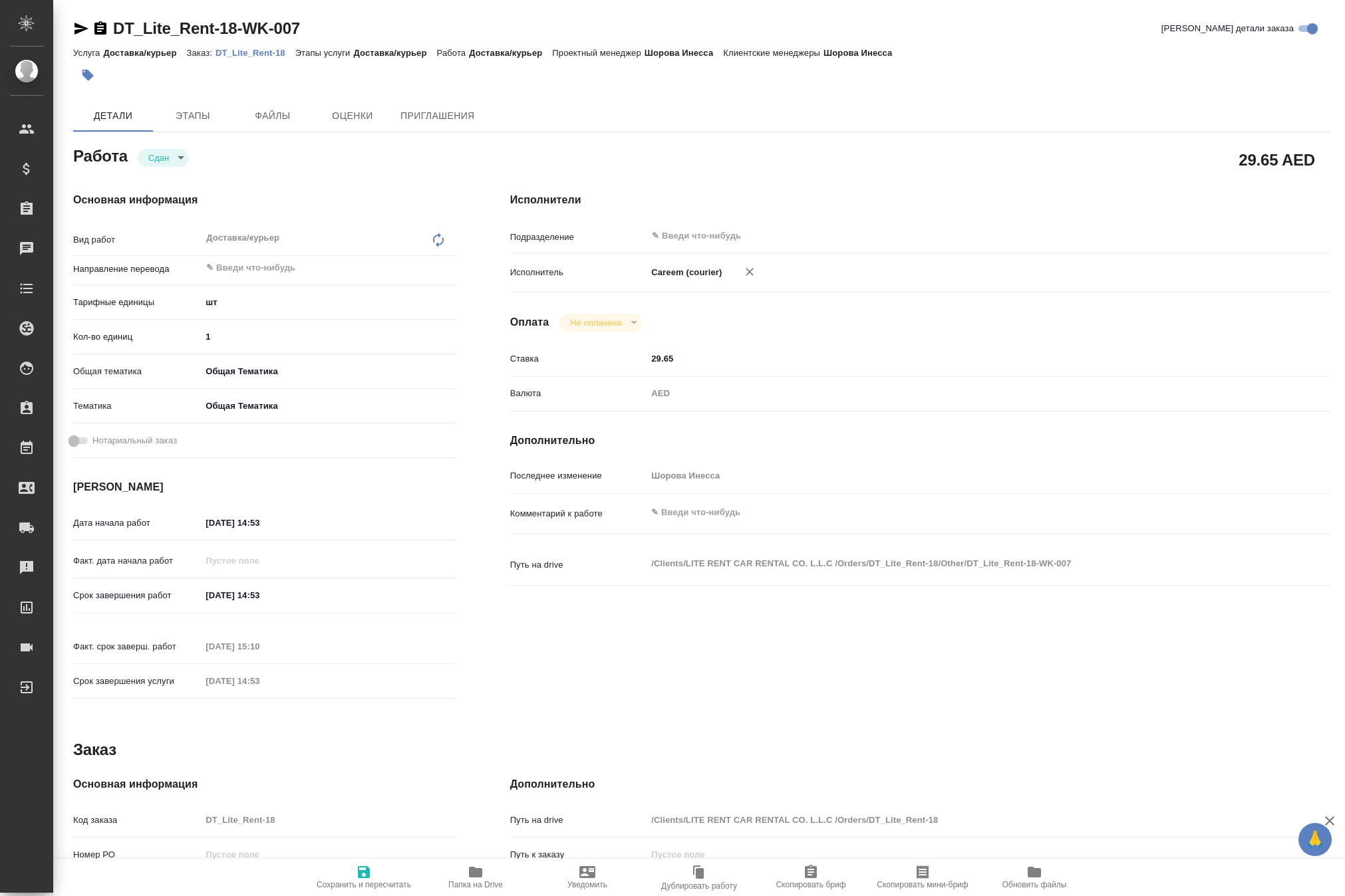
type textarea "x"
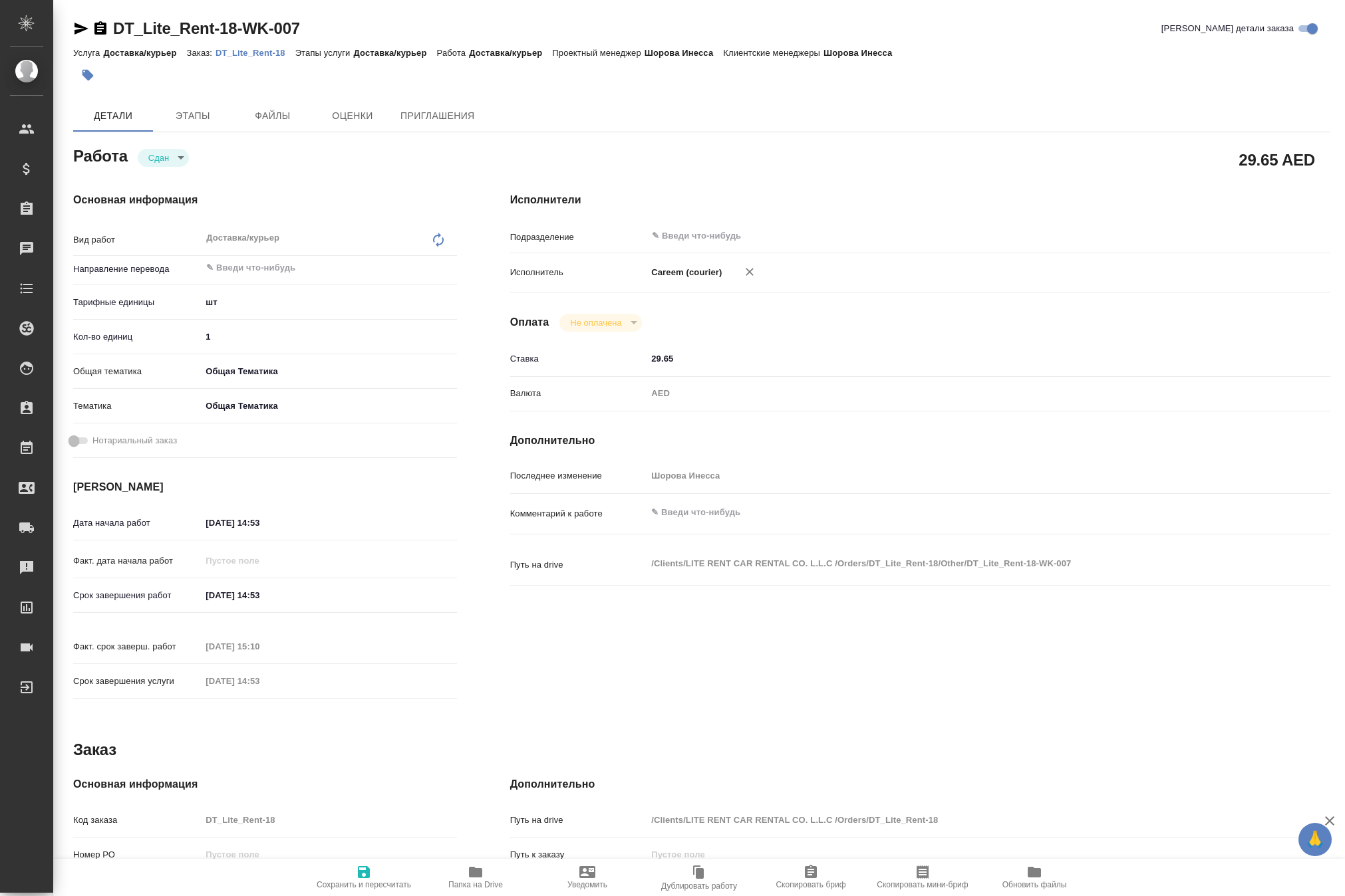
type textarea "x"
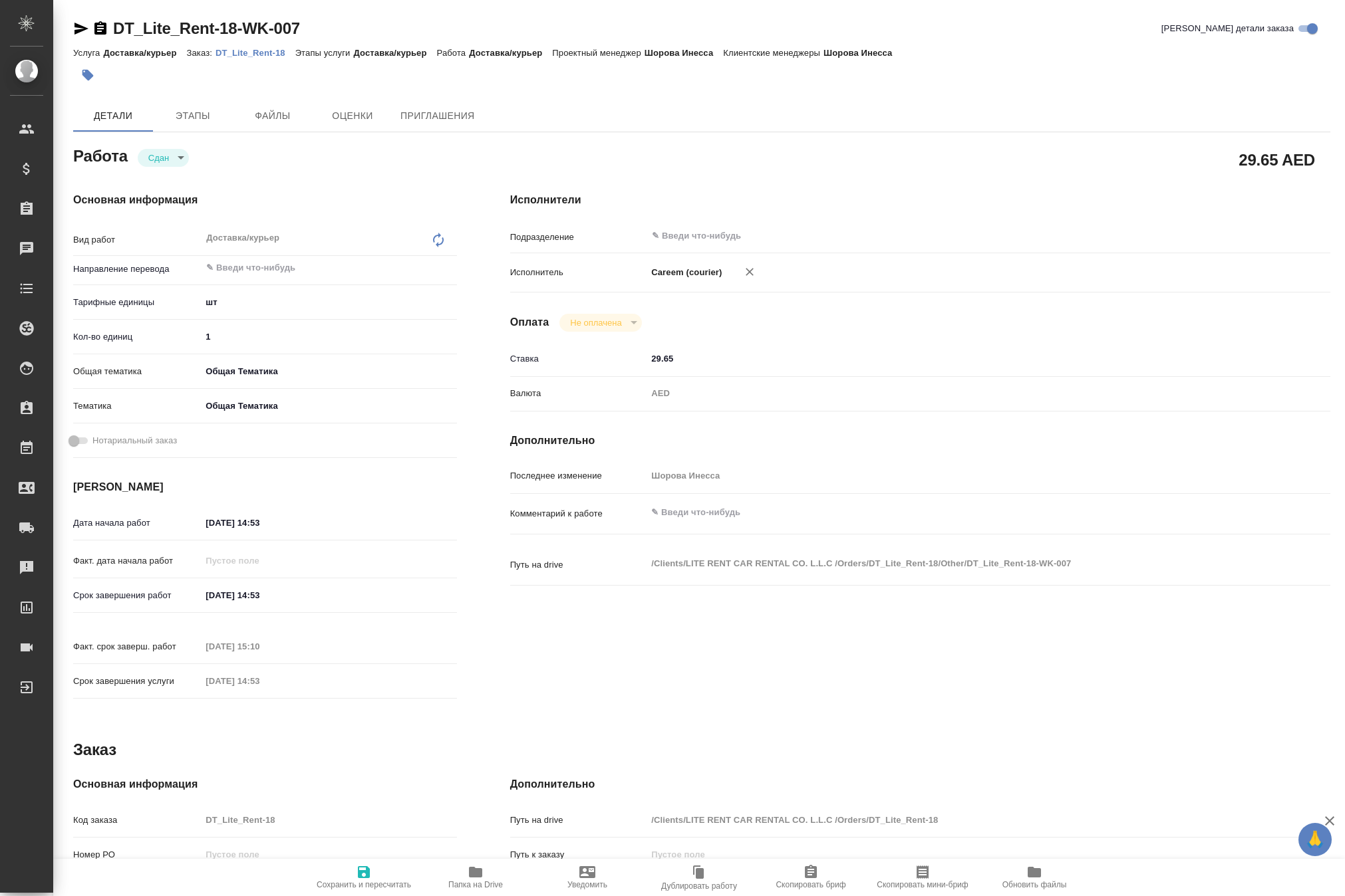
type textarea "x"
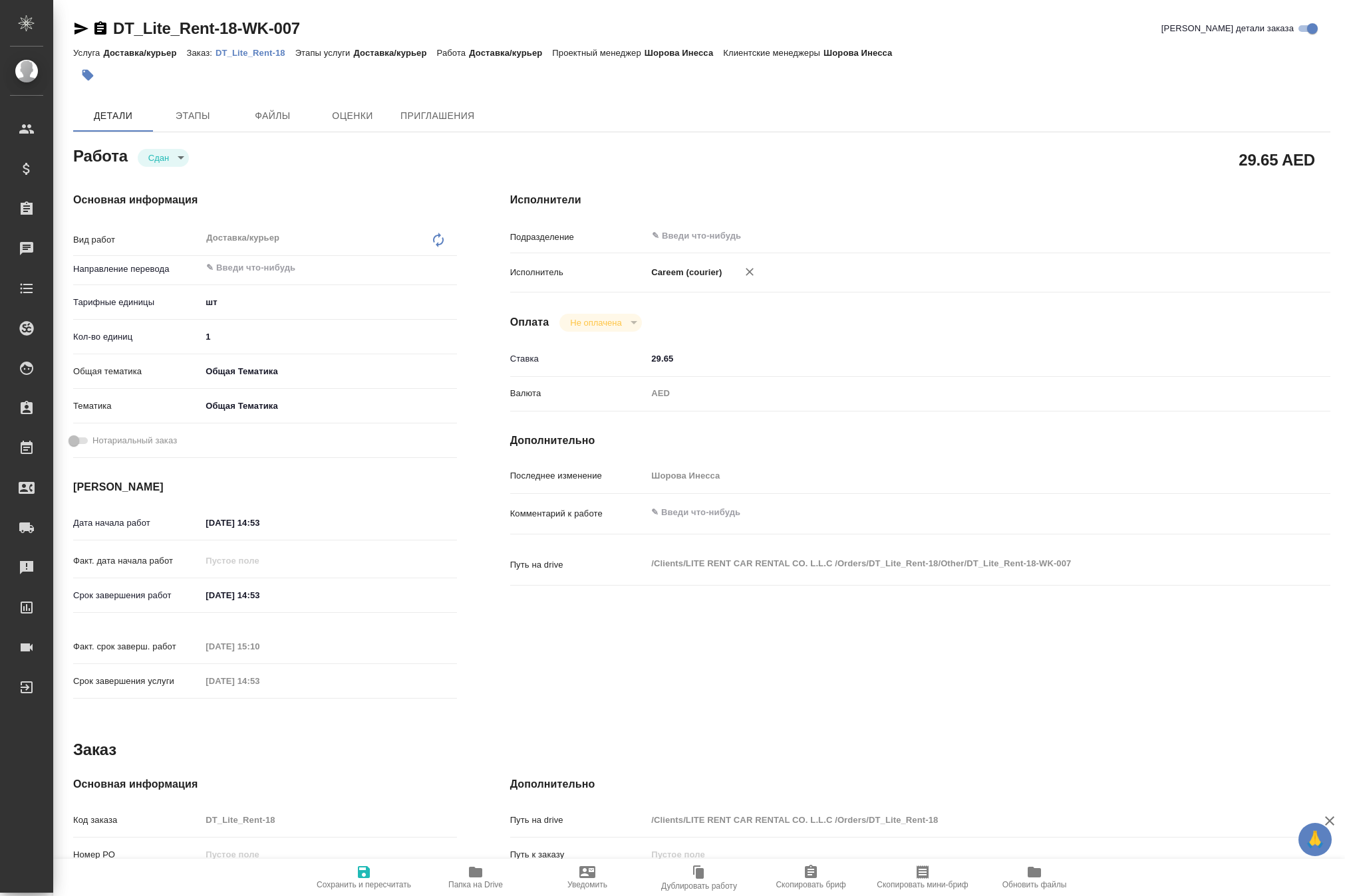
type textarea "x"
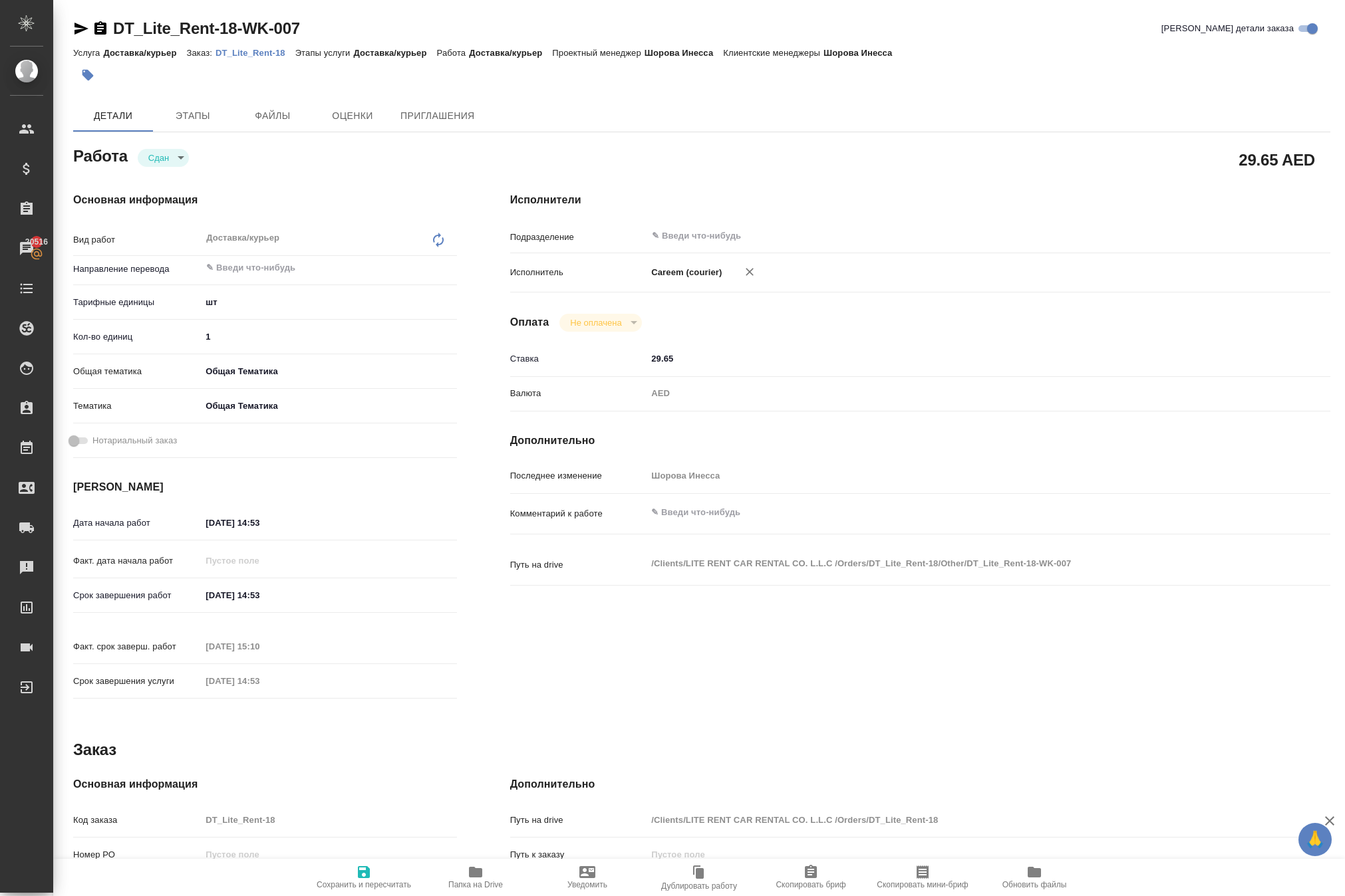
click at [295, 58] on p "DT_Lite_Rent-18" at bounding box center [255, 53] width 80 height 10
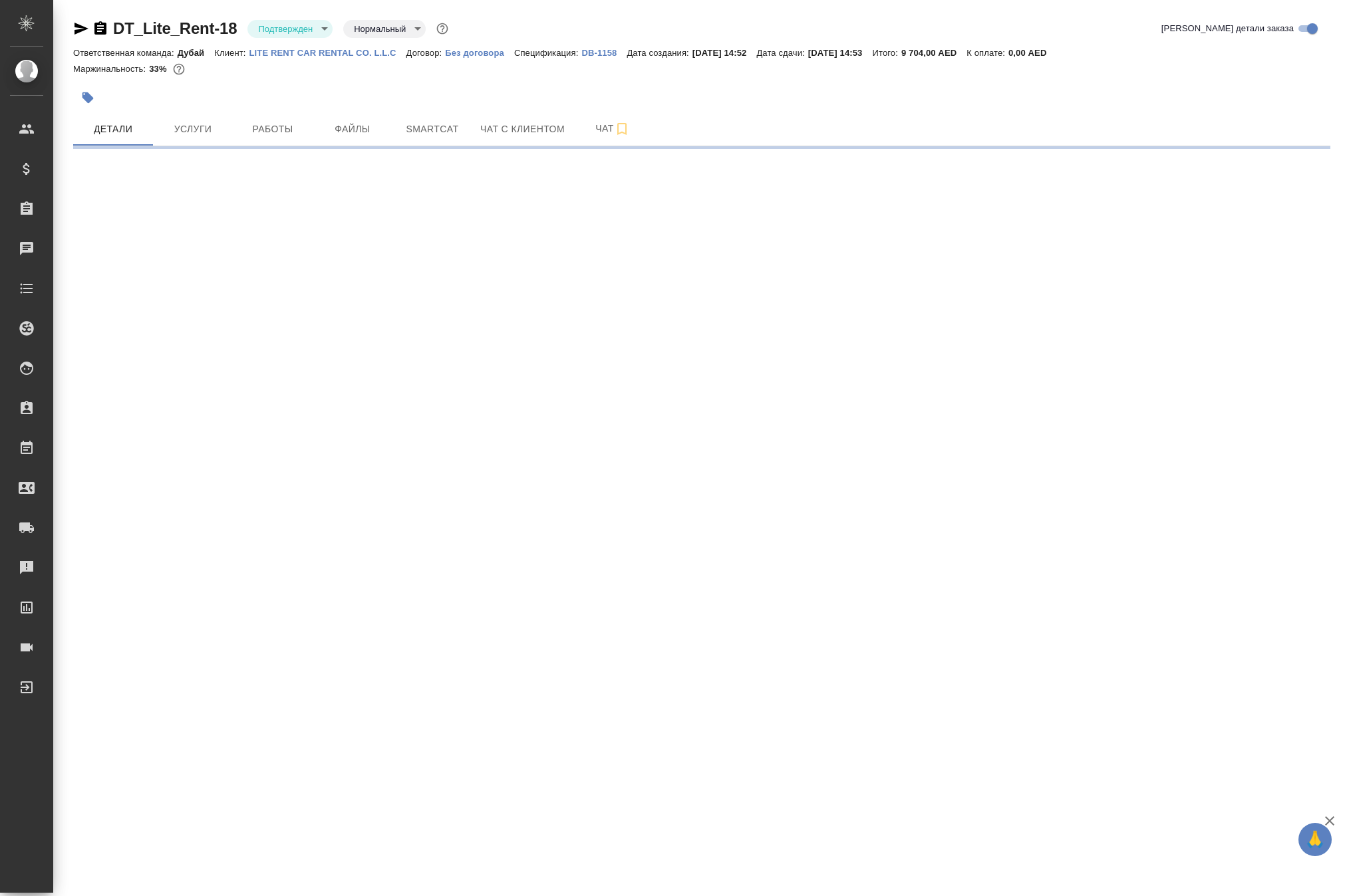
select select "RU"
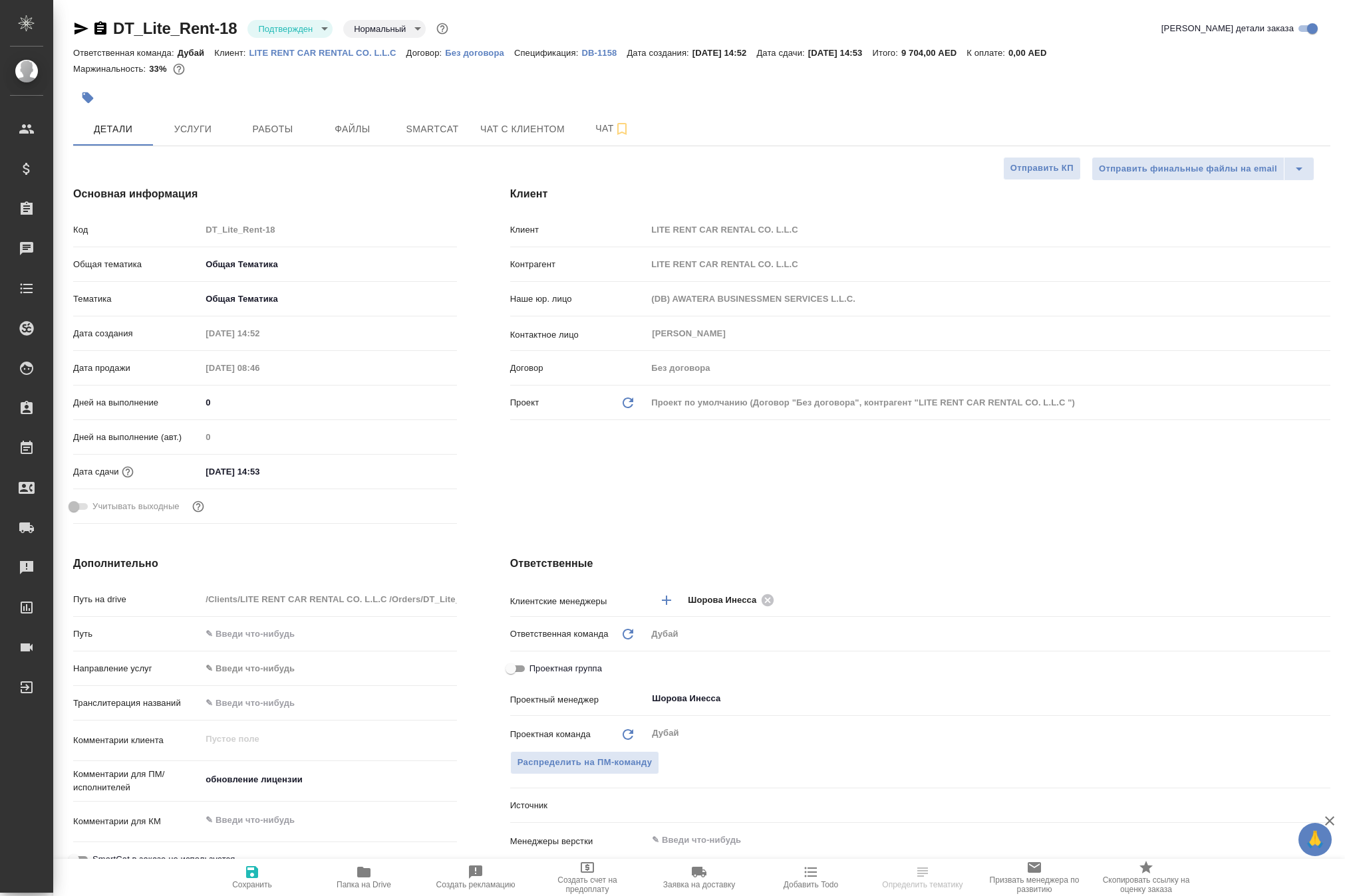
type textarea "x"
click at [266, 138] on span "Работы" at bounding box center [273, 129] width 64 height 17
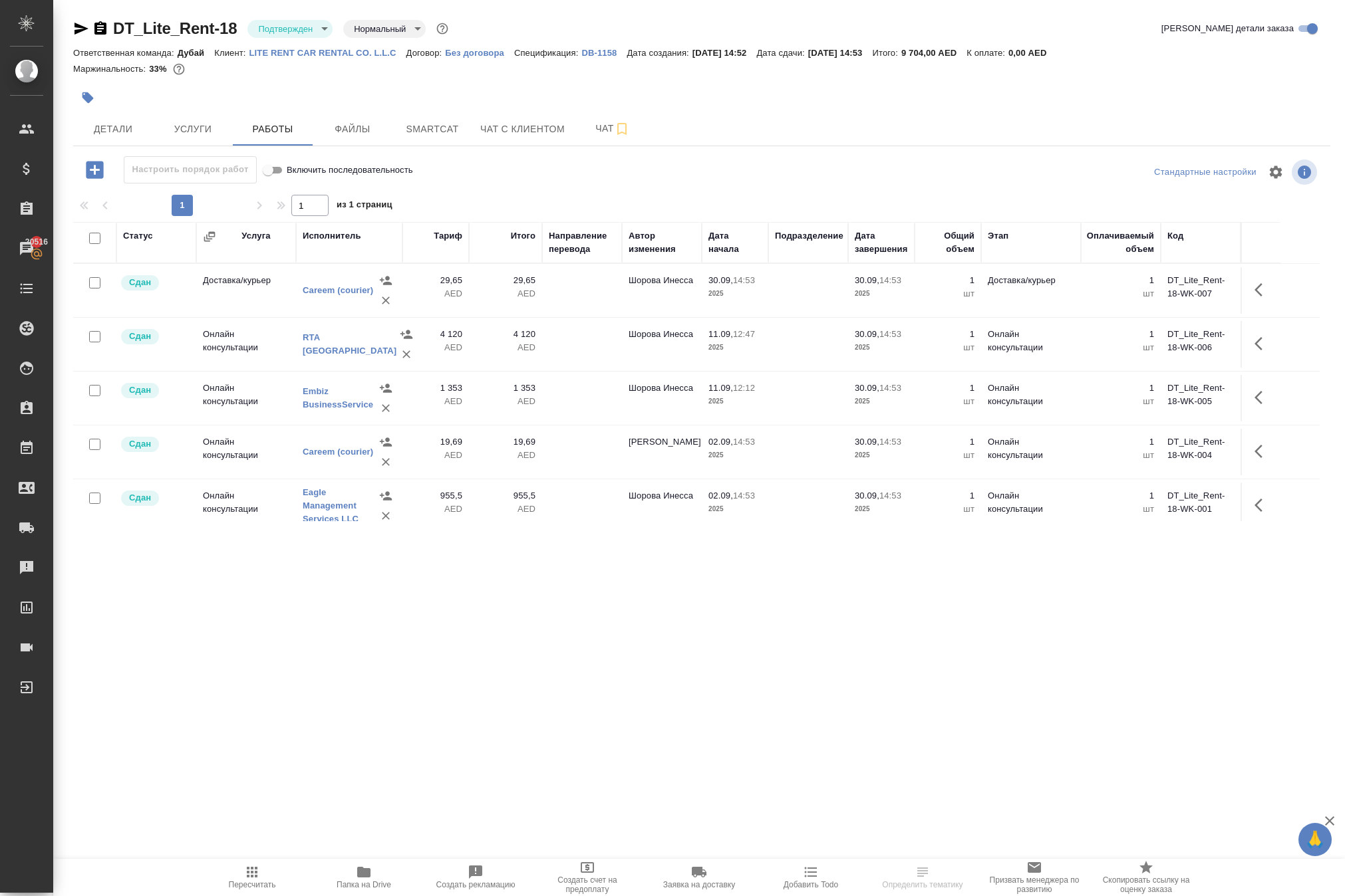
click at [258, 870] on icon "button" at bounding box center [252, 872] width 11 height 11
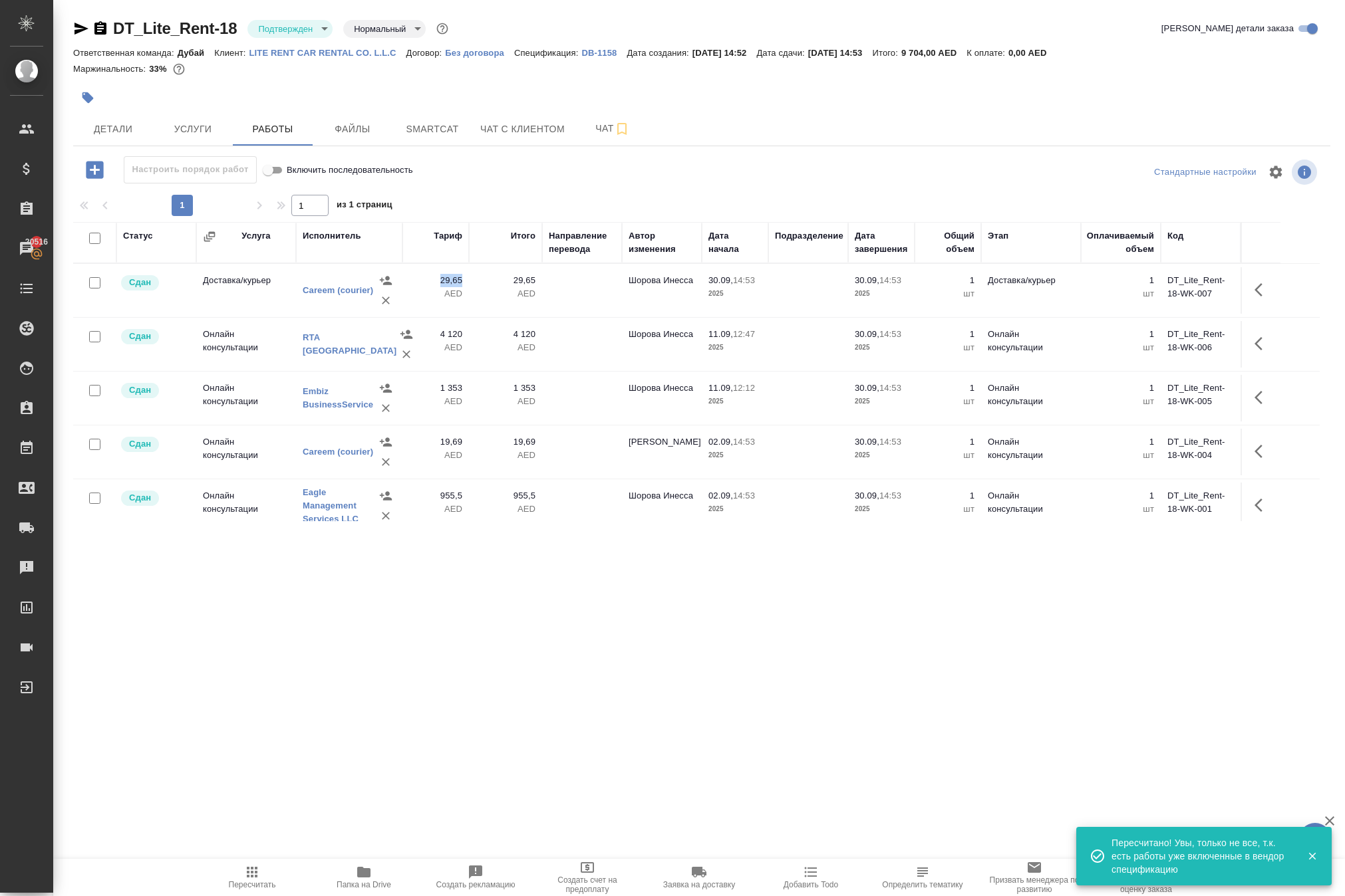
drag, startPoint x: 431, startPoint y: 376, endPoint x: 461, endPoint y: 376, distance: 30.0
click at [461, 287] on p "29,65" at bounding box center [435, 280] width 53 height 13
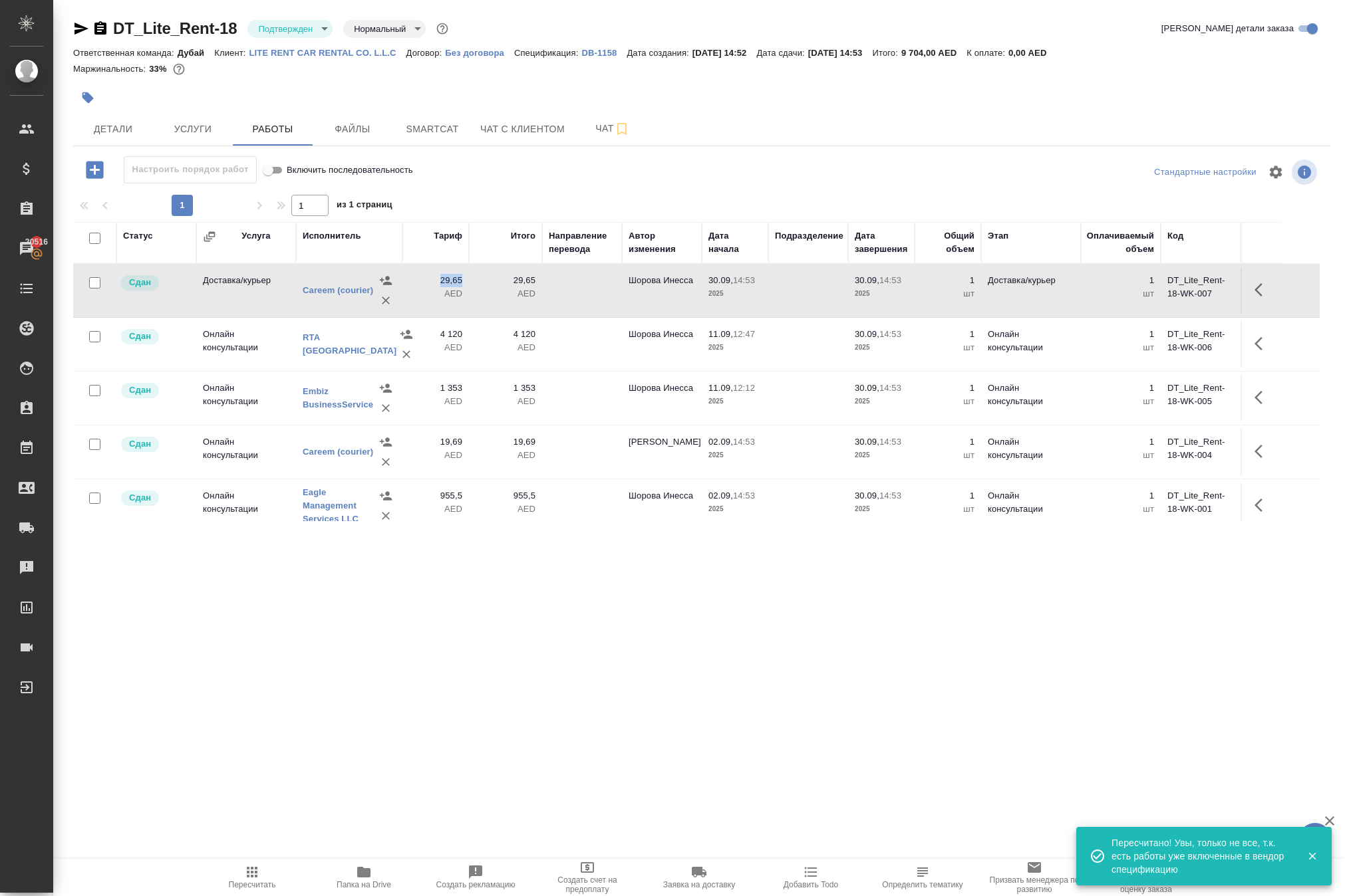
copy p "29,65"
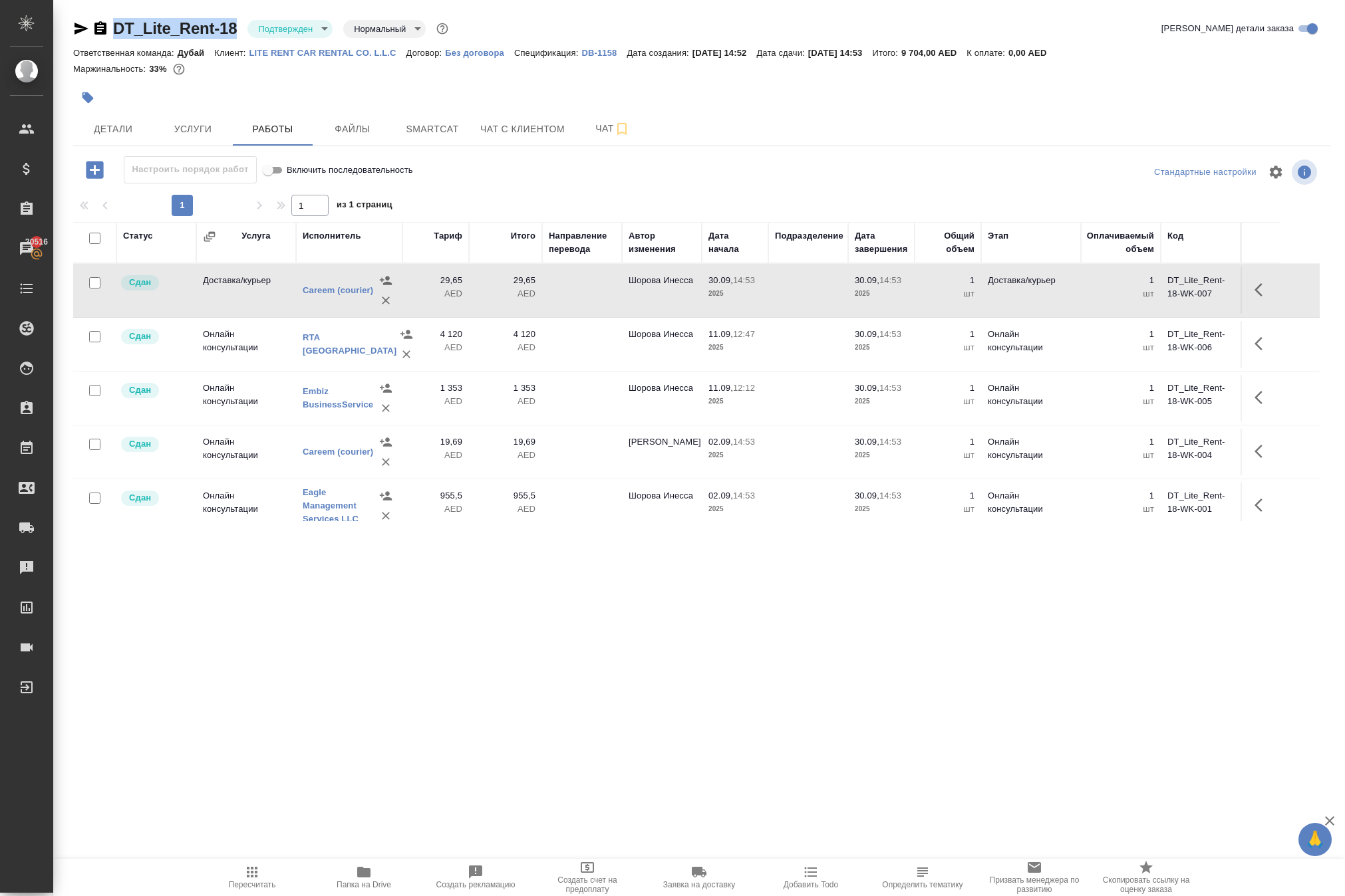
drag, startPoint x: 141, startPoint y: 30, endPoint x: 268, endPoint y: 29, distance: 127.0
click at [268, 29] on div "DT_Lite_Rent-18 Подтвержден confirmed Нормальный normal" at bounding box center [262, 29] width 378 height 22
copy div "DT_Lite_Rent-18"
